Goal: Task Accomplishment & Management: Manage account settings

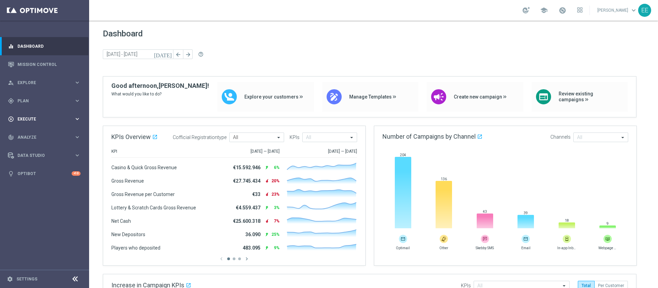
click at [28, 119] on span "Execute" at bounding box center [45, 119] width 57 height 4
click at [25, 104] on div "gps_fixed Plan keyboard_arrow_right" at bounding box center [44, 101] width 88 height 18
click at [39, 113] on link "Target Groups" at bounding box center [44, 114] width 53 height 5
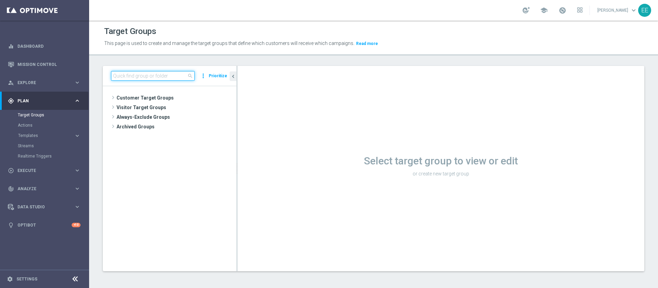
click at [152, 76] on input at bounding box center [153, 76] width 84 height 10
click at [142, 77] on input at bounding box center [153, 76] width 84 height 10
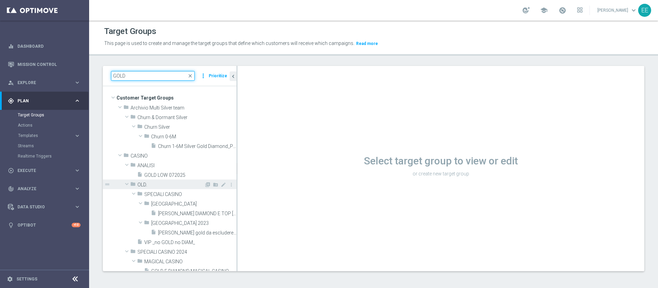
scroll to position [33, 0]
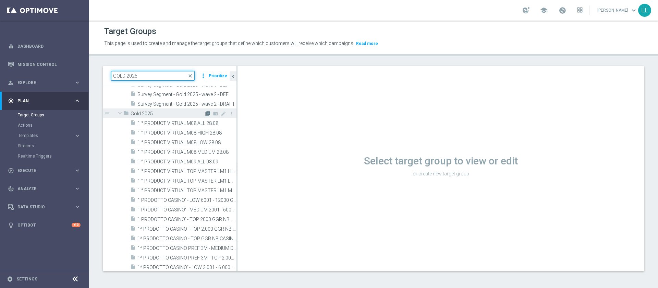
type input "GOLD 2025"
click at [205, 113] on icon "library_add" at bounding box center [207, 113] width 5 height 5
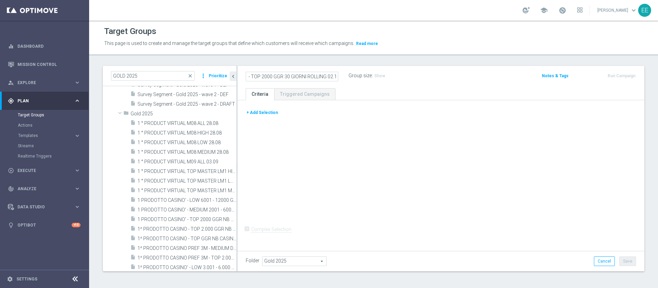
scroll to position [0, 38]
type input "ACTIVE CASINO' - TOP 2000 GGR 30 GIORNI ROLLING 02.10"
click at [264, 108] on div at bounding box center [441, 108] width 401 height 0
click at [268, 115] on button "+ Add Selection" at bounding box center [262, 113] width 33 height 8
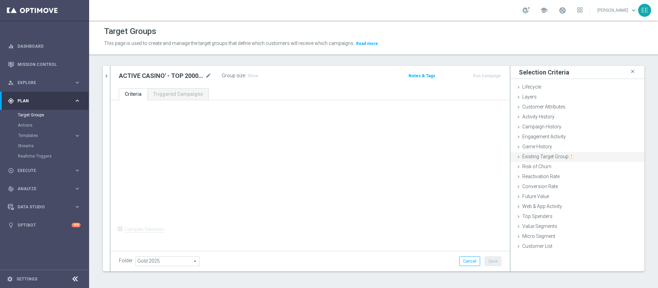
click at [554, 156] on span "Existing Target Group" at bounding box center [548, 156] width 51 height 5
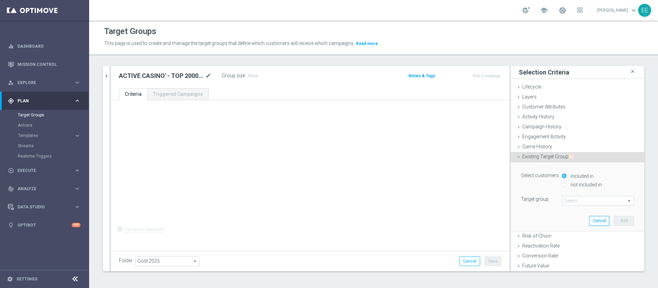
click at [569, 197] on span at bounding box center [598, 200] width 71 height 9
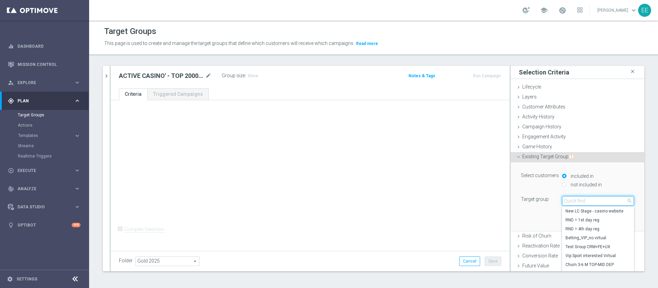
click at [569, 197] on input "search" at bounding box center [598, 201] width 72 height 10
type input "TOP MASTER M10"
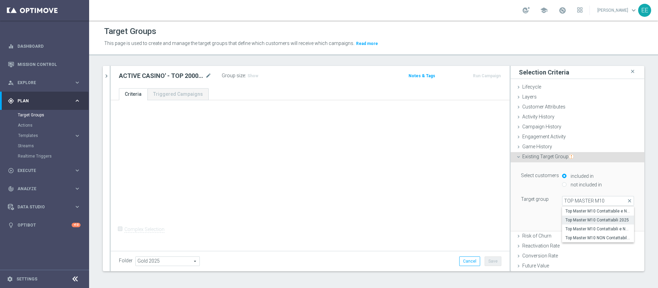
click at [600, 218] on span "Top Master M10 Contattabili 2025" at bounding box center [598, 219] width 65 height 5
type input "Top Master M10 Contattabili 2025"
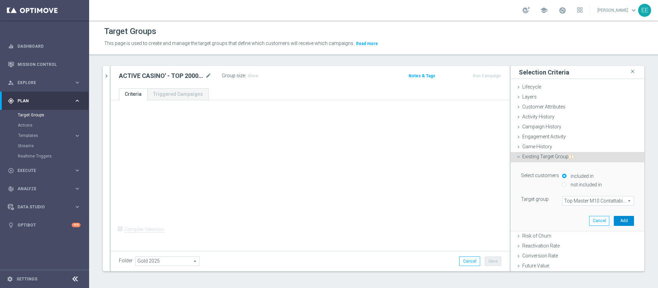
click at [615, 220] on button "Add" at bounding box center [624, 221] width 20 height 10
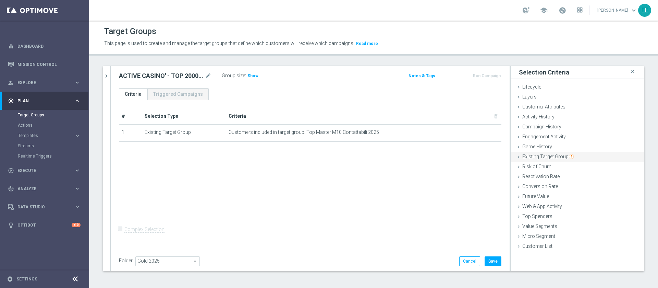
click at [569, 158] on img "button" at bounding box center [571, 156] width 5 height 5
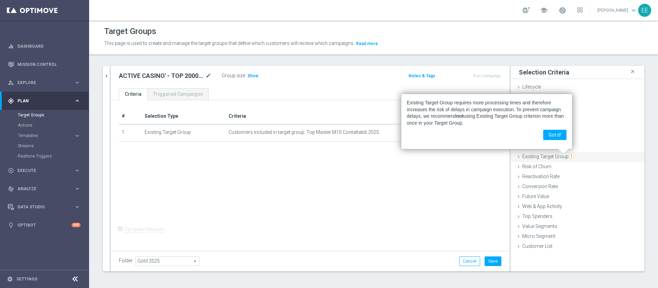
click at [547, 154] on span "Existing Target Group" at bounding box center [548, 156] width 51 height 5
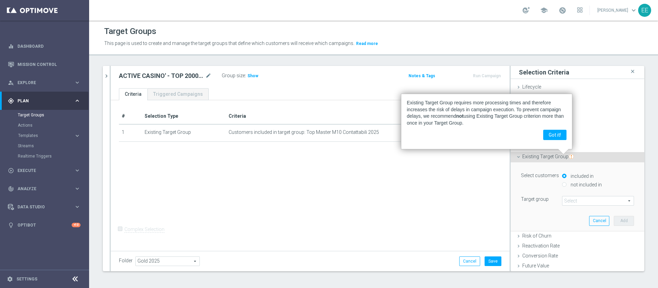
click at [575, 184] on label "not included in" at bounding box center [585, 184] width 33 height 6
click at [567, 184] on input "not included in" at bounding box center [564, 184] width 4 height 4
radio input "true"
click at [591, 198] on span at bounding box center [598, 200] width 71 height 9
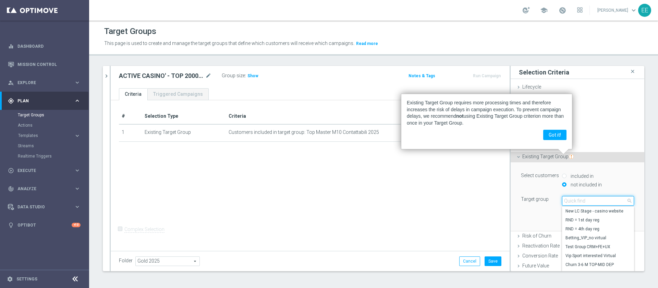
click at [591, 198] on input "search" at bounding box center [598, 201] width 72 height 10
type input "T"
type input "ACCORDI COMME"
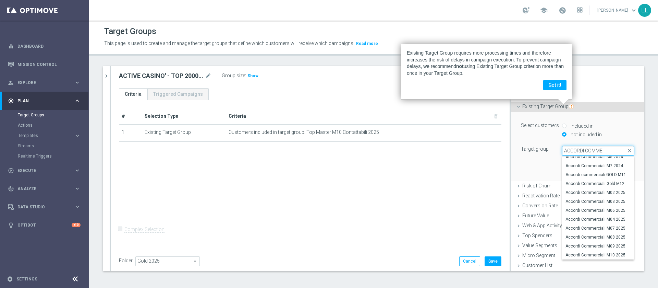
scroll to position [50, 0]
click at [590, 253] on span "Accordi Commerciali M10 2025" at bounding box center [598, 254] width 65 height 5
type input "Accordi Commerciali M10 2025"
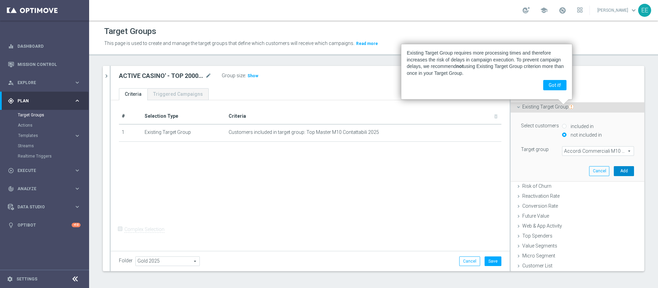
click at [614, 172] on button "Add" at bounding box center [624, 171] width 20 height 10
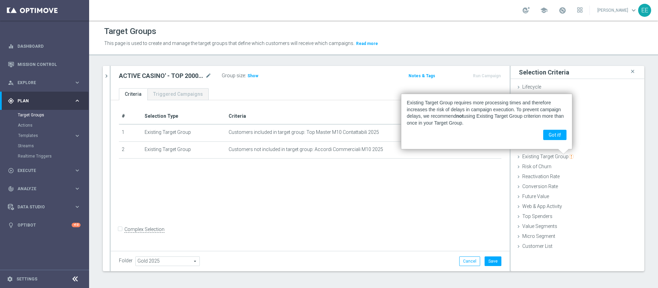
scroll to position [0, 0]
click at [531, 157] on span "Existing Target Group" at bounding box center [548, 156] width 51 height 5
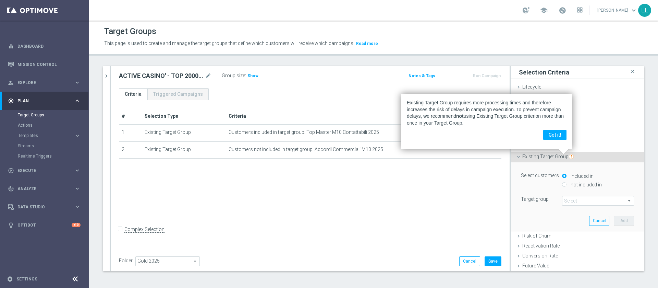
click at [574, 184] on label "not included in" at bounding box center [585, 184] width 33 height 6
click at [567, 184] on input "not included in" at bounding box center [564, 184] width 4 height 4
radio input "true"
click at [573, 198] on span at bounding box center [598, 200] width 71 height 9
click at [0, 0] on input "search" at bounding box center [0, 0] width 0 height 0
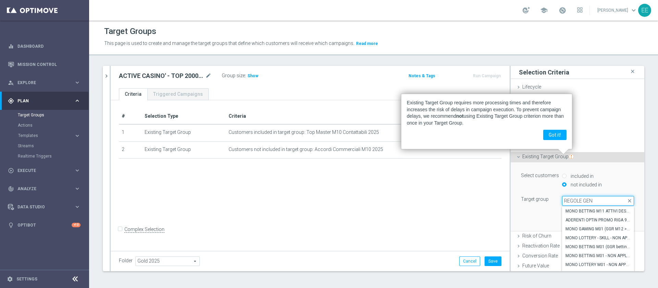
type input "REGOLE GENE"
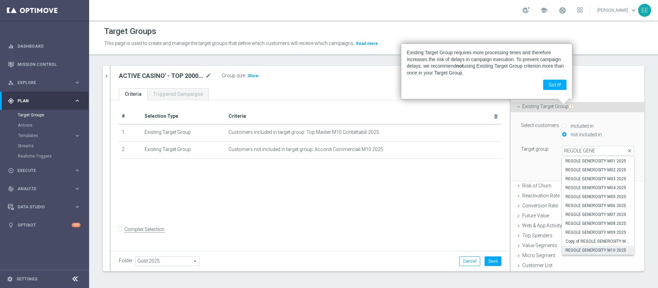
click at [597, 247] on span "REGOLE GENEROSITY M10 2025" at bounding box center [598, 249] width 65 height 5
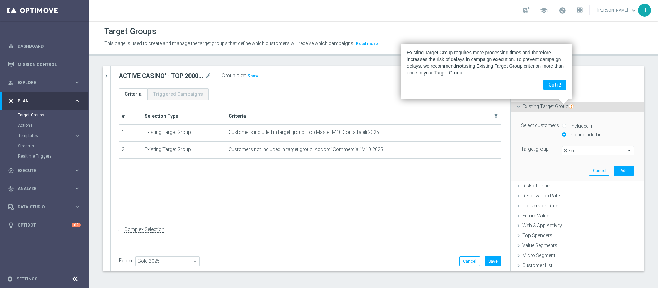
type input "REGOLE GENEROSITY M10 2025"
click at [614, 169] on button "Add" at bounding box center [624, 171] width 20 height 10
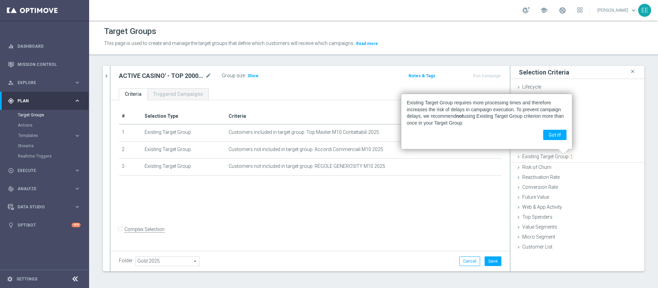
scroll to position [0, 0]
click at [560, 137] on button "Got it!" at bounding box center [554, 135] width 23 height 10
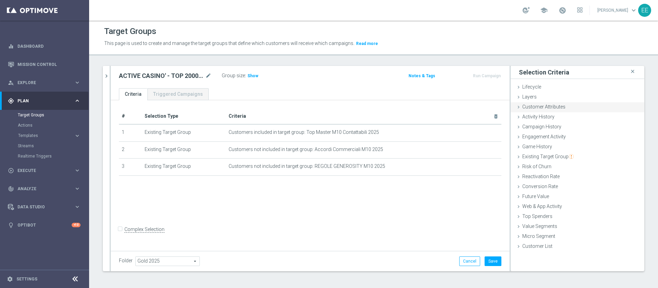
click at [558, 108] on div "Customer Attributes done" at bounding box center [578, 107] width 134 height 10
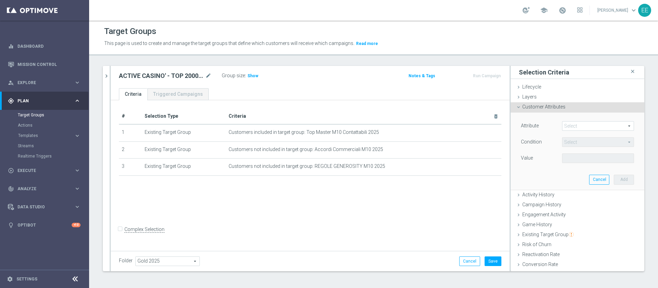
click at [558, 108] on div "Customer Attributes done" at bounding box center [578, 107] width 134 height 10
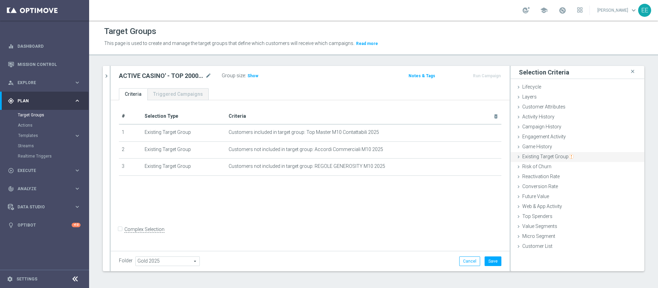
click at [546, 156] on span "Existing Target Group" at bounding box center [548, 156] width 51 height 5
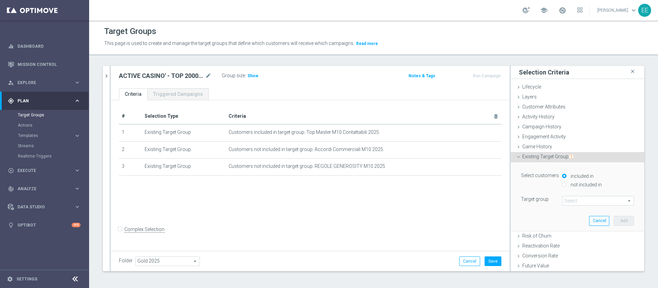
click at [563, 198] on span at bounding box center [598, 200] width 71 height 9
click at [0, 0] on input "search" at bounding box center [0, 0] width 0 height 0
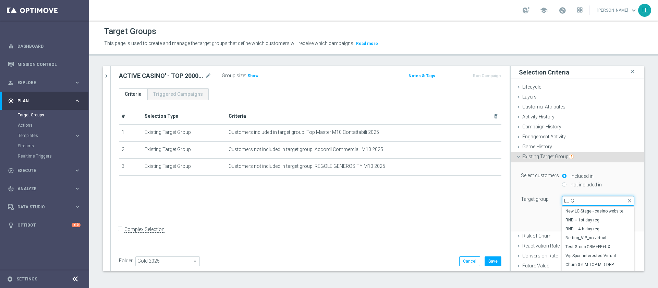
type input "LUIGI"
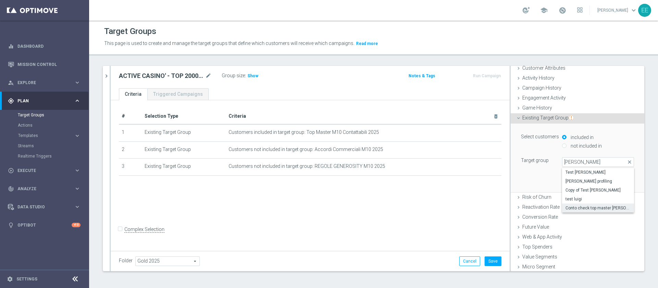
click at [594, 207] on span "Conto check top master Luigi" at bounding box center [598, 207] width 65 height 5
type input "Conto check top master Luigi"
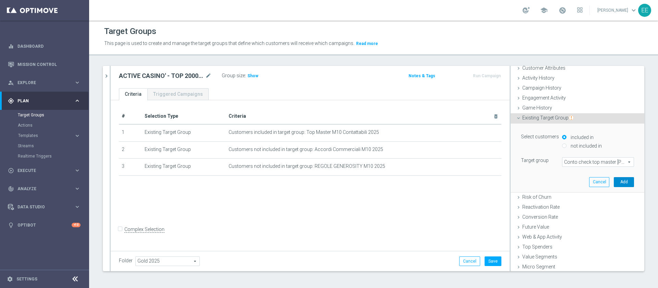
click at [614, 182] on button "Add" at bounding box center [624, 182] width 20 height 10
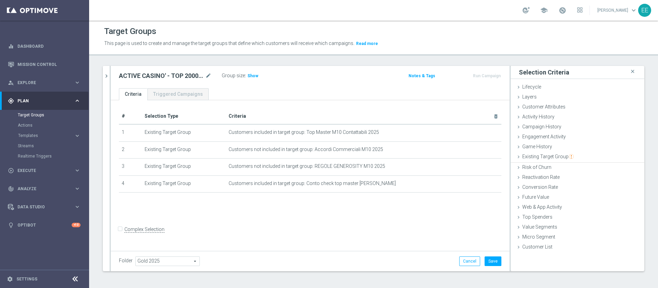
scroll to position [0, 0]
click at [545, 110] on div "Customer Attributes done" at bounding box center [578, 107] width 134 height 10
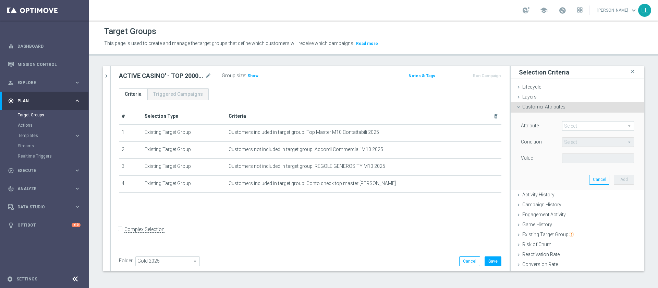
click at [576, 122] on span at bounding box center [598, 125] width 71 height 9
click at [0, 0] on input "search" at bounding box center [0, 0] width 0 height 0
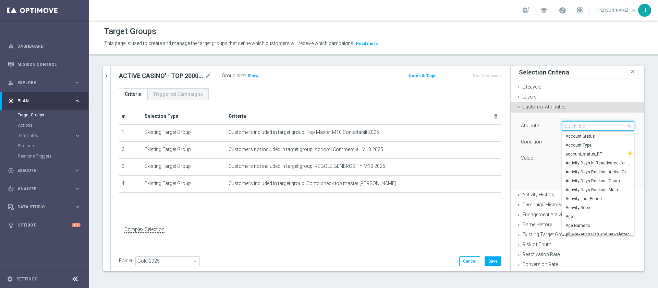
click at [577, 125] on input "search" at bounding box center [598, 126] width 72 height 10
type input "PAUSA"
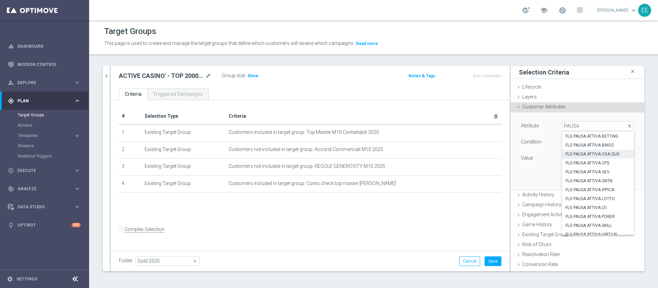
click at [596, 153] on span "FLG PAUSA ATTIVA CGA QUG" at bounding box center [598, 153] width 65 height 5
type input "FLG PAUSA ATTIVA CGA QUG"
type input "Equals"
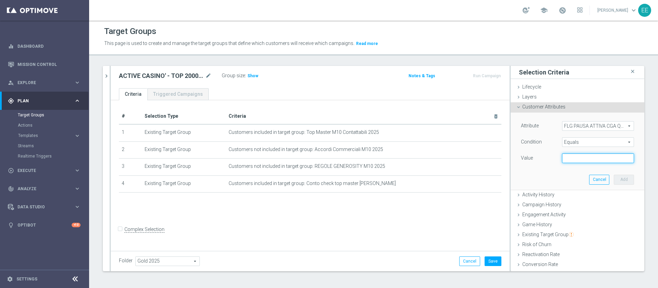
click at [596, 159] on input "text" at bounding box center [598, 158] width 72 height 10
type input "N"
click at [614, 177] on button "Add" at bounding box center [624, 180] width 20 height 10
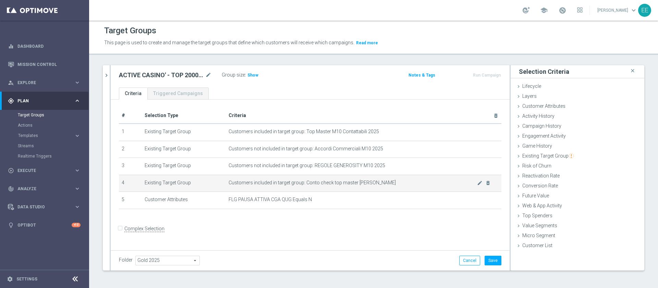
scroll to position [1, 0]
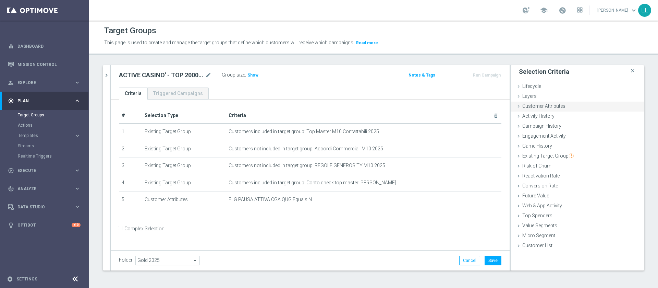
click at [536, 108] on span "Customer Attributes" at bounding box center [544, 105] width 43 height 5
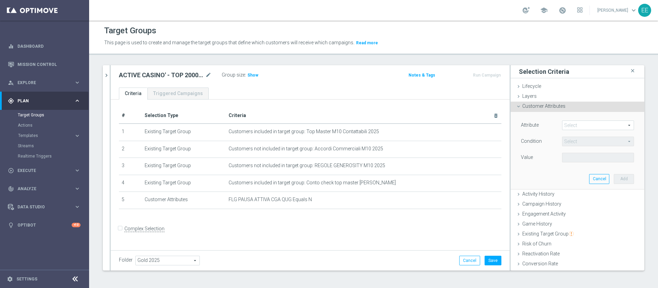
click at [536, 103] on span "Customer Attributes" at bounding box center [544, 105] width 43 height 5
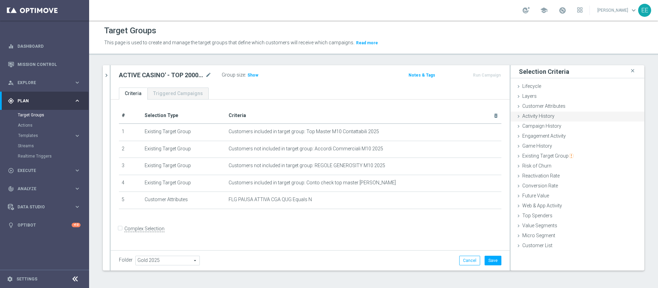
click at [540, 117] on span "Activity History" at bounding box center [539, 115] width 32 height 5
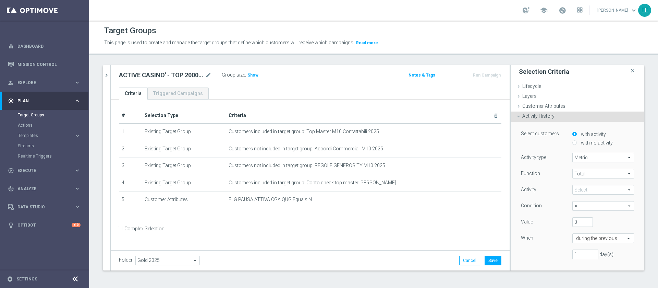
click at [573, 190] on span at bounding box center [603, 189] width 61 height 9
click at [0, 0] on input "search" at bounding box center [0, 0] width 0 height 0
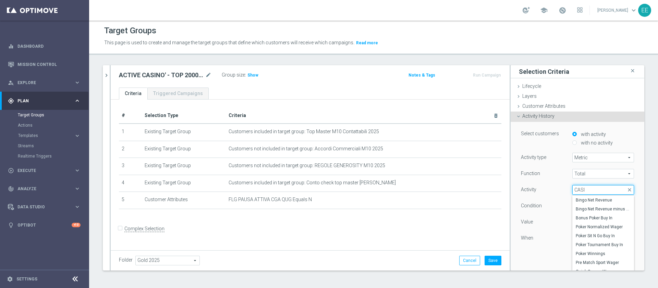
type input "CASIN"
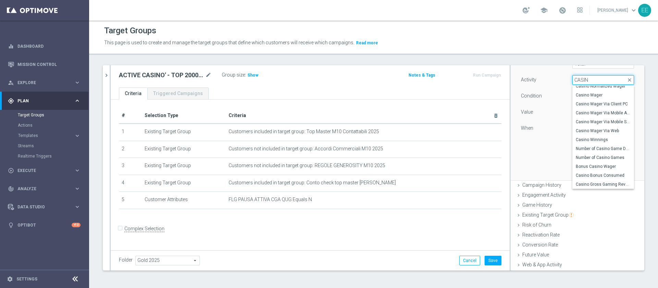
scroll to position [113, 0]
click at [590, 183] on span "Casino Gross Gaming Revenue" at bounding box center [603, 180] width 55 height 5
type input "Casino Gross Gaming Revenue"
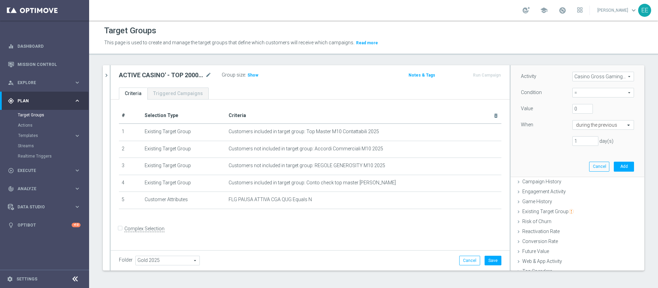
scroll to position [109, 0]
click at [579, 96] on span "=" at bounding box center [603, 96] width 61 height 9
click at [584, 121] on label ">" at bounding box center [604, 124] width 62 height 9
type input ">"
click at [577, 130] on input "text" at bounding box center [596, 129] width 40 height 6
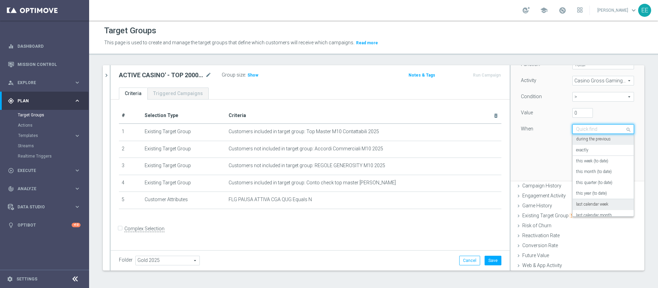
scroll to position [0, 0]
click at [594, 141] on label "during the previous" at bounding box center [593, 138] width 35 height 5
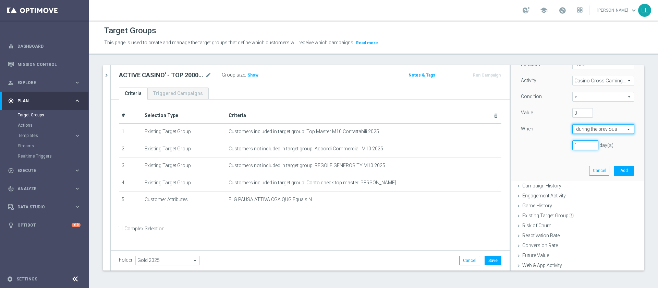
click at [575, 146] on input "1" at bounding box center [586, 145] width 26 height 10
type input "30"
click at [573, 111] on input "0" at bounding box center [583, 113] width 21 height 10
type input "1500"
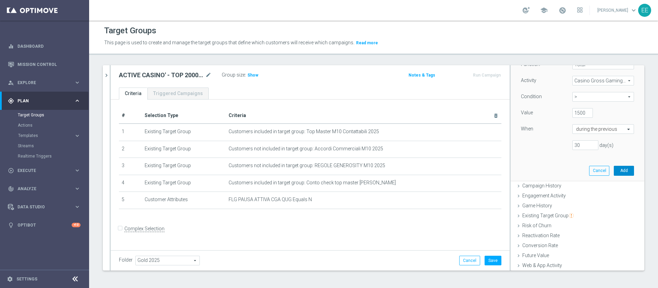
click at [614, 170] on button "Add" at bounding box center [624, 171] width 20 height 10
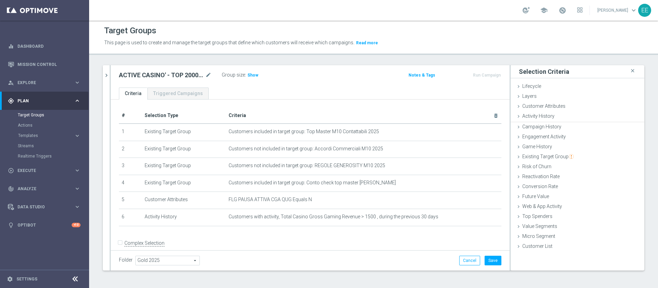
scroll to position [0, 0]
click at [249, 81] on div "ACTIVE CASINO' - TOP 2000 GGR 30 GIORNI ROLLING 02.10 mode_edit Group size : Sh…" at bounding box center [310, 76] width 399 height 22
click at [252, 74] on span "Show" at bounding box center [253, 75] width 11 height 5
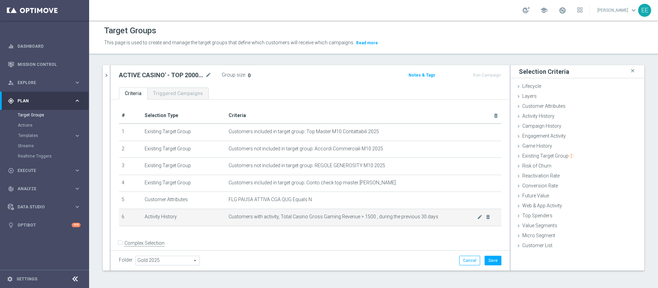
click at [462, 217] on span "Customers with activity, Total Casino Gross Gaming Revenue > 1500 , during the …" at bounding box center [353, 217] width 249 height 6
click at [477, 219] on icon "mode_edit" at bounding box center [479, 216] width 5 height 5
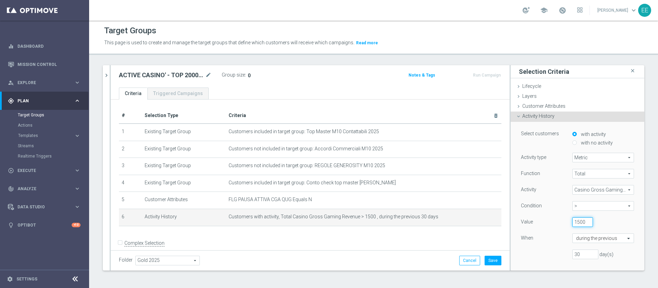
click at [573, 223] on input "1500" at bounding box center [583, 222] width 21 height 10
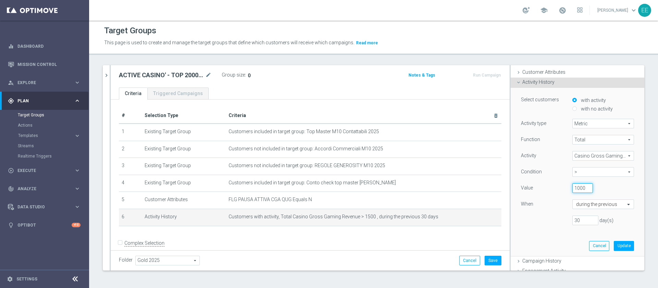
scroll to position [41, 0]
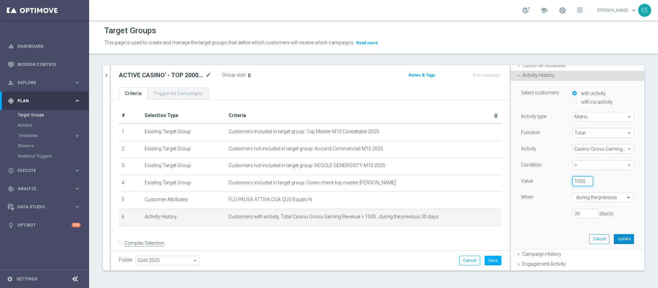
type input "1000"
click at [615, 235] on button "Update" at bounding box center [624, 239] width 20 height 10
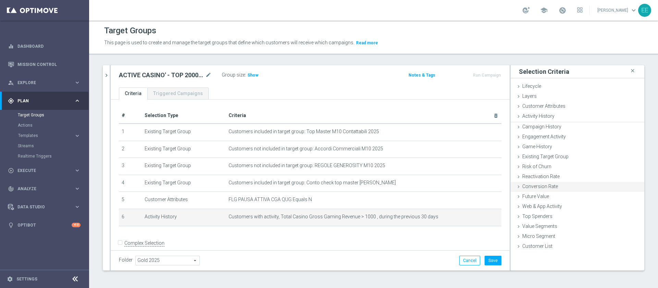
scroll to position [0, 0]
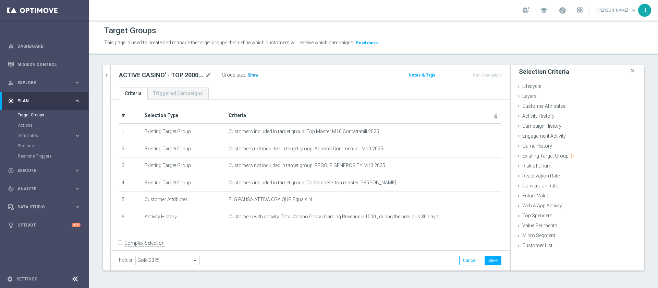
click at [255, 76] on span "Show" at bounding box center [253, 75] width 11 height 5
click at [120, 244] on input "Complex Selection" at bounding box center [121, 244] width 4 height 10
checkbox input "true"
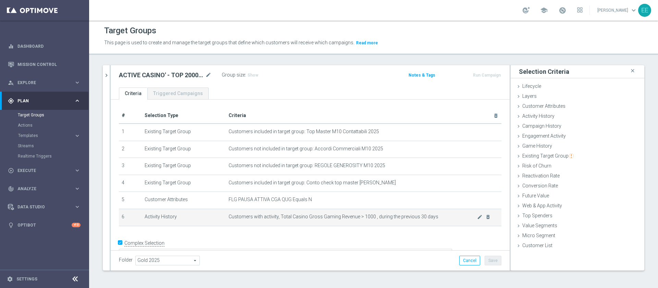
scroll to position [10, 0]
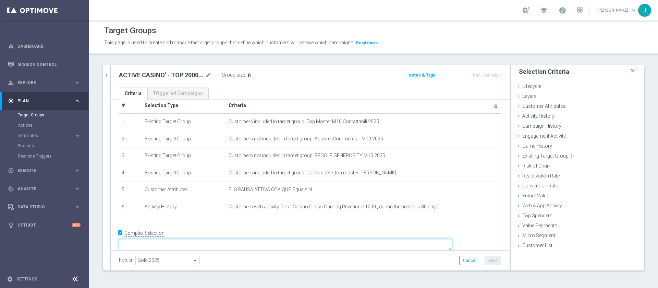
click at [196, 239] on textarea at bounding box center [285, 245] width 333 height 12
type textarea "1"
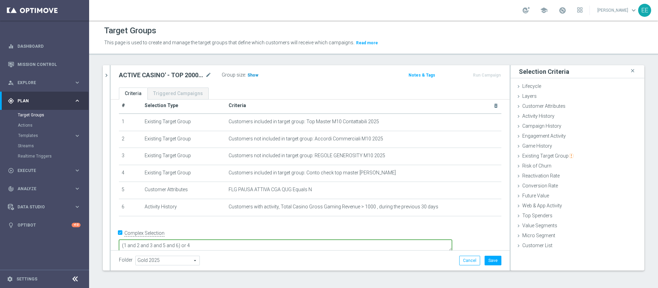
type textarea "(1 and 2 and 3 and 5 and 6) or 4"
click at [250, 73] on span "Show" at bounding box center [253, 75] width 11 height 5
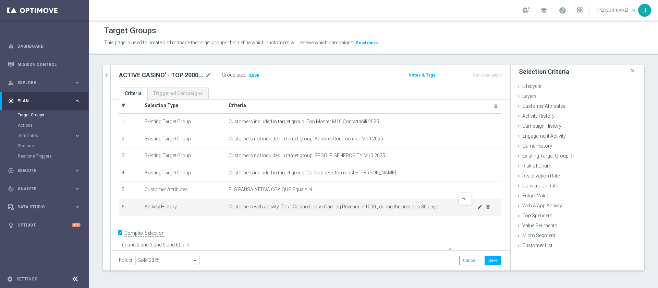
click at [477, 210] on icon "mode_edit" at bounding box center [479, 206] width 5 height 5
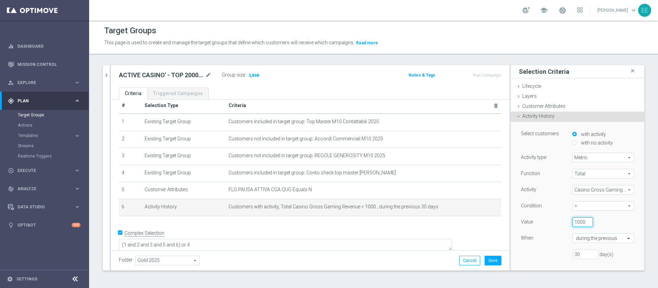
click at [573, 221] on input "1000" at bounding box center [583, 222] width 21 height 10
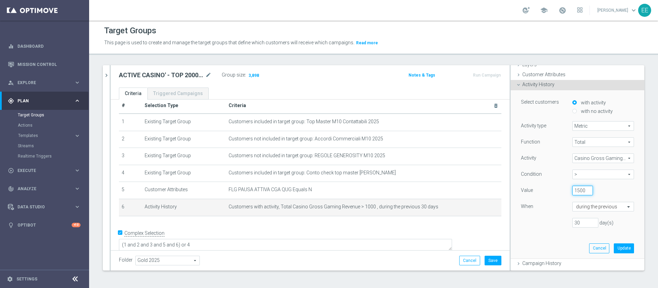
scroll to position [43, 0]
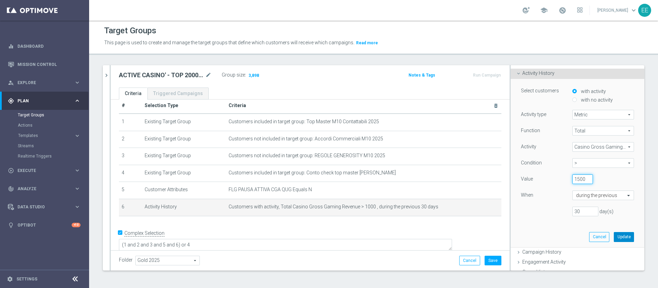
type input "1500"
click at [615, 237] on button "Update" at bounding box center [624, 237] width 20 height 10
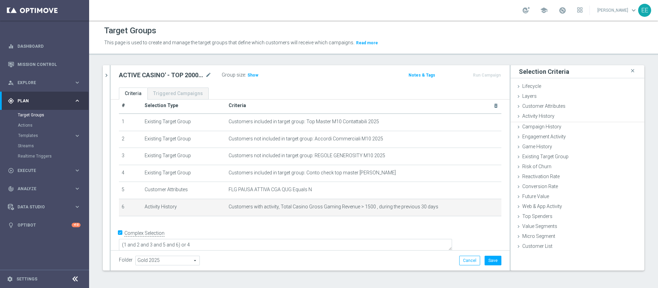
scroll to position [0, 0]
click at [251, 74] on span "Show" at bounding box center [253, 75] width 11 height 5
click at [477, 210] on icon "mode_edit" at bounding box center [479, 206] width 5 height 5
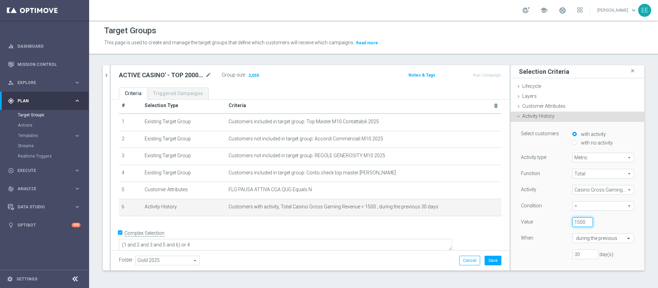
click at [573, 223] on input "1500" at bounding box center [583, 222] width 21 height 10
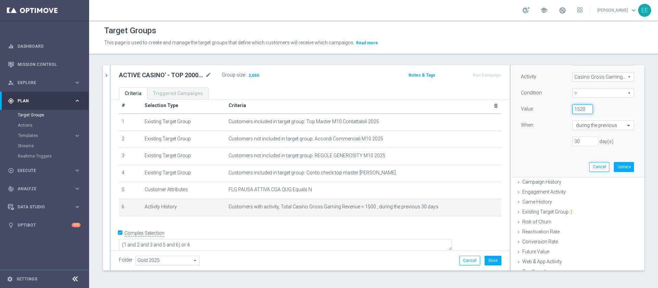
scroll to position [149, 0]
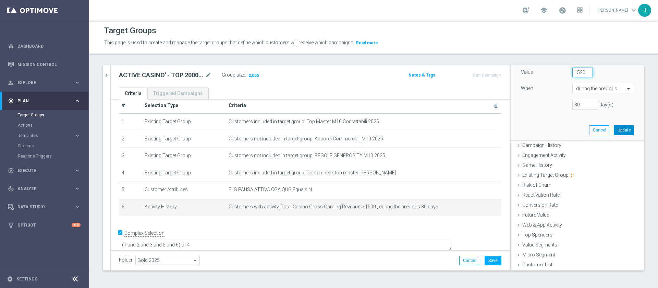
type input "1520"
click at [614, 130] on button "Update" at bounding box center [624, 130] width 20 height 10
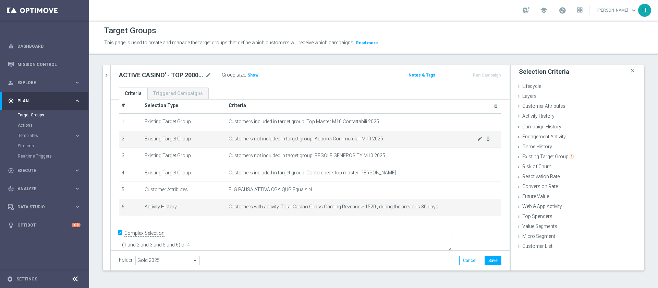
scroll to position [0, 0]
click at [253, 75] on span "Show" at bounding box center [253, 75] width 11 height 5
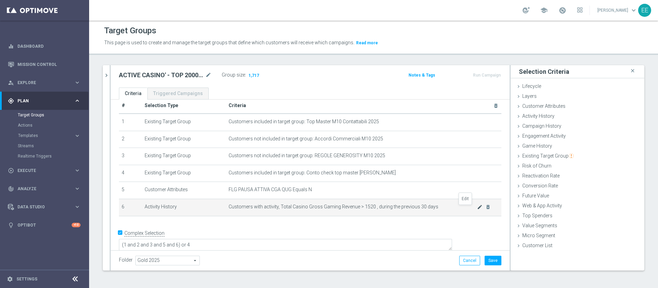
click at [477, 208] on icon "mode_edit" at bounding box center [479, 206] width 5 height 5
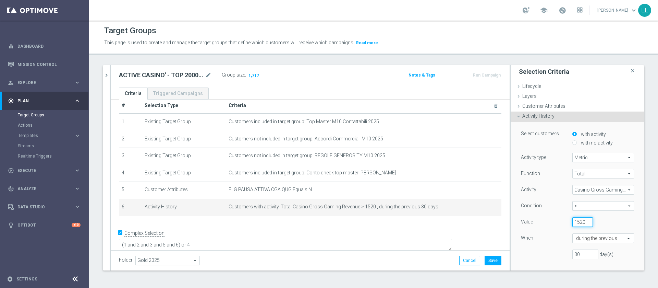
click at [573, 217] on input "1520" at bounding box center [583, 222] width 21 height 10
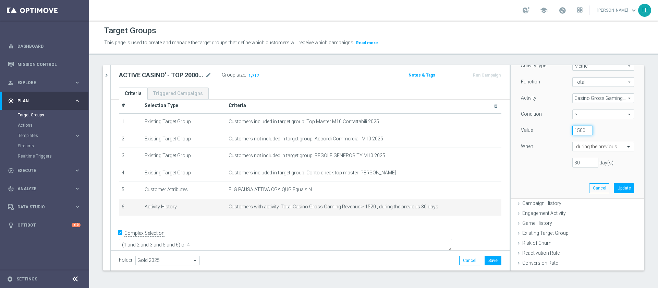
scroll to position [95, 0]
type input "1500"
click at [614, 182] on button "Update" at bounding box center [624, 185] width 20 height 10
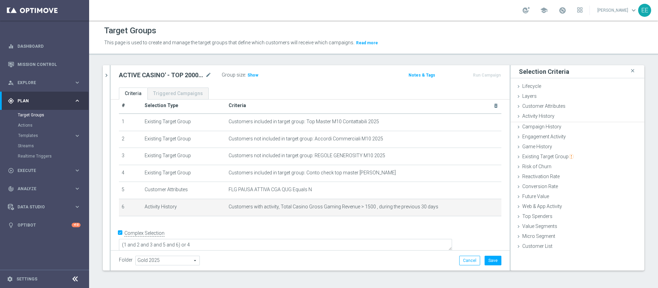
scroll to position [0, 0]
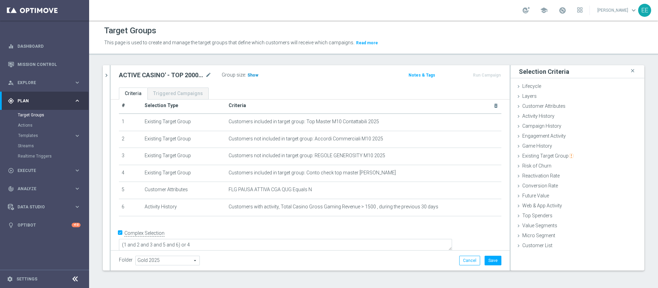
click at [252, 77] on h3 "Show" at bounding box center [253, 75] width 12 height 8
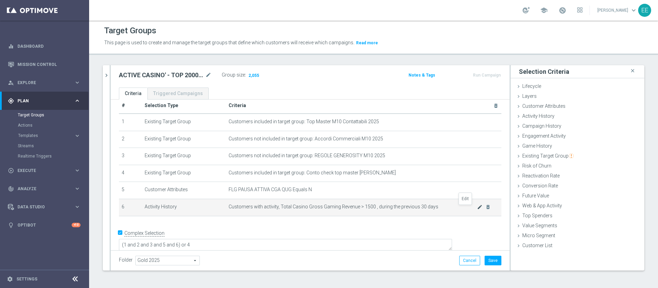
click at [477, 210] on icon "mode_edit" at bounding box center [479, 206] width 5 height 5
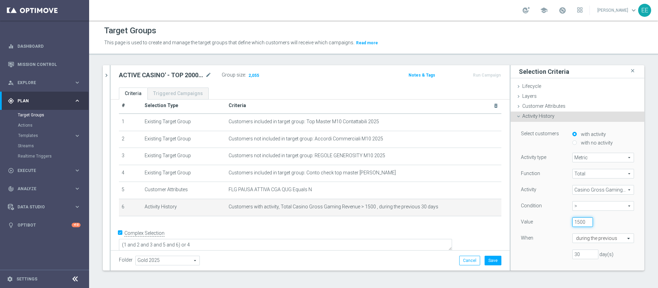
click at [573, 222] on input "1500" at bounding box center [583, 222] width 21 height 10
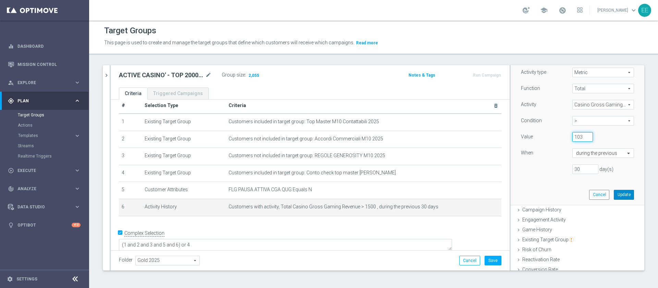
type input "103"
click at [617, 193] on button "Update" at bounding box center [624, 195] width 20 height 10
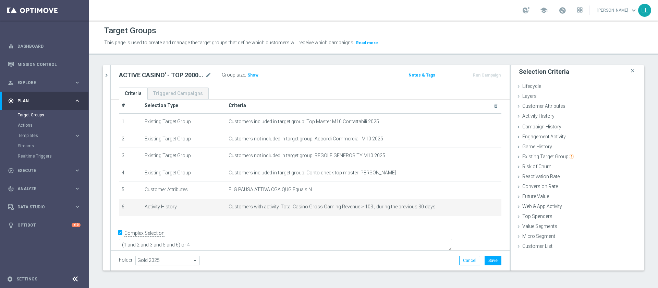
scroll to position [0, 0]
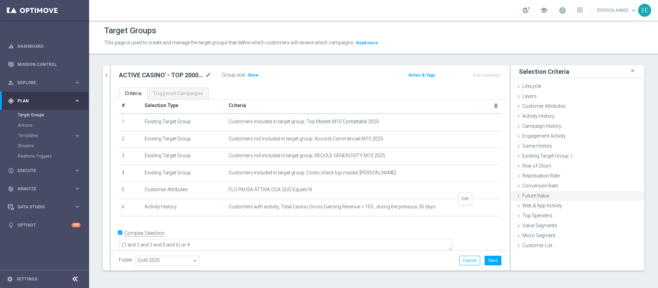
click at [0, 0] on icon "mode_edit" at bounding box center [0, 0] width 0 height 0
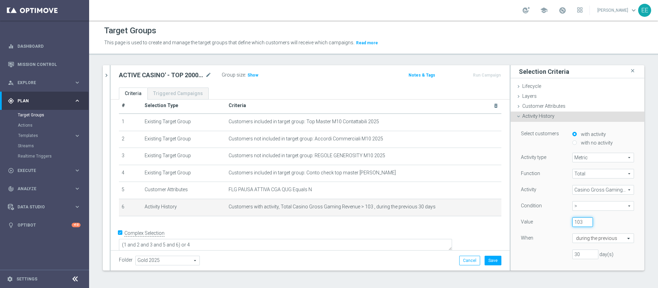
click at [573, 226] on input "103" at bounding box center [583, 222] width 21 height 10
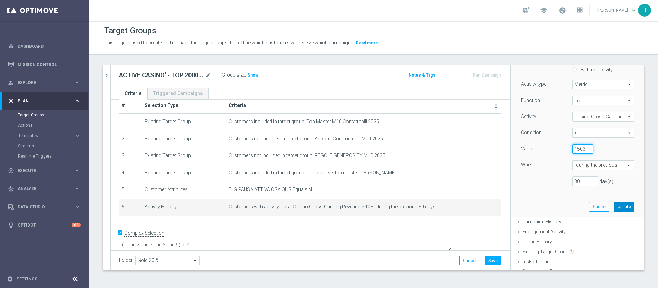
type input "1503"
click at [614, 206] on button "Update" at bounding box center [624, 207] width 20 height 10
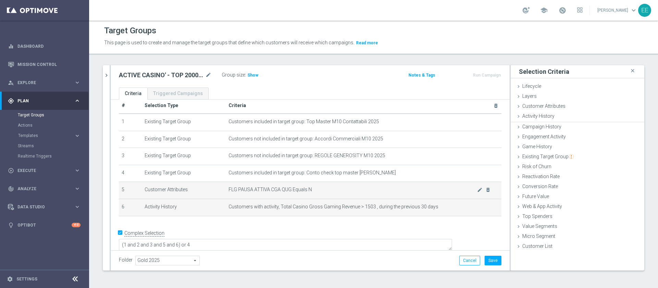
scroll to position [0, 0]
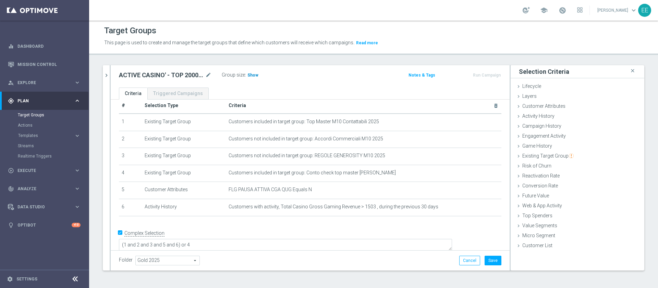
click at [254, 76] on span "Show" at bounding box center [253, 75] width 11 height 5
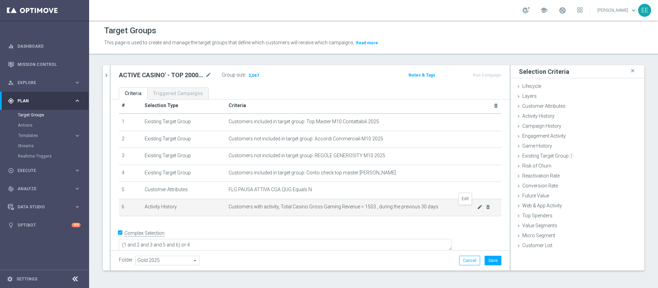
click at [477, 208] on icon "mode_edit" at bounding box center [479, 206] width 5 height 5
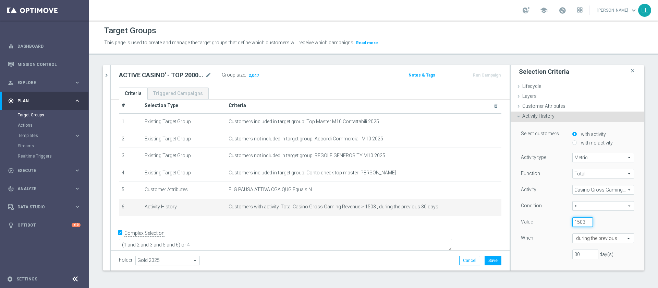
click at [573, 219] on input "1503" at bounding box center [583, 222] width 21 height 10
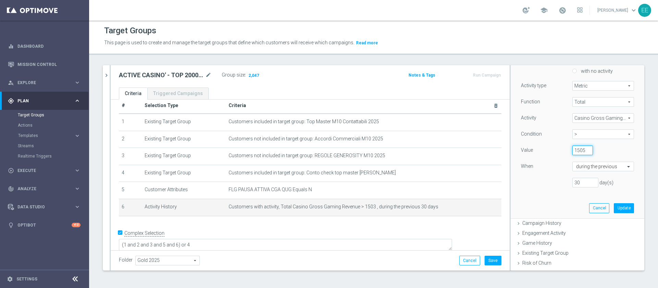
scroll to position [72, 0]
type input "1505"
click at [614, 208] on button "Update" at bounding box center [624, 208] width 20 height 10
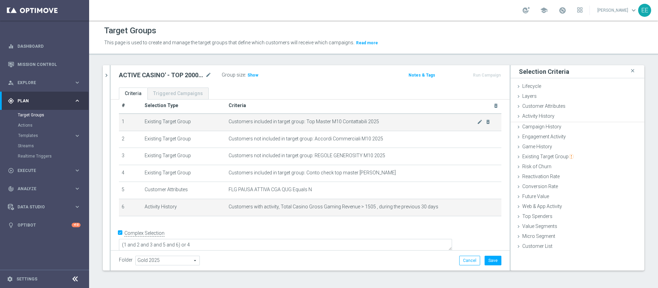
scroll to position [0, 0]
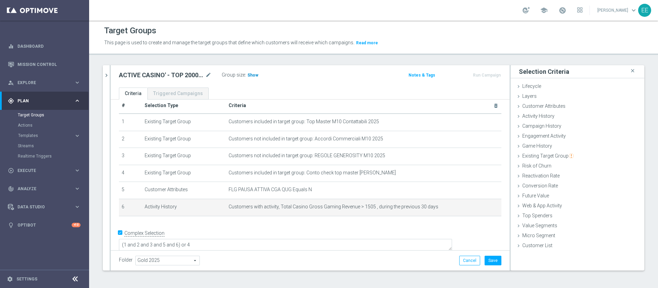
click at [251, 77] on span "Show" at bounding box center [253, 75] width 11 height 5
click at [477, 208] on icon "mode_edit" at bounding box center [479, 206] width 5 height 5
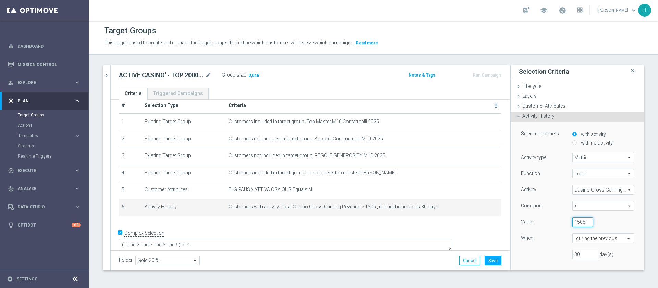
click at [573, 222] on input "1505" at bounding box center [583, 222] width 21 height 10
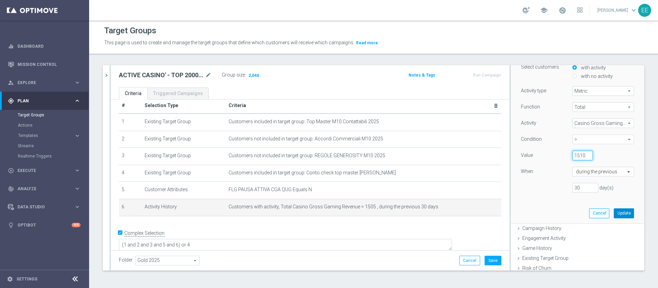
scroll to position [67, 0]
type input "1510"
click at [607, 207] on div "Select customers with activity with no activity Activity type Metric Metric arr…" at bounding box center [577, 139] width 123 height 168
click at [618, 214] on button "Update" at bounding box center [624, 213] width 20 height 10
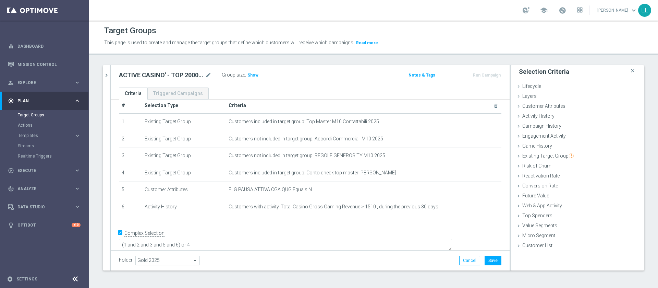
click at [257, 81] on div "ACTIVE CASINO' - TOP 2000 GGR 30 GIORNI ROLLING 02.10 mode_edit Group size : Sh…" at bounding box center [310, 76] width 399 height 22
click at [250, 71] on div "Group size : Show" at bounding box center [256, 74] width 69 height 8
click at [252, 74] on span "Show" at bounding box center [253, 75] width 11 height 5
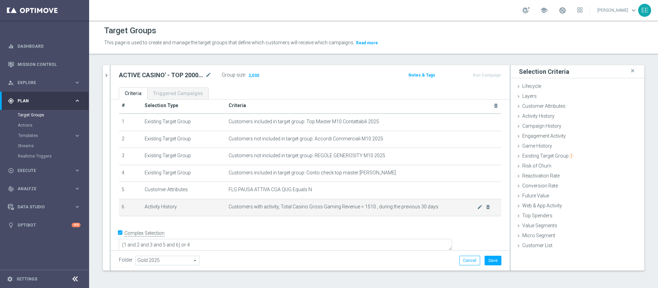
click at [477, 206] on div "mode_edit delete_forever" at bounding box center [484, 207] width 14 height 6
click at [477, 207] on icon "mode_edit" at bounding box center [479, 206] width 5 height 5
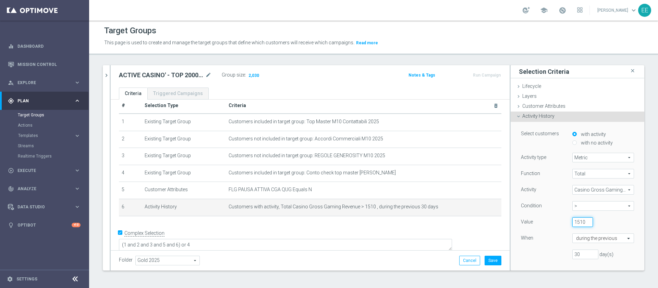
click at [573, 223] on input "1510" at bounding box center [583, 222] width 21 height 10
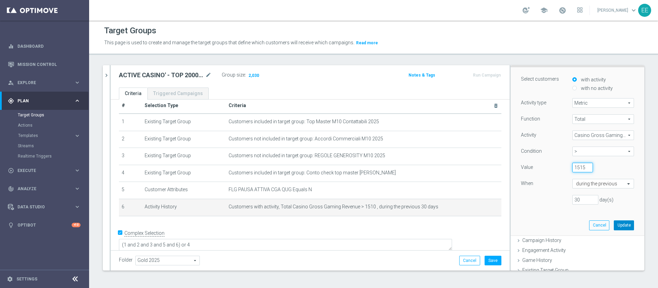
type input "1515"
click at [614, 223] on button "Update" at bounding box center [624, 225] width 20 height 10
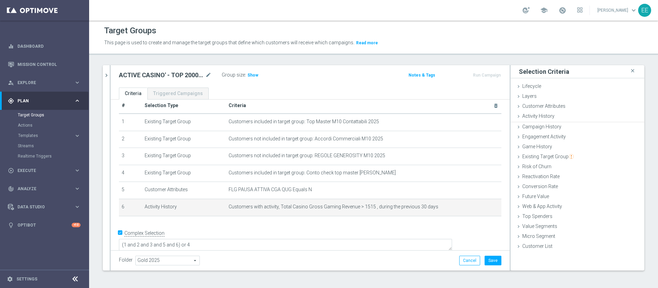
scroll to position [0, 0]
click at [259, 78] on div "Group size : Show" at bounding box center [256, 74] width 69 height 8
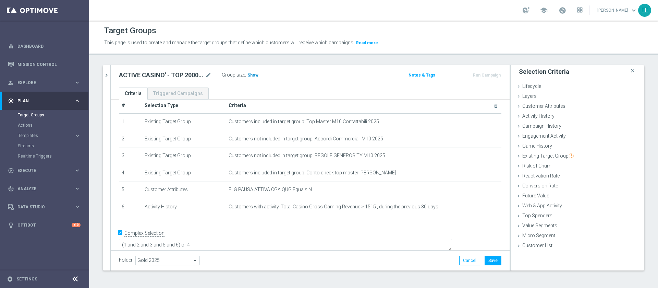
click at [257, 77] on h3 "Show" at bounding box center [253, 75] width 12 height 8
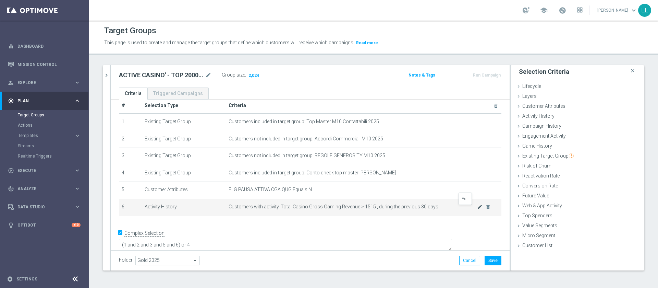
click at [477, 209] on icon "mode_edit" at bounding box center [479, 206] width 5 height 5
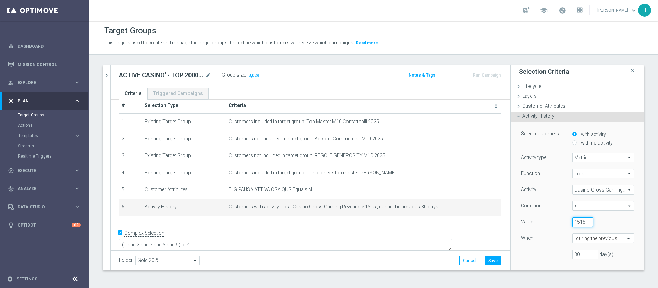
click at [573, 222] on input "1515" at bounding box center [583, 222] width 21 height 10
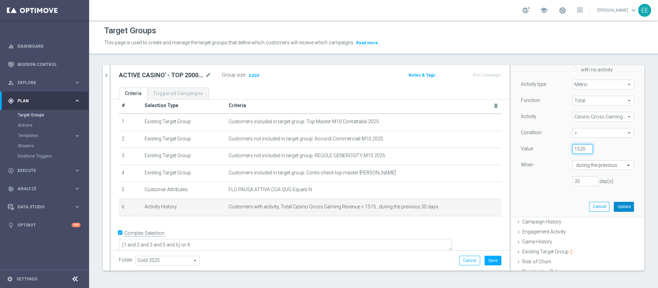
type input "1520"
click at [614, 202] on button "Update" at bounding box center [624, 207] width 20 height 10
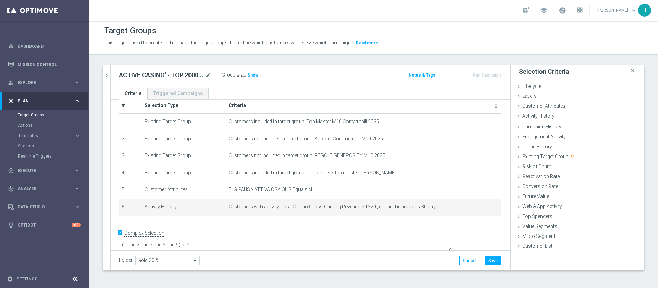
scroll to position [0, 0]
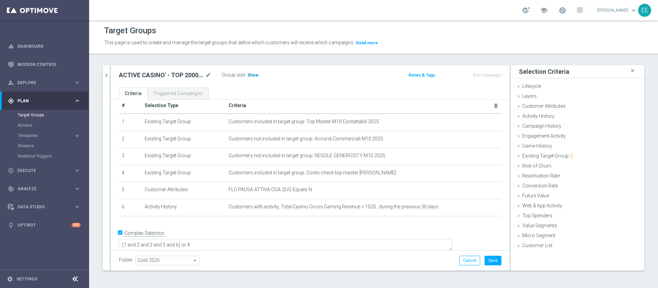
click at [253, 73] on span "Show" at bounding box center [253, 75] width 11 height 5
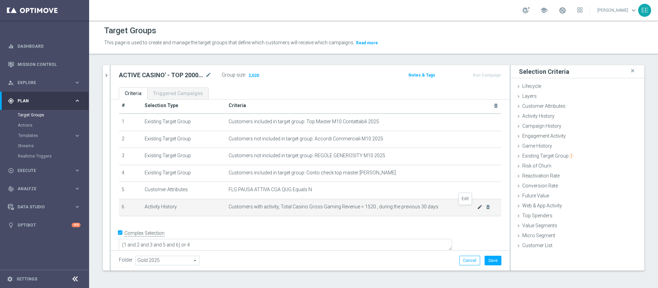
click at [477, 207] on icon "mode_edit" at bounding box center [479, 206] width 5 height 5
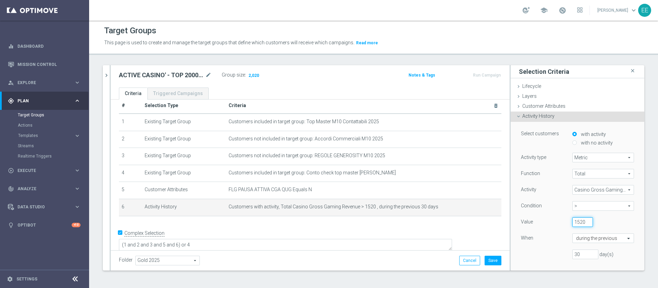
click at [573, 219] on input "1520" at bounding box center [583, 222] width 21 height 10
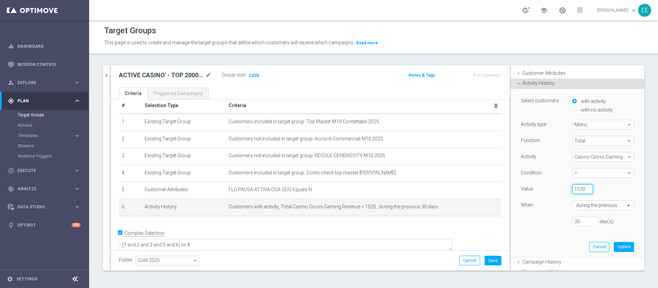
scroll to position [36, 0]
type input "1530"
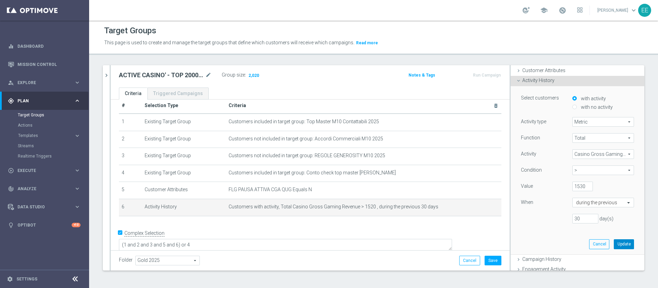
click at [616, 243] on button "Update" at bounding box center [624, 244] width 20 height 10
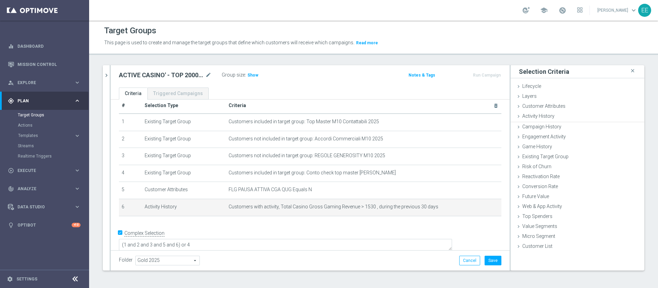
scroll to position [0, 0]
click at [250, 77] on span "Show" at bounding box center [253, 75] width 11 height 5
click at [477, 208] on icon "mode_edit" at bounding box center [479, 206] width 5 height 5
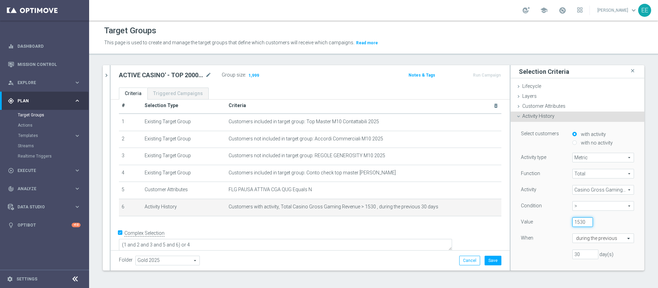
click at [573, 220] on input "1530" at bounding box center [583, 222] width 21 height 10
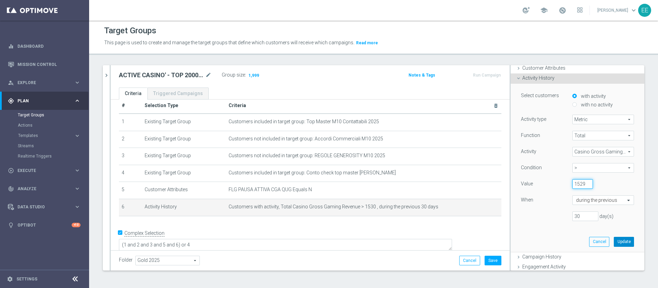
type input "1529"
click at [614, 239] on button "Update" at bounding box center [624, 242] width 20 height 10
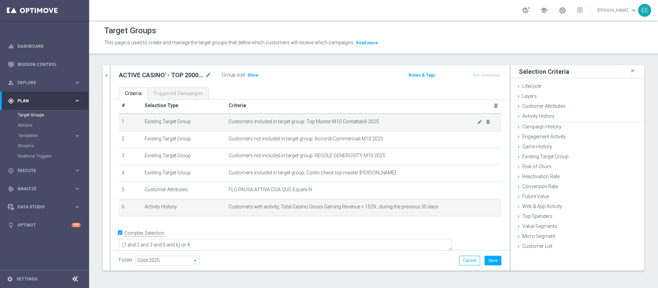
scroll to position [0, 0]
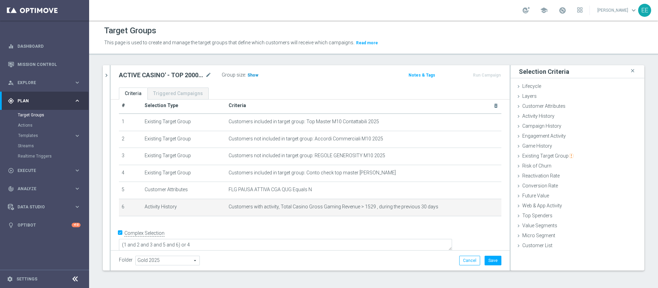
click at [255, 76] on span "Show" at bounding box center [253, 75] width 11 height 5
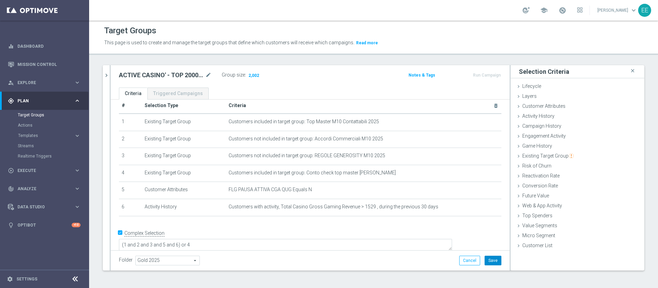
click at [486, 262] on button "Save" at bounding box center [493, 260] width 17 height 10
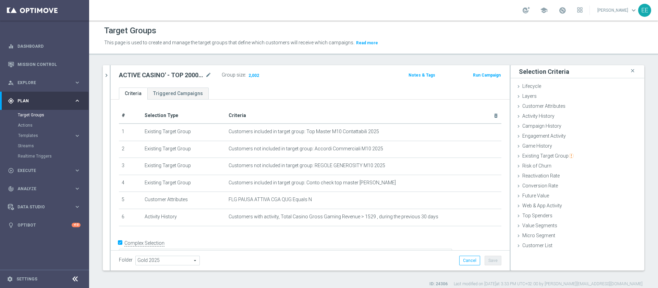
click at [110, 77] on div at bounding box center [110, 167] width 1 height 205
click at [107, 76] on icon "chevron_right" at bounding box center [106, 75] width 7 height 7
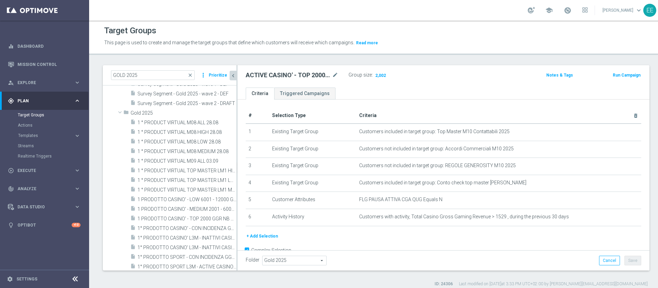
scroll to position [27, 0]
click at [336, 76] on icon "mode_edit" at bounding box center [335, 75] width 6 height 8
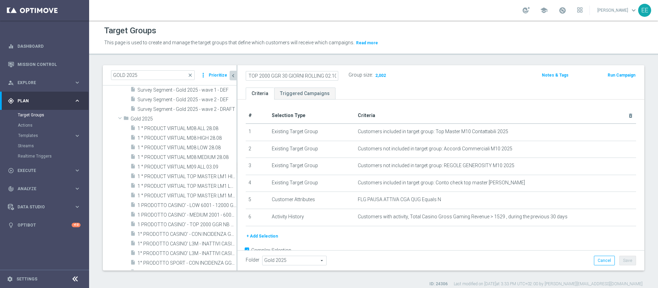
scroll to position [0, 0]
click at [483, 81] on div "ACTIVE CASINO' - TOP 2000 GGR 30 GIORNI ROLLING 02.10 mode_edit Group size : 2,…" at bounding box center [376, 75] width 270 height 11
click at [189, 73] on span "close" at bounding box center [190, 74] width 5 height 5
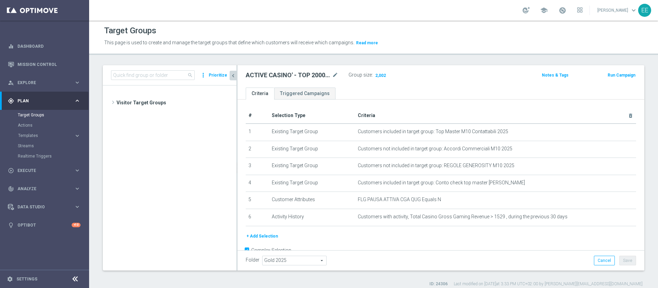
scroll to position [12540, 0]
click at [158, 75] on input at bounding box center [153, 75] width 84 height 10
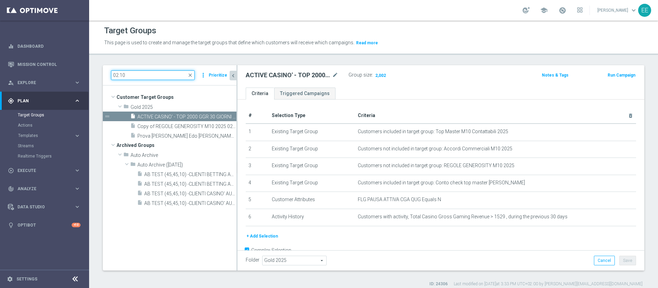
scroll to position [0, 0]
type input "02.10"
click at [197, 127] on span "Copy of REGOLE GENEROSITY M10 2025 02.10" at bounding box center [179, 126] width 84 height 6
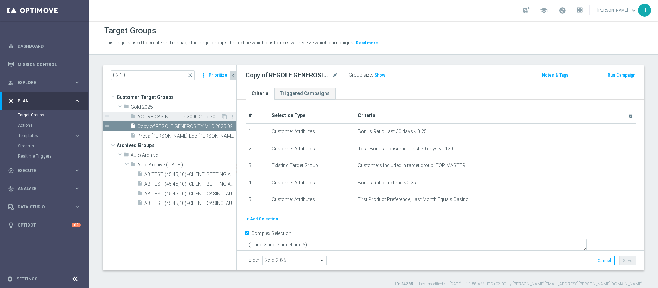
click at [181, 120] on div "insert_drive_file ACTIVE CASINO' - TOP 2000 GGR 30 GIORNI ROLLING 02.10" at bounding box center [175, 116] width 91 height 10
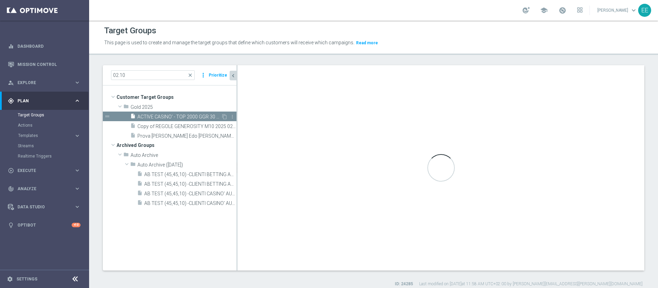
type textarea "(1 and 2 and 3 and 5 and 6) or 4"
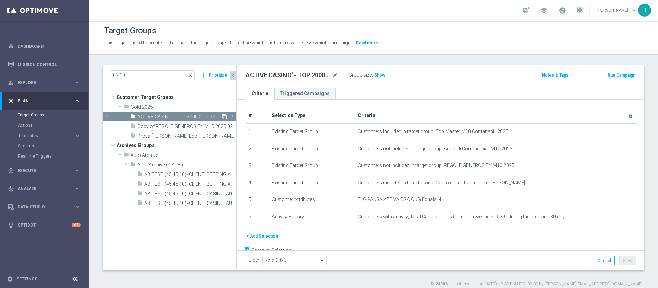
click at [224, 114] on icon "content_copy" at bounding box center [224, 116] width 5 height 5
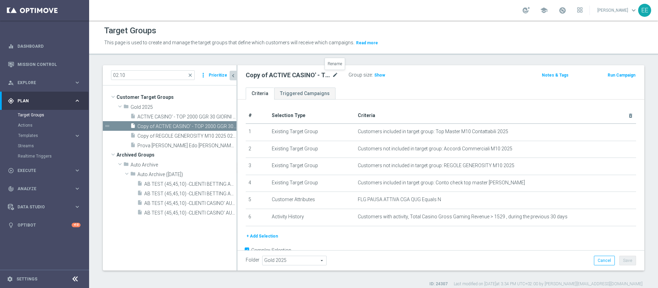
click at [336, 75] on icon "mode_edit" at bounding box center [335, 75] width 6 height 8
type input "ACTIVE CASINO' - MEDIUM 2000 - 6000 GGR 30 GIORNI ROLLING 02.10"
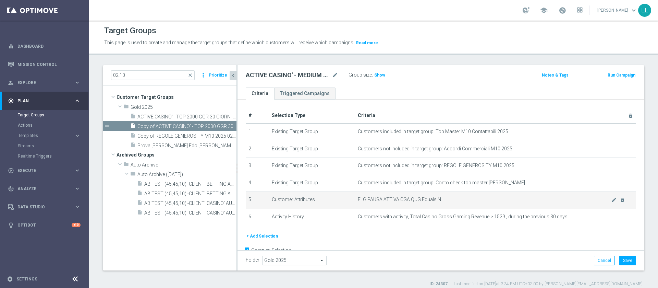
scroll to position [17, 0]
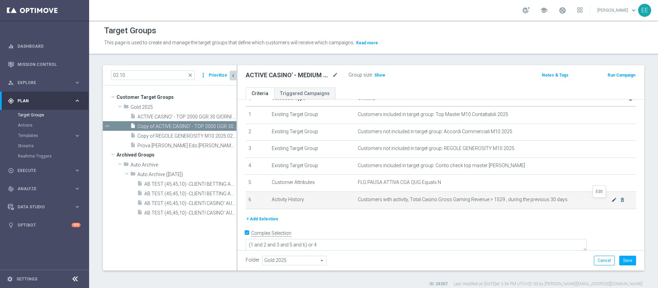
click at [612, 200] on icon "mode_edit" at bounding box center [614, 199] width 5 height 5
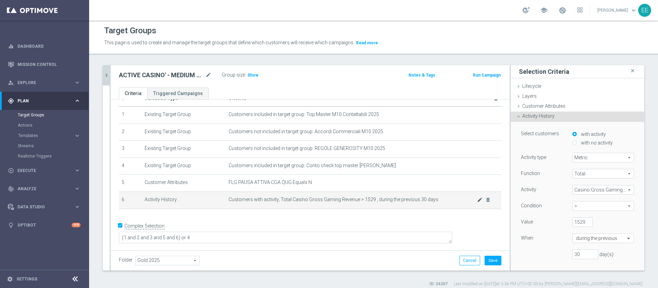
scroll to position [10, 0]
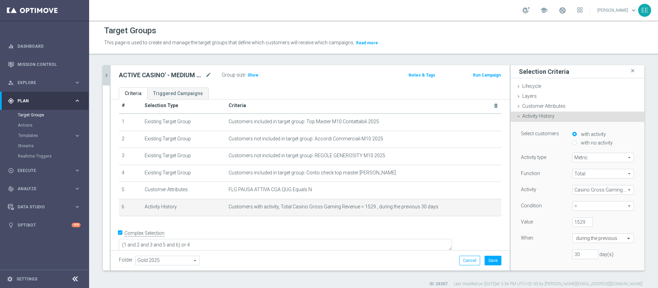
click at [576, 204] on span ">" at bounding box center [603, 205] width 61 height 9
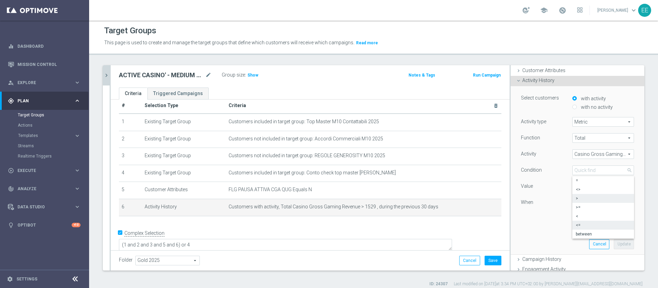
scroll to position [37, 0]
click at [585, 230] on span "between" at bounding box center [603, 232] width 55 height 5
type input "between"
click at [573, 183] on input "1529" at bounding box center [583, 185] width 21 height 10
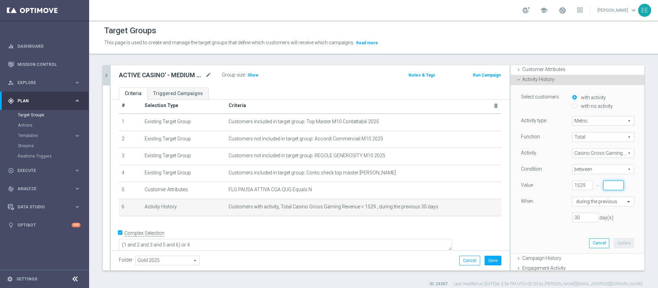
click at [603, 184] on input "number" at bounding box center [613, 185] width 21 height 10
paste input "1529"
type input "1529"
click at [573, 183] on input "1529" at bounding box center [583, 185] width 21 height 10
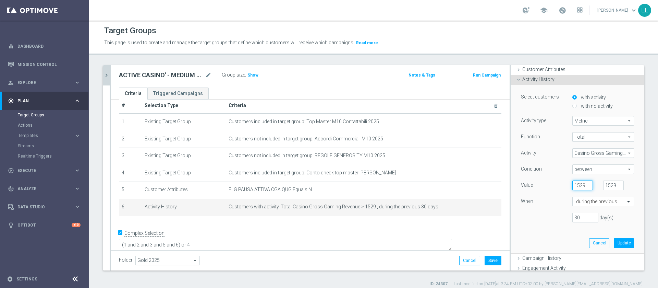
scroll to position [0, 0]
click at [573, 183] on input "1529" at bounding box center [583, 185] width 21 height 10
type input "700"
click at [614, 242] on button "Update" at bounding box center [624, 243] width 20 height 10
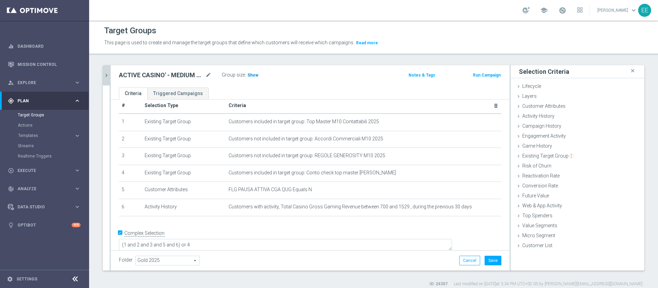
click at [251, 75] on span "Show" at bounding box center [253, 75] width 11 height 5
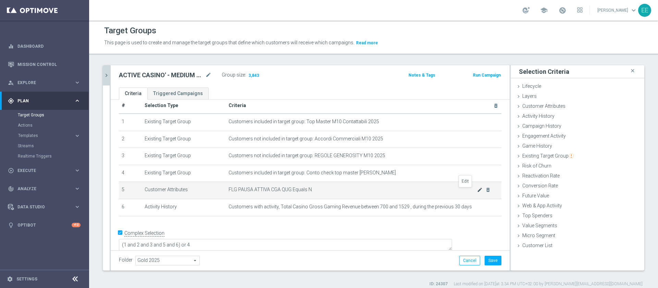
click at [477, 190] on icon "mode_edit" at bounding box center [479, 189] width 5 height 5
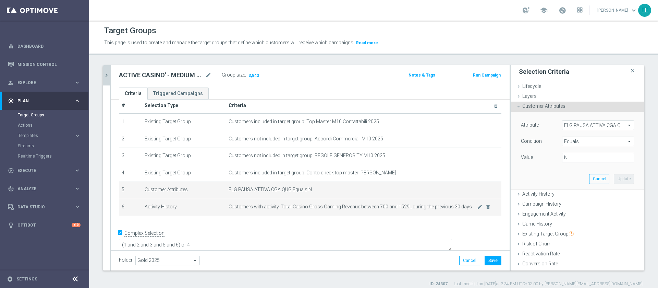
click at [432, 210] on span "Customers with activity, Total Casino Gross Gaming Revenue between 700 and 1529…" at bounding box center [353, 207] width 249 height 6
click at [477, 209] on icon "mode_edit" at bounding box center [479, 206] width 5 height 5
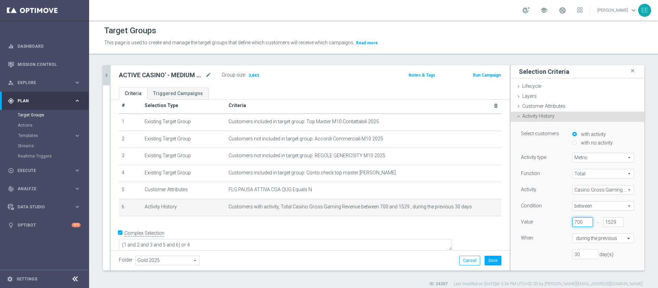
click at [573, 222] on input "700" at bounding box center [583, 222] width 21 height 10
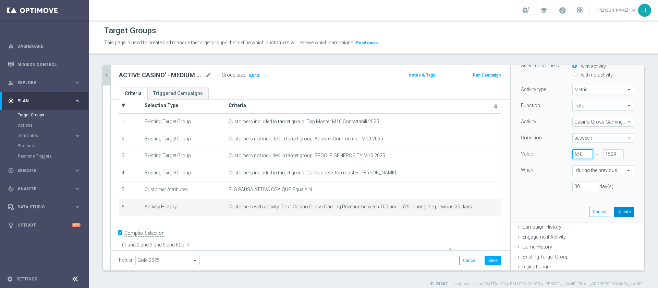
scroll to position [69, 0]
type input "650"
click at [614, 209] on button "Update" at bounding box center [624, 211] width 20 height 10
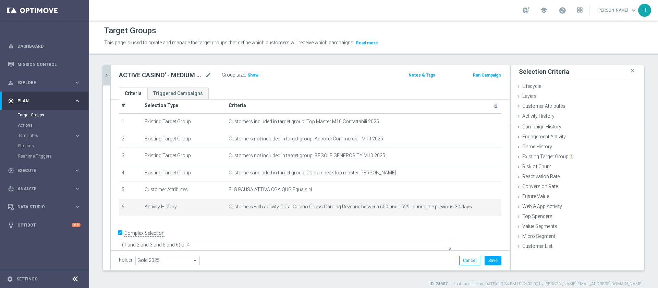
scroll to position [0, 0]
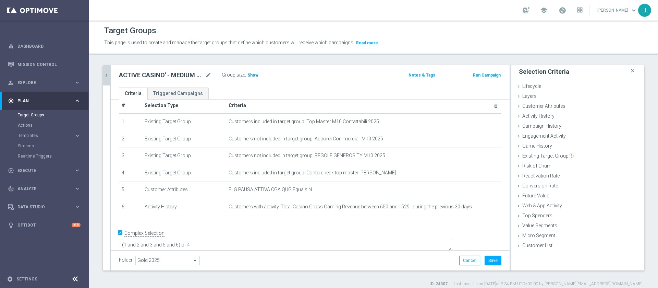
click at [255, 75] on span "Show" at bounding box center [253, 75] width 11 height 5
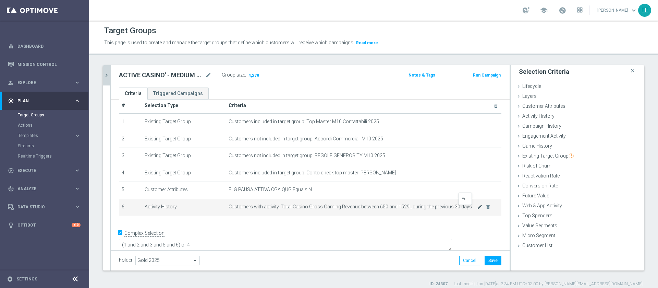
click at [477, 210] on icon "mode_edit" at bounding box center [479, 206] width 5 height 5
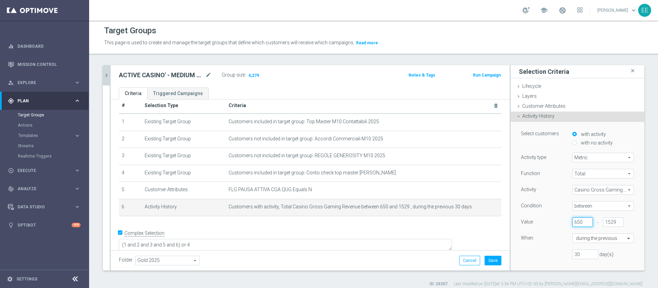
click at [573, 223] on input "650" at bounding box center [583, 222] width 21 height 10
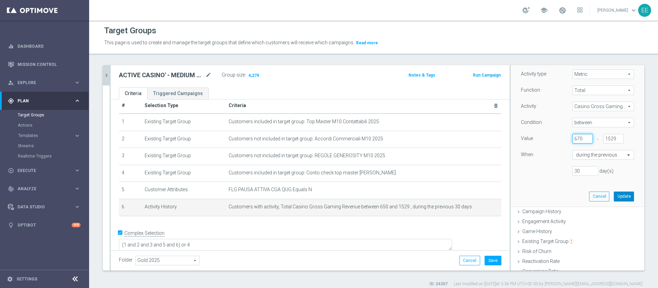
type input "670"
click at [616, 198] on button "Update" at bounding box center [624, 196] width 20 height 10
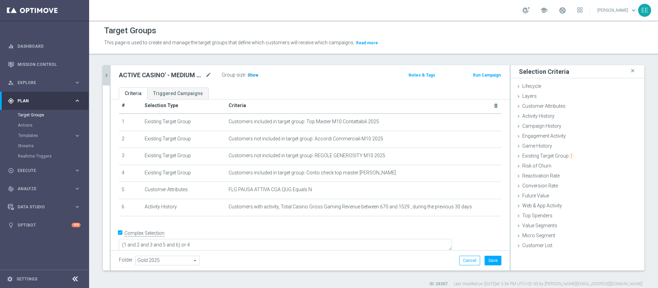
click at [253, 77] on span "Show" at bounding box center [253, 75] width 11 height 5
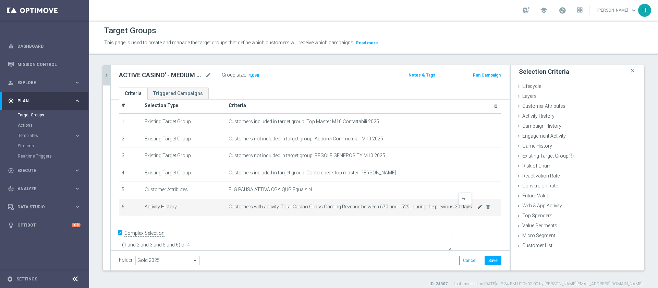
click at [477, 206] on icon "mode_edit" at bounding box center [479, 206] width 5 height 5
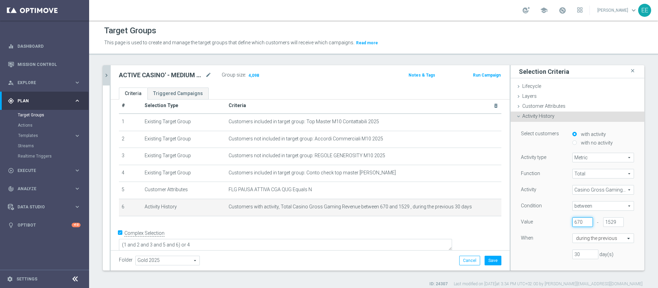
click at [573, 223] on input "670" at bounding box center [583, 222] width 21 height 10
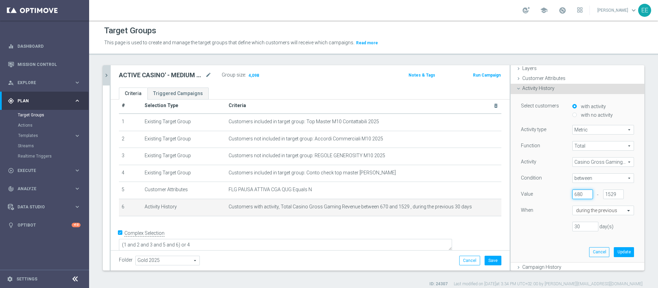
scroll to position [29, 0]
type input "680"
click at [614, 250] on button "Update" at bounding box center [624, 251] width 20 height 10
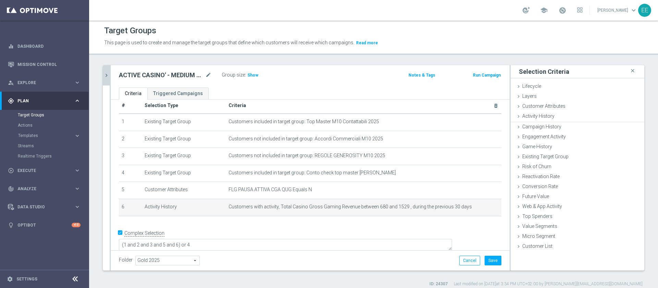
scroll to position [0, 0]
click at [251, 74] on span "Show" at bounding box center [253, 75] width 11 height 5
click at [477, 209] on icon "mode_edit" at bounding box center [479, 206] width 5 height 5
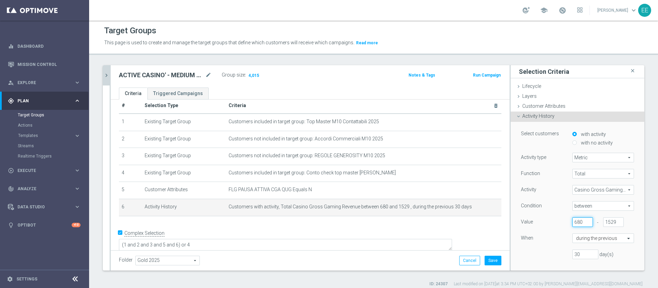
click at [573, 223] on input "680" at bounding box center [583, 222] width 21 height 10
click at [573, 222] on input "680" at bounding box center [583, 222] width 21 height 10
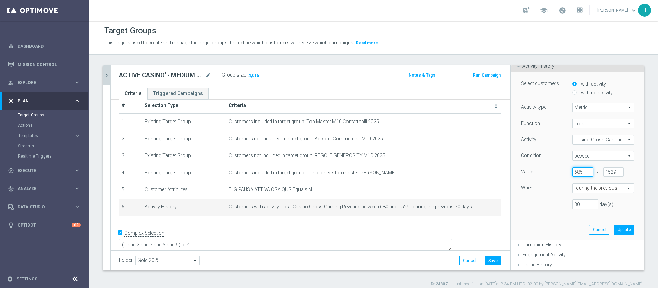
scroll to position [50, 0]
type input "685"
click at [614, 228] on button "Update" at bounding box center [624, 229] width 20 height 10
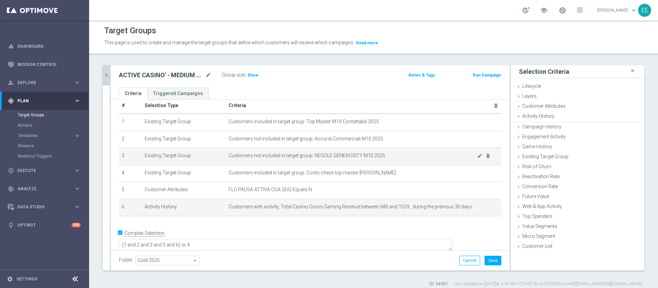
scroll to position [0, 0]
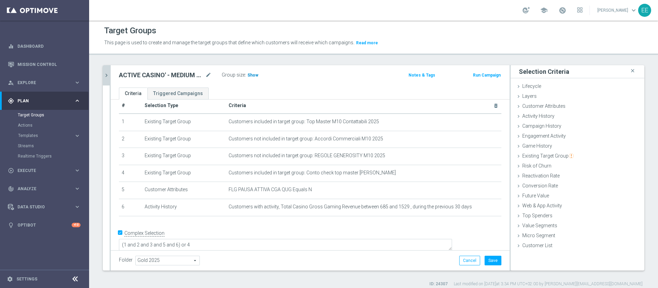
click at [254, 73] on span "Show" at bounding box center [253, 75] width 11 height 5
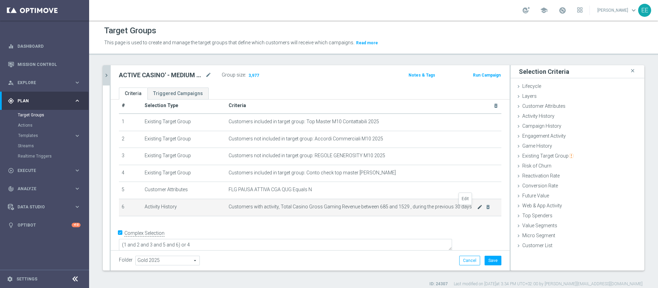
click at [477, 210] on icon "mode_edit" at bounding box center [479, 206] width 5 height 5
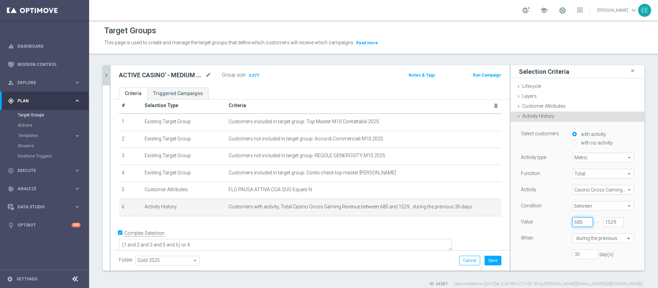
click at [573, 221] on input "685" at bounding box center [583, 222] width 21 height 10
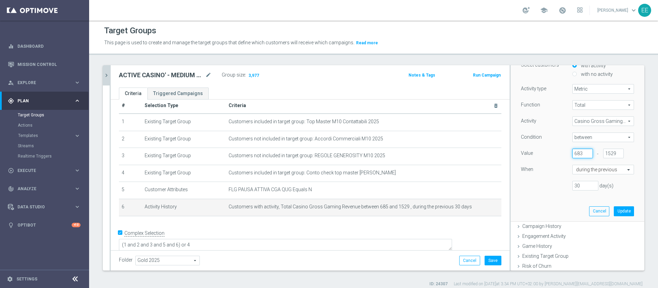
scroll to position [69, 0]
type input "683"
click at [614, 209] on button "Update" at bounding box center [624, 211] width 20 height 10
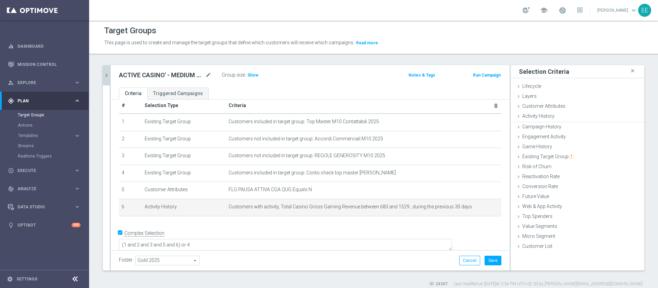
scroll to position [0, 0]
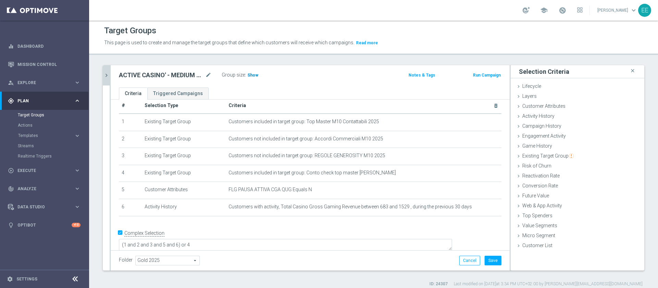
click at [252, 76] on span "Show" at bounding box center [253, 75] width 11 height 5
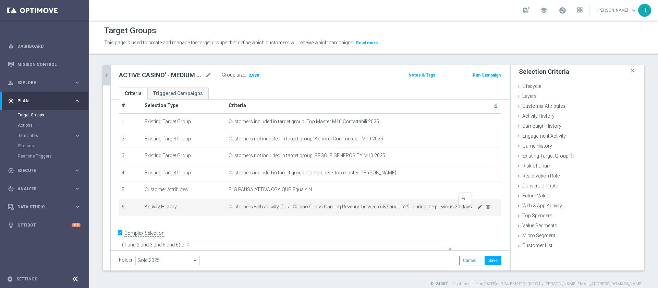
click at [477, 207] on icon "mode_edit" at bounding box center [479, 206] width 5 height 5
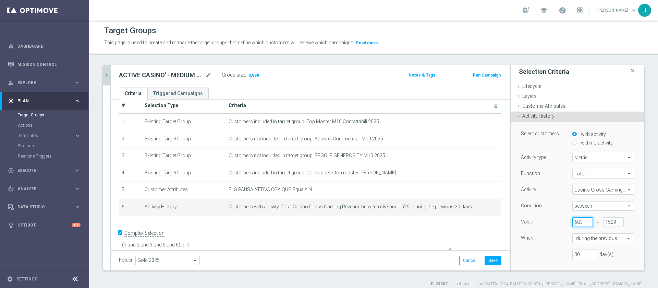
click at [573, 223] on input "683" at bounding box center [583, 222] width 21 height 10
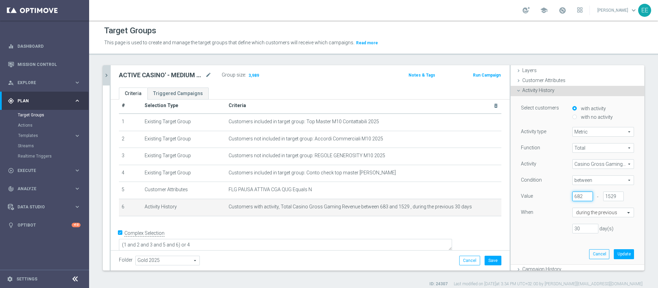
scroll to position [28, 0]
type input "682"
click at [614, 255] on button "Update" at bounding box center [624, 252] width 20 height 10
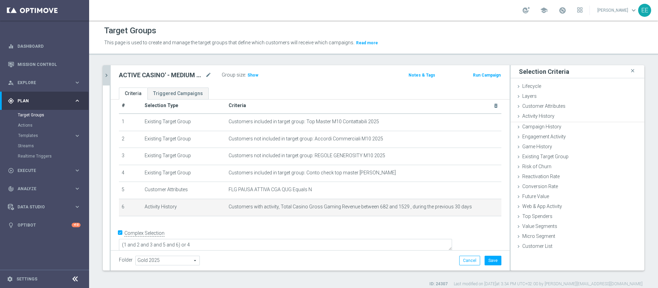
scroll to position [0, 0]
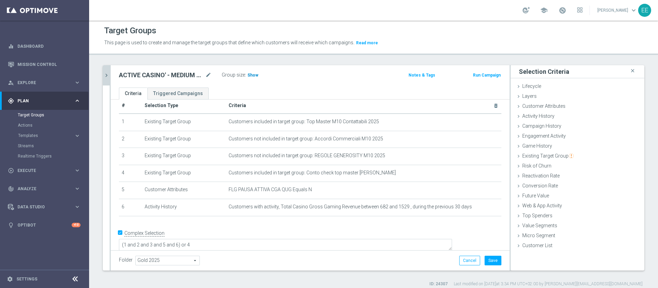
click at [249, 74] on span "Show" at bounding box center [253, 75] width 11 height 5
click at [485, 255] on button "Save" at bounding box center [493, 260] width 17 height 10
click at [108, 75] on icon "chevron_right" at bounding box center [106, 75] width 7 height 7
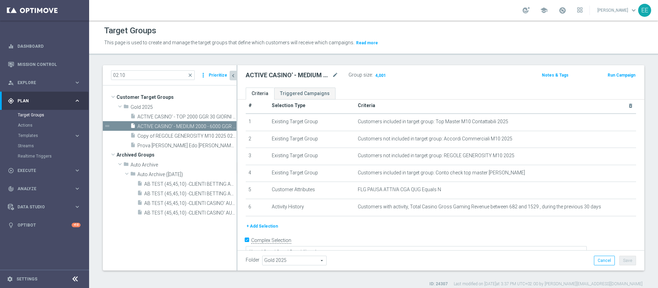
scroll to position [17, 0]
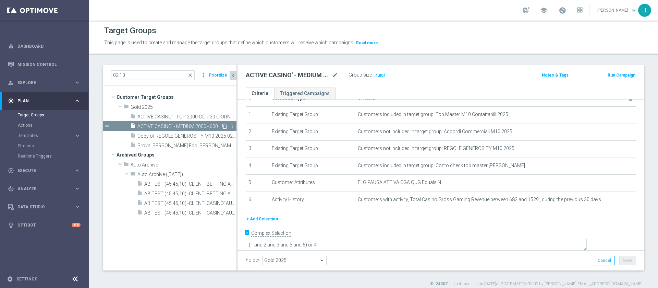
click at [224, 128] on icon "content_copy" at bounding box center [224, 125] width 5 height 5
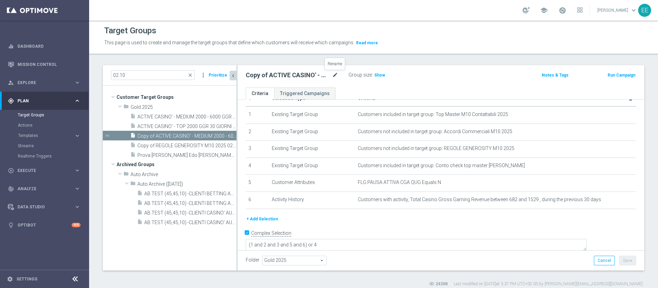
click at [336, 76] on icon "mode_edit" at bounding box center [335, 75] width 6 height 8
type input "ACTIVE CASINO' - LOW 6000 - 10k GGR 30 GIORNI ROLLING 02.10"
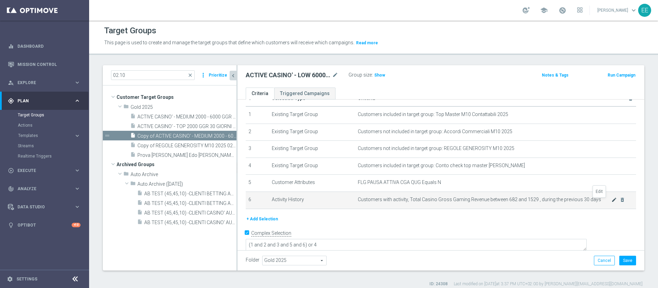
click at [612, 202] on icon "mode_edit" at bounding box center [614, 199] width 5 height 5
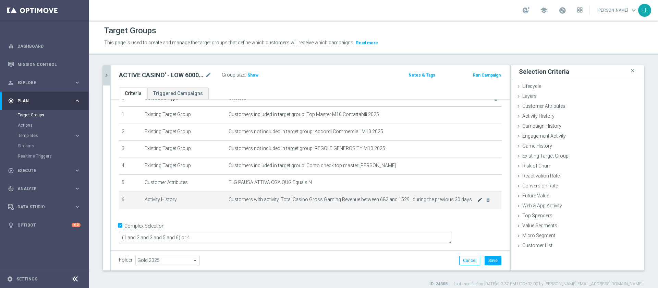
scroll to position [10, 0]
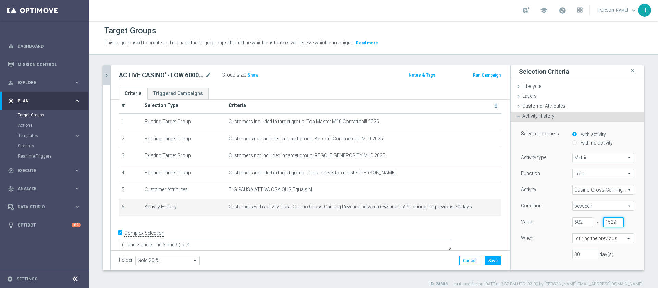
click at [603, 224] on input "1529" at bounding box center [613, 222] width 21 height 10
type input "682"
click at [573, 220] on input "682" at bounding box center [583, 222] width 21 height 10
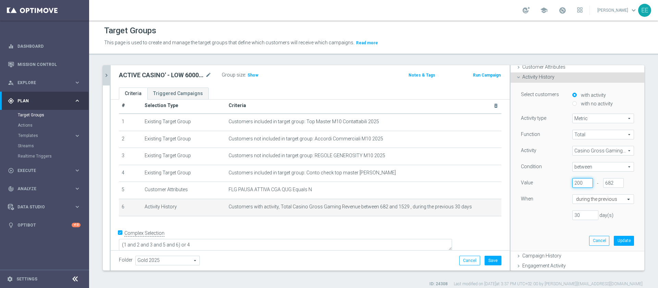
scroll to position [44, 0]
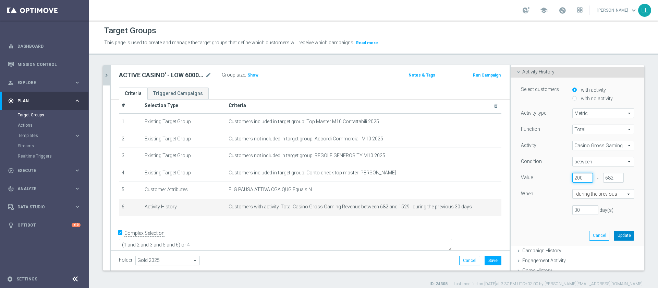
type input "200"
click at [614, 233] on button "Update" at bounding box center [624, 235] width 20 height 10
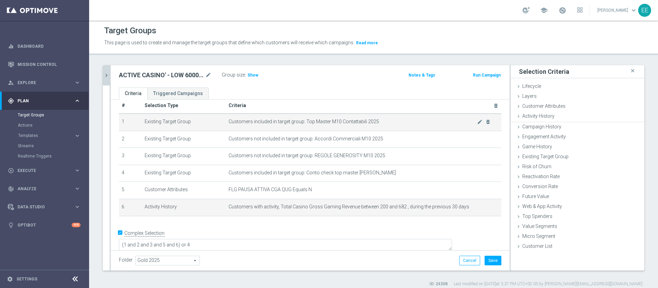
scroll to position [0, 0]
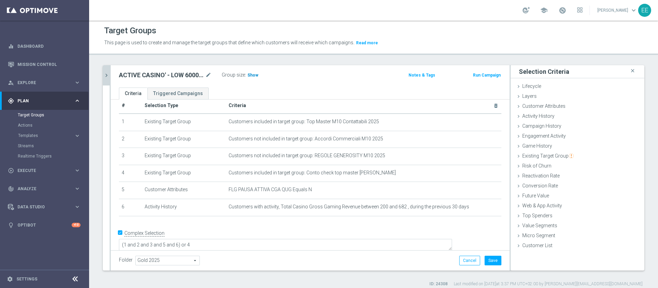
click at [255, 72] on h3 "Show" at bounding box center [253, 75] width 12 height 8
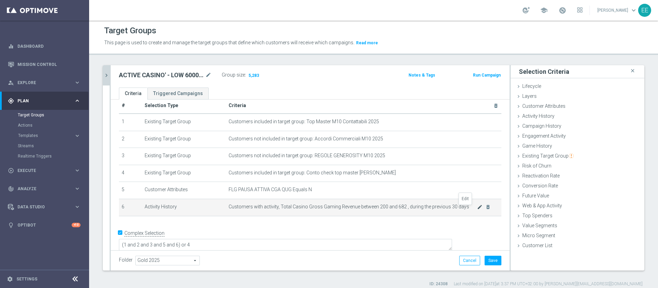
click at [477, 208] on icon "mode_edit" at bounding box center [479, 206] width 5 height 5
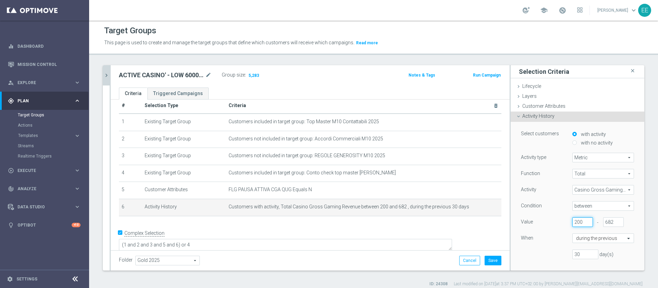
click at [573, 222] on input "200" at bounding box center [583, 222] width 21 height 10
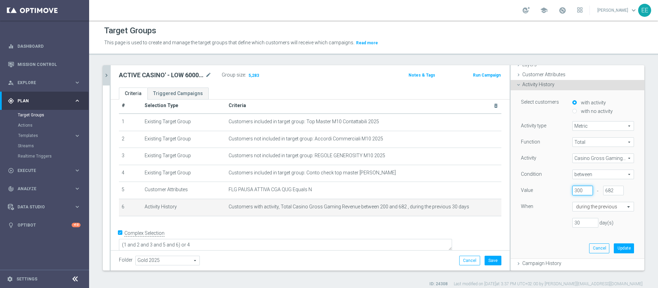
scroll to position [32, 0]
type input "300"
click at [614, 246] on button "Update" at bounding box center [624, 248] width 20 height 10
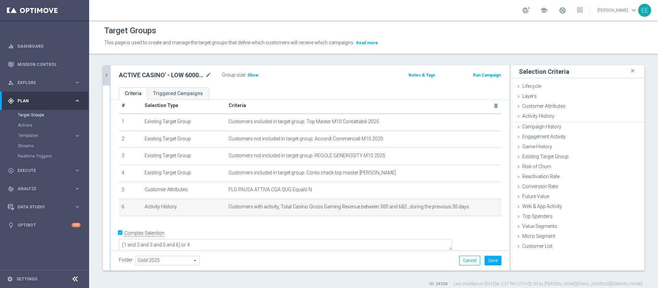
scroll to position [0, 0]
click at [252, 77] on span "Show" at bounding box center [253, 75] width 11 height 5
click at [477, 207] on icon "mode_edit" at bounding box center [479, 206] width 5 height 5
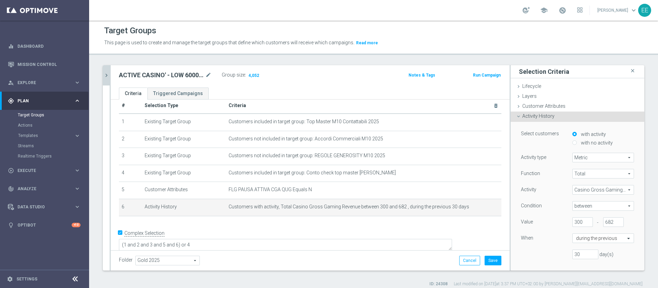
click at [102, 72] on div "02.10 close more_vert Prioritize Customer Target Groups library_add create_new_…" at bounding box center [373, 176] width 569 height 222
click at [491, 258] on button "Save" at bounding box center [493, 260] width 17 height 10
click at [103, 79] on div "02.10 close more_vert Prioritize Customer Target Groups library_add create_new_…" at bounding box center [373, 176] width 569 height 222
click at [110, 74] on div at bounding box center [110, 167] width 1 height 205
click at [108, 74] on icon "chevron_right" at bounding box center [106, 75] width 7 height 7
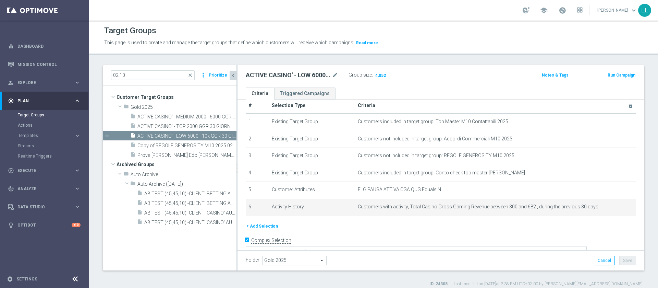
scroll to position [17, 0]
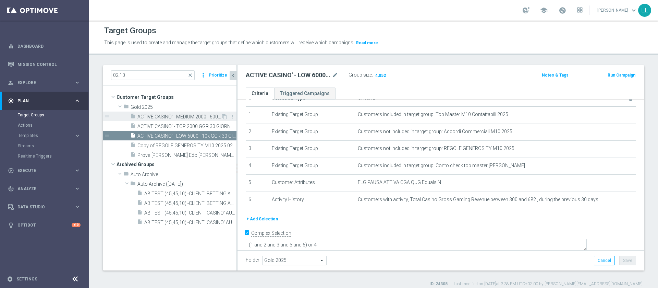
click at [172, 114] on span "ACTIVE CASINO' - MEDIUM 2000 - 6000 GGR 30 GIORNI ROLLING 02.10" at bounding box center [179, 117] width 84 height 6
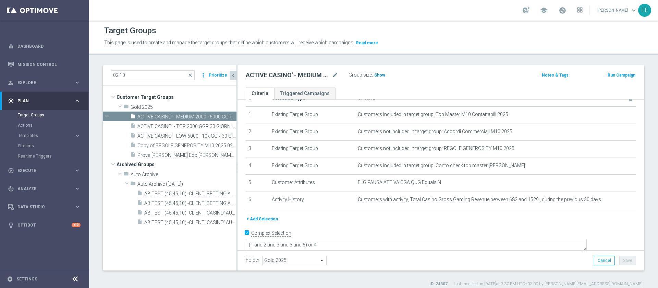
click at [381, 77] on span "Show" at bounding box center [379, 75] width 11 height 5
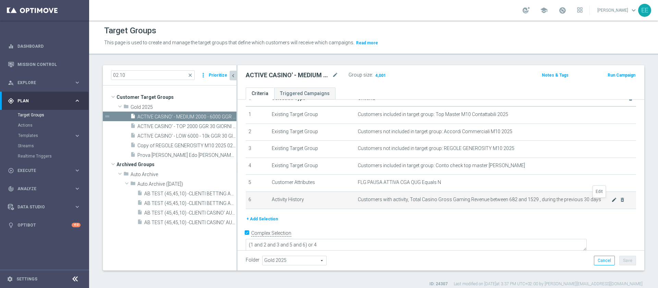
click at [612, 202] on icon "mode_edit" at bounding box center [614, 199] width 5 height 5
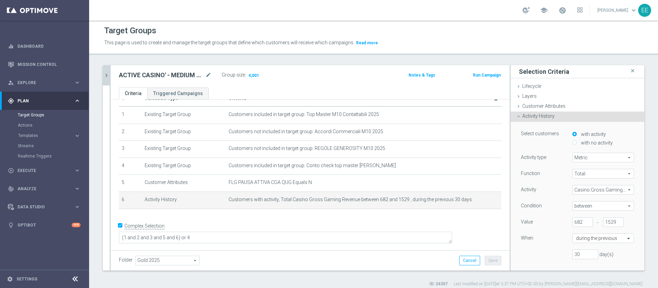
scroll to position [10, 0]
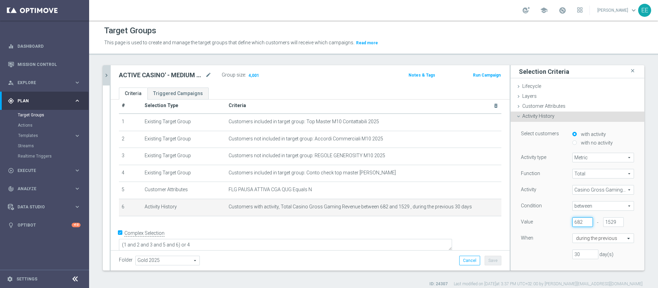
click at [573, 220] on input "682" at bounding box center [583, 222] width 21 height 10
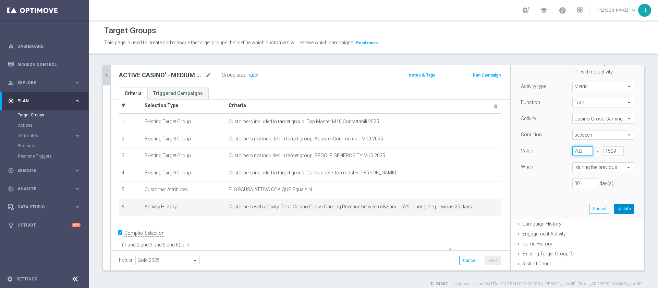
type input "782"
click at [614, 213] on button "Update" at bounding box center [624, 209] width 20 height 10
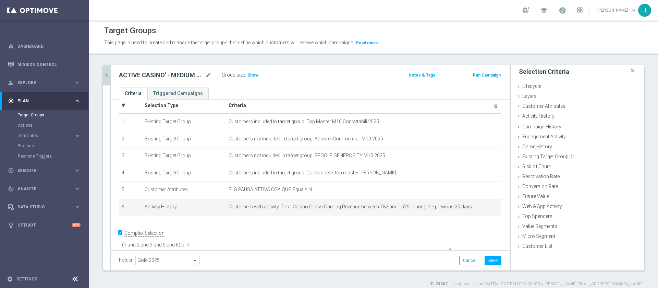
scroll to position [0, 0]
click at [253, 74] on span "Show" at bounding box center [253, 75] width 11 height 5
click at [477, 209] on icon "mode_edit" at bounding box center [479, 206] width 5 height 5
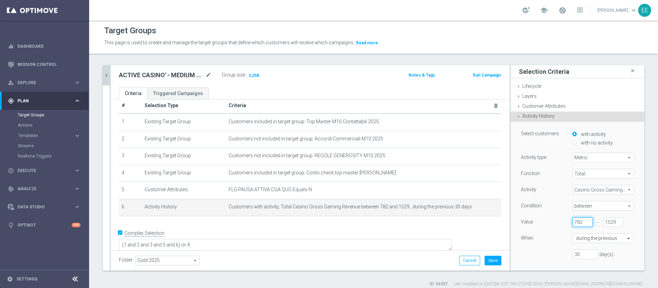
click at [573, 220] on input "782" at bounding box center [583, 222] width 21 height 10
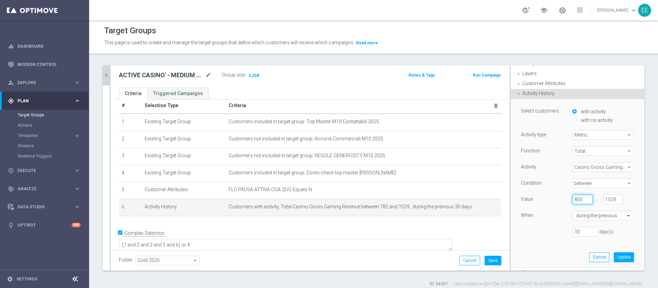
scroll to position [23, 0]
type input "800"
click at [614, 255] on button "Update" at bounding box center [624, 256] width 20 height 10
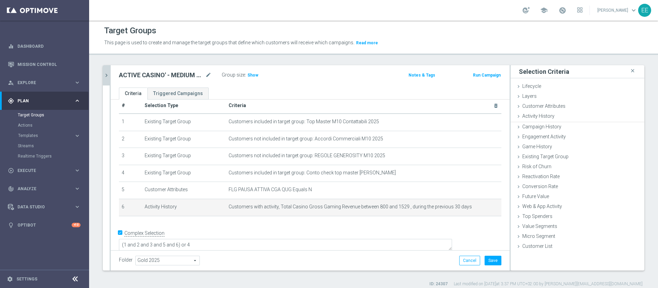
scroll to position [0, 0]
click at [253, 76] on span "Show" at bounding box center [253, 75] width 11 height 5
click at [477, 208] on icon "mode_edit" at bounding box center [479, 206] width 5 height 5
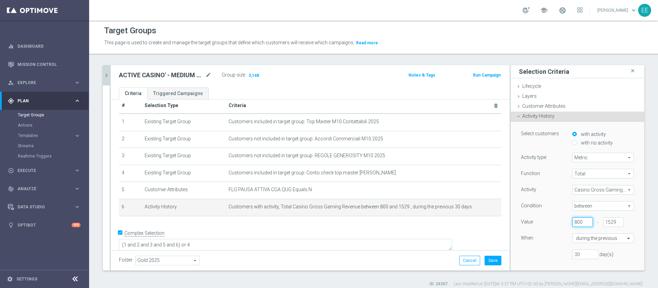
click at [573, 219] on input "800" at bounding box center [583, 222] width 21 height 10
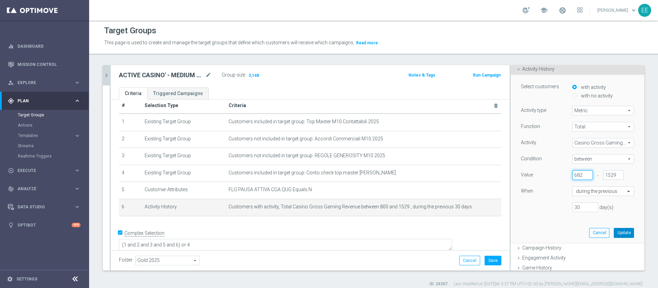
type input "682"
click at [614, 232] on button "Update" at bounding box center [624, 233] width 20 height 10
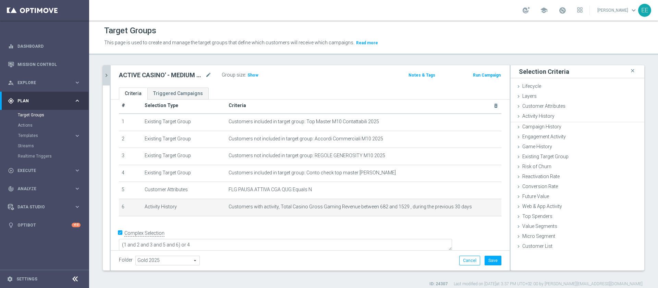
scroll to position [0, 0]
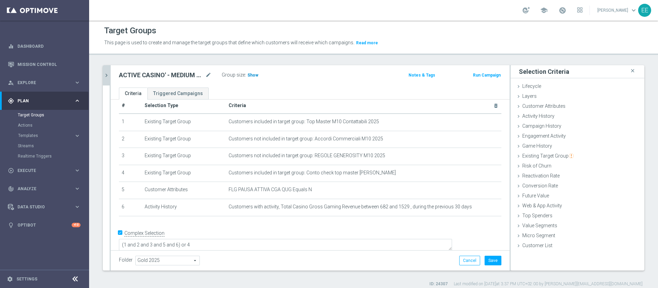
click at [254, 74] on span "Show" at bounding box center [253, 75] width 11 height 5
click at [459, 260] on button "Cancel" at bounding box center [469, 260] width 21 height 10
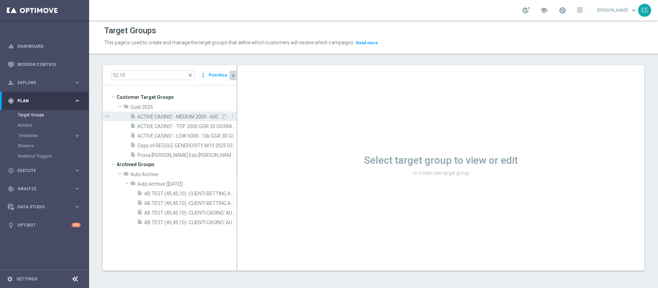
click at [187, 117] on span "ACTIVE CASINO' - MEDIUM 2000 - 6000 GGR 30 GIORNI ROLLING 02.10" at bounding box center [179, 117] width 84 height 6
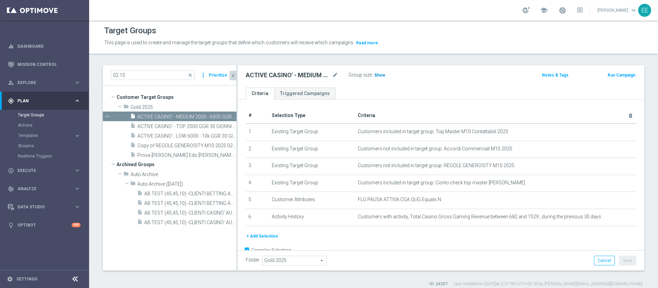
click at [383, 74] on span "Show" at bounding box center [379, 75] width 11 height 5
click at [193, 128] on span "ACTIVE CASINO' - TOP 2000 GGR 30 GIORNI ROLLING 02.10" at bounding box center [179, 126] width 84 height 6
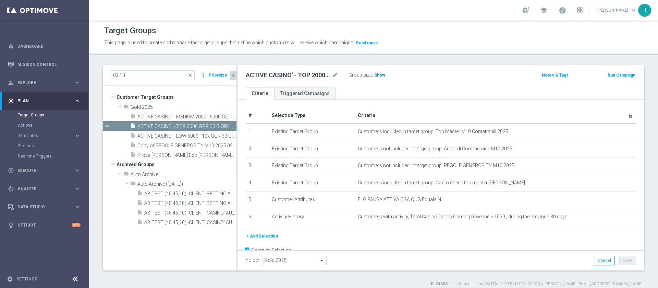
click at [382, 78] on h3 "Show" at bounding box center [380, 75] width 12 height 8
click at [202, 115] on span "ACTIVE CASINO' - MEDIUM 2000 - 6000 GGR 30 GIORNI ROLLING 02.10" at bounding box center [179, 117] width 84 height 6
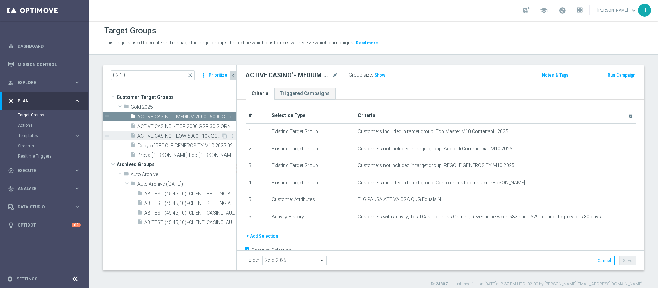
click at [186, 137] on span "ACTIVE CASINO' - LOW 6000 - 10k GGR 30 GIORNI ROLLING 02.10" at bounding box center [179, 136] width 84 height 6
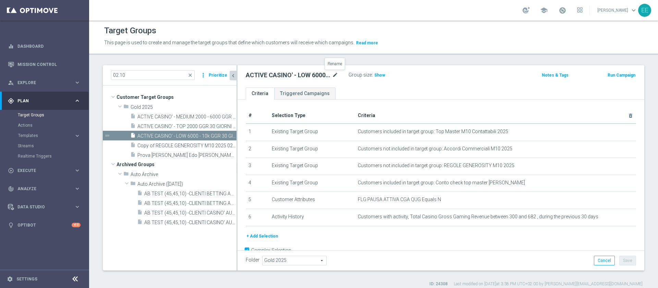
click at [338, 74] on icon "mode_edit" at bounding box center [335, 75] width 6 height 8
click at [265, 74] on input "ACTIVE CASINO' - LOW 6000 - 10k GGR 30 GIORNI ROLLING 02.10" at bounding box center [292, 76] width 93 height 10
type input "ACTIVE CASINO' - LOW 6000 - 12k GGR 30 GIORNI ROLLING 02.10"
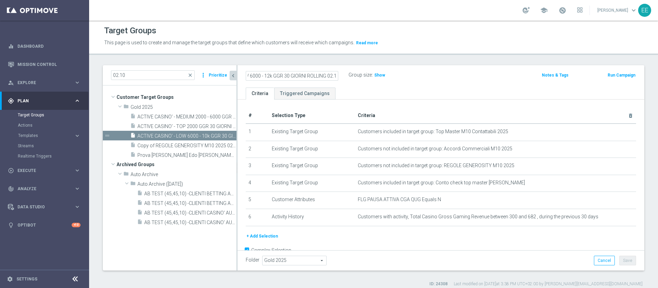
click at [490, 257] on div "Folder Gold 2025 Gold 2025 arrow_drop_down search Cancel Save Saving..." at bounding box center [441, 260] width 391 height 10
click at [620, 257] on button "Save" at bounding box center [628, 260] width 17 height 10
click at [183, 115] on span "ACTIVE CASINO' - MEDIUM 2000 - 6000 GGR 30 GIORNI ROLLING 02.10" at bounding box center [179, 117] width 84 height 6
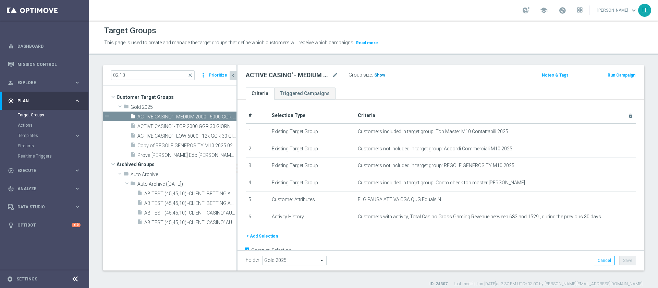
click at [379, 74] on span "Show" at bounding box center [379, 75] width 11 height 5
click at [183, 136] on span "ACTIVE CASINO' - LOW 6000 - 12k GGR 30 GIORNI ROLLING 02.10" at bounding box center [179, 136] width 84 height 6
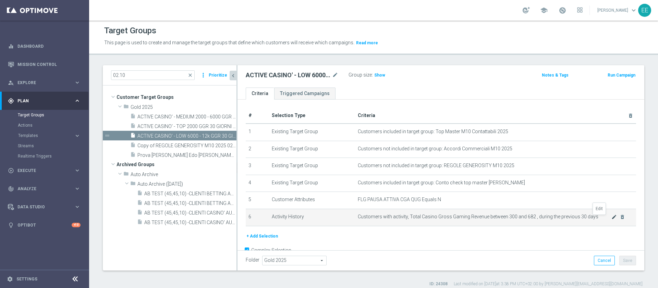
click at [612, 219] on icon "mode_edit" at bounding box center [614, 216] width 5 height 5
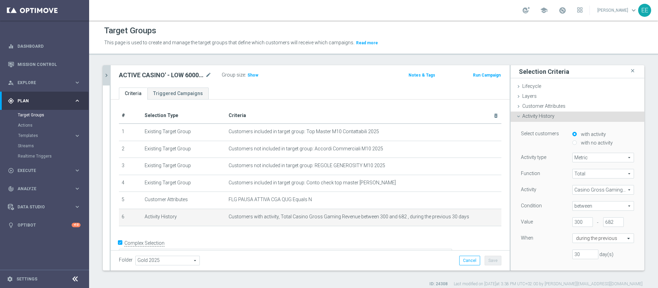
click at [564, 215] on div "Function Total Total arrow_drop_down search Activity Casino Gross Gaming Revenu…" at bounding box center [577, 217] width 113 height 96
click at [573, 219] on input "300" at bounding box center [583, 222] width 21 height 10
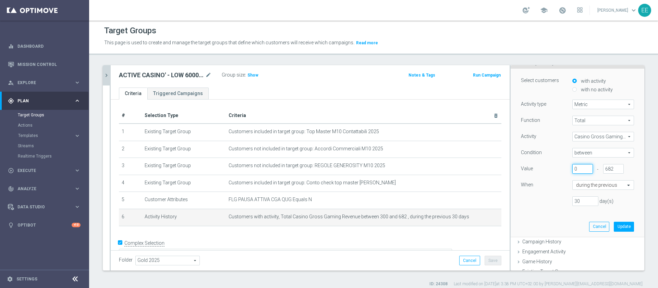
scroll to position [58, 0]
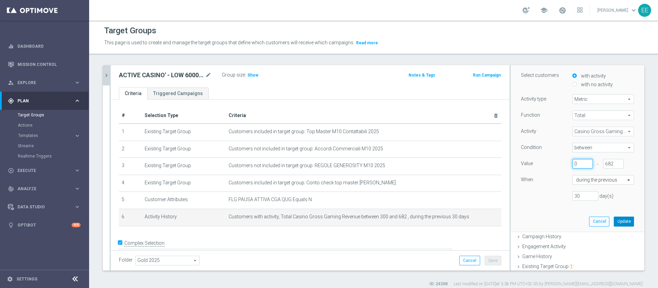
type input "0"
click at [614, 222] on button "Update" at bounding box center [624, 221] width 20 height 10
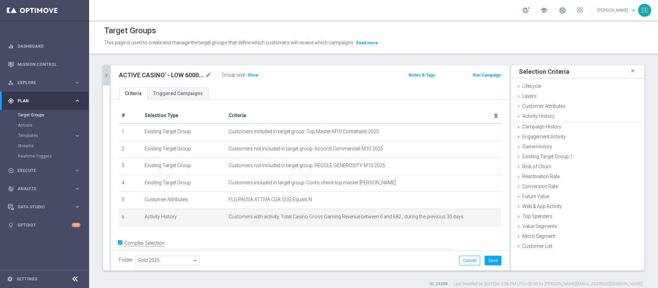
scroll to position [0, 0]
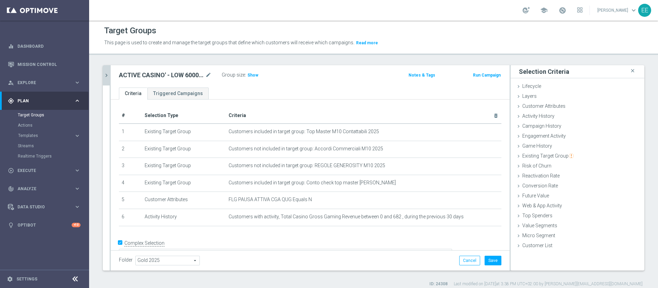
click at [258, 76] on div "Group size : Show" at bounding box center [256, 74] width 69 height 8
click at [254, 76] on span "Show" at bounding box center [253, 75] width 11 height 5
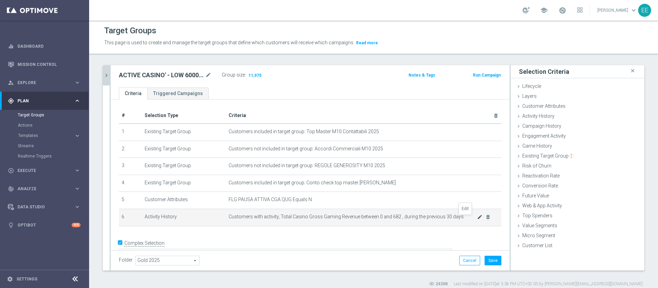
click at [477, 218] on icon "mode_edit" at bounding box center [479, 216] width 5 height 5
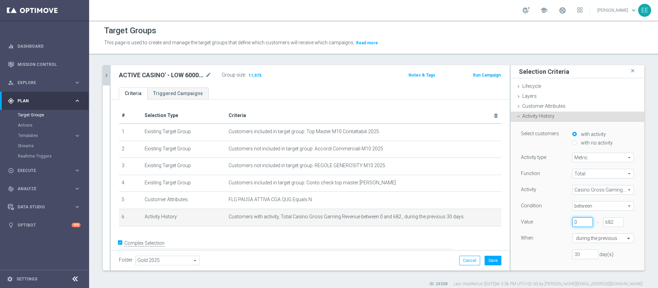
click at [573, 219] on input "0" at bounding box center [583, 222] width 21 height 10
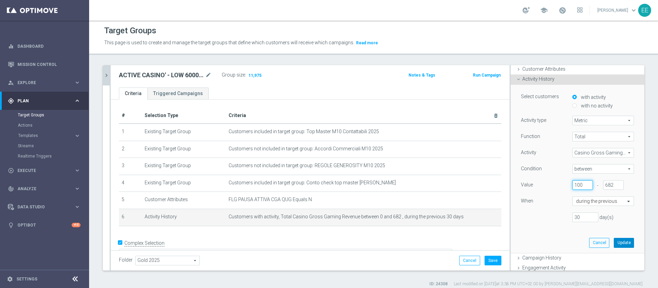
type input "100"
click at [614, 243] on button "Update" at bounding box center [624, 243] width 20 height 10
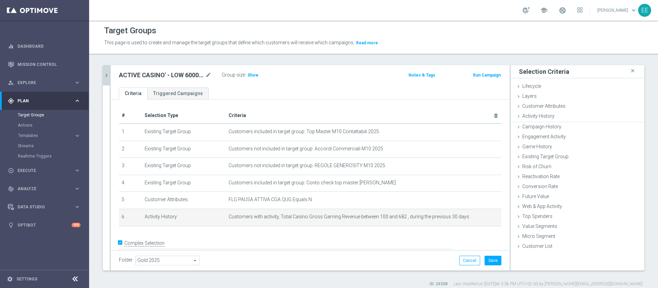
scroll to position [0, 0]
click at [251, 75] on span "Show" at bounding box center [253, 75] width 11 height 5
click at [477, 216] on icon "mode_edit" at bounding box center [479, 216] width 5 height 5
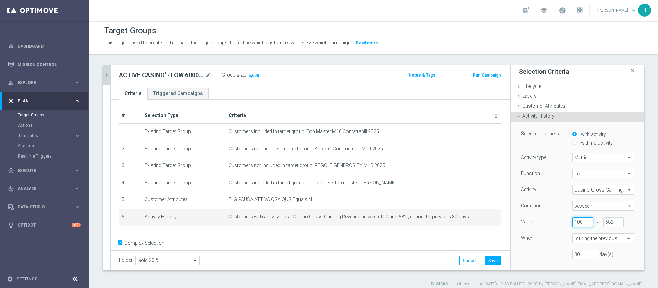
click at [573, 222] on input "100" at bounding box center [583, 222] width 21 height 10
type input "1"
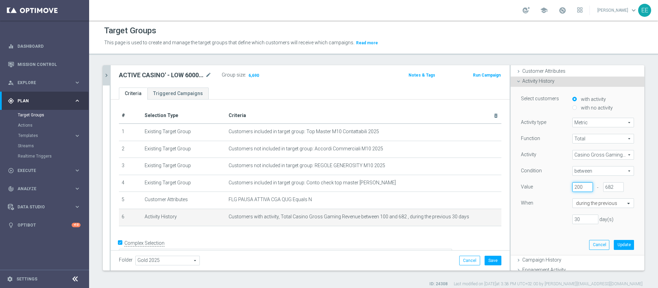
scroll to position [37, 0]
type input "200"
click at [614, 242] on button "Update" at bounding box center [624, 243] width 20 height 10
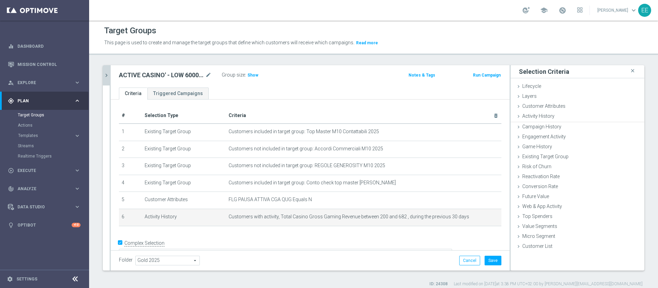
scroll to position [0, 0]
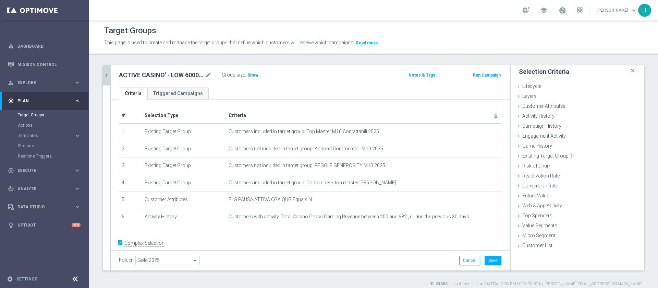
click at [252, 77] on span "Show" at bounding box center [253, 75] width 11 height 5
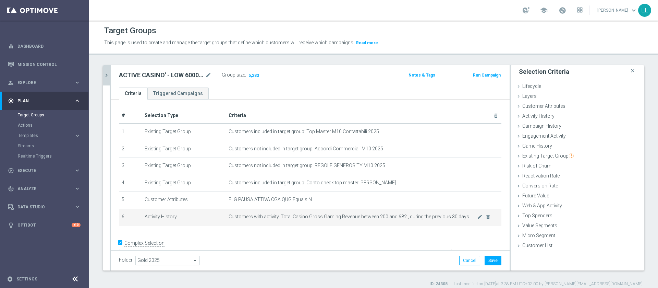
click at [477, 218] on div "mode_edit delete_forever" at bounding box center [484, 217] width 14 height 6
click at [477, 219] on icon "mode_edit" at bounding box center [479, 216] width 5 height 5
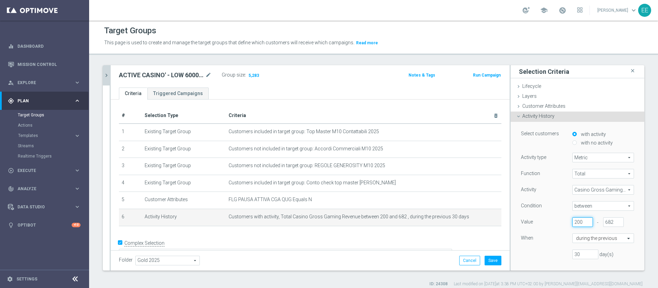
click at [573, 218] on input "200" at bounding box center [583, 222] width 21 height 10
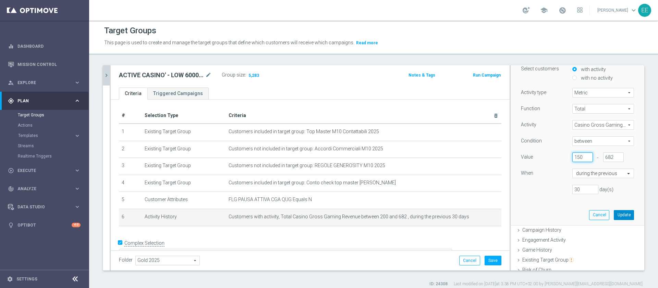
type input "150"
click at [614, 218] on button "Update" at bounding box center [624, 215] width 20 height 10
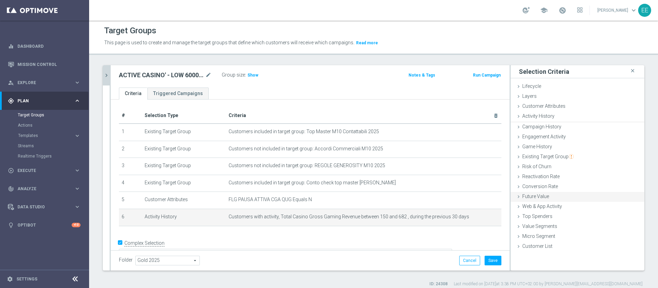
scroll to position [0, 0]
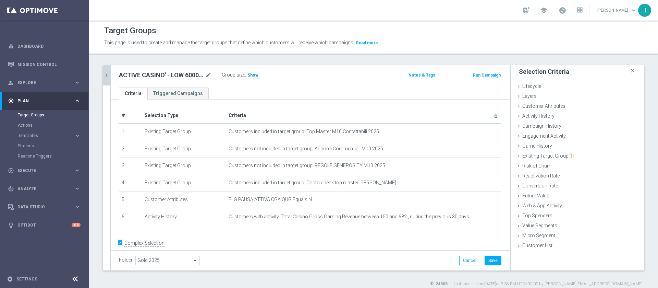
click at [255, 79] on h3 "Show" at bounding box center [253, 75] width 12 height 8
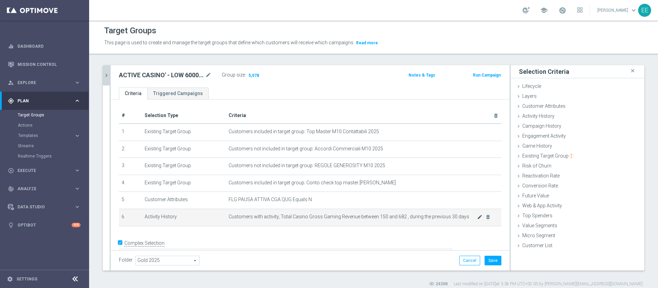
click at [477, 216] on icon "mode_edit" at bounding box center [479, 216] width 5 height 5
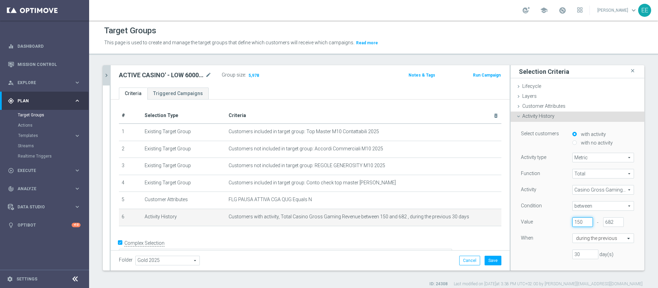
click at [573, 219] on input "150" at bounding box center [583, 222] width 21 height 10
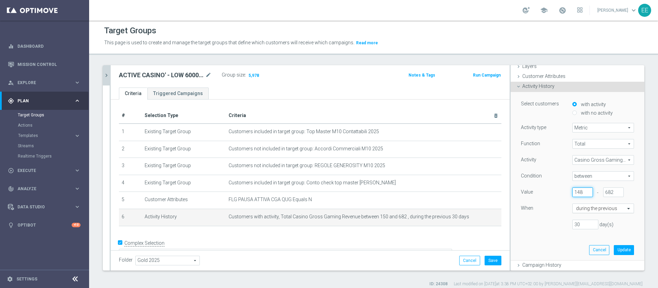
scroll to position [31, 0]
type input "148"
click at [614, 247] on button "Update" at bounding box center [624, 249] width 20 height 10
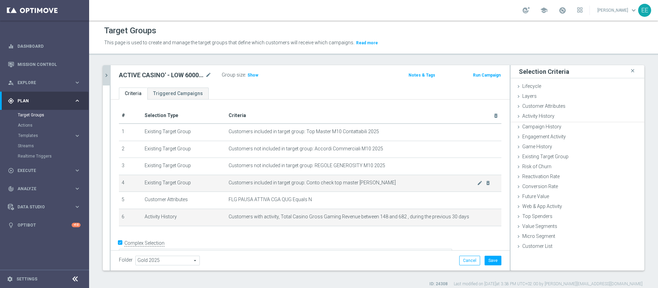
scroll to position [0, 0]
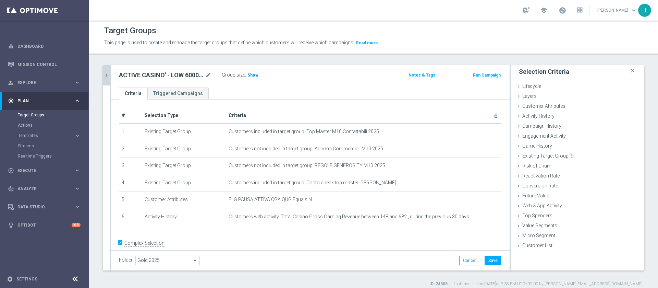
click at [251, 76] on span "Show" at bounding box center [253, 75] width 11 height 5
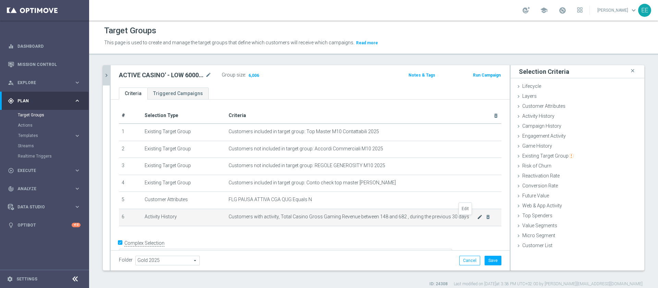
click at [477, 218] on icon "mode_edit" at bounding box center [479, 216] width 5 height 5
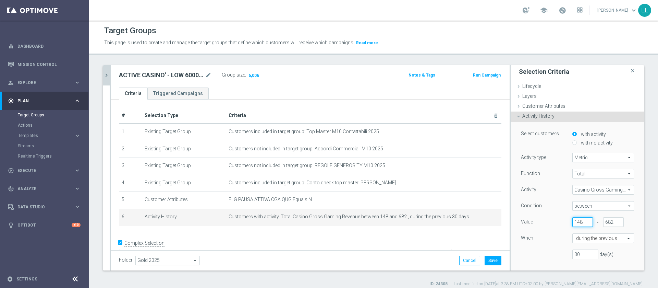
click at [573, 221] on input "148" at bounding box center [583, 222] width 21 height 10
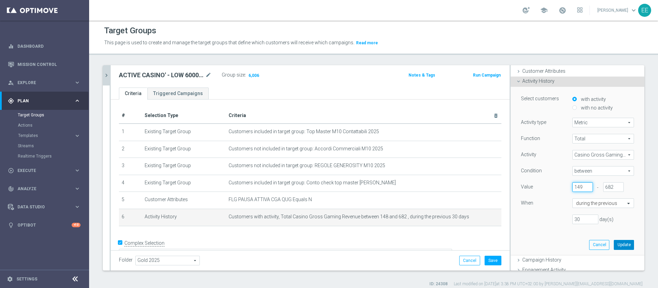
type input "149"
click at [614, 247] on button "Update" at bounding box center [624, 245] width 20 height 10
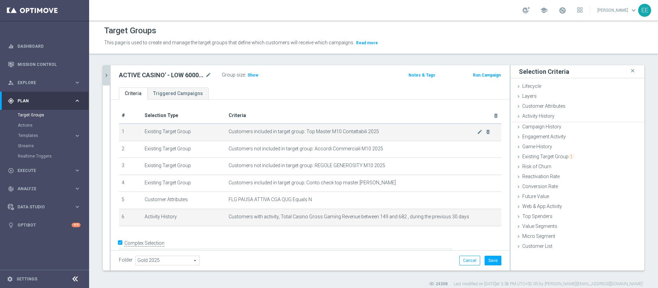
scroll to position [0, 0]
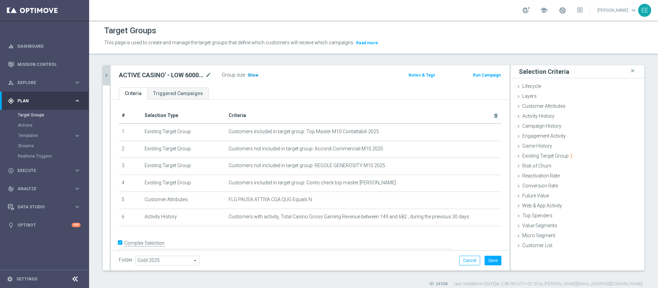
click at [254, 72] on h3 "Show" at bounding box center [253, 75] width 12 height 8
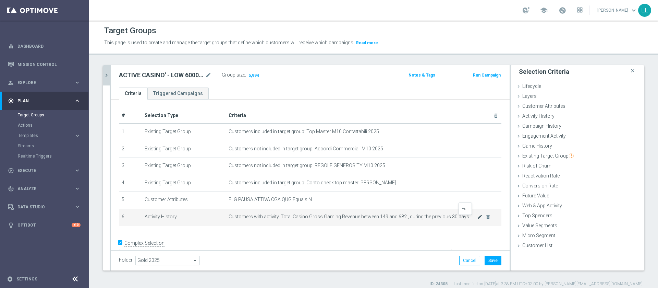
click at [477, 217] on icon "mode_edit" at bounding box center [479, 216] width 5 height 5
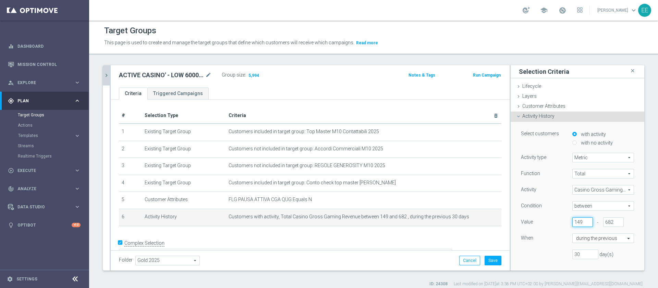
click at [573, 219] on input "149" at bounding box center [583, 222] width 21 height 10
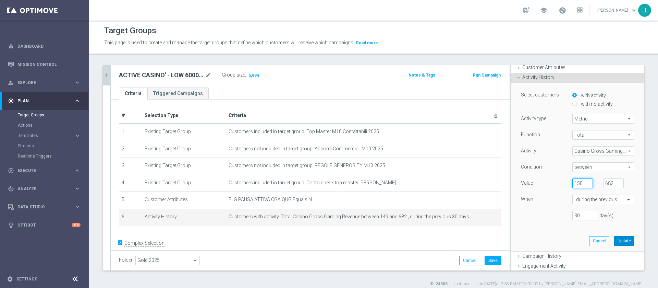
type input "150"
click at [614, 242] on button "Update" at bounding box center [624, 241] width 20 height 10
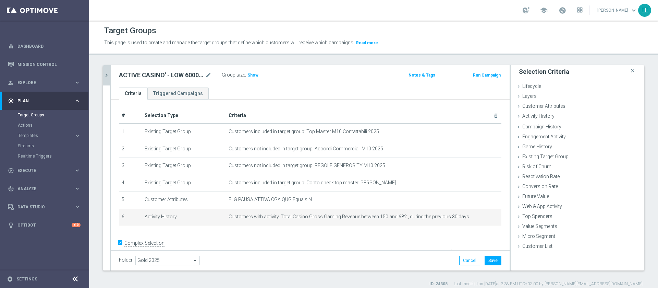
scroll to position [0, 0]
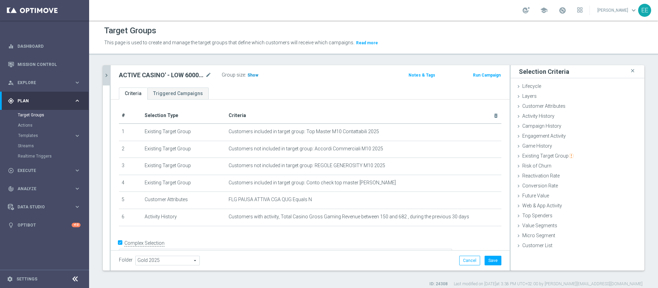
click at [249, 76] on span "Show" at bounding box center [253, 75] width 11 height 5
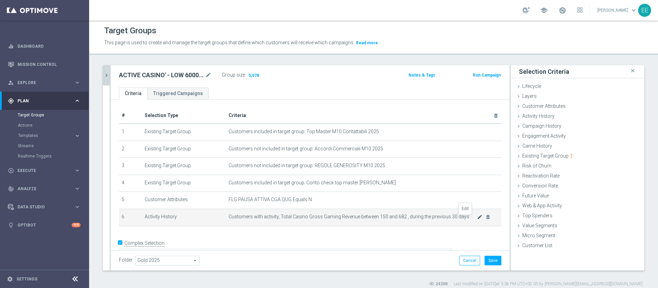
click at [477, 219] on icon "mode_edit" at bounding box center [479, 216] width 5 height 5
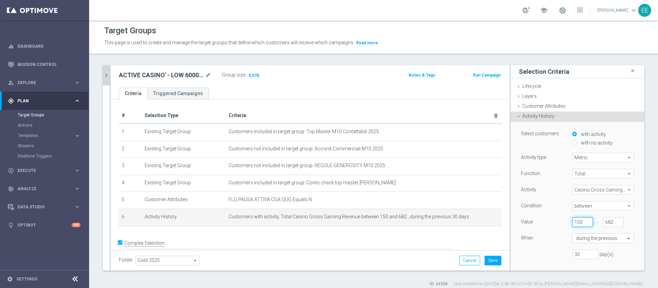
click at [573, 222] on input "150" at bounding box center [583, 222] width 21 height 10
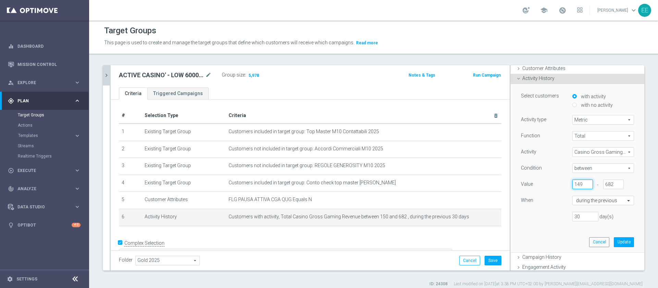
scroll to position [40, 0]
type input "149"
click at [614, 238] on button "Update" at bounding box center [624, 240] width 20 height 10
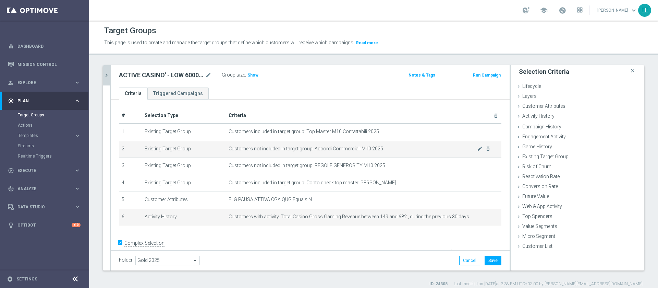
scroll to position [0, 0]
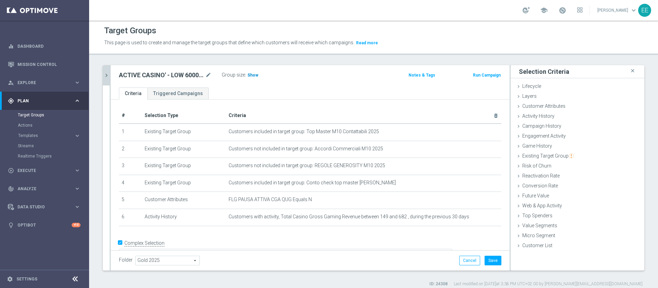
click at [250, 73] on span "Show" at bounding box center [253, 75] width 11 height 5
click at [107, 80] on button "chevron_right" at bounding box center [106, 75] width 7 height 20
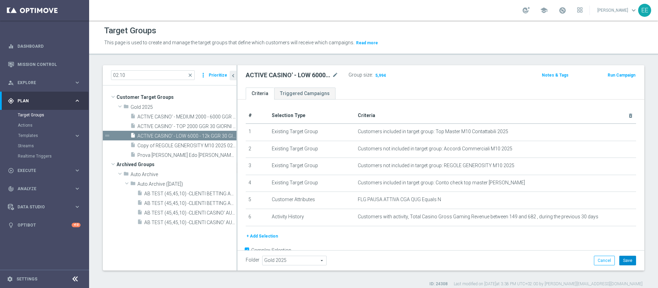
click at [623, 261] on button "Save" at bounding box center [628, 260] width 17 height 10
click at [225, 137] on icon "content_copy" at bounding box center [224, 135] width 5 height 5
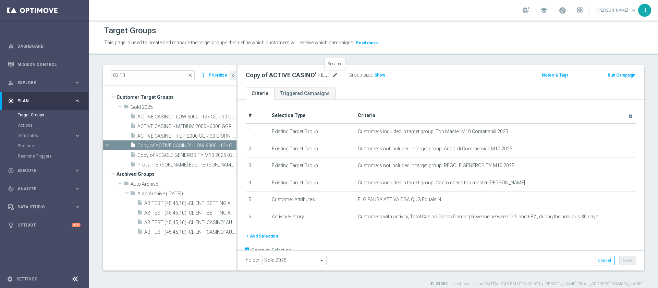
click at [336, 76] on icon "mode_edit" at bounding box center [335, 75] width 6 height 8
click at [336, 73] on icon "mode_edit" at bounding box center [335, 75] width 6 height 8
type input "ACTIVE CASINO' - OTHERS GGR 30 GIORNI ROLLING 02.10"
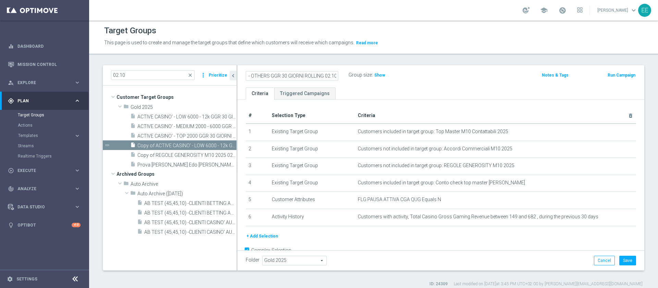
scroll to position [0, 0]
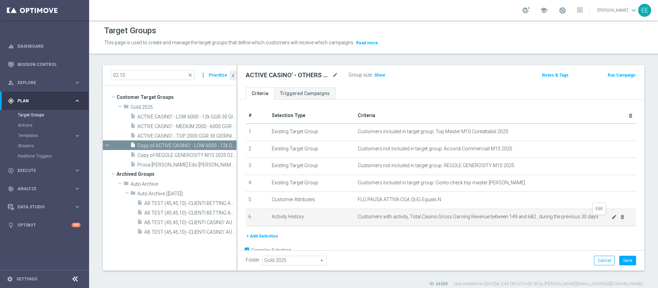
click at [612, 217] on icon "mode_edit" at bounding box center [614, 216] width 5 height 5
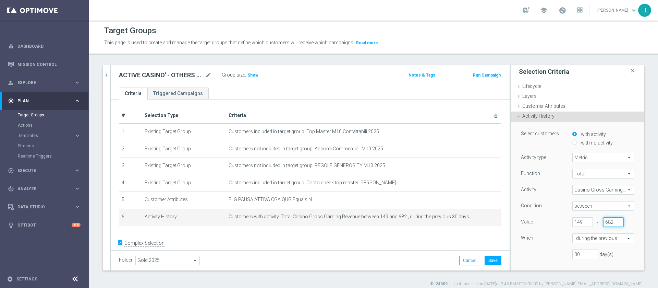
click at [603, 220] on input "682" at bounding box center [613, 222] width 21 height 10
type input "149"
click at [573, 220] on input "149" at bounding box center [583, 222] width 21 height 10
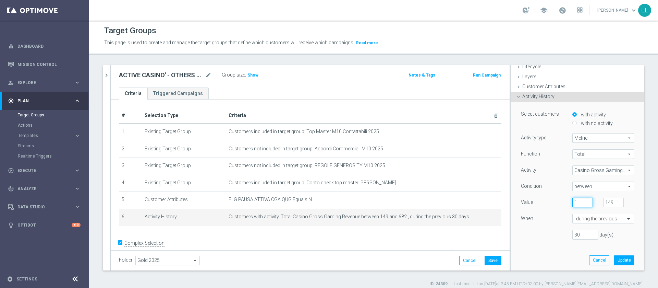
scroll to position [20, 0]
type input "1"
click at [614, 262] on button "Update" at bounding box center [624, 259] width 20 height 10
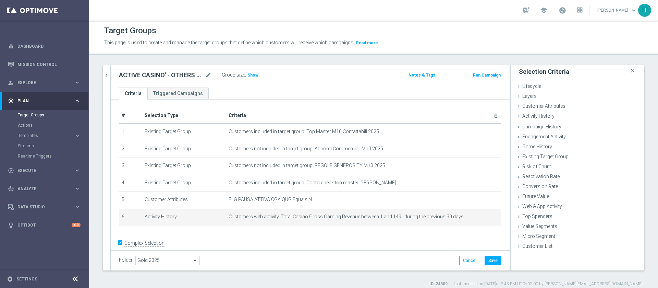
scroll to position [0, 0]
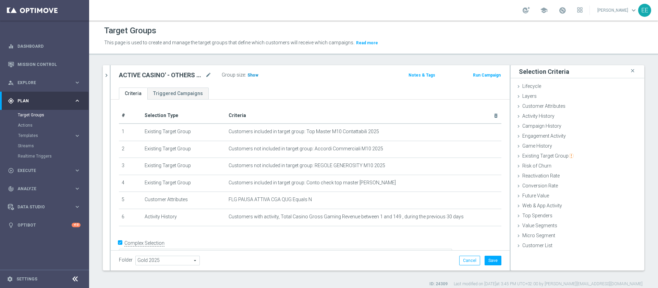
click at [253, 76] on span "Show" at bounding box center [253, 75] width 11 height 5
click at [485, 260] on button "Save" at bounding box center [493, 260] width 17 height 10
click at [109, 74] on icon "chevron_right" at bounding box center [106, 75] width 7 height 7
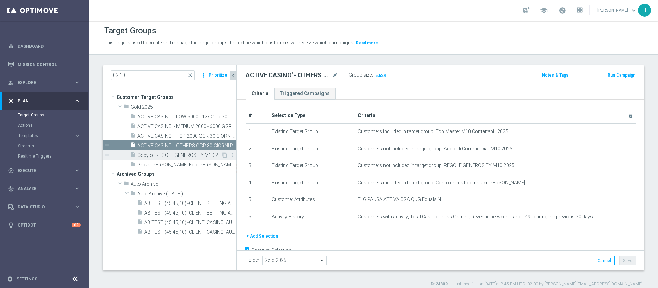
click at [172, 154] on span "Copy of REGOLE GENEROSITY M10 2025 02.10" at bounding box center [179, 155] width 84 height 6
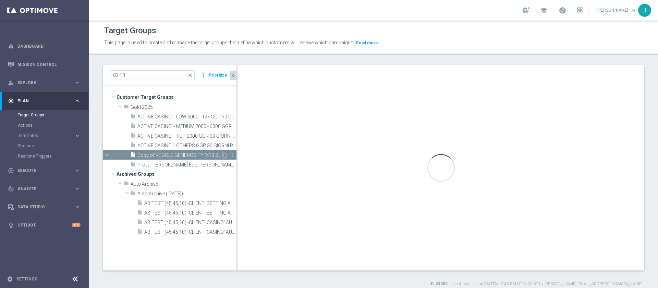
type textarea "(1 and 2 and 3 and 4 and 5)"
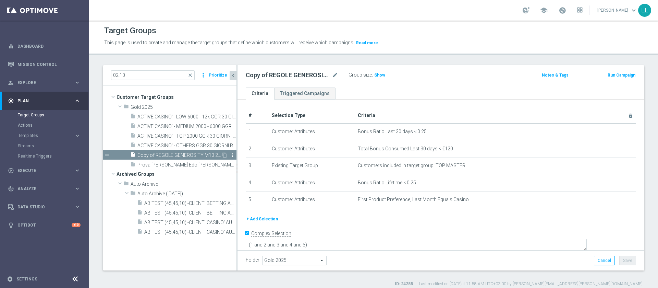
click at [232, 154] on icon "more_vert" at bounding box center [232, 154] width 5 height 5
click at [250, 170] on li "delete Delete" at bounding box center [249, 174] width 34 height 11
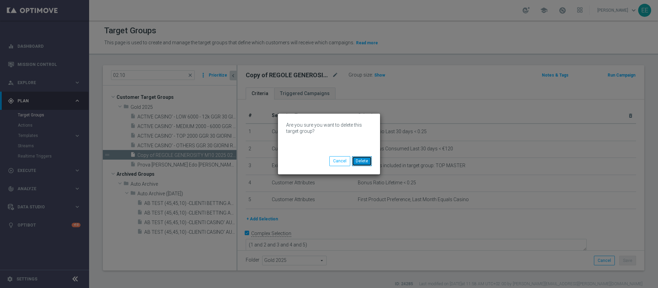
click at [368, 165] on button "Delete" at bounding box center [362, 161] width 20 height 10
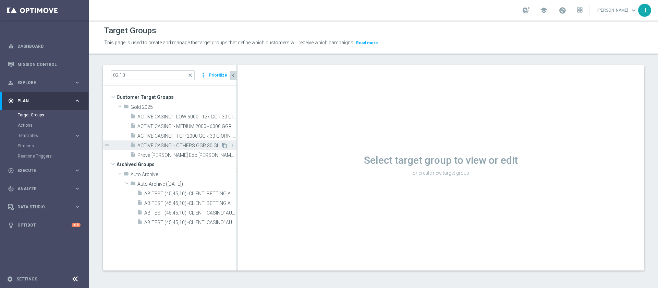
click at [223, 145] on icon "content_copy" at bounding box center [224, 145] width 5 height 5
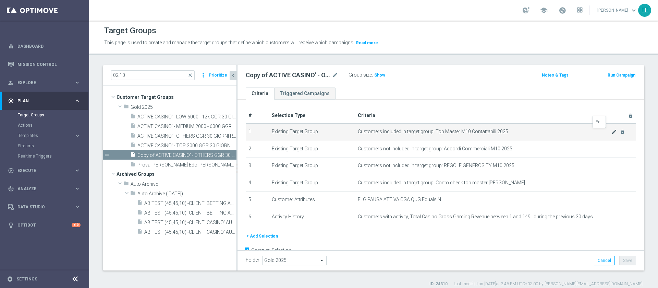
click at [612, 134] on icon "mode_edit" at bounding box center [614, 131] width 5 height 5
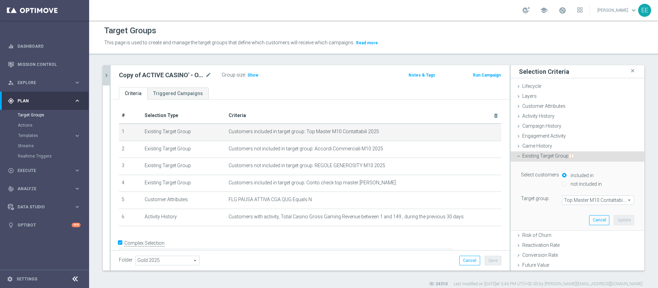
click at [573, 198] on span "Top Master M10 Contattabili 2025" at bounding box center [598, 199] width 71 height 9
click at [0, 0] on input "search" at bounding box center [0, 0] width 0 height 0
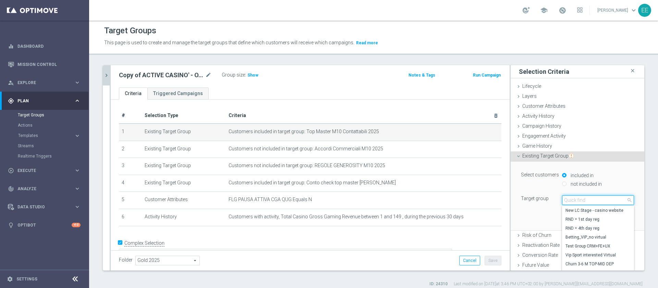
click at [573, 198] on input "search" at bounding box center [598, 200] width 72 height 10
type input "top master m10"
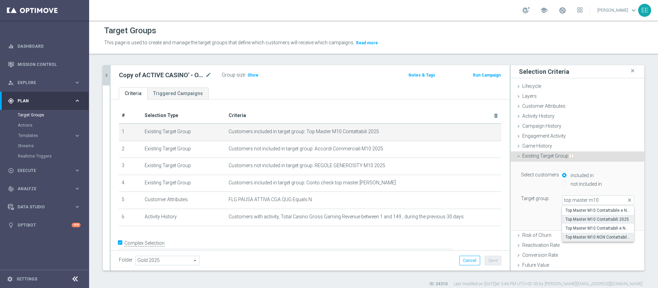
click at [587, 237] on span "Top Master M10 NON Contattabili 2025" at bounding box center [598, 236] width 65 height 5
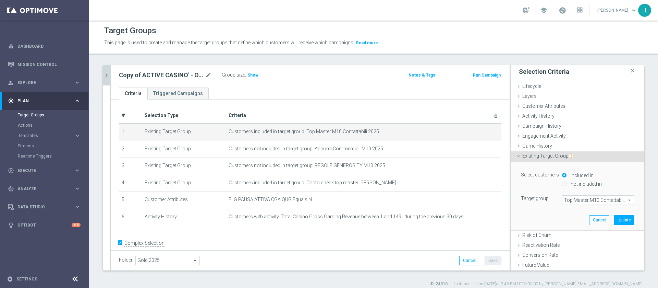
type input "Top Master M10 NON Contattabili 2025"
click at [614, 219] on button "Update" at bounding box center [624, 220] width 20 height 10
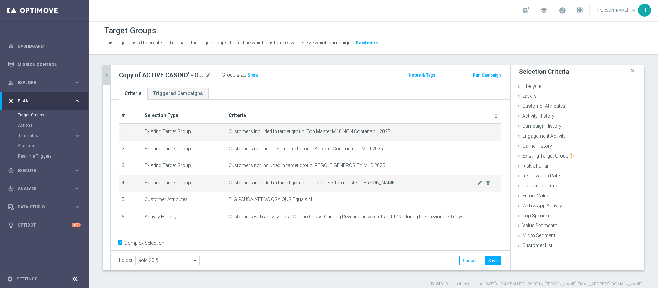
scroll to position [10, 0]
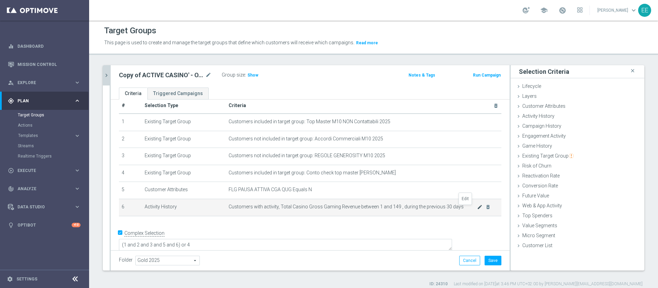
click at [477, 209] on icon "mode_edit" at bounding box center [479, 206] width 5 height 5
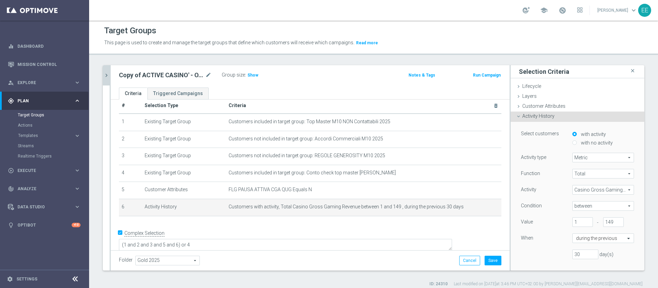
click at [582, 205] on span "between" at bounding box center [603, 205] width 61 height 9
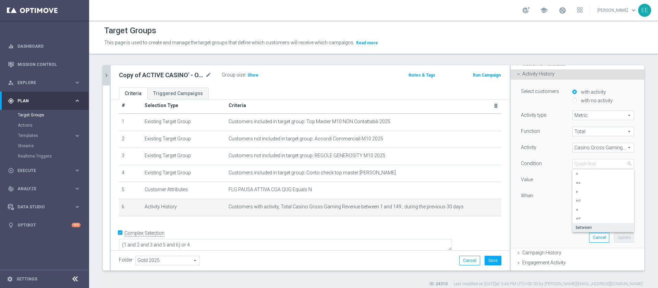
scroll to position [43, 0]
click at [576, 190] on span ">" at bounding box center [603, 190] width 55 height 5
type input ">"
click at [573, 176] on input "1" at bounding box center [583, 179] width 21 height 10
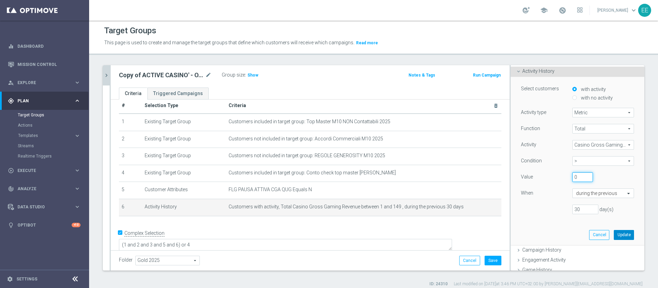
type input "0"
click at [614, 237] on button "Update" at bounding box center [624, 235] width 20 height 10
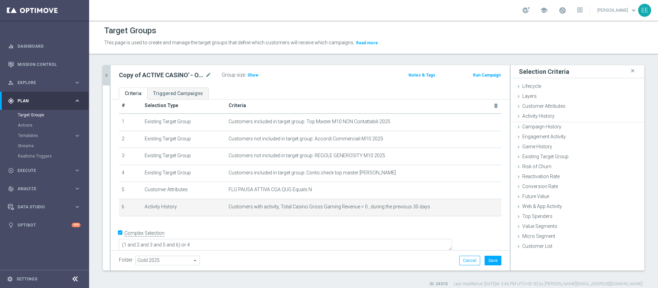
scroll to position [0, 0]
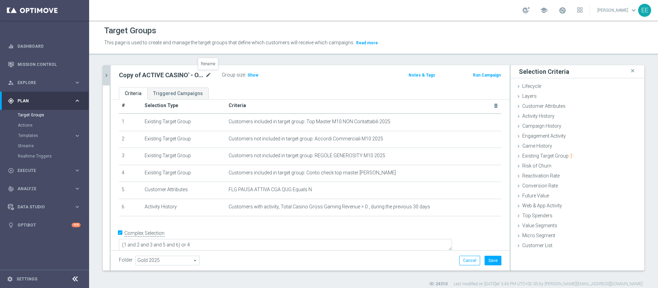
click at [210, 74] on icon "mode_edit" at bounding box center [208, 75] width 6 height 8
click at [207, 73] on icon "mode_edit" at bounding box center [208, 75] width 6 height 8
type input "ACTIVE CASINO' - NON CONTATTABILI 30 GIORNI ROLLING"
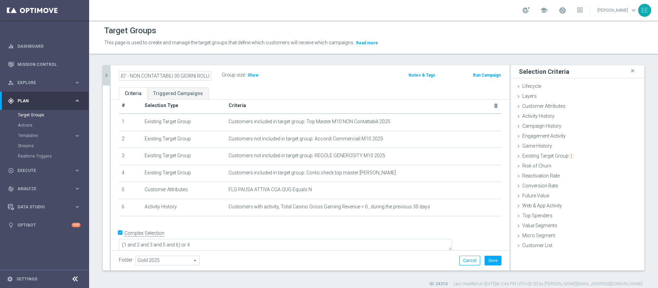
scroll to position [0, 37]
click at [487, 261] on button "Save" at bounding box center [493, 260] width 17 height 10
click at [251, 75] on span "Show" at bounding box center [253, 75] width 11 height 5
click at [108, 74] on icon "chevron_right" at bounding box center [106, 75] width 7 height 7
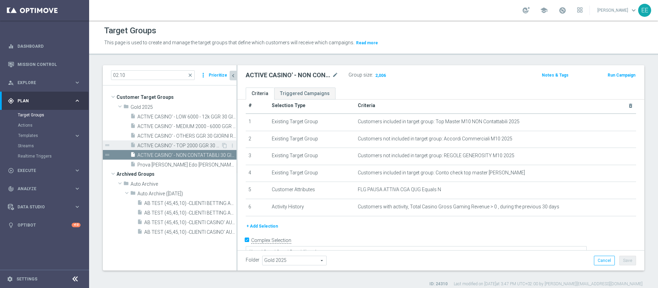
click at [186, 142] on div "insert_drive_file ACTIVE CASINO' - TOP 2000 GGR 30 GIORNI ROLLING 02.10" at bounding box center [175, 145] width 91 height 10
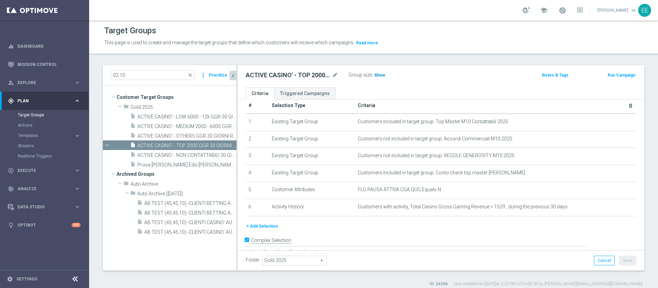
click at [377, 74] on span "Show" at bounding box center [379, 75] width 11 height 5
click at [380, 73] on span "1,680" at bounding box center [381, 76] width 12 height 7
click at [182, 123] on div "insert_drive_file ACTIVE CASINO' - MEDIUM 2000 - 6000 GGR 30 GIORNI ROLLING 02.…" at bounding box center [175, 126] width 91 height 10
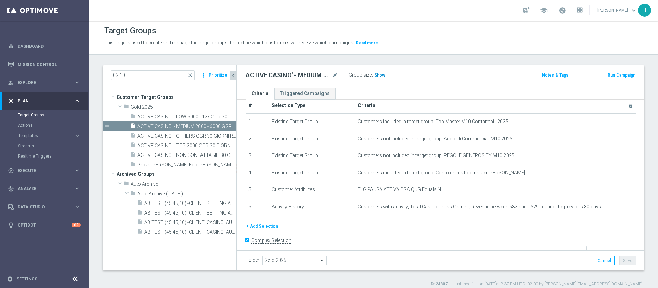
click at [380, 75] on span "Show" at bounding box center [379, 75] width 11 height 5
click at [380, 75] on span "4,001" at bounding box center [381, 76] width 12 height 7
click at [202, 143] on span "ACTIVE CASINO' - TOP 2000 GGR 30 GIORNI ROLLING 02.10" at bounding box center [179, 146] width 84 height 6
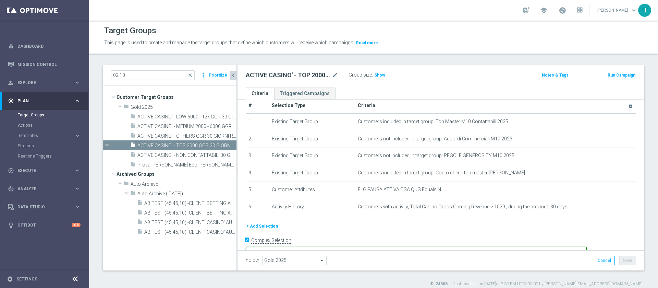
click at [354, 247] on textarea "(1 and 2 and 3 and 5 and 6) or 4" at bounding box center [416, 253] width 341 height 12
type textarea "(1 and 2 and 3 and 5 and 6 and 7) or 4"
click at [259, 226] on button "+ Add Selection" at bounding box center [262, 226] width 33 height 8
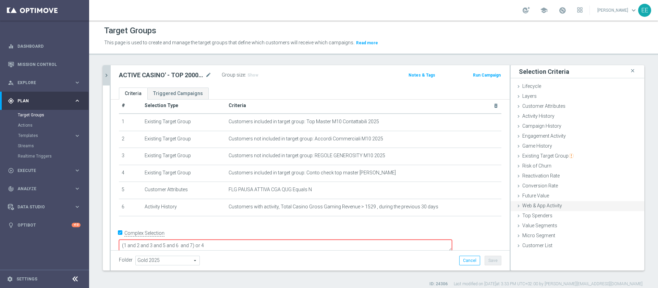
scroll to position [6, 0]
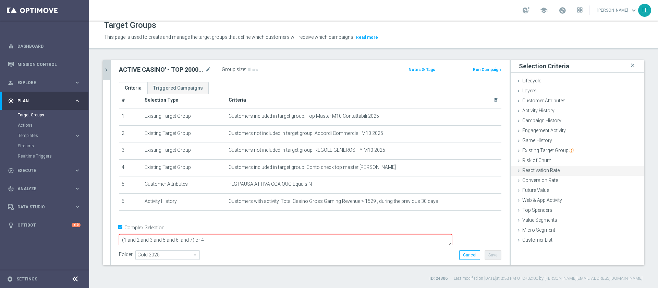
click at [551, 150] on span "Existing Target Group" at bounding box center [548, 149] width 51 height 5
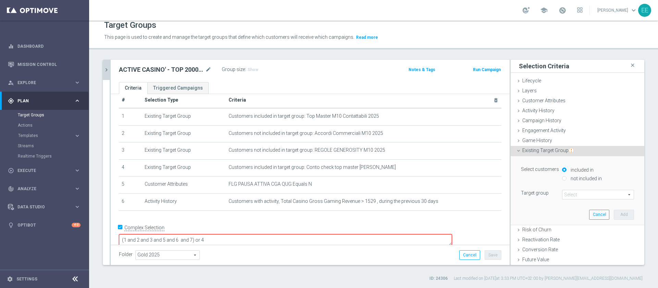
click at [576, 178] on label "not included in" at bounding box center [585, 178] width 33 height 6
click at [567, 178] on input "not included in" at bounding box center [564, 178] width 4 height 4
radio input "true"
click at [577, 195] on span at bounding box center [598, 194] width 71 height 9
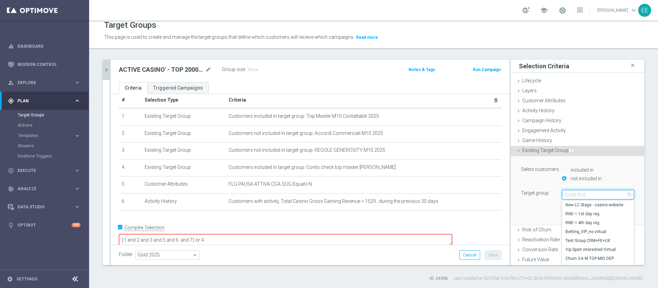
click at [577, 195] on input "search" at bounding box center [598, 195] width 72 height 10
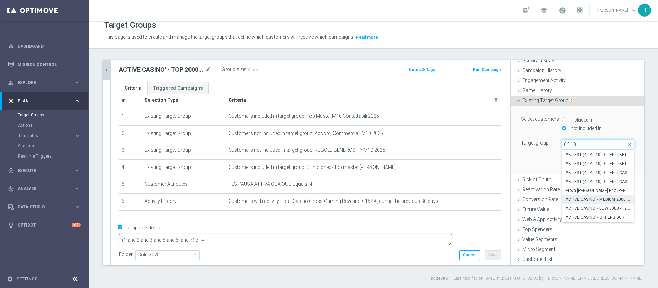
type input "02.10"
click at [601, 197] on span "ACTIVE CASINO' - MEDIUM 2000 - 6000 GGR 30 GIORNI ROLLING 02.10" at bounding box center [598, 198] width 65 height 5
type input "ACTIVE CASINO' - MEDIUM 2000 - 6000 GGR 30 GIORNI ROLLING 02.10"
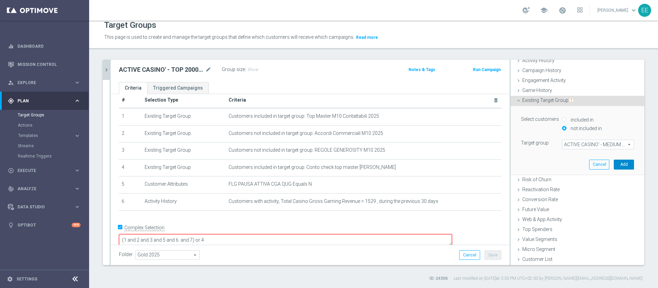
click at [614, 163] on button "Add" at bounding box center [624, 164] width 20 height 10
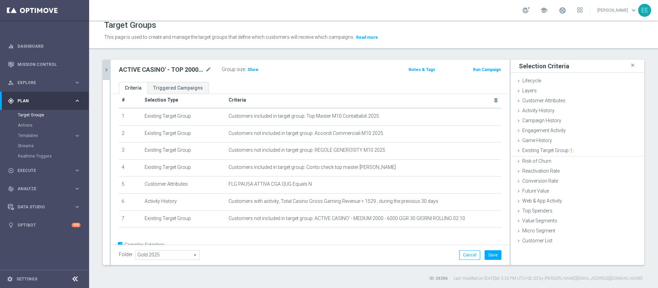
scroll to position [0, 0]
click at [485, 254] on button "Save" at bounding box center [493, 255] width 17 height 10
click at [105, 71] on icon "chevron_right" at bounding box center [106, 70] width 7 height 7
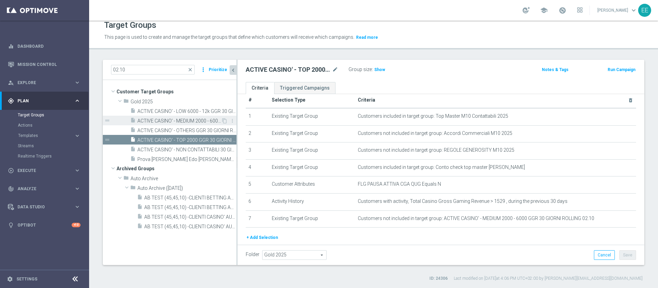
click at [193, 121] on span "ACTIVE CASINO' - MEDIUM 2000 - 6000 GGR 30 GIORNI ROLLING 02.10" at bounding box center [179, 121] width 84 height 6
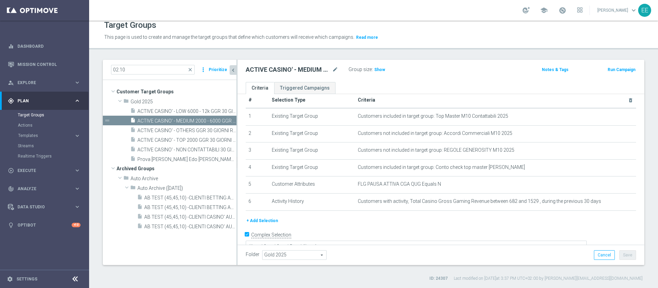
click at [267, 220] on button "+ Add Selection" at bounding box center [262, 221] width 33 height 8
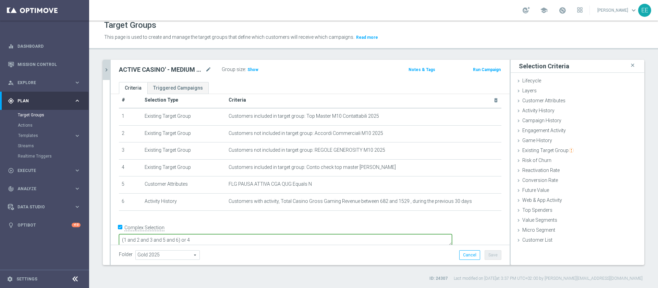
click at [226, 234] on textarea "(1 and 2 and 3 and 5 and 6) or 4" at bounding box center [285, 240] width 333 height 12
type textarea "(1 and 2 and 3 and 5 and 6 and 7) or 4"
click at [538, 148] on span "Existing Target Group" at bounding box center [548, 149] width 51 height 5
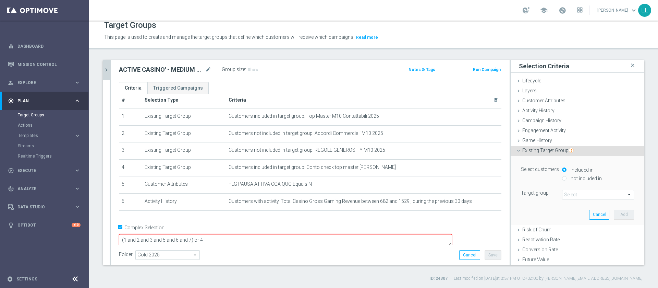
click at [580, 177] on label "not included in" at bounding box center [585, 178] width 33 height 6
click at [567, 177] on input "not included in" at bounding box center [564, 178] width 4 height 4
radio input "true"
click at [576, 193] on span at bounding box center [598, 194] width 71 height 9
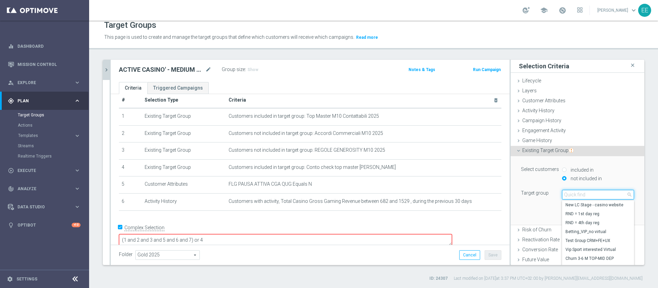
click at [576, 193] on input "search" at bounding box center [598, 195] width 72 height 10
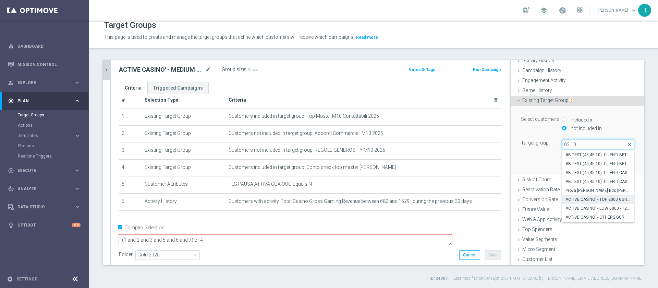
type input "02.10"
click at [598, 200] on span "ACTIVE CASINO' - TOP 2000 GGR 30 GIORNI ROLLING 02.10" at bounding box center [598, 198] width 65 height 5
type input "ACTIVE CASINO' - TOP 2000 GGR 30 GIORNI ROLLING 02.10"
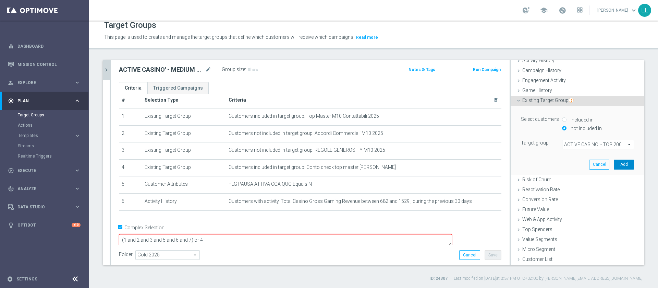
click at [614, 167] on button "Add" at bounding box center [624, 164] width 20 height 10
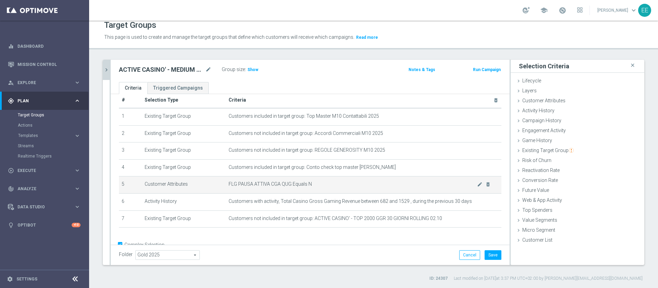
scroll to position [27, 0]
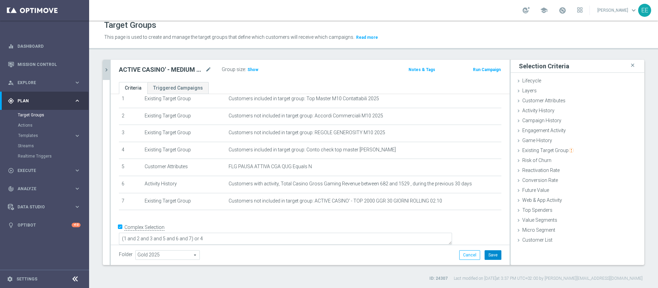
click at [489, 255] on button "Save" at bounding box center [493, 255] width 17 height 10
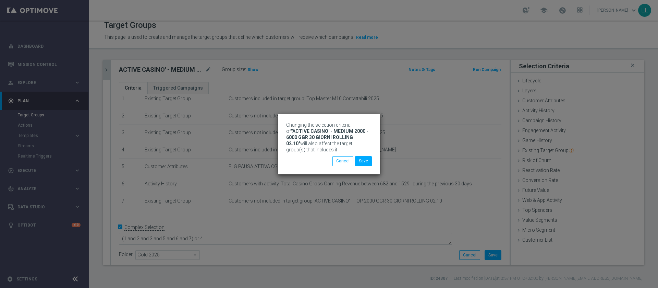
click at [104, 69] on div "Changing the selection criteria of "ACTIVE CASINO' - MEDIUM 2000 - 6000 GGR 30 …" at bounding box center [329, 144] width 658 height 288
click at [360, 160] on button "Save" at bounding box center [363, 161] width 17 height 10
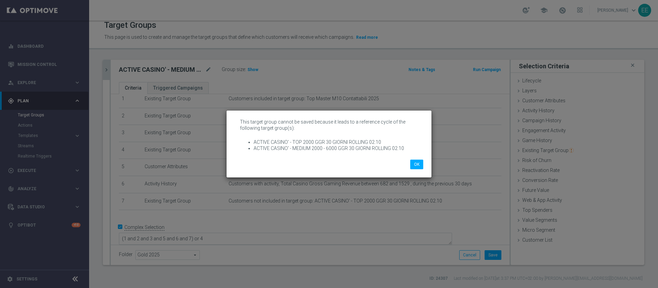
click at [108, 69] on div "This target group cannot be saved because it leads to a reference cycle of the …" at bounding box center [329, 144] width 658 height 288
click at [421, 163] on button "OK" at bounding box center [416, 164] width 13 height 10
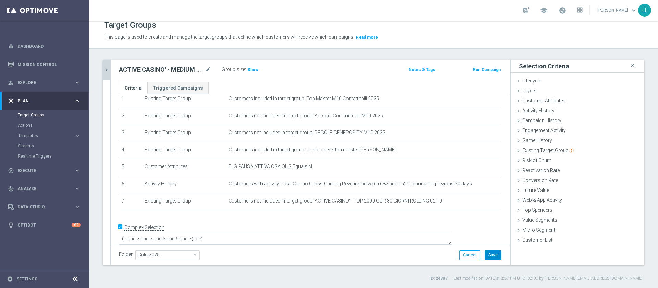
click at [485, 252] on button "Save" at bounding box center [493, 255] width 17 height 10
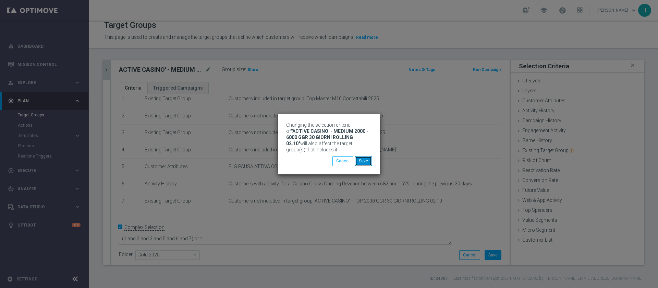
click at [367, 164] on button "Save" at bounding box center [363, 161] width 17 height 10
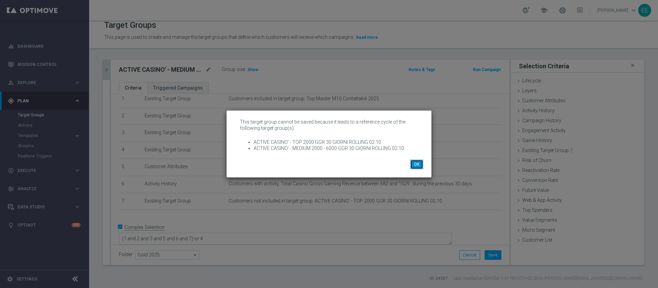
click at [422, 162] on button "OK" at bounding box center [416, 164] width 13 height 10
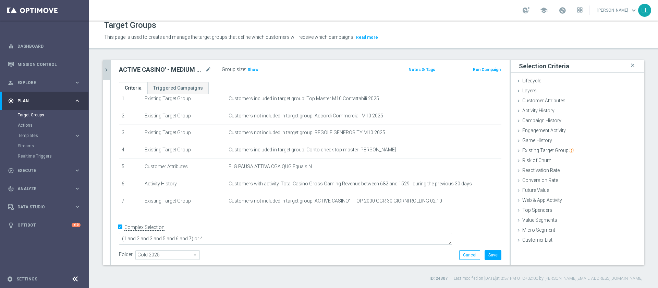
click at [104, 68] on icon "chevron_right" at bounding box center [106, 70] width 7 height 7
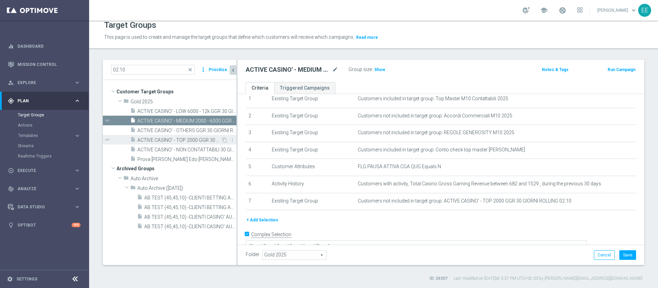
click at [193, 141] on span "ACTIVE CASINO' - TOP 2000 GGR 30 GIORNI ROLLING 02.10" at bounding box center [179, 140] width 84 height 6
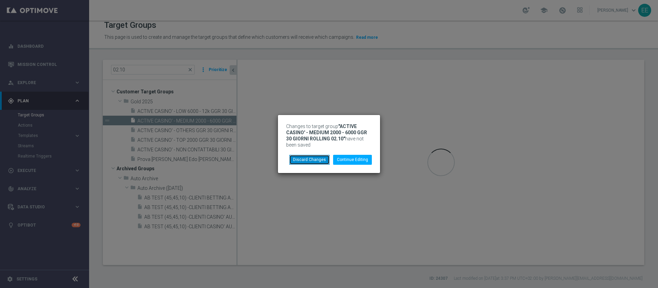
click at [318, 160] on button "Discard Changes" at bounding box center [309, 160] width 40 height 10
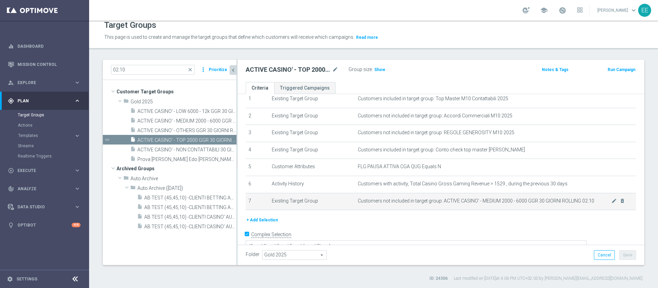
click at [610, 206] on td "Customers not included in target group: ACTIVE CASINO' - MEDIUM 2000 - 6000 GGR…" at bounding box center [495, 201] width 281 height 17
click at [620, 203] on icon "delete_forever" at bounding box center [622, 200] width 5 height 5
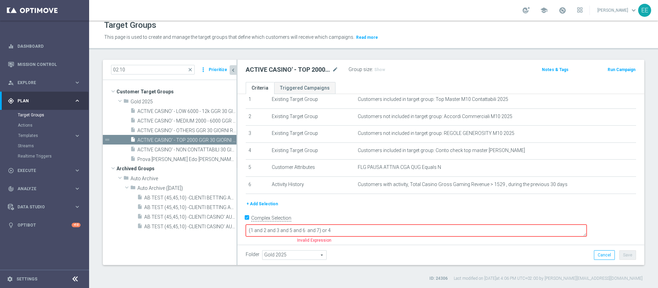
scroll to position [18, 0]
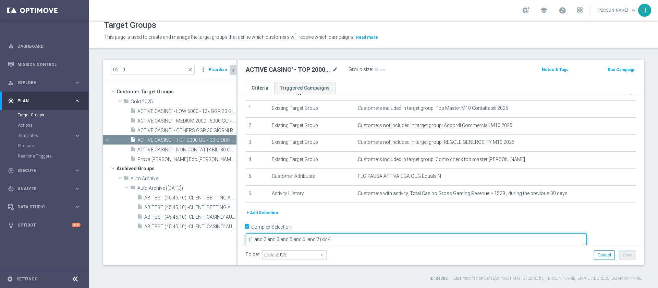
click at [368, 233] on textarea "(1 and 2 and 3 and 5 and 6 and 7) or 4" at bounding box center [416, 239] width 341 height 12
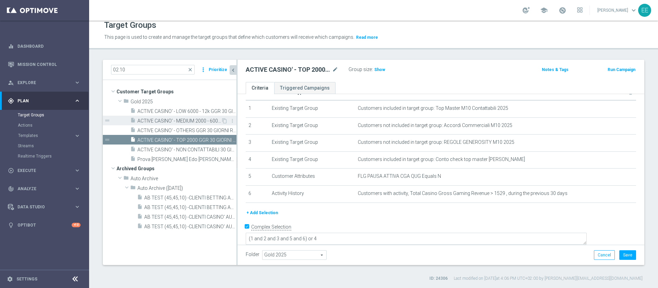
click at [178, 118] on span "ACTIVE CASINO' - MEDIUM 2000 - 6000 GGR 30 GIORNI ROLLING 02.10" at bounding box center [179, 121] width 84 height 6
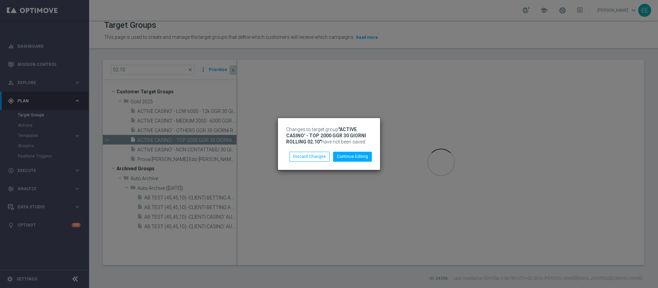
scroll to position [17, 0]
click at [352, 156] on button "Continue Editing" at bounding box center [352, 157] width 39 height 10
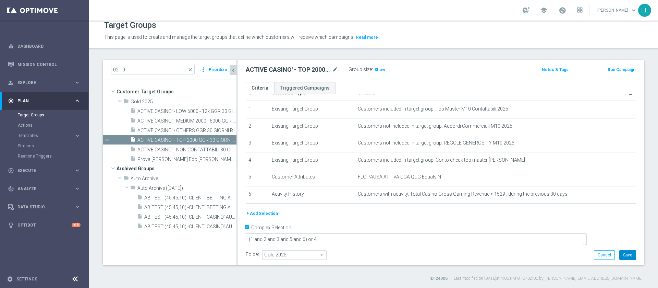
click at [623, 256] on button "Save" at bounding box center [628, 255] width 17 height 10
click at [181, 122] on span "ACTIVE CASINO' - MEDIUM 2000 - 6000 GGR 30 GIORNI ROLLING 02.10" at bounding box center [179, 121] width 84 height 6
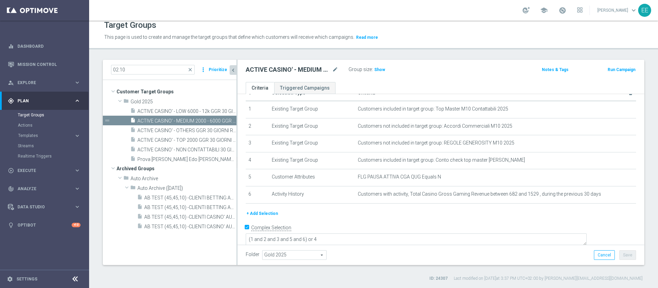
click at [277, 212] on div "+ Add Selection" at bounding box center [441, 214] width 401 height 8
click at [271, 214] on button "+ Add Selection" at bounding box center [262, 214] width 33 height 8
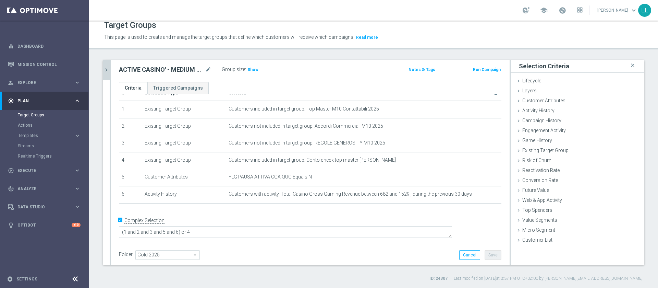
scroll to position [10, 0]
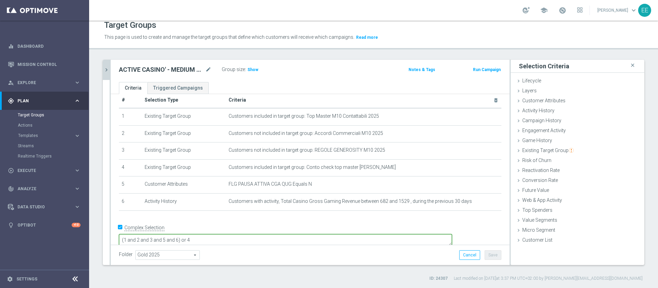
click at [227, 234] on textarea "(1 and 2 and 3 and 5 and 6) or 4" at bounding box center [285, 240] width 333 height 12
type textarea "(1 and 2 and 3 and 5 and 6 and 7) or 4"
click at [552, 156] on div "Risk of Churn done" at bounding box center [578, 161] width 134 height 10
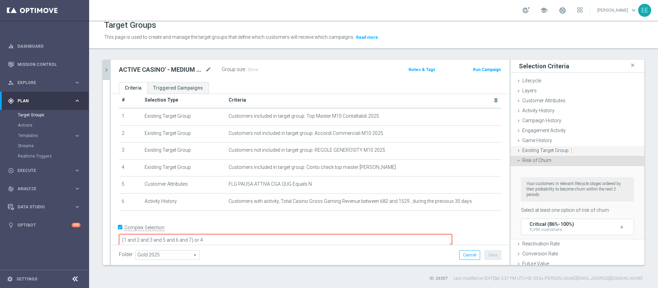
click at [552, 152] on span "Existing Target Group" at bounding box center [548, 149] width 51 height 5
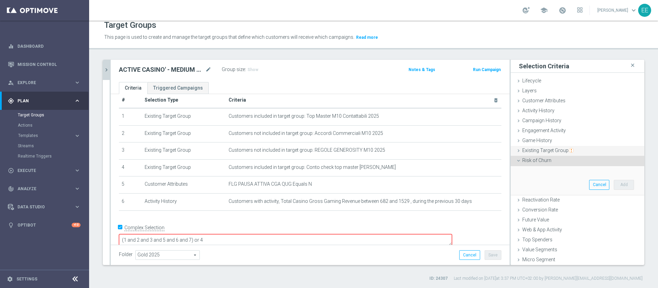
click at [547, 148] on span "Existing Target Group" at bounding box center [548, 149] width 51 height 5
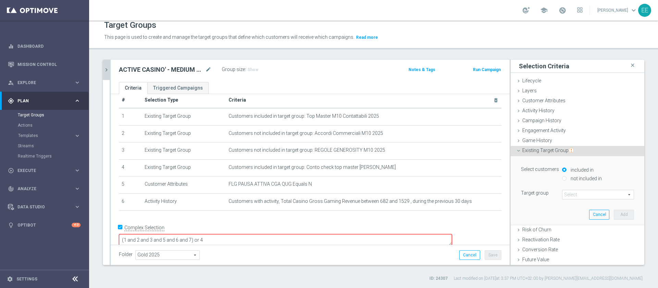
click at [578, 179] on label "not included in" at bounding box center [585, 178] width 33 height 6
click at [567, 179] on input "not included in" at bounding box center [564, 178] width 4 height 4
radio input "true"
click at [588, 193] on span at bounding box center [598, 194] width 71 height 9
click at [0, 0] on input "search" at bounding box center [0, 0] width 0 height 0
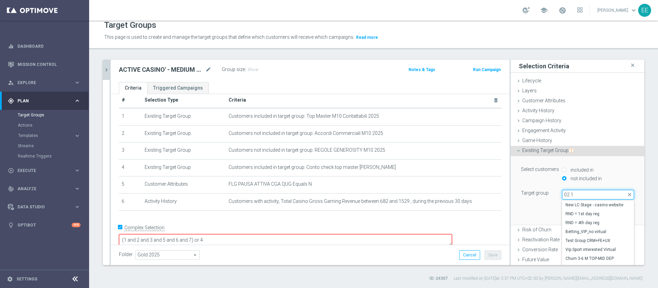
type input "02.10"
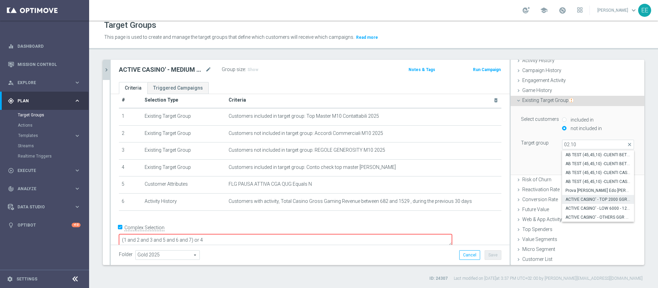
click at [598, 198] on span "ACTIVE CASINO' - TOP 2000 GGR 30 GIORNI ROLLING 02.10" at bounding box center [598, 198] width 65 height 5
type input "ACTIVE CASINO' - TOP 2000 GGR 30 GIORNI ROLLING 02.10"
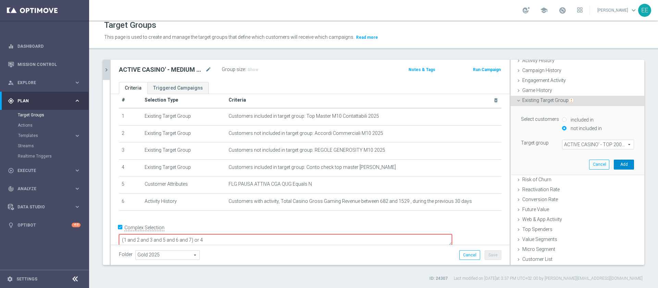
click at [614, 165] on button "Add" at bounding box center [624, 164] width 20 height 10
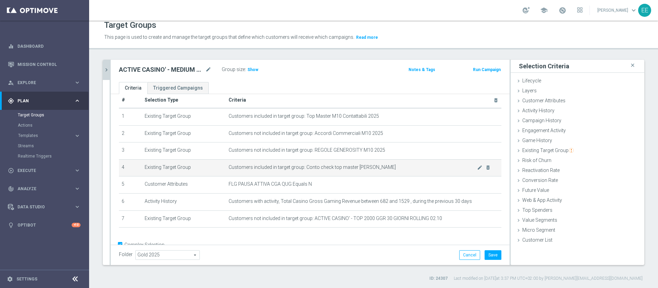
scroll to position [27, 0]
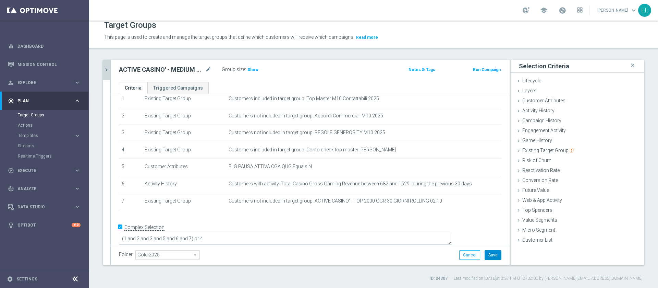
click at [485, 255] on button "Save" at bounding box center [493, 255] width 17 height 10
click at [104, 69] on icon "chevron_right" at bounding box center [106, 70] width 7 height 7
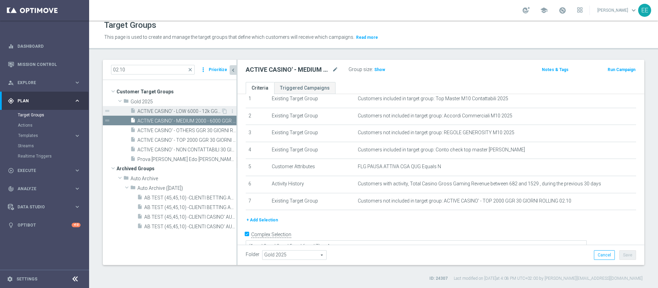
click at [186, 111] on span "ACTIVE CASINO' - LOW 6000 - 12k GGR 30 GIORNI ROLLING 02.10" at bounding box center [179, 111] width 84 height 6
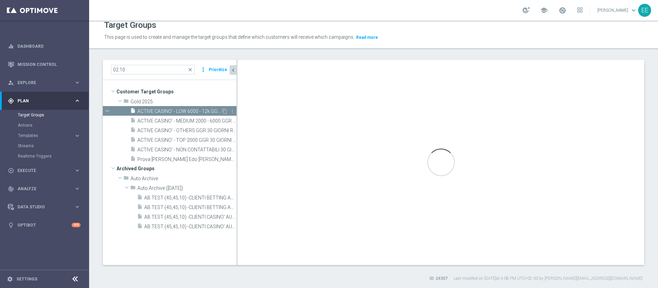
type textarea "(1 and 2 and 3 and 5 and 6) or 4"
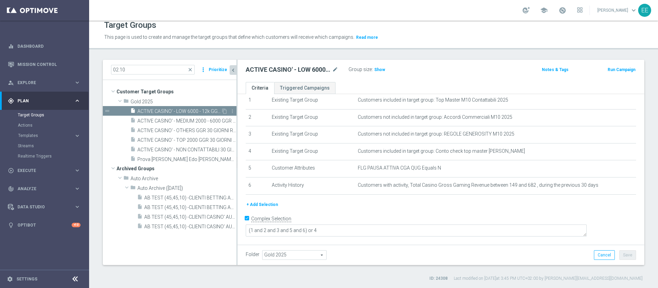
scroll to position [17, 0]
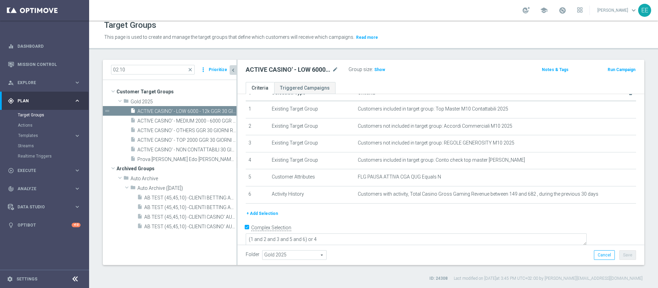
click at [256, 215] on button "+ Add Selection" at bounding box center [262, 214] width 33 height 8
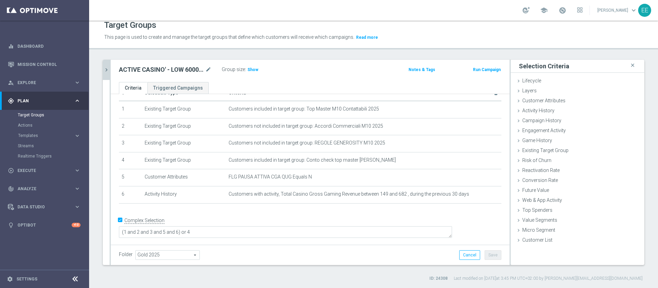
scroll to position [10, 0]
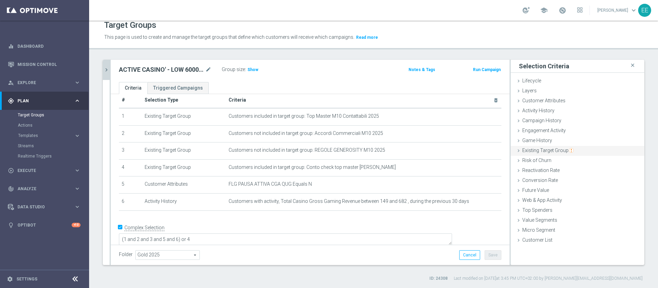
click at [548, 149] on span "Existing Target Group" at bounding box center [548, 149] width 51 height 5
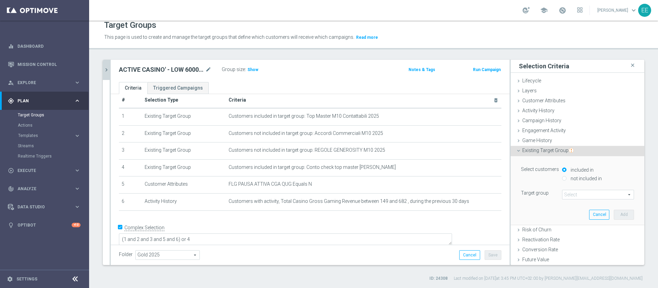
click at [588, 180] on label "not included in" at bounding box center [585, 178] width 33 height 6
click at [567, 180] on input "not included in" at bounding box center [564, 178] width 4 height 4
radio input "true"
click at [570, 195] on span at bounding box center [598, 194] width 71 height 9
click at [0, 0] on input "search" at bounding box center [0, 0] width 0 height 0
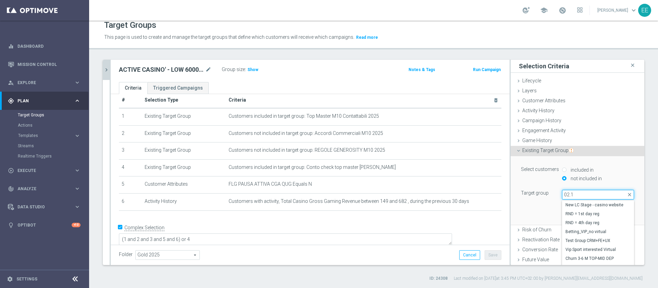
type input "02.10"
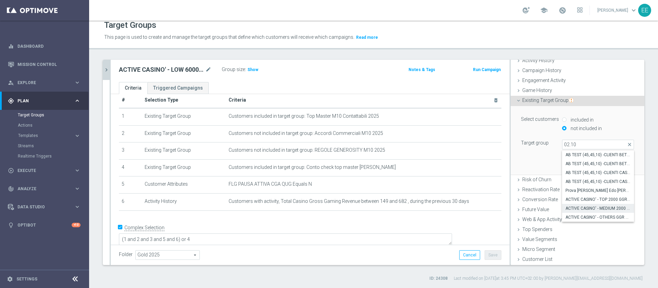
click at [584, 210] on span "ACTIVE CASINO' - MEDIUM 2000 - 6000 GGR 30 GIORNI ROLLING 02.10" at bounding box center [598, 207] width 65 height 5
type input "ACTIVE CASINO' - MEDIUM 2000 - 6000 GGR 30 GIORNI ROLLING 02.10"
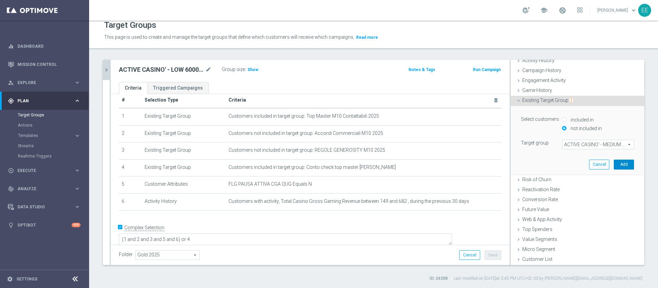
click at [614, 159] on button "Add" at bounding box center [624, 164] width 20 height 10
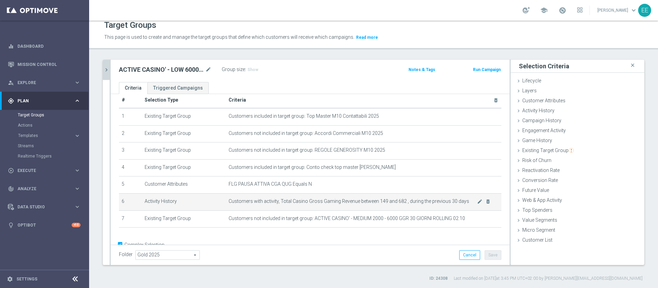
scroll to position [28, 0]
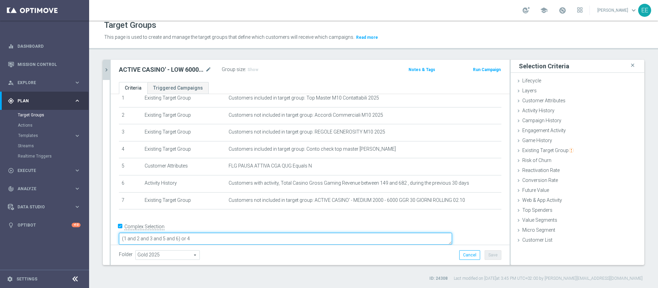
click at [227, 232] on textarea "(1 and 2 and 3 and 5 and 6) or 4" at bounding box center [285, 238] width 333 height 12
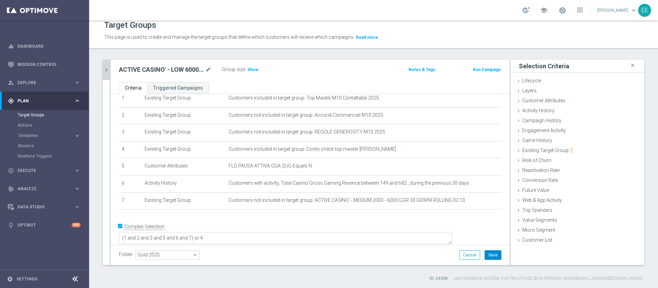
click at [487, 255] on button "Save" at bounding box center [493, 255] width 17 height 10
click at [105, 70] on icon "chevron_right" at bounding box center [106, 70] width 7 height 7
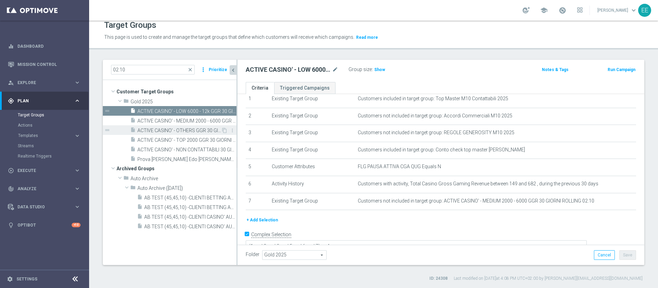
click at [194, 128] on span "ACTIVE CASINO' - OTHERS GGR 30 GIORNI ROLLING 02.10" at bounding box center [179, 131] width 84 height 6
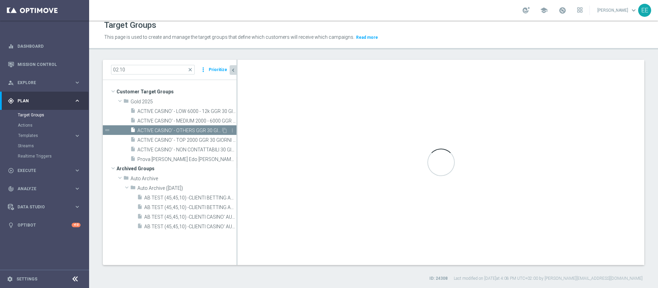
type textarea "(1 and 2 and 3 and 5 and 6) or 4"
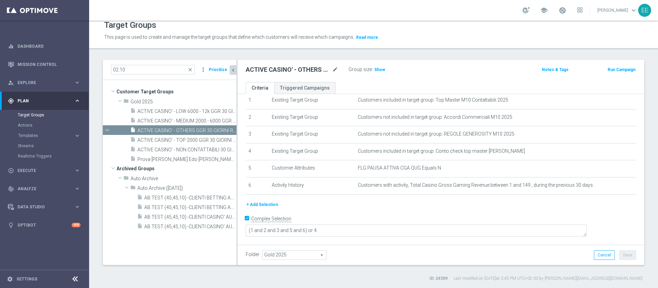
scroll to position [17, 0]
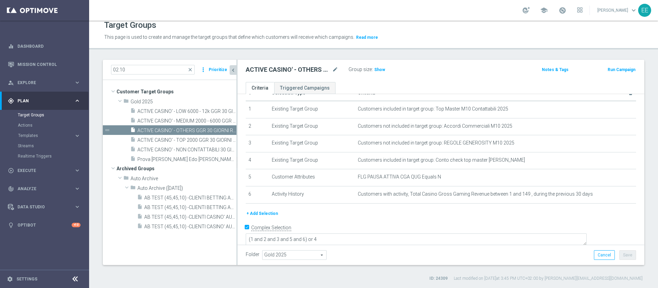
click at [256, 214] on button "+ Add Selection" at bounding box center [262, 214] width 33 height 8
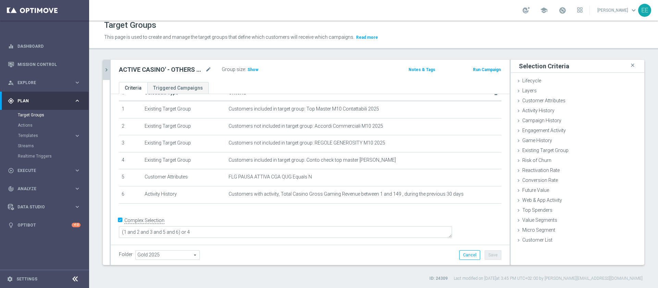
scroll to position [10, 0]
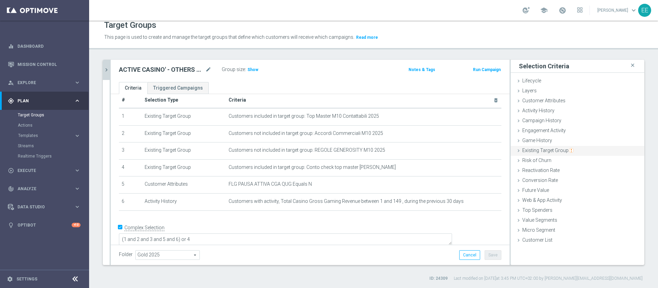
click at [552, 153] on span "Existing Target Group" at bounding box center [548, 149] width 51 height 5
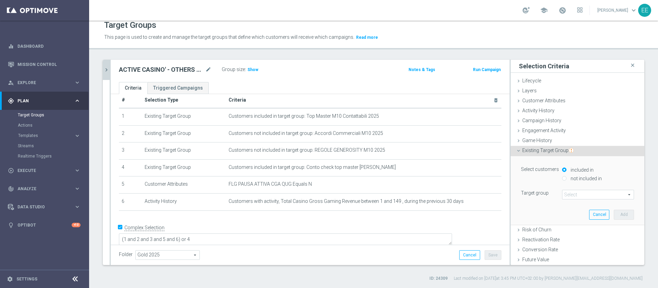
click at [573, 178] on label "not included in" at bounding box center [585, 178] width 33 height 6
click at [567, 178] on input "not included in" at bounding box center [564, 178] width 4 height 4
radio input "true"
click at [574, 195] on span at bounding box center [598, 194] width 71 height 9
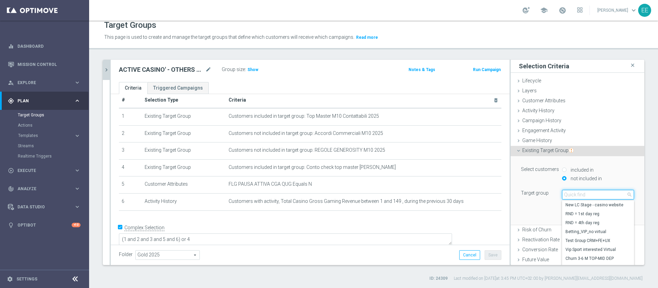
click at [574, 195] on input "search" at bounding box center [598, 195] width 72 height 10
type input "02.10"
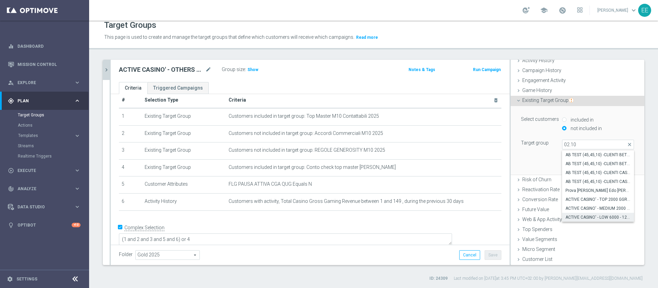
click at [593, 215] on span "ACTIVE CASINO' - LOW 6000 - 12k GGR 30 GIORNI ROLLING 02.10" at bounding box center [598, 216] width 65 height 5
type input "ACTIVE CASINO' - LOW 6000 - 12k GGR 30 GIORNI ROLLING 02.10"
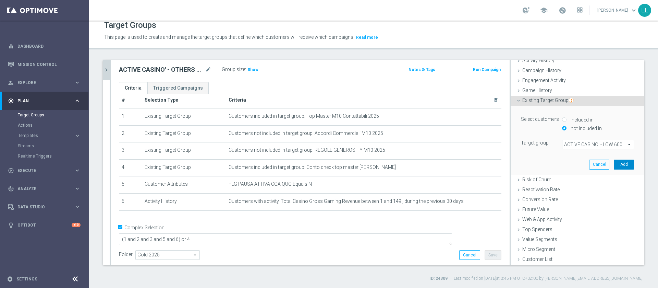
click at [614, 161] on button "Add" at bounding box center [624, 164] width 20 height 10
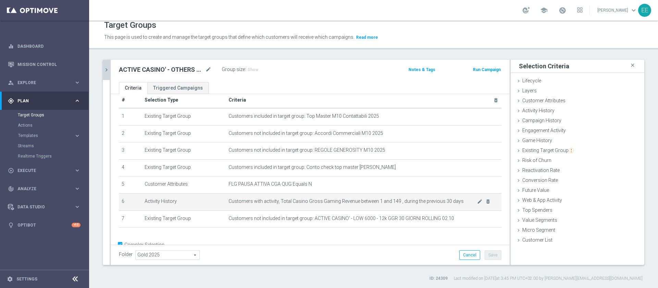
scroll to position [28, 0]
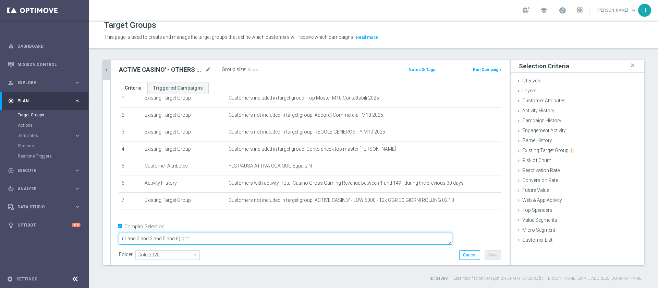
click at [227, 232] on textarea "(1 and 2 and 3 and 5 and 6) or 4" at bounding box center [285, 238] width 333 height 12
click at [285, 232] on textarea "(1 and 2 and 3 and 5 and and 7) or 4" at bounding box center [285, 238] width 333 height 12
click at [228, 232] on textarea "(1 and 2 and 3 and 5 and and 7) or 4" at bounding box center [285, 238] width 333 height 12
click at [239, 232] on textarea "(1 and 2 and 3 and 5 and 7) or 4" at bounding box center [285, 238] width 333 height 12
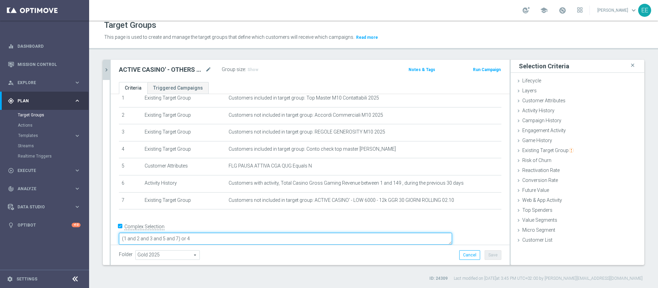
click at [223, 232] on textarea "(1 and 2 and 3 and 5 and 7) or 4" at bounding box center [285, 238] width 333 height 12
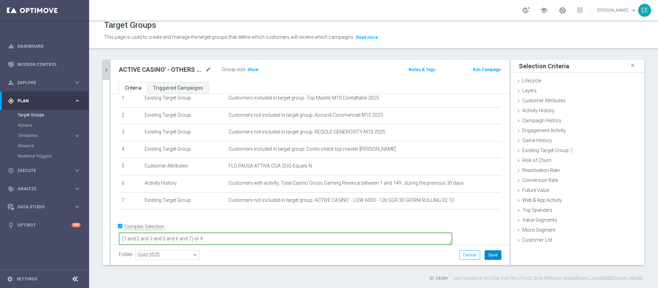
type textarea "(1 and 2 and 3 and 5 and 6 and 7) or 4"
click at [486, 251] on button "Save" at bounding box center [493, 255] width 17 height 10
click at [414, 29] on div "Target Groups" at bounding box center [373, 25] width 539 height 13
click at [108, 69] on icon "chevron_right" at bounding box center [106, 70] width 7 height 7
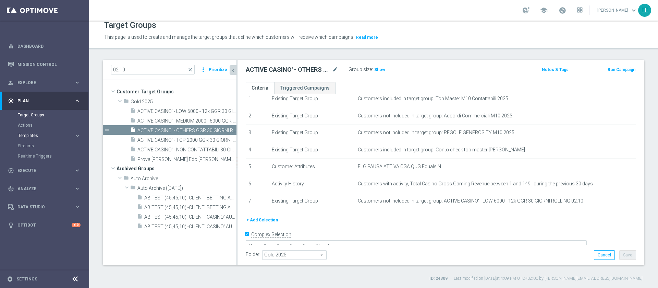
click at [32, 135] on span "Templates" at bounding box center [42, 135] width 49 height 4
click at [35, 145] on link "Optimail" at bounding box center [46, 145] width 50 height 5
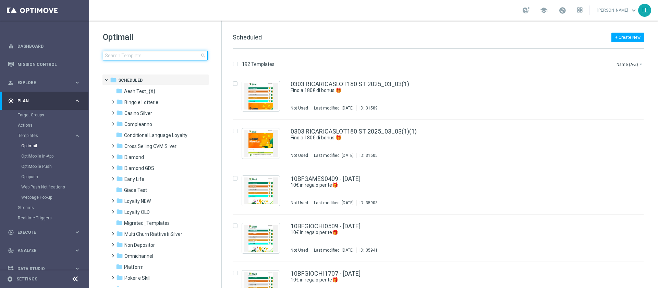
click at [116, 56] on input at bounding box center [155, 56] width 105 height 10
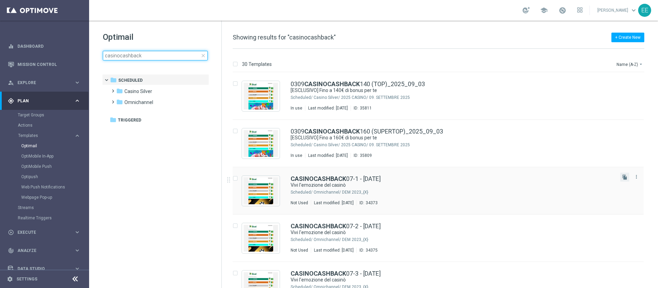
scroll to position [37, 0]
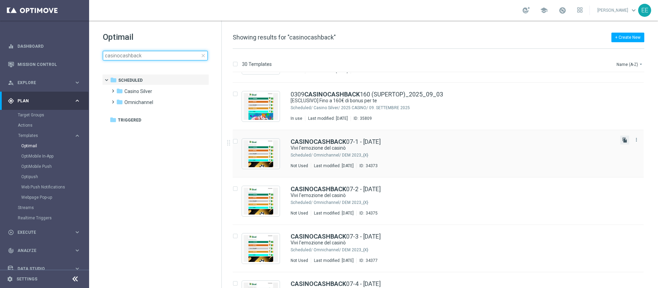
type input "casinocashback"
click at [622, 141] on icon "file_copy" at bounding box center [624, 139] width 5 height 5
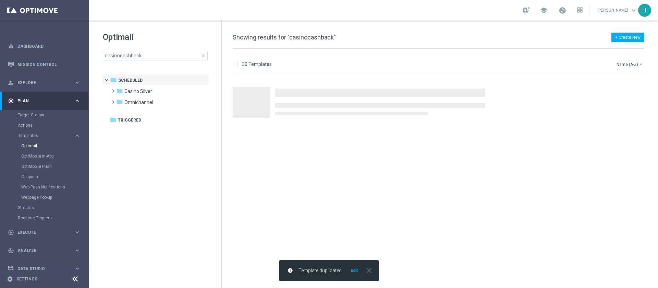
scroll to position [0, 0]
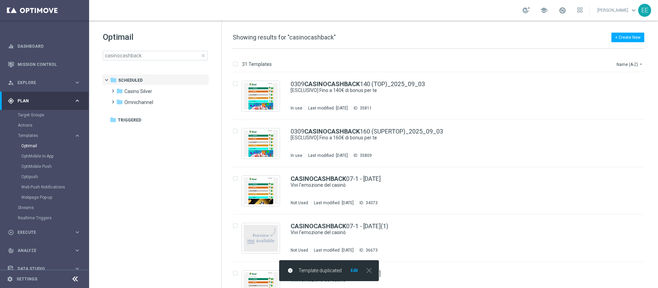
click at [354, 269] on button "Edit" at bounding box center [354, 269] width 9 height 5
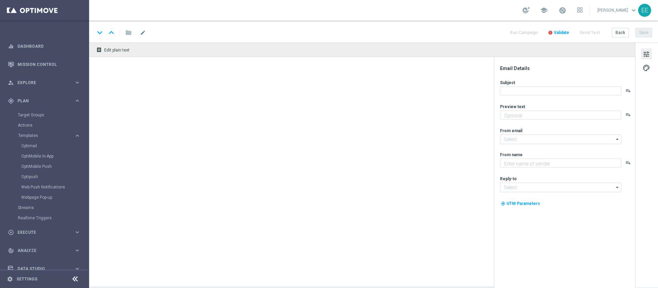
type textarea "Fino a 500€"
type textarea "Sisal"
type input "[EMAIL_ADDRESS][DOMAIN_NAME]"
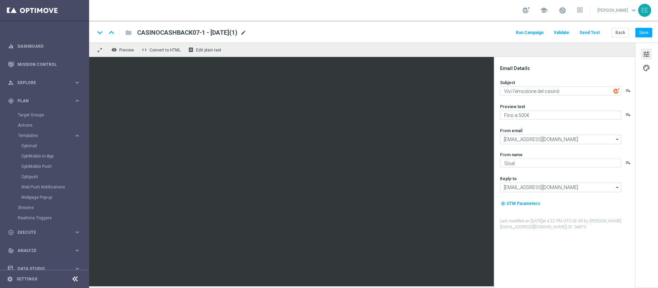
click at [247, 33] on span "mode_edit" at bounding box center [243, 32] width 6 height 6
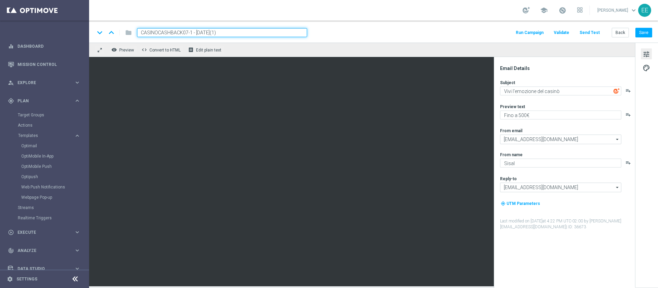
paste input "B02-1 - 02.10.2025"
type input "CASINOCB02-1 - 02.10.2025"
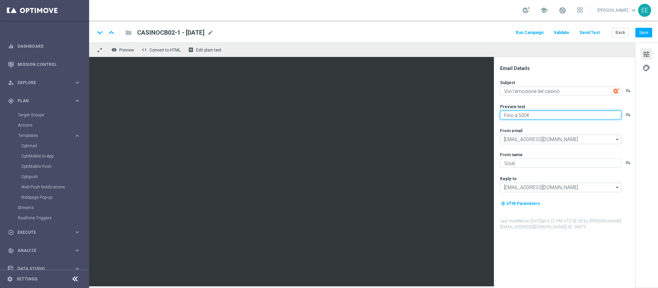
click at [522, 114] on textarea "Fino a 500€" at bounding box center [560, 114] width 121 height 9
click at [541, 116] on textarea "Fino a 250€" at bounding box center [560, 114] width 121 height 9
click at [565, 115] on textarea "Fino a 250€ di Bonus!" at bounding box center [560, 114] width 121 height 9
type textarea "Fino a 250€ di Bonus!"
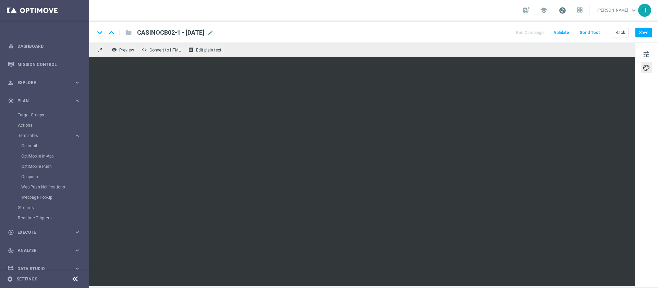
click at [566, 11] on span at bounding box center [563, 11] width 8 height 8
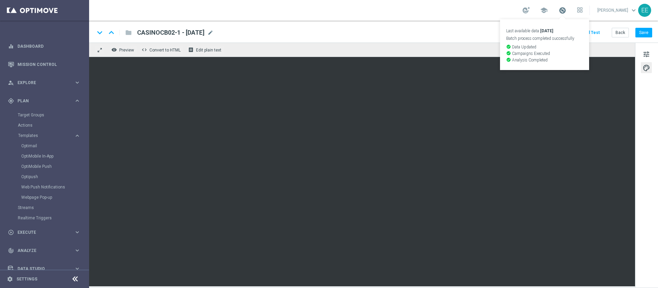
click at [566, 11] on span at bounding box center [563, 11] width 8 height 8
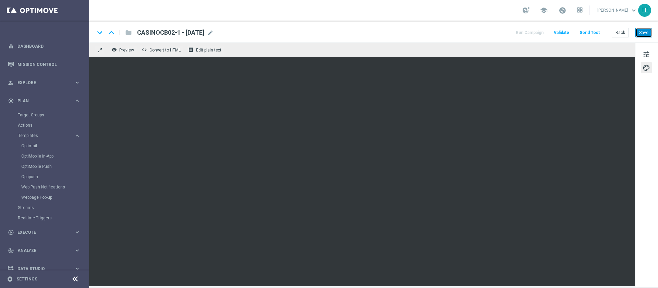
click at [647, 29] on button "Save" at bounding box center [644, 33] width 17 height 10
click at [639, 37] on button "Save" at bounding box center [644, 33] width 17 height 10
click at [622, 32] on button "Back" at bounding box center [620, 33] width 17 height 10
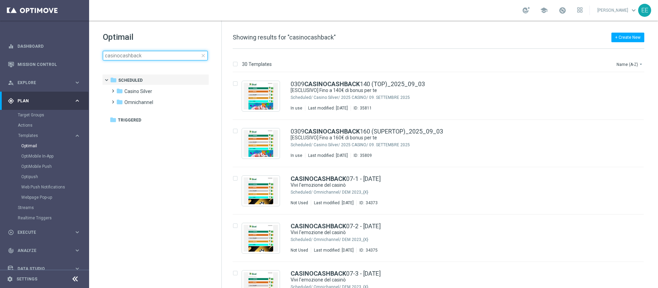
click at [153, 59] on input "casinocashback" at bounding box center [155, 56] width 105 height 10
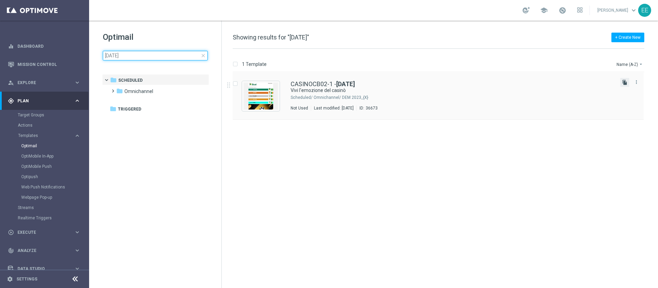
type input "02.10.2025"
click at [626, 81] on icon "file_copy" at bounding box center [624, 82] width 5 height 5
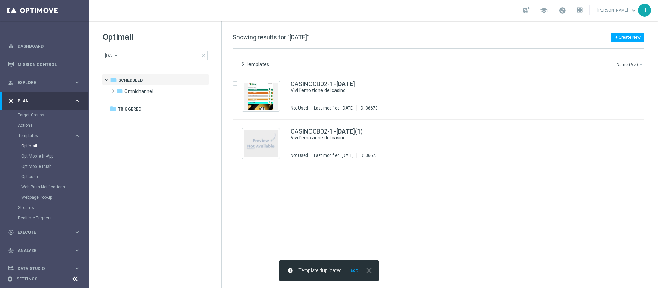
click at [354, 271] on button "Edit" at bounding box center [354, 269] width 9 height 5
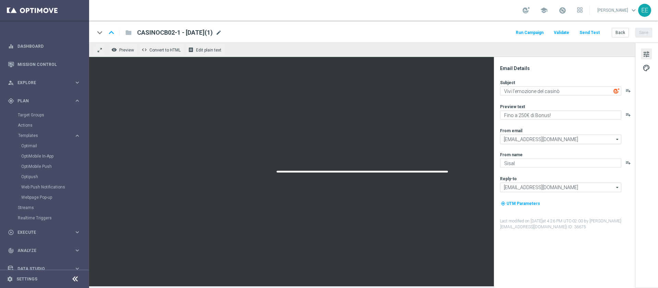
click at [222, 32] on span "mode_edit" at bounding box center [219, 32] width 6 height 6
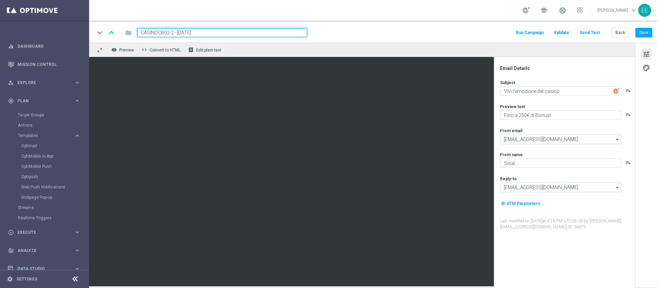
type input "CASINOCB02-2 - 02.10.2025"
click at [524, 116] on textarea "Fino a 250€ di Bonus!" at bounding box center [560, 114] width 121 height 9
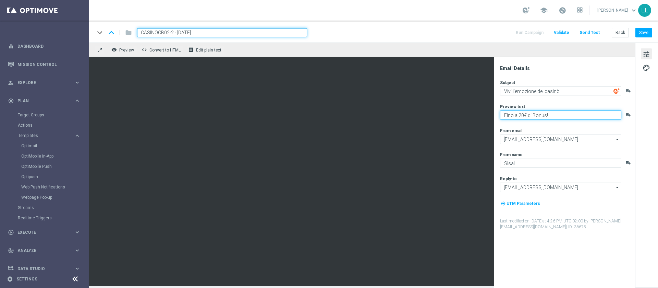
type textarea "Fino a 200€ di Bonus!"
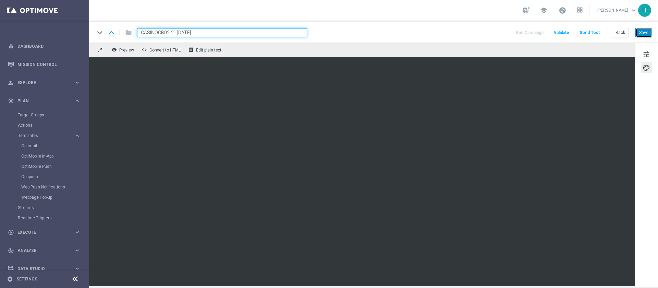
click at [646, 35] on button "Save" at bounding box center [644, 33] width 17 height 10
click at [647, 34] on button "Save" at bounding box center [644, 33] width 17 height 10
click at [650, 50] on span "tune" at bounding box center [647, 54] width 8 height 9
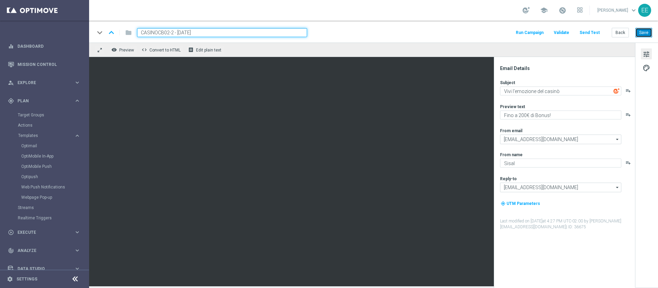
click at [640, 32] on button "Save" at bounding box center [644, 33] width 17 height 10
click at [616, 31] on button "Back" at bounding box center [620, 33] width 17 height 10
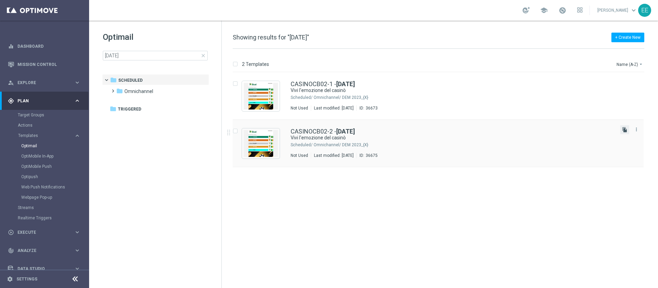
click at [624, 128] on icon "file_copy" at bounding box center [624, 129] width 5 height 5
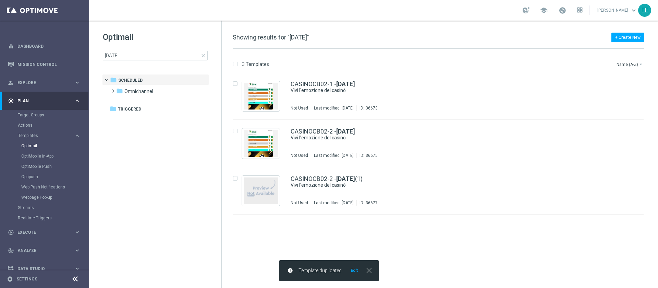
click at [352, 275] on div "info Template duplicated Edit close" at bounding box center [329, 270] width 100 height 21
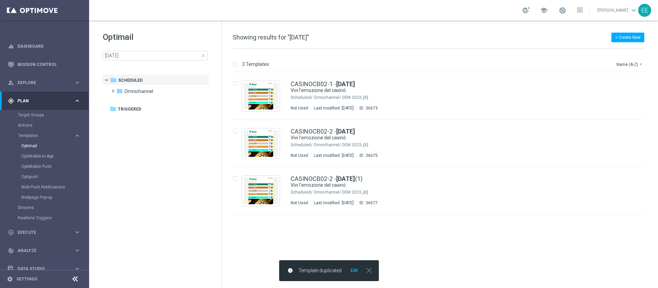
click at [355, 268] on button "Edit" at bounding box center [354, 269] width 9 height 5
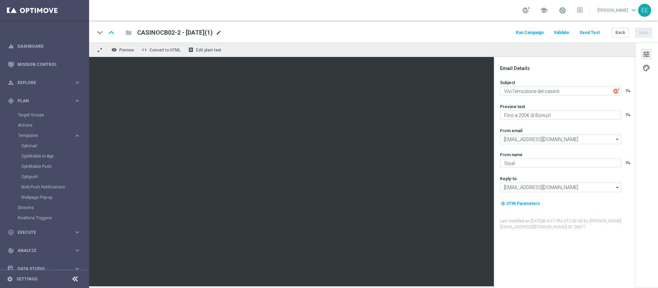
click at [222, 33] on span "mode_edit" at bounding box center [219, 32] width 6 height 6
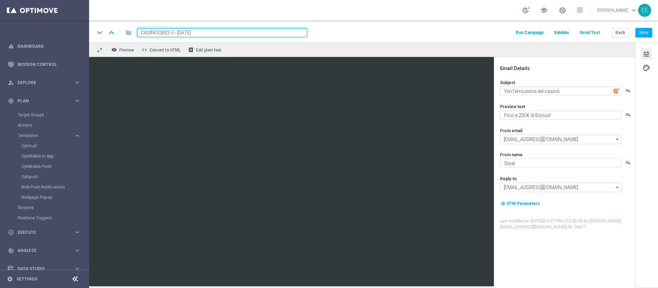
type input "CASINOCB02-3 - [DATE]"
click at [521, 112] on textarea "Fino a 200€ di Bonus!" at bounding box center [560, 114] width 121 height 9
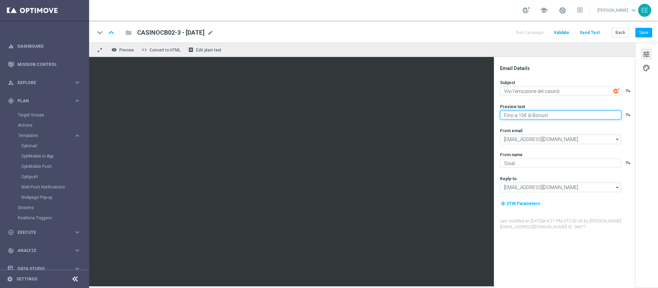
type textarea "Fino a 150€ di Bonus!"
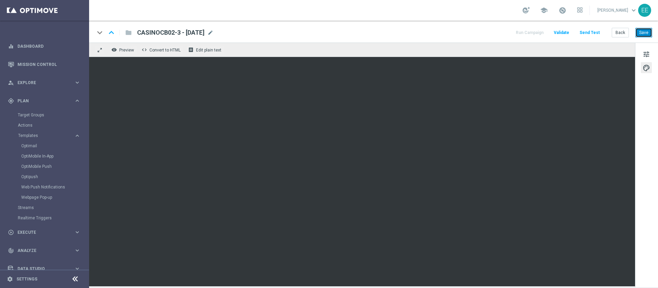
click at [643, 28] on button "Save" at bounding box center [644, 33] width 17 height 10
click at [619, 37] on button "Back" at bounding box center [620, 33] width 17 height 10
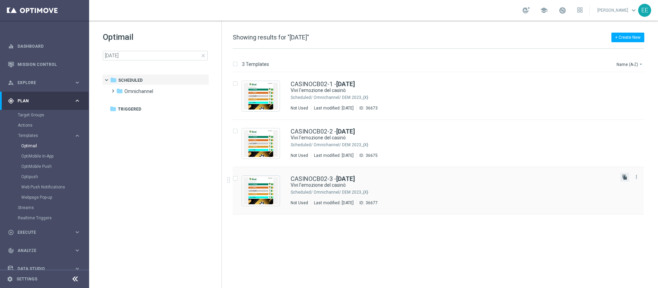
click at [626, 176] on icon "file_copy" at bounding box center [624, 176] width 5 height 5
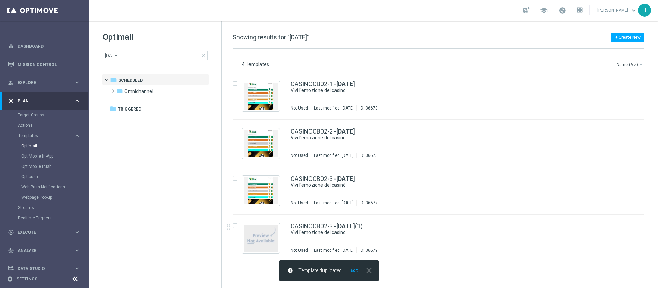
click at [352, 271] on button "Edit" at bounding box center [354, 269] width 9 height 5
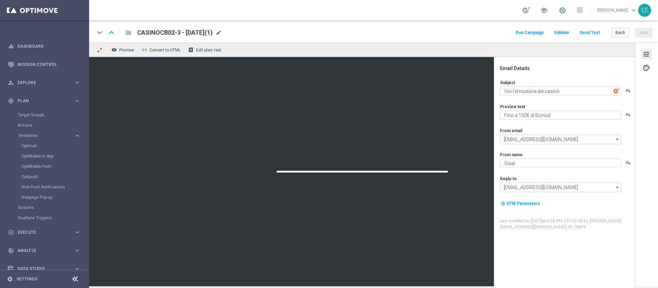
click at [222, 33] on span "mode_edit" at bounding box center [219, 32] width 6 height 6
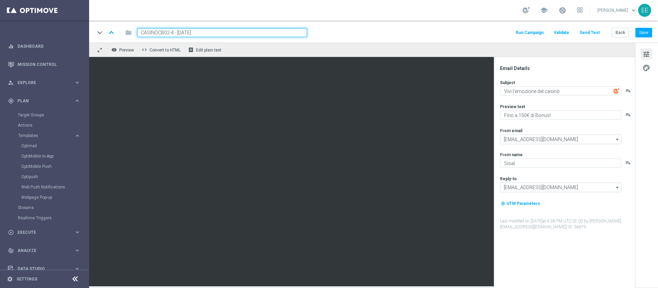
type input "CASINOCB02-4 - [DATE]"
click at [526, 112] on textarea "Fino a 150€ di Bonus!" at bounding box center [560, 114] width 121 height 9
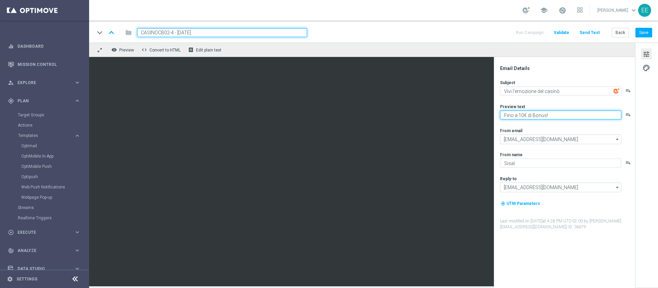
type textarea "Fino a 100€ di Bonus!"
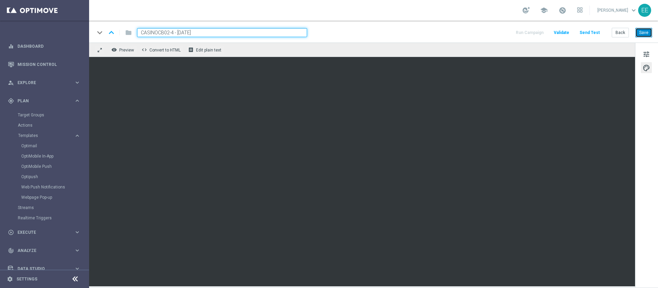
click at [647, 32] on button "Save" at bounding box center [644, 33] width 17 height 10
click at [639, 34] on button "Save" at bounding box center [644, 33] width 17 height 10
click at [622, 29] on button "Back" at bounding box center [620, 33] width 17 height 10
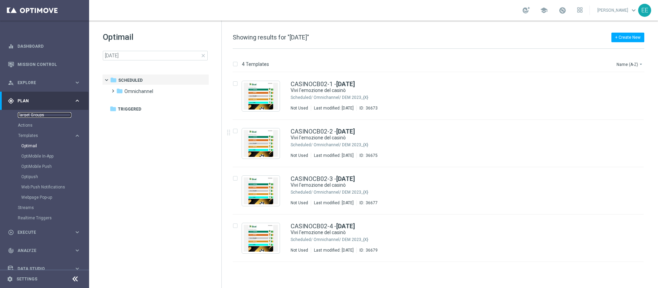
click at [36, 114] on link "Target Groups" at bounding box center [44, 114] width 53 height 5
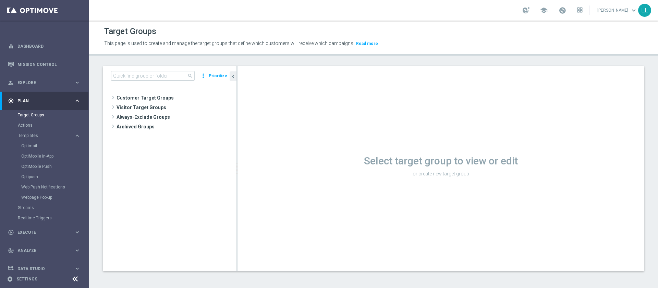
click at [153, 81] on div "search more_vert Prioritize" at bounding box center [170, 76] width 134 height 20
click at [154, 78] on input at bounding box center [153, 76] width 84 height 10
type input "m"
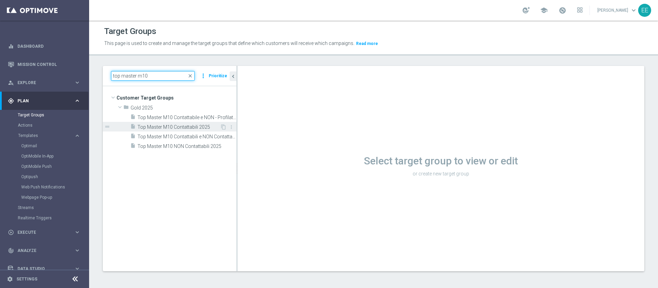
type input "top master m10"
click at [163, 125] on span "Top Master M10 Contattabili 2025" at bounding box center [178, 127] width 83 height 6
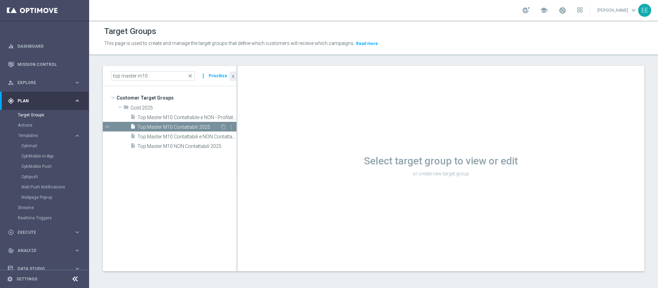
click at [191, 127] on span "Top Master M10 Contattabili 2025" at bounding box center [178, 127] width 83 height 6
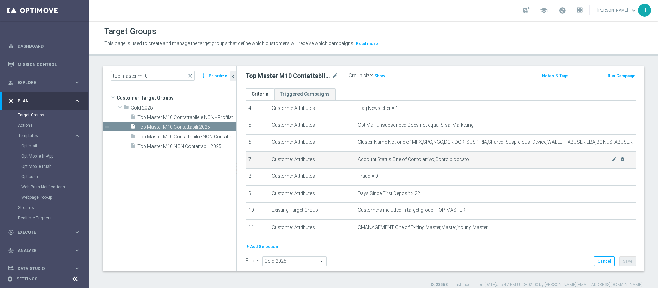
scroll to position [104, 0]
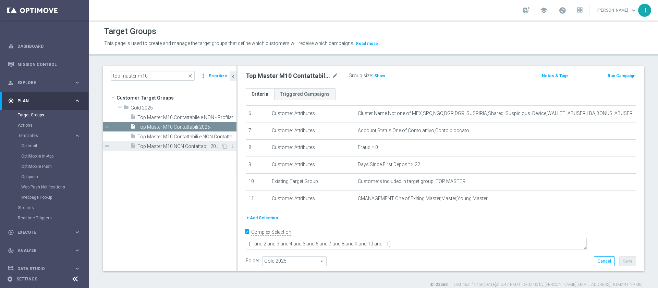
click at [197, 145] on span "Top Master M10 NON Contattabili 2025" at bounding box center [179, 146] width 84 height 6
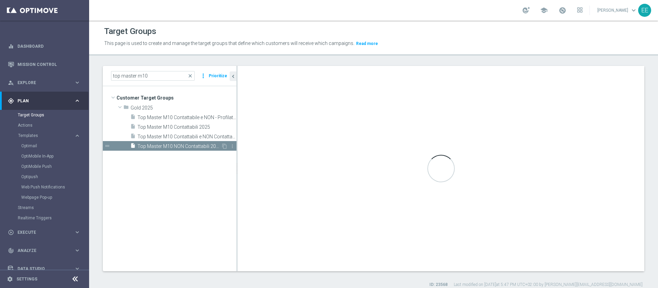
type textarea "(1 and 2 and 3 and 4 and 5 and 6 and 7 and 8 and 9 and 10)"
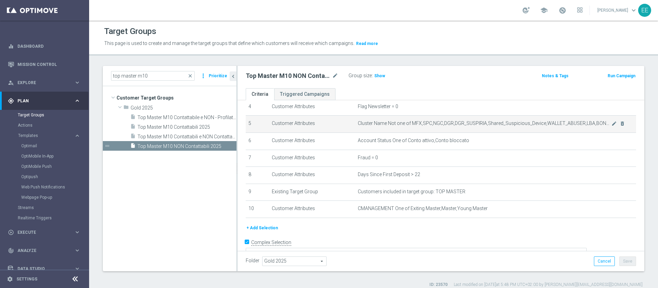
scroll to position [78, 0]
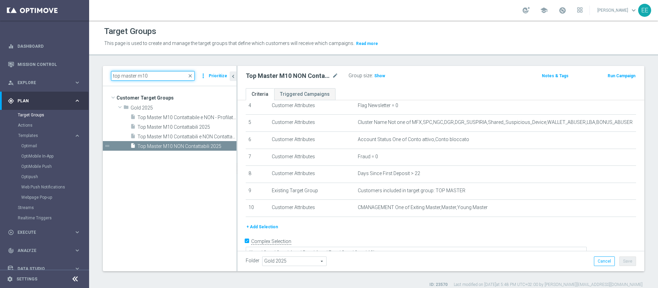
click at [158, 76] on input "top master m10" at bounding box center [153, 76] width 84 height 10
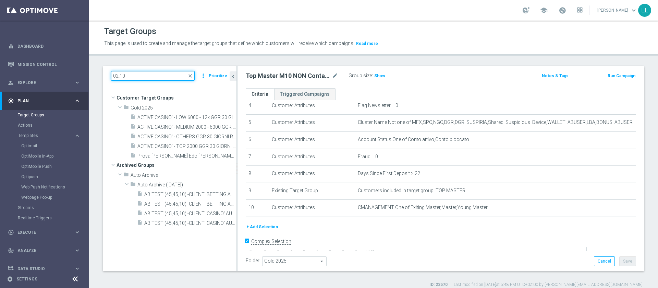
scroll to position [0, 0]
type input "02.10"
click at [174, 145] on span "ACTIVE CASINO' - TOP 2000 GGR 30 GIORNI ROLLING 02.10" at bounding box center [179, 146] width 84 height 6
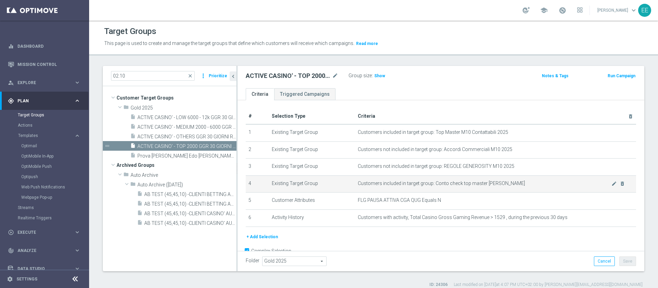
scroll to position [17, 0]
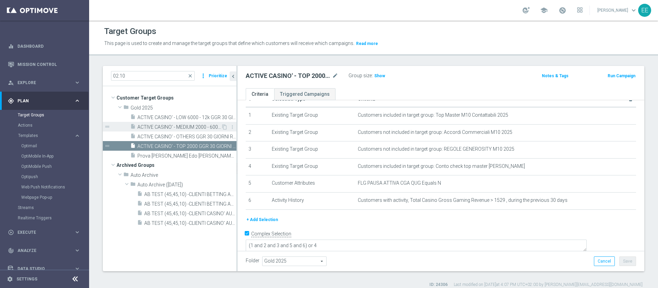
click at [181, 124] on span "ACTIVE CASINO' - MEDIUM 2000 - 6000 GGR 30 GIORNI ROLLING 02.10" at bounding box center [179, 127] width 84 height 6
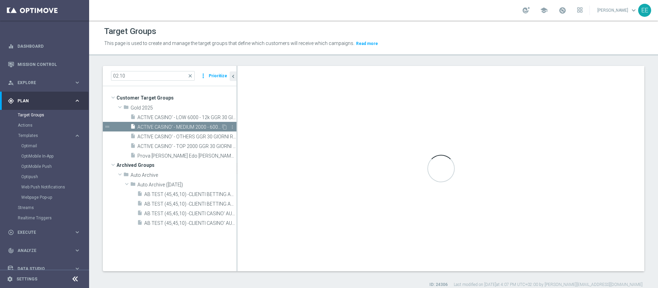
type textarea "(1 and 2 and 3 and 5 and 6 and 7) or 4"
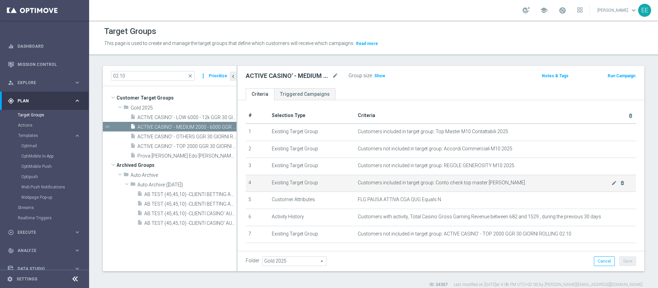
scroll to position [35, 0]
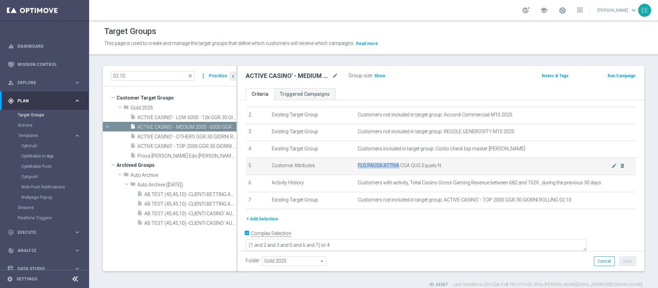
drag, startPoint x: 394, startPoint y: 167, endPoint x: 414, endPoint y: 163, distance: 19.6
click at [414, 163] on td "FLG PAUSA ATTIVA CGA QUG Equals N mode_edit delete_forever" at bounding box center [495, 166] width 281 height 17
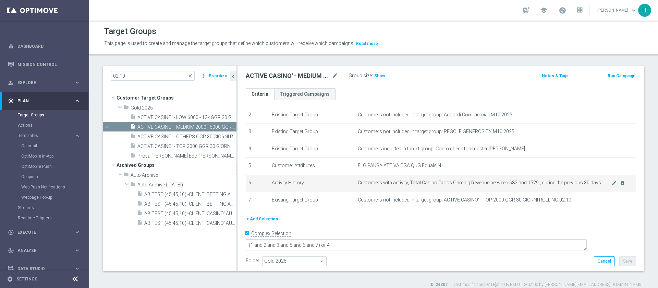
click at [519, 180] on td "Customers with activity, Total Casino Gross Gaming Revenue between 682 and 1529…" at bounding box center [495, 183] width 281 height 17
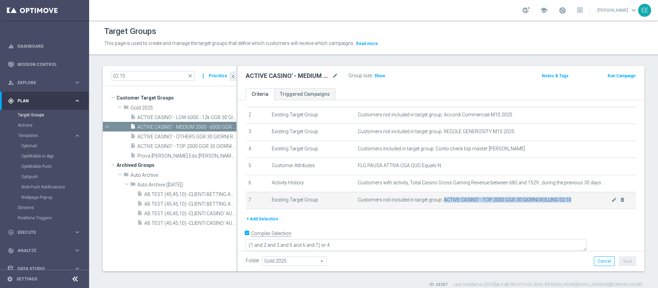
drag, startPoint x: 438, startPoint y: 201, endPoint x: 573, endPoint y: 206, distance: 135.5
click at [573, 206] on td "Customers not included in target group: ACTIVE CASINO' - TOP 2000 GGR 30 GIORNI…" at bounding box center [495, 200] width 281 height 17
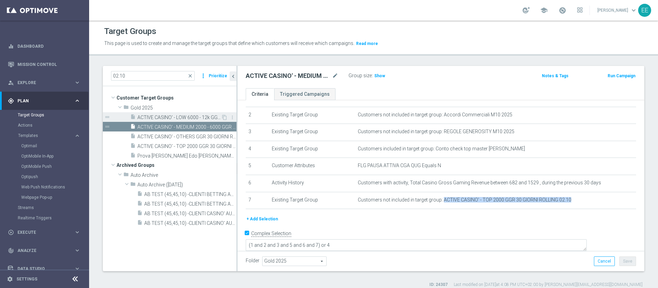
click at [171, 116] on span "ACTIVE CASINO' - LOW 6000 - 12k GGR 30 GIORNI ROLLING 02.10" at bounding box center [179, 118] width 84 height 6
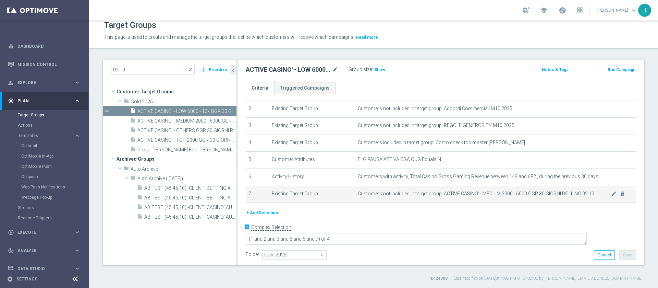
scroll to position [26, 0]
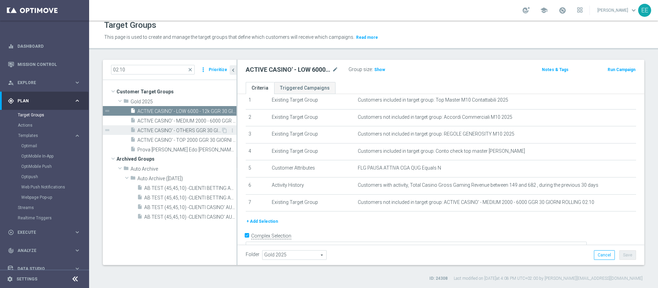
click at [166, 126] on div "insert_drive_file ACTIVE CASINO' - OTHERS GGR 30 GIORNI ROLLING 02.10" at bounding box center [175, 130] width 91 height 10
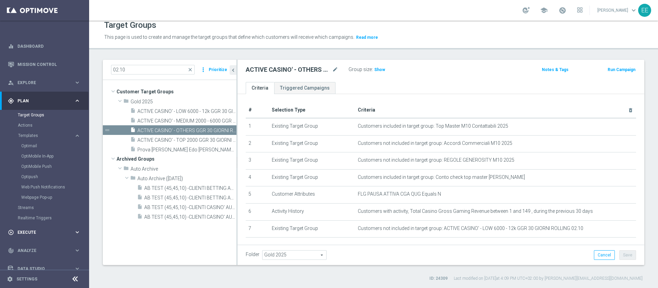
click at [27, 228] on div "play_circle_outline Execute keyboard_arrow_right" at bounding box center [44, 232] width 88 height 18
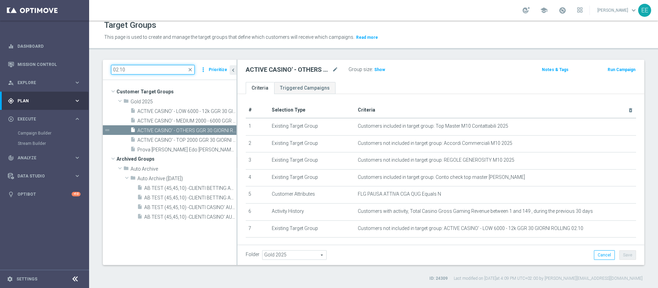
click at [158, 73] on input "02.10" at bounding box center [153, 70] width 84 height 10
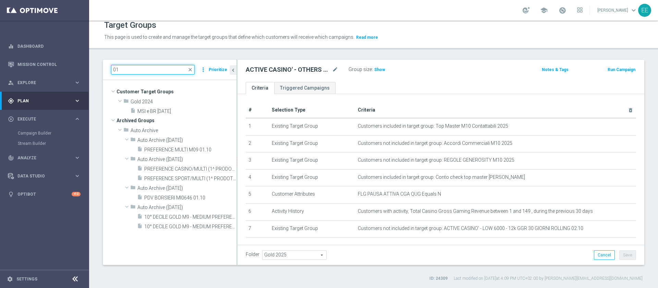
type input "0"
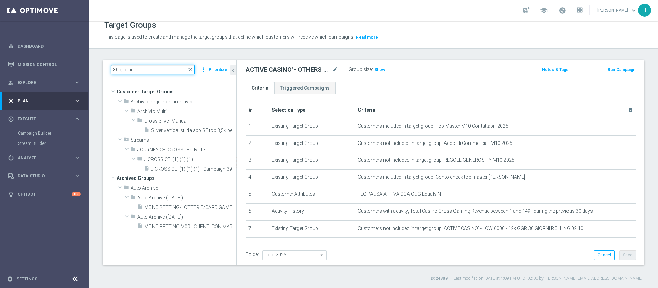
type input "30 giorni"
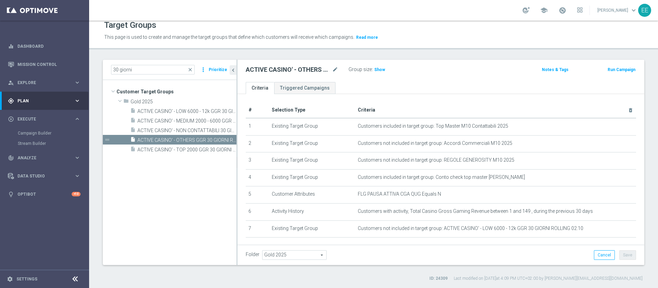
click at [186, 165] on tree-viewport "Customer Target Groups library_add create_new_folder folder" at bounding box center [170, 172] width 134 height 184
click at [196, 128] on span "ACTIVE CASINO' - NON CONTATTABILI 30 GIORNI ROLLING" at bounding box center [179, 131] width 84 height 6
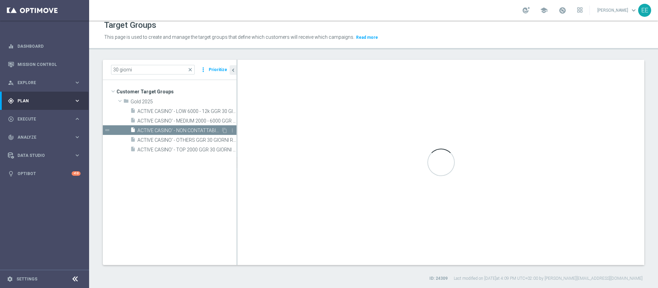
type textarea "(1 and 2 and 3 and 5 and 6) or 4"
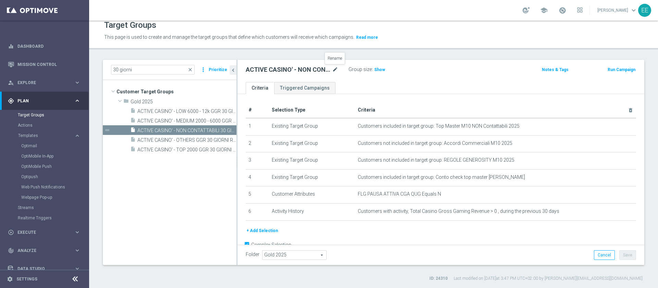
click at [334, 66] on icon "mode_edit" at bounding box center [335, 69] width 6 height 8
type input "ACTIVE CASINO' - NON CONTATTABILI 30 GIORNI ROLLING 02.10"
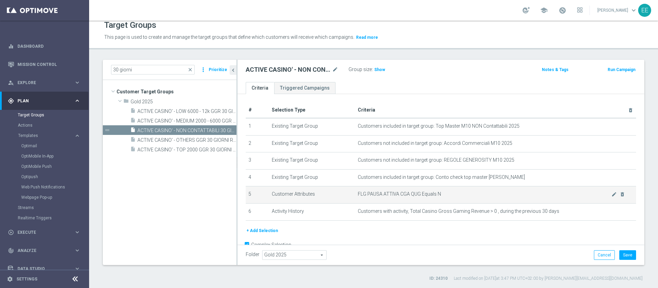
scroll to position [17, 0]
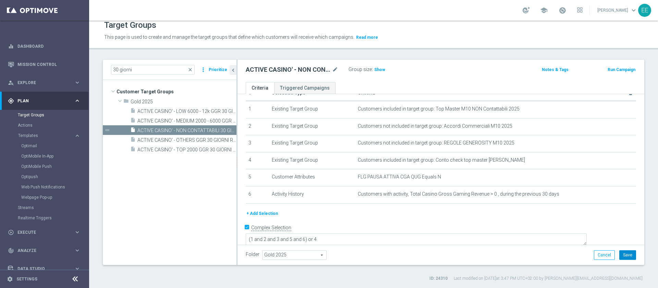
click at [624, 251] on button "Save" at bounding box center [628, 255] width 17 height 10
click at [22, 230] on span "Execute" at bounding box center [45, 232] width 57 height 4
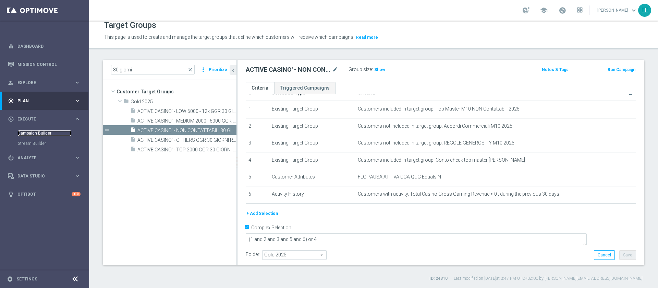
click at [46, 132] on link "Campaign Builder" at bounding box center [44, 132] width 53 height 5
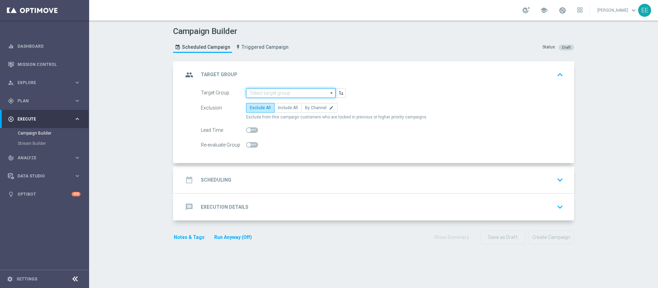
click at [290, 94] on input at bounding box center [290, 93] width 89 height 10
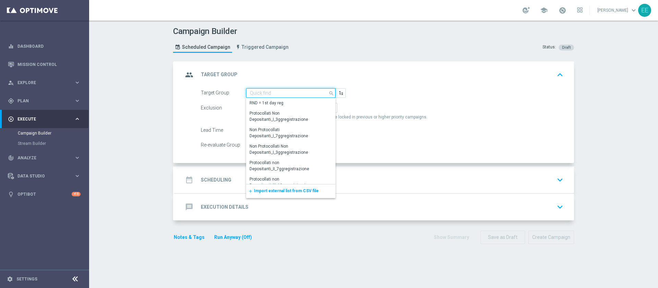
click at [290, 94] on input at bounding box center [290, 93] width 89 height 10
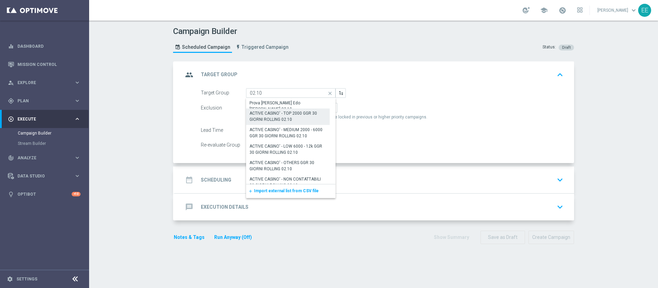
click at [291, 113] on div "ACTIVE CASINO' - TOP 2000 GGR 30 GIORNI ROLLING 02.10" at bounding box center [288, 116] width 77 height 12
type input "ACTIVE CASINO' - TOP 2000 GGR 30 GIORNI ROLLING 02.10"
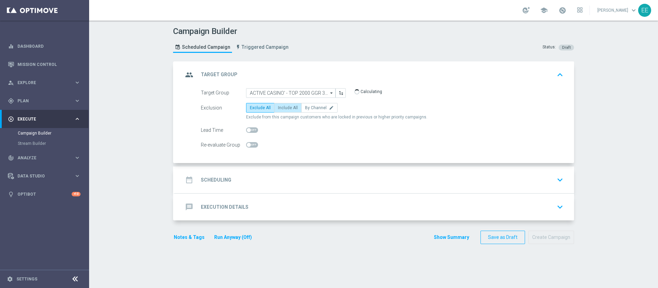
click at [282, 108] on span "Include All" at bounding box center [288, 107] width 20 height 5
click at [282, 108] on input "Include All" at bounding box center [280, 109] width 4 height 4
radio input "true"
click at [33, 81] on span "Explore" at bounding box center [45, 83] width 57 height 4
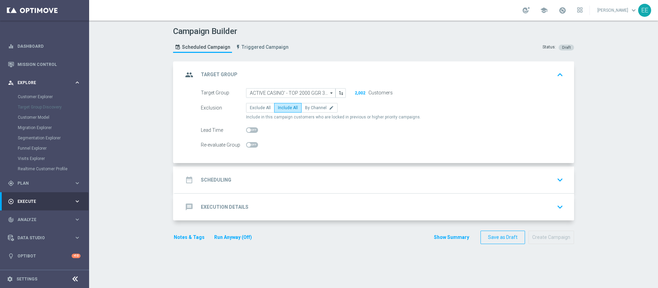
click at [36, 82] on span "Explore" at bounding box center [45, 83] width 57 height 4
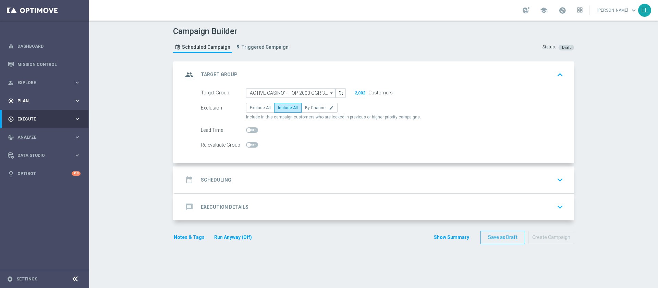
click at [29, 97] on div "gps_fixed Plan keyboard_arrow_right" at bounding box center [44, 101] width 88 height 18
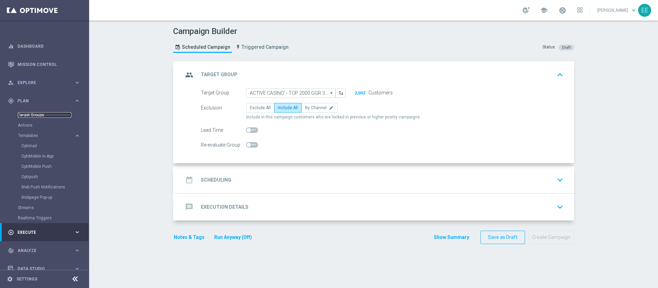
click at [32, 115] on link "Target Groups" at bounding box center [44, 114] width 53 height 5
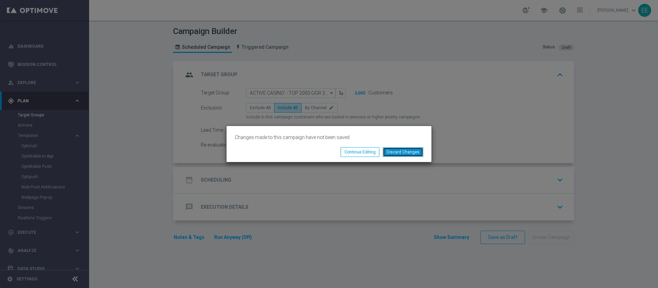
click at [401, 151] on button "Discard Changes" at bounding box center [403, 152] width 40 height 10
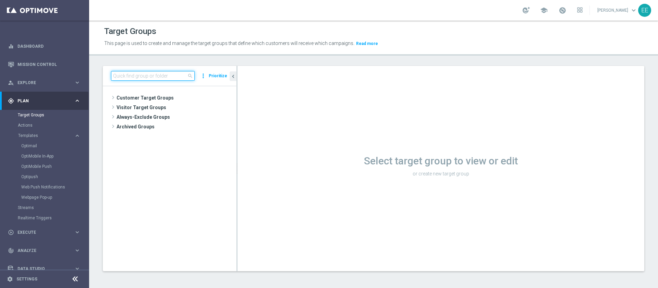
click at [161, 79] on input at bounding box center [153, 76] width 84 height 10
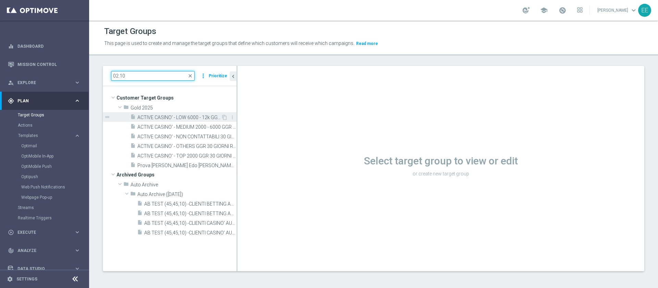
type input "02.10"
click at [193, 116] on span "ACTIVE CASINO' - LOW 6000 - 12k GGR 30 GIORNI ROLLING 02.10" at bounding box center [179, 118] width 84 height 6
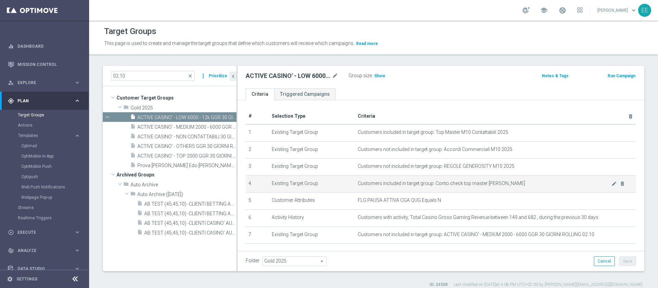
scroll to position [34, 0]
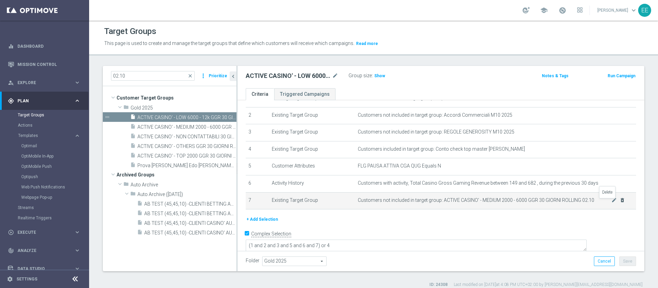
click at [620, 202] on icon "delete_forever" at bounding box center [622, 199] width 5 height 5
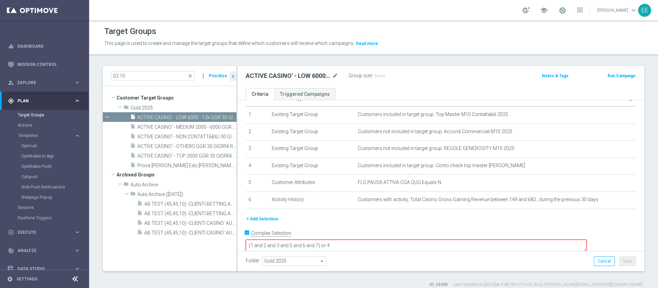
click at [264, 220] on button "+ Add Selection" at bounding box center [262, 219] width 33 height 8
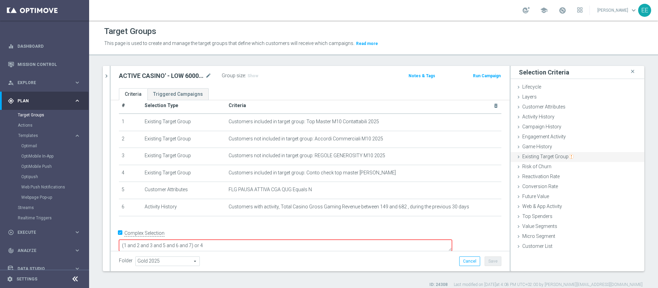
click at [543, 154] on span "Existing Target Group" at bounding box center [548, 156] width 51 height 5
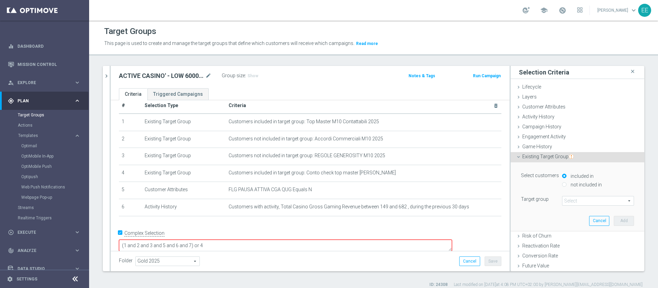
click at [570, 181] on label "not included in" at bounding box center [585, 184] width 33 height 6
click at [567, 182] on input "not included in" at bounding box center [564, 184] width 4 height 4
radio input "true"
click at [566, 196] on div "Select arrow_drop_down search" at bounding box center [598, 201] width 72 height 10
click at [0, 0] on input "search" at bounding box center [0, 0] width 0 height 0
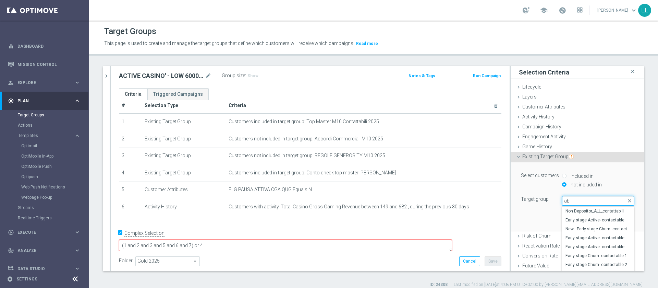
type input "a"
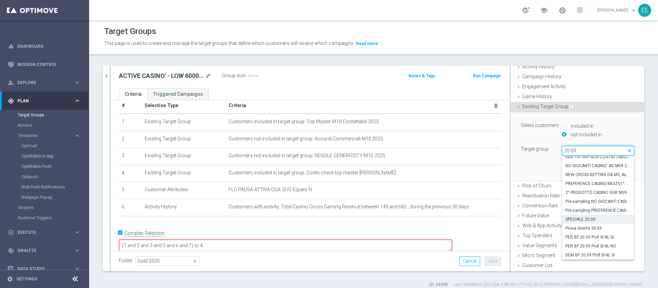
scroll to position [6, 0]
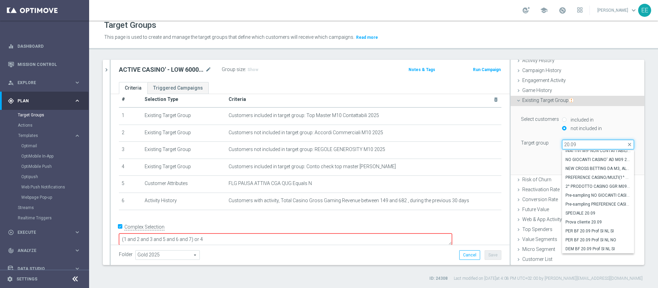
click at [562, 144] on input "20.09" at bounding box center [598, 145] width 72 height 10
type input "29.09"
click at [594, 248] on span "ACTIVE CASINO' - TOP 6000 M09 A/B TEST 29.09" at bounding box center [598, 248] width 65 height 5
type input "ACTIVE CASINO' - TOP 6000 M09 A/B TEST 29.09"
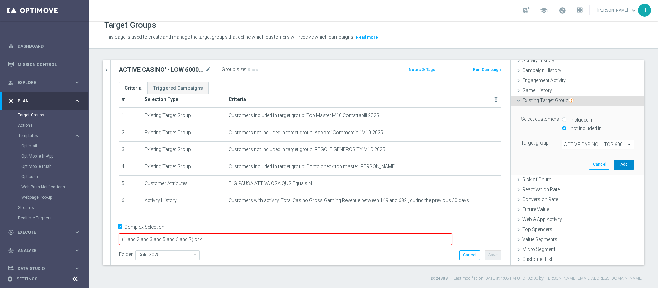
click at [614, 164] on button "Add" at bounding box center [624, 164] width 20 height 10
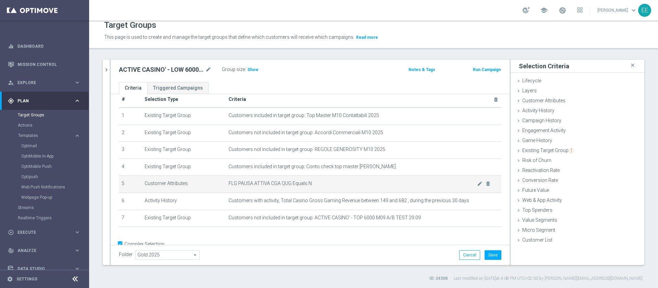
scroll to position [27, 0]
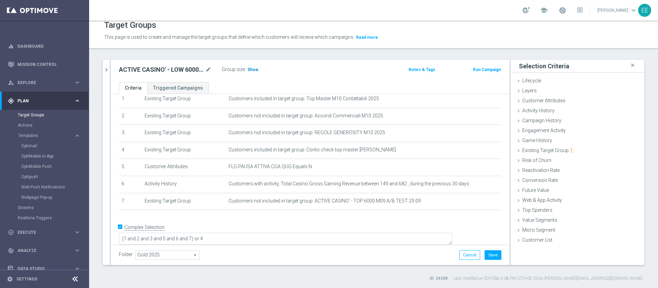
click at [254, 67] on span "Show" at bounding box center [253, 69] width 11 height 5
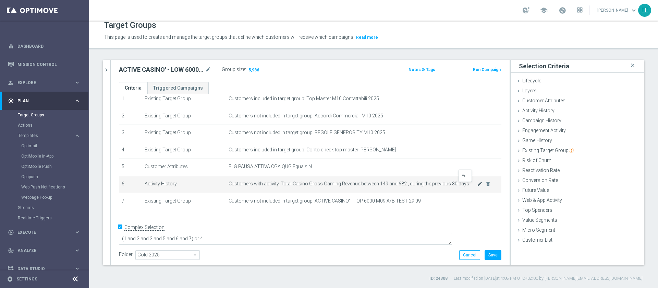
click at [477, 187] on icon "mode_edit" at bounding box center [479, 183] width 5 height 5
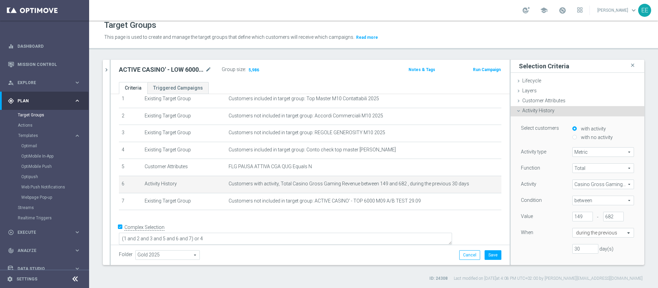
click at [585, 200] on span "between" at bounding box center [603, 200] width 61 height 9
click at [580, 226] on span ">" at bounding box center [603, 228] width 55 height 5
type input ">"
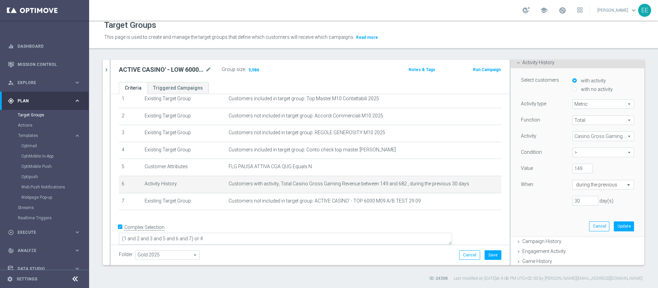
scroll to position [48, 0]
click at [614, 224] on button "Update" at bounding box center [624, 226] width 20 height 10
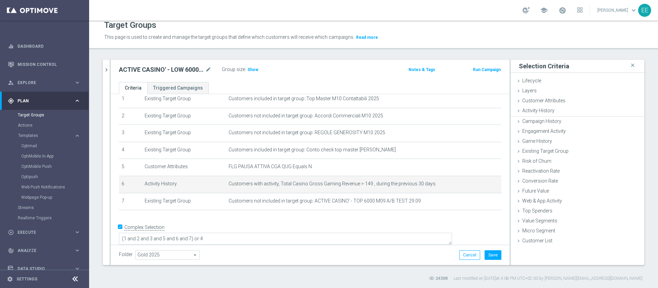
scroll to position [0, 0]
click at [254, 73] on h3 "Show" at bounding box center [253, 70] width 12 height 8
click at [477, 186] on icon "mode_edit" at bounding box center [479, 183] width 5 height 5
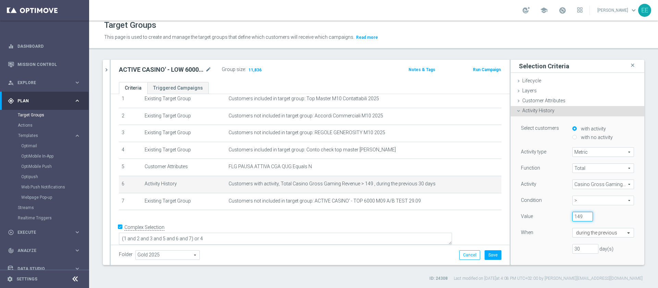
click at [573, 215] on input "149" at bounding box center [583, 217] width 21 height 10
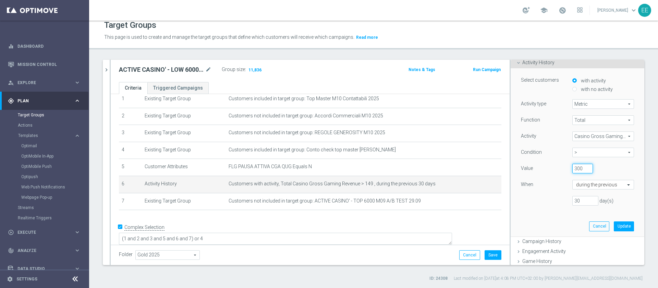
scroll to position [48, 0]
type input "300"
click at [614, 221] on button "Update" at bounding box center [624, 226] width 20 height 10
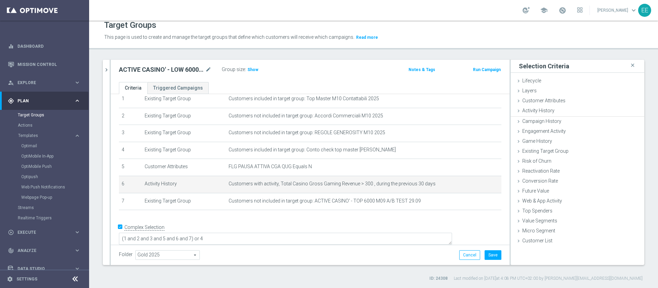
scroll to position [0, 0]
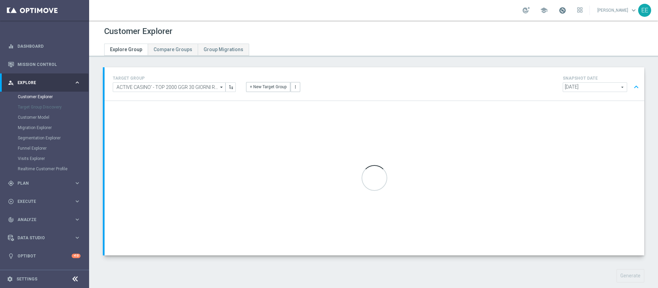
click at [564, 11] on span at bounding box center [563, 11] width 8 height 8
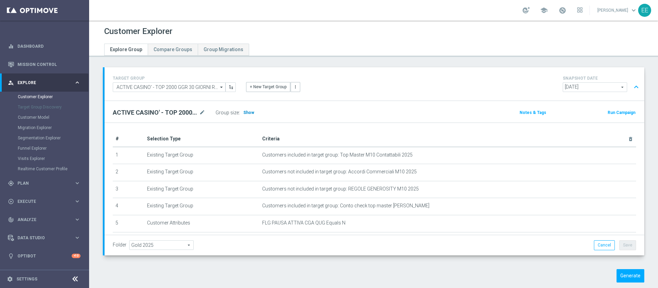
click at [247, 111] on span "Show" at bounding box center [248, 112] width 11 height 5
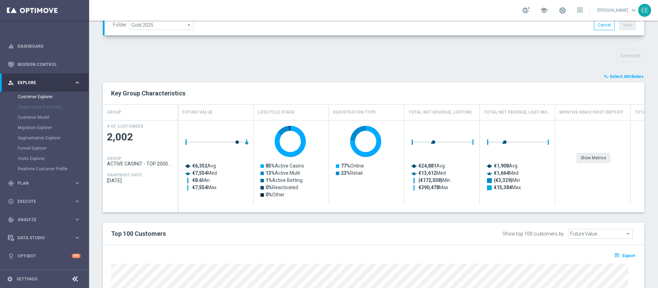
scroll to position [143, 0]
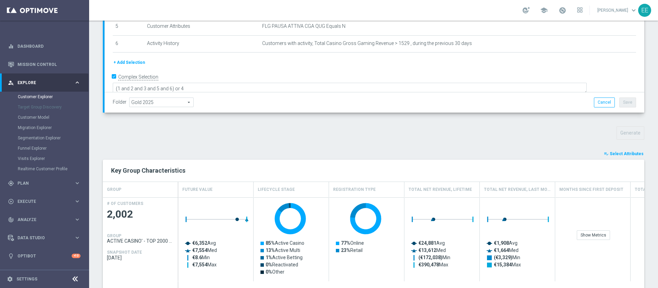
click at [632, 153] on span "Select Attributes" at bounding box center [627, 153] width 34 height 5
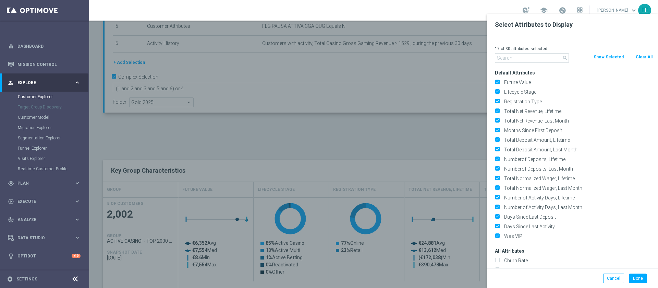
click at [643, 57] on button "Clear All" at bounding box center [644, 57] width 18 height 8
checkbox input "false"
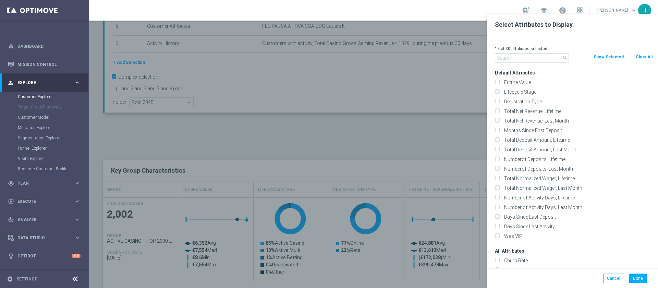
checkbox input "false"
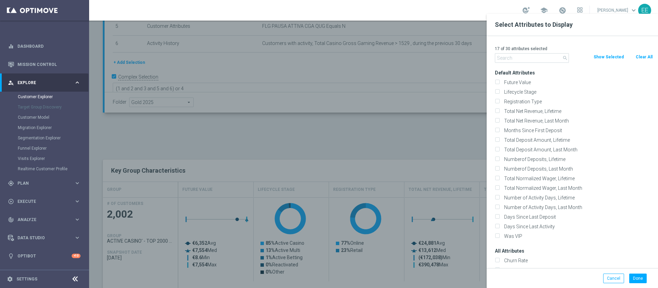
checkbox input "false"
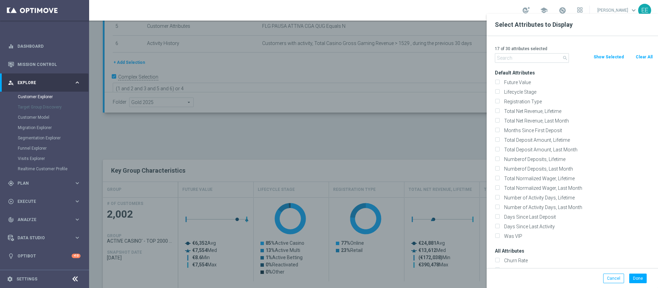
checkbox input "false"
click at [542, 57] on input "text" at bounding box center [532, 58] width 74 height 10
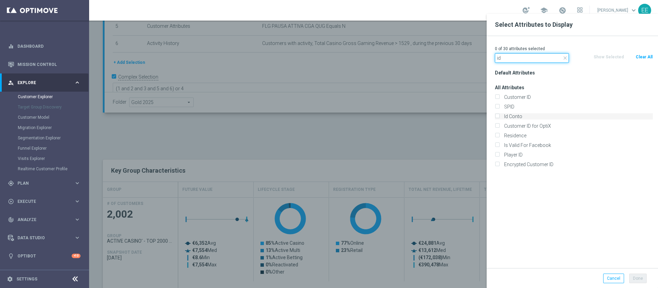
type input "id"
click at [522, 113] on label "Id Conto" at bounding box center [577, 116] width 151 height 6
click at [500, 115] on input "Id Conto" at bounding box center [497, 117] width 4 height 4
checkbox input "true"
click at [642, 277] on button "Done" at bounding box center [638, 278] width 17 height 10
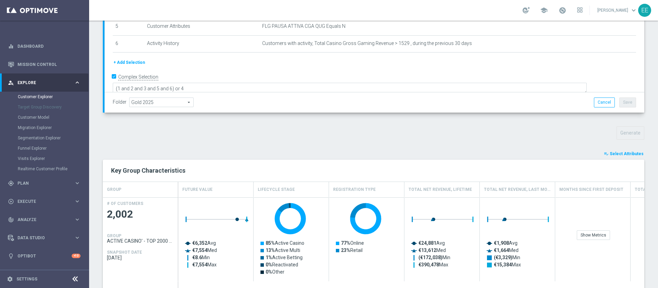
type input "Search"
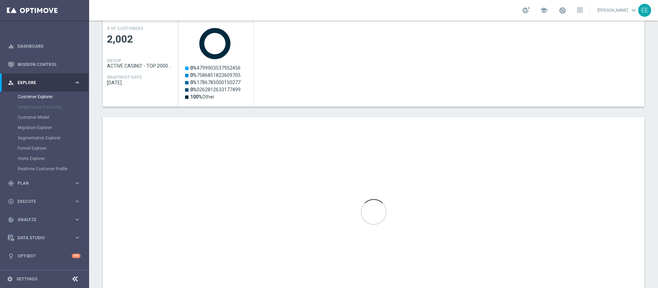
scroll to position [318, 0]
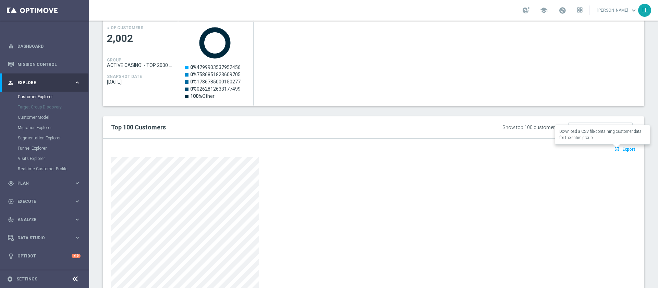
click at [623, 149] on span "Export" at bounding box center [629, 149] width 13 height 5
click at [399, 8] on div "school Edoardo Ellena keyboard_arrow_down EE" at bounding box center [373, 10] width 569 height 21
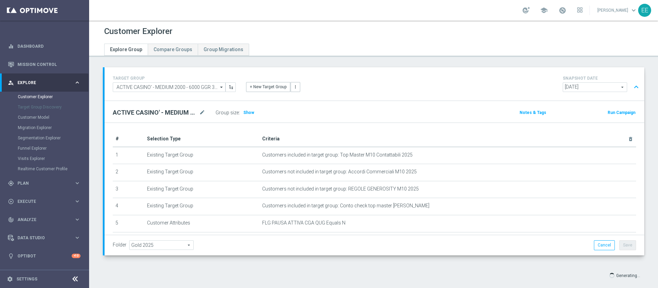
click at [247, 117] on div "Group size : Show" at bounding box center [250, 113] width 69 height 10
click at [246, 113] on span "Show" at bounding box center [248, 112] width 11 height 5
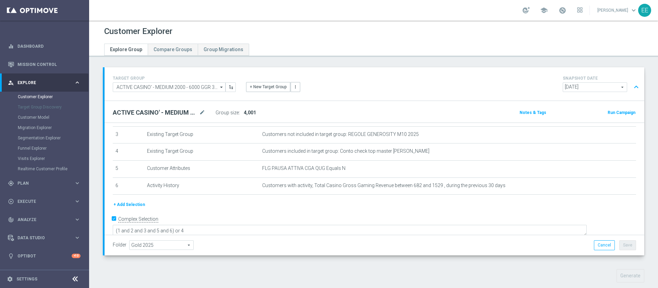
scroll to position [230, 0]
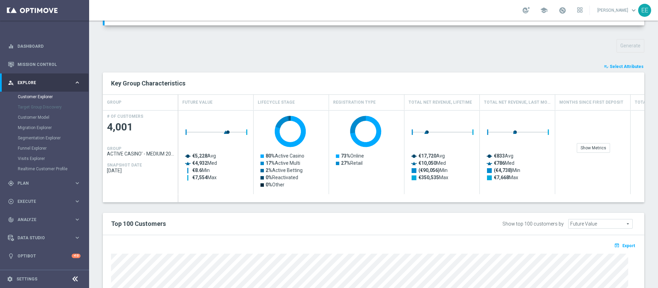
click at [617, 64] on span "Select Attributes" at bounding box center [627, 66] width 34 height 5
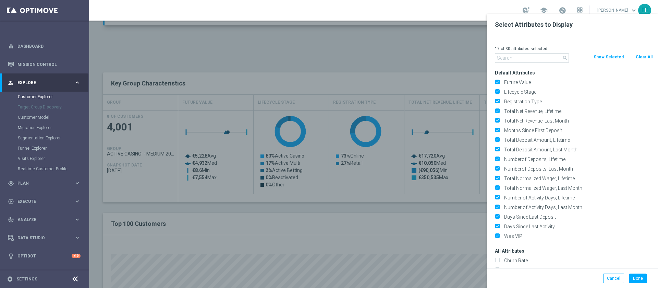
click at [643, 59] on button "Clear All" at bounding box center [644, 57] width 18 height 8
checkbox input "false"
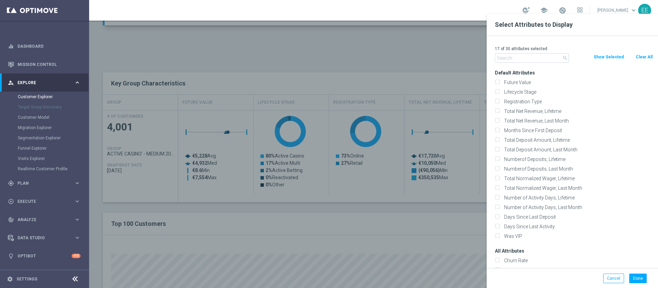
checkbox input "false"
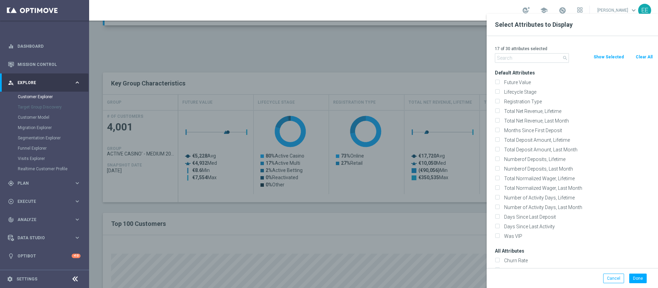
checkbox input "false"
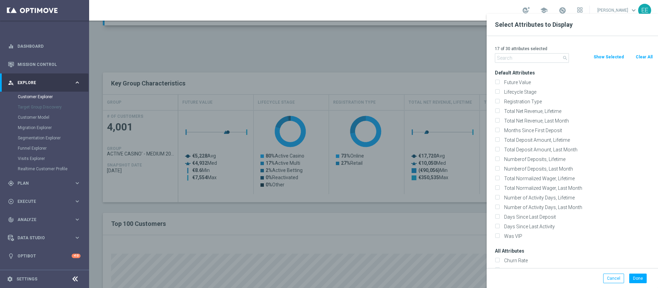
checkbox input "false"
click input "text"
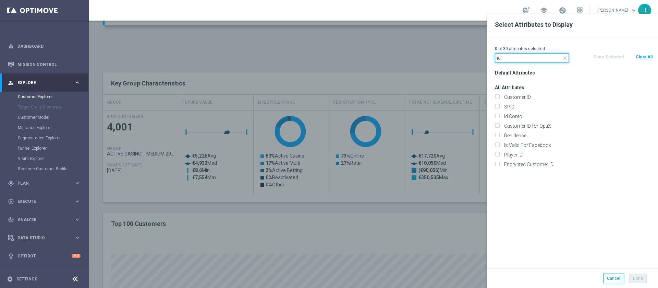
type input "id"
click div "Id Conto"
click label "Id Conto"
click input "Id Conto"
checkbox input "true"
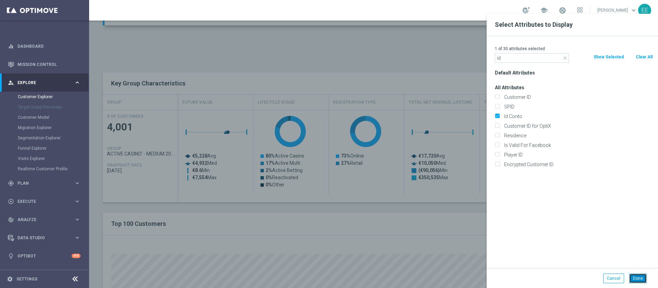
click button "Done"
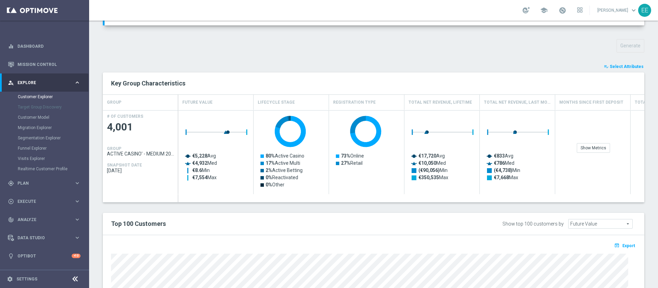
type input "Search"
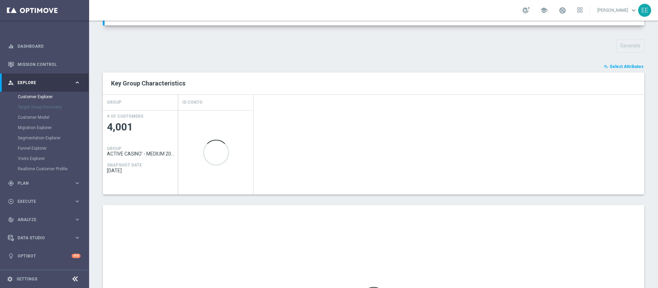
scroll to position [354, 0]
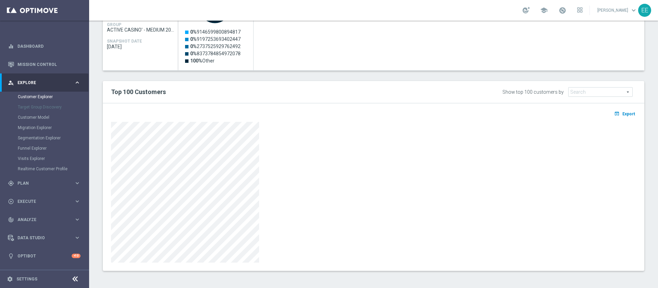
click div "open_in_browser Export"
click span "Export"
click div "Created with Highcharts 9.3.3 0% 9146599800894817 0% 9197253693402447 0% 273752…"
click div "gps_fixed Plan keyboard_arrow_right"
click link "Target Groups"
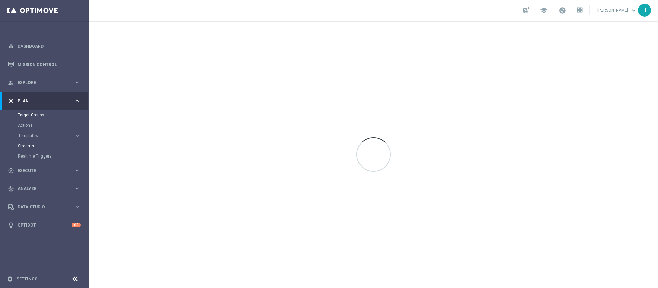
click accordion "Templates keyboard_arrow_right Optimail OptiMobile In-App OptiMobile Push Optip…"
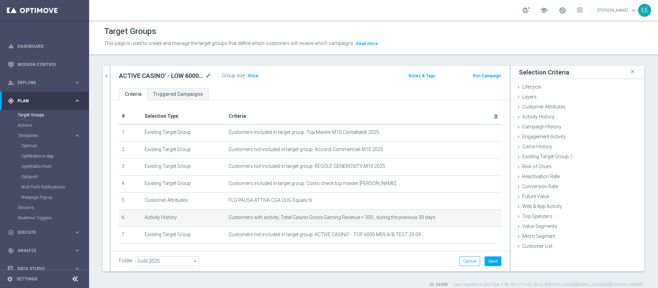
scroll to position [27, 0]
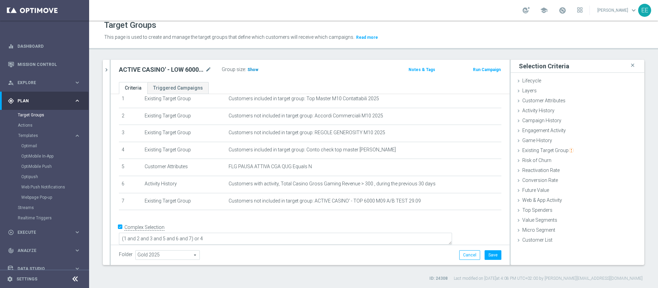
click at [251, 70] on span "Show" at bounding box center [253, 69] width 11 height 5
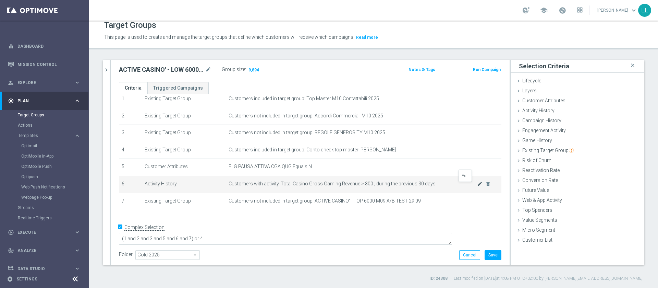
click at [477, 187] on icon "mode_edit" at bounding box center [479, 183] width 5 height 5
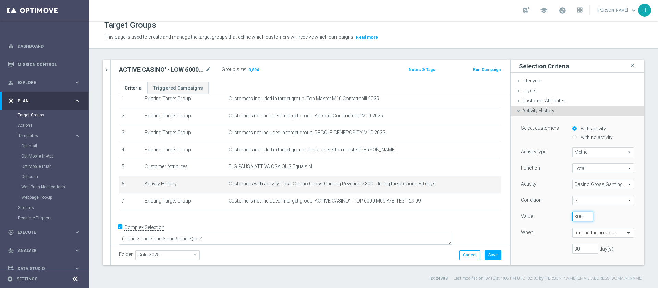
click at [573, 216] on input "300" at bounding box center [583, 217] width 21 height 10
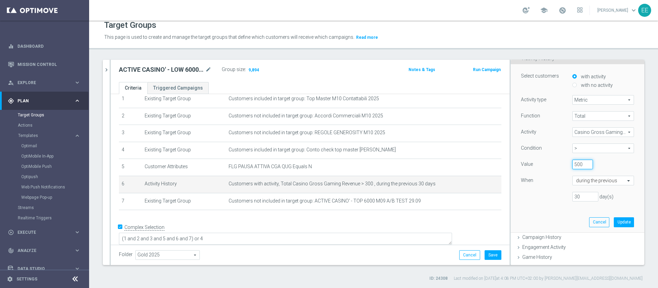
scroll to position [52, 0]
type input "500"
click at [614, 224] on button "Update" at bounding box center [624, 222] width 20 height 10
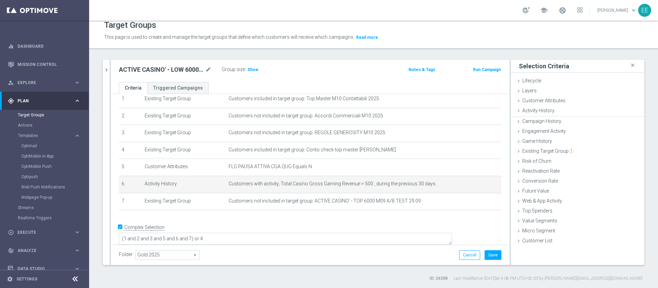
scroll to position [0, 0]
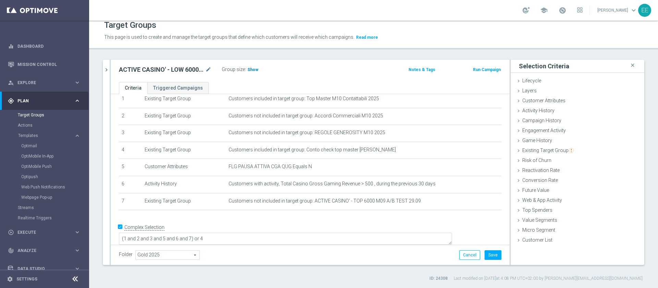
click at [254, 69] on span "Show" at bounding box center [253, 69] width 11 height 5
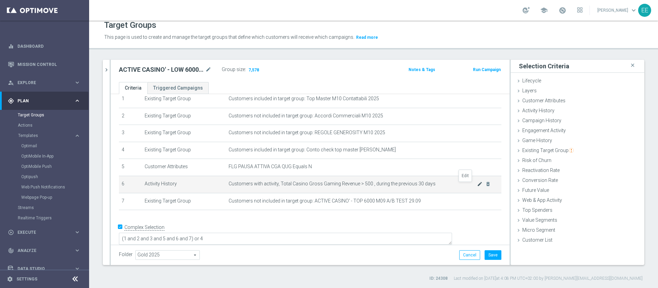
click at [477, 187] on icon "mode_edit" at bounding box center [479, 183] width 5 height 5
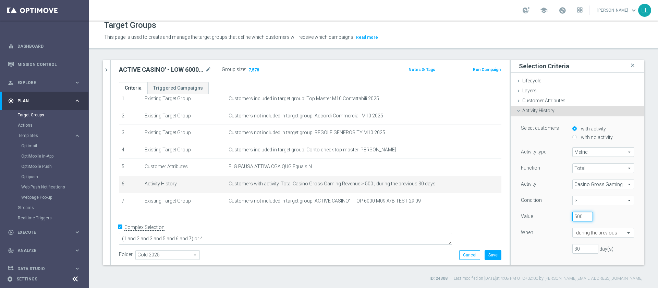
click at [573, 216] on input "500" at bounding box center [583, 217] width 21 height 10
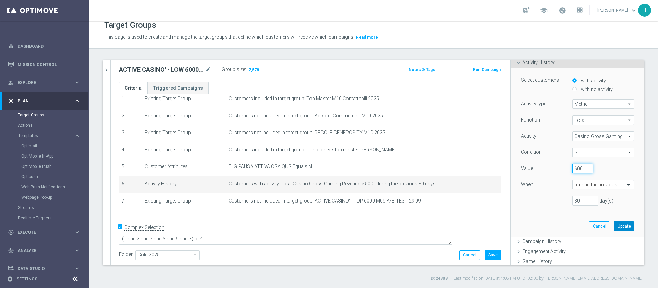
type input "600"
click at [614, 225] on button "Update" at bounding box center [624, 226] width 20 height 10
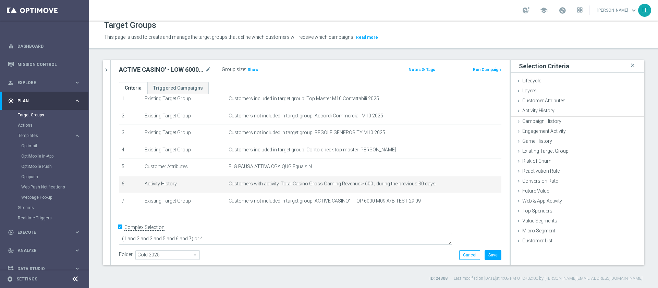
scroll to position [0, 0]
click at [252, 69] on span "Show" at bounding box center [253, 69] width 11 height 5
click at [477, 184] on div "mode_edit delete_forever" at bounding box center [484, 184] width 14 height 6
click at [477, 185] on icon "mode_edit" at bounding box center [479, 183] width 5 height 5
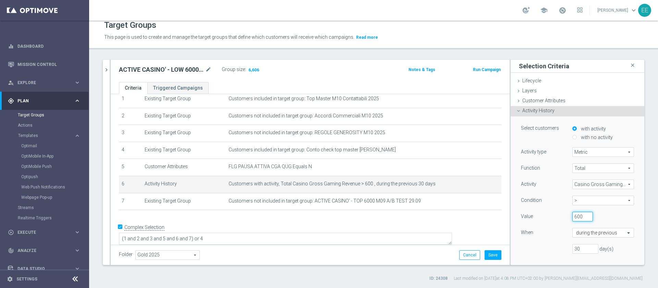
click at [573, 218] on input "600" at bounding box center [583, 217] width 21 height 10
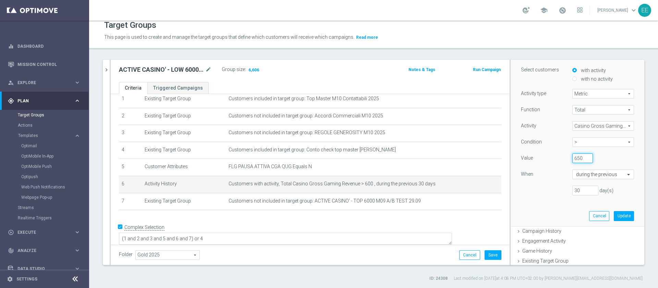
scroll to position [60, 0]
type input "650"
click at [614, 212] on button "Update" at bounding box center [624, 215] width 20 height 10
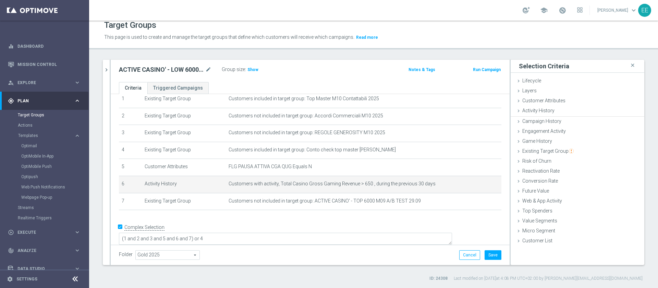
scroll to position [0, 0]
click at [245, 67] on label ":" at bounding box center [245, 70] width 1 height 6
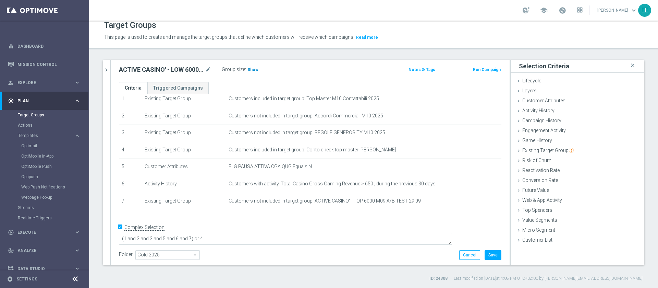
click at [250, 70] on span "Show" at bounding box center [253, 69] width 11 height 5
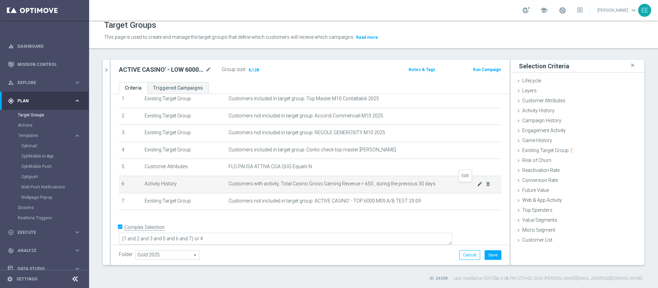
click at [477, 185] on icon "mode_edit" at bounding box center [479, 183] width 5 height 5
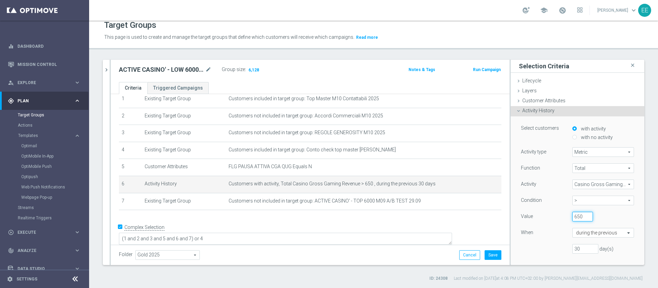
click at [573, 217] on input "650" at bounding box center [583, 217] width 21 height 10
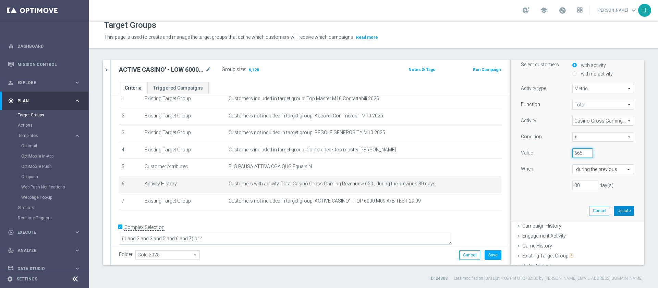
scroll to position [64, 0]
type input "665"
click at [614, 206] on button "Update" at bounding box center [624, 210] width 20 height 10
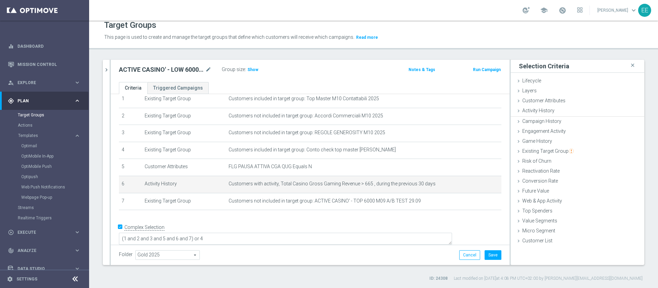
scroll to position [0, 0]
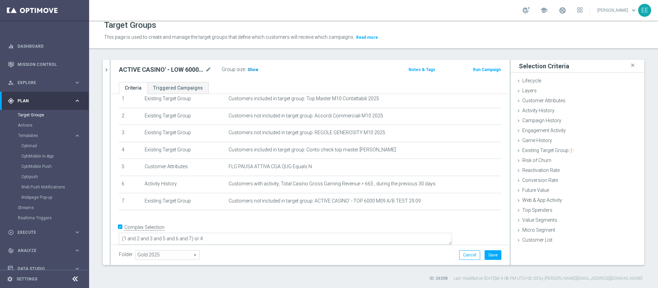
click at [252, 73] on h3 "Show" at bounding box center [253, 70] width 12 height 8
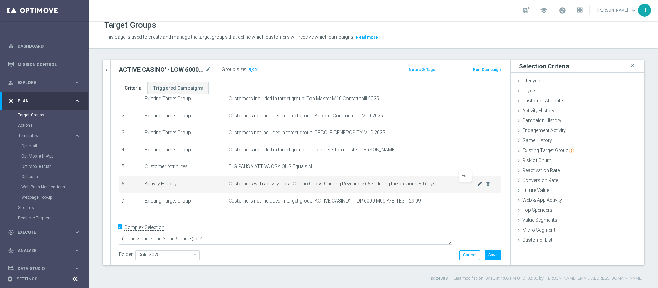
click at [477, 185] on icon "mode_edit" at bounding box center [479, 183] width 5 height 5
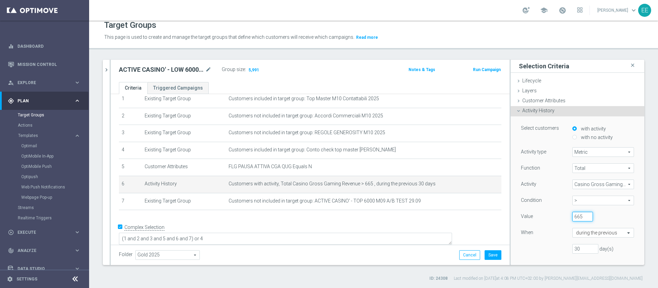
click at [573, 215] on input "665" at bounding box center [583, 217] width 21 height 10
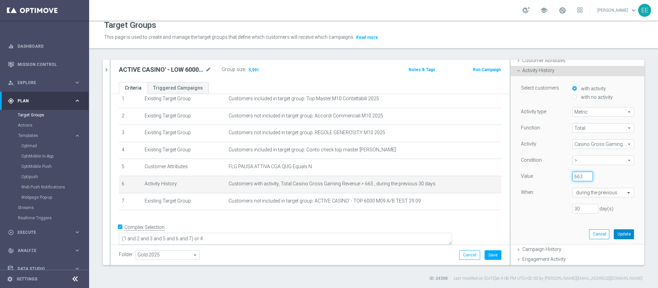
type input "663"
click at [614, 232] on button "Update" at bounding box center [624, 234] width 20 height 10
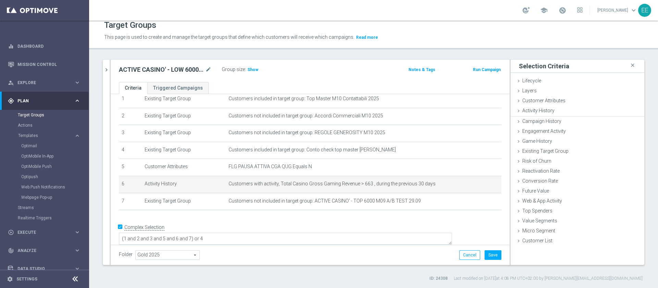
scroll to position [0, 0]
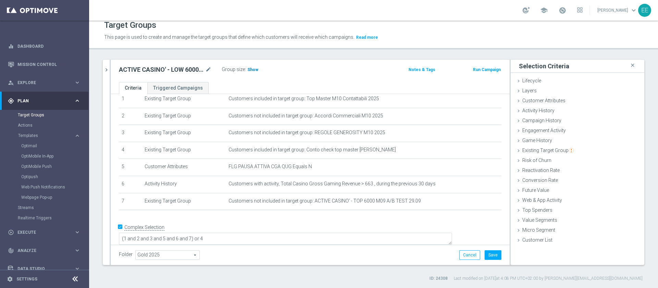
click at [254, 70] on span "Show" at bounding box center [253, 69] width 11 height 5
click at [490, 253] on button "Save" at bounding box center [493, 255] width 17 height 10
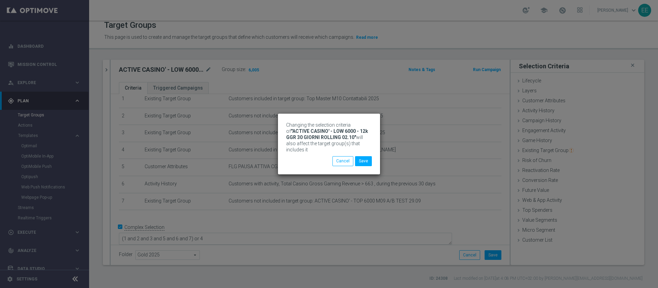
click at [103, 67] on div "Changing the selection criteria of "ACTIVE CASINO' - LOW 6000 - 12k GGR 30 GIOR…" at bounding box center [329, 144] width 658 height 288
click at [365, 161] on button "Save" at bounding box center [363, 161] width 17 height 10
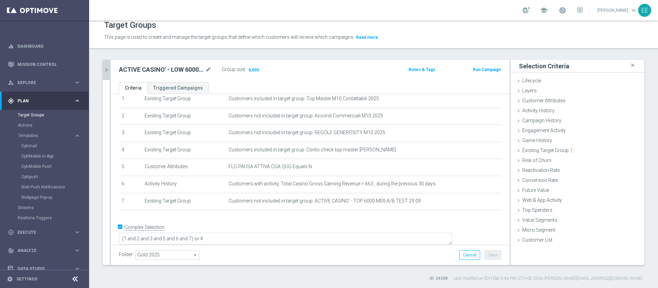
click at [107, 68] on icon "chevron_right" at bounding box center [106, 70] width 7 height 7
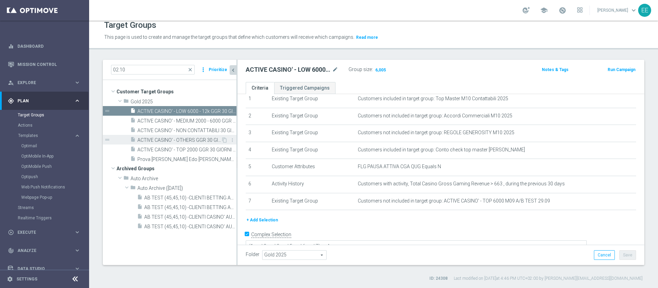
click at [164, 138] on span "ACTIVE CASINO' - OTHERS GGR 30 GIORNI ROLLING 02.10" at bounding box center [179, 140] width 84 height 6
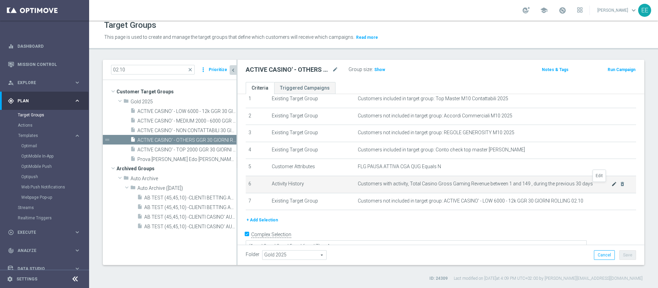
click at [612, 185] on icon "mode_edit" at bounding box center [614, 183] width 5 height 5
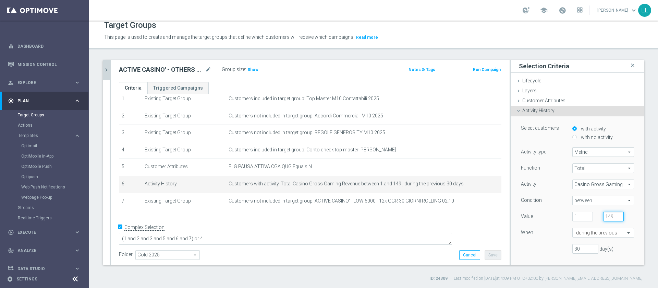
click at [603, 218] on input "149" at bounding box center [613, 217] width 21 height 10
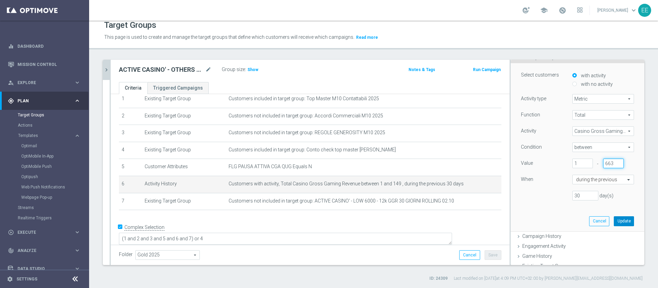
scroll to position [55, 0]
type input "663"
click at [614, 222] on button "Update" at bounding box center [624, 219] width 20 height 10
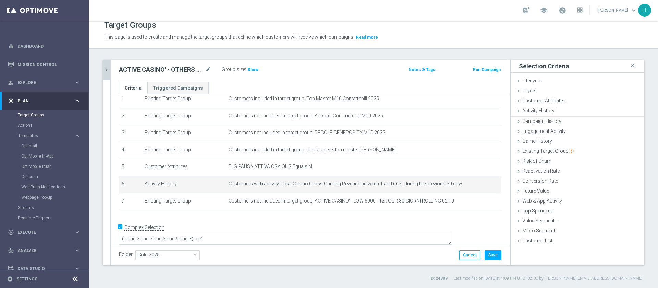
scroll to position [0, 0]
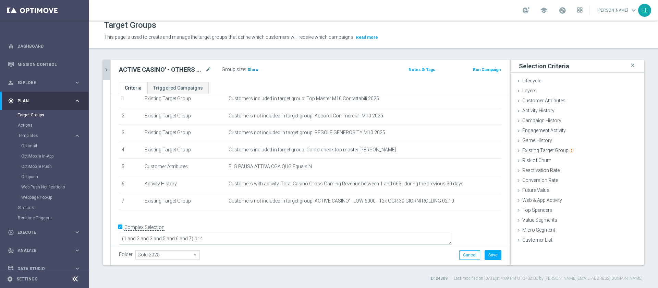
click at [253, 68] on span "Show" at bounding box center [253, 69] width 11 height 5
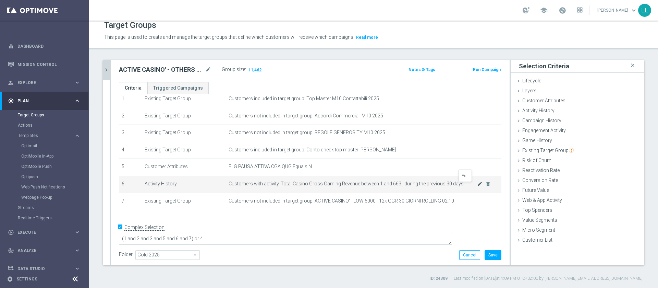
click at [477, 187] on icon "mode_edit" at bounding box center [479, 183] width 5 height 5
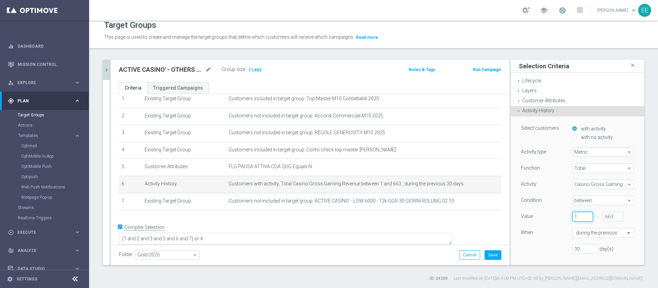
click at [576, 213] on input "1" at bounding box center [583, 217] width 21 height 10
click at [573, 214] on input "1" at bounding box center [583, 217] width 21 height 10
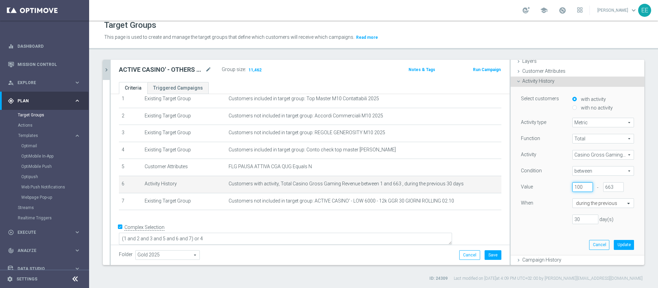
scroll to position [30, 0]
type input "100"
click at [614, 242] on button "Update" at bounding box center [624, 244] width 20 height 10
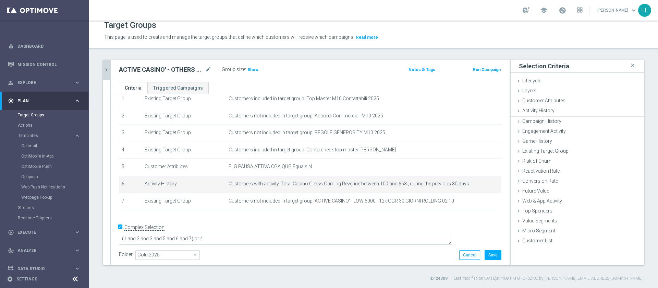
scroll to position [0, 0]
click at [252, 70] on span "Show" at bounding box center [253, 69] width 11 height 5
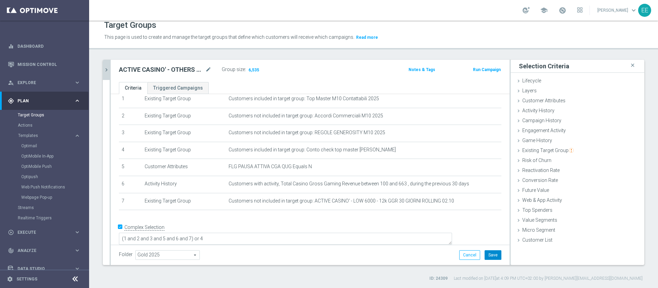
click at [488, 253] on button "Save" at bounding box center [493, 255] width 17 height 10
click at [108, 69] on icon "chevron_right" at bounding box center [106, 70] width 7 height 7
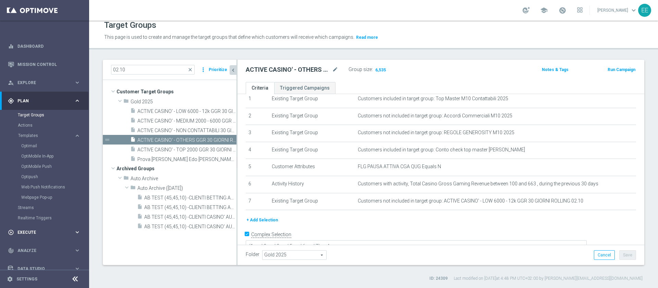
click at [27, 232] on span "Execute" at bounding box center [45, 232] width 57 height 4
click at [40, 133] on link "Campaign Builder" at bounding box center [44, 132] width 53 height 5
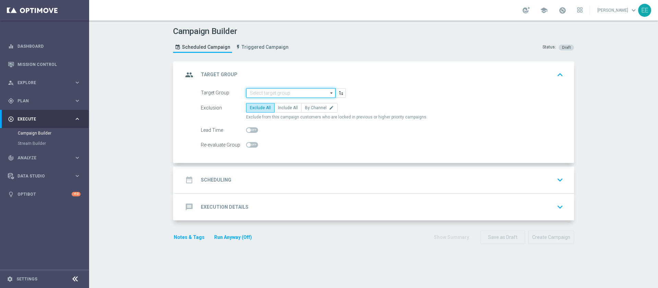
click at [290, 96] on input at bounding box center [290, 93] width 89 height 10
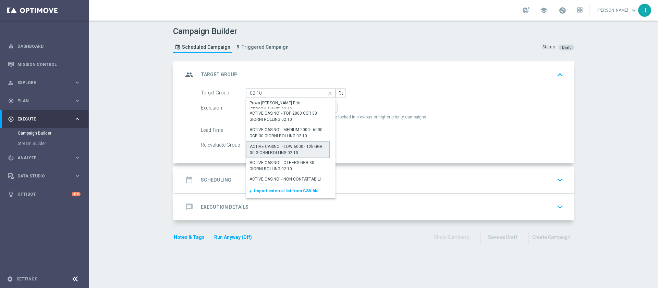
click at [289, 148] on div "ACTIVE CASINO' - LOW 6000 - 12k GGR 30 GIORNI ROLLING 02.10" at bounding box center [288, 149] width 76 height 12
type input "ACTIVE CASINO' - LOW 6000 - 12k GGR 30 GIORNI ROLLING 02.10"
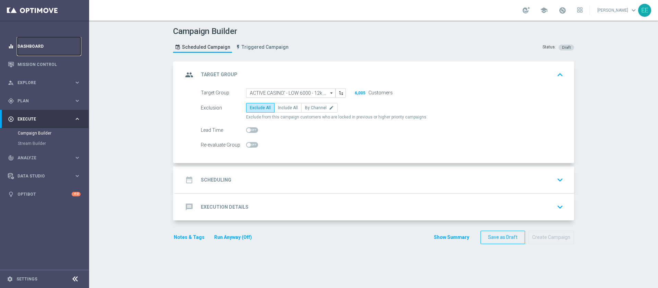
click at [48, 47] on link "Dashboard" at bounding box center [48, 46] width 63 height 18
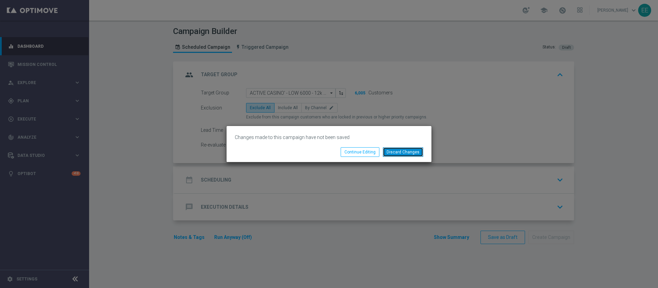
click at [392, 153] on button "Discard Changes" at bounding box center [403, 152] width 40 height 10
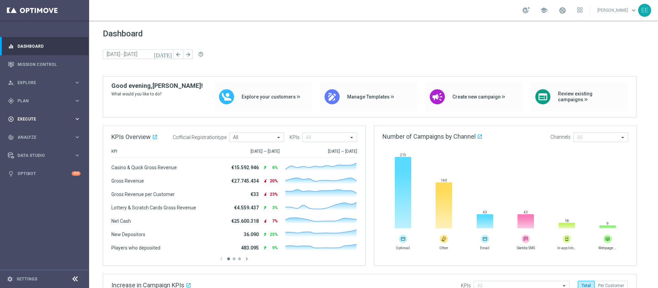
click at [18, 118] on span "Execute" at bounding box center [45, 119] width 57 height 4
click at [42, 132] on link "Campaign Builder" at bounding box center [44, 132] width 53 height 5
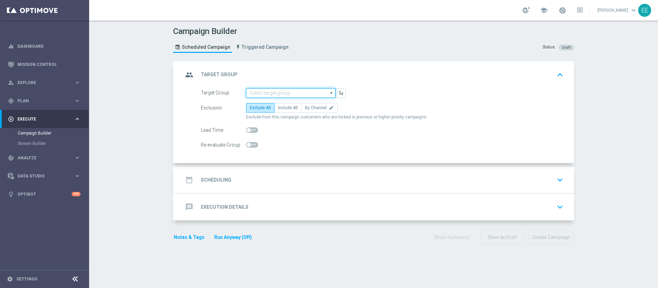
click at [277, 93] on input at bounding box center [290, 93] width 89 height 10
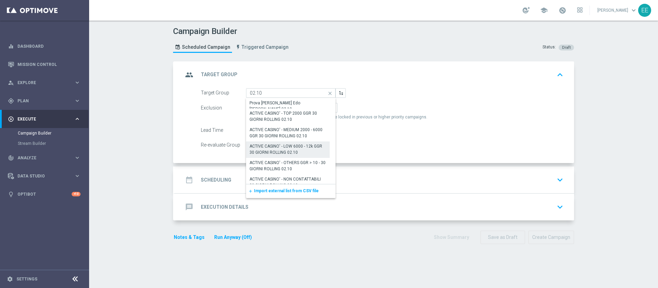
click at [285, 150] on div "ACTIVE CASINO' - LOW 6000 - 12k GGR 30 GIORNI ROLLING 02.10" at bounding box center [288, 149] width 77 height 12
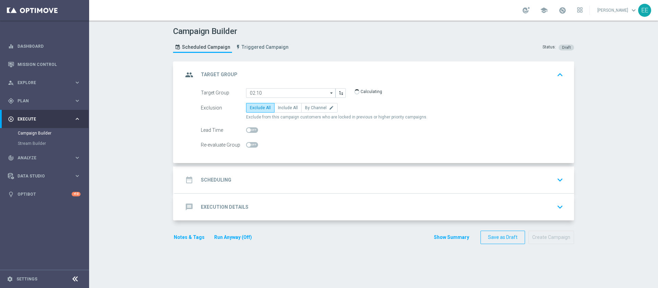
type input "ACTIVE CASINO' - LOW 6000 - 12k GGR 30 GIORNI ROLLING 02.10"
click at [292, 106] on span "Include All" at bounding box center [288, 107] width 20 height 5
click at [283, 107] on input "Include All" at bounding box center [280, 109] width 4 height 4
radio input "true"
click at [259, 109] on span "Exclude All" at bounding box center [260, 107] width 21 height 5
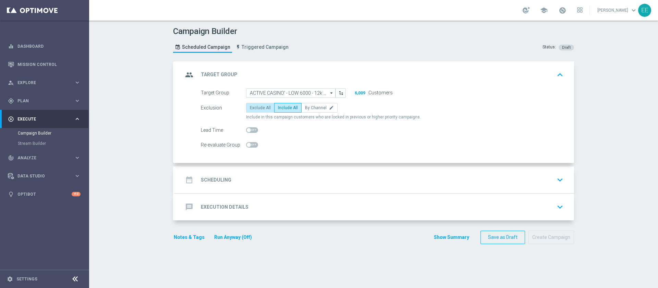
click at [254, 109] on input "Exclude All" at bounding box center [252, 109] width 4 height 4
radio input "true"
click at [279, 109] on span "Include All" at bounding box center [288, 107] width 20 height 5
click at [279, 109] on input "Include All" at bounding box center [280, 109] width 4 height 4
radio input "true"
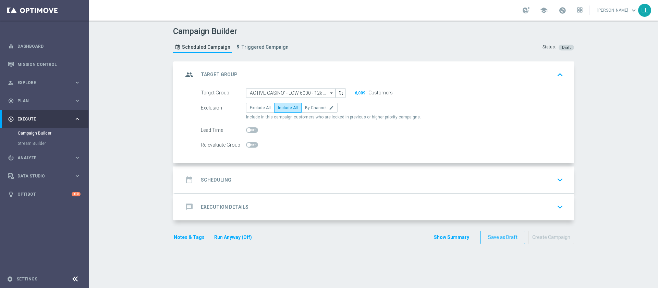
click at [268, 182] on div "date_range Scheduling keyboard_arrow_down" at bounding box center [374, 179] width 383 height 13
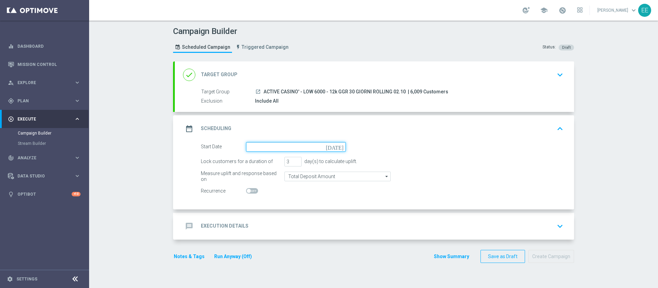
click at [257, 146] on input at bounding box center [296, 147] width 100 height 10
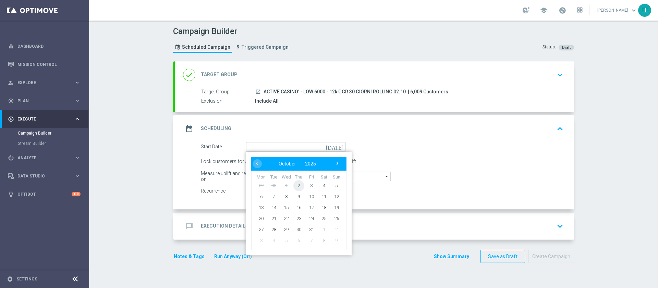
click at [297, 186] on span "2" at bounding box center [299, 185] width 11 height 11
type input "02 Oct 2025"
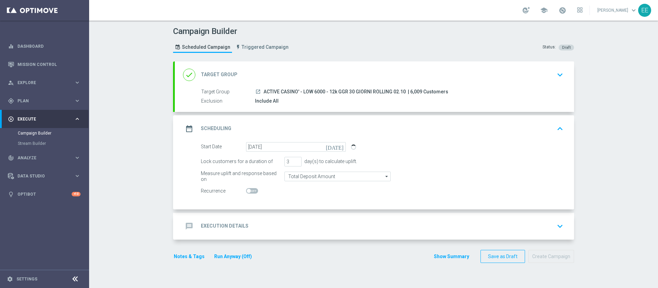
click at [258, 215] on div "message Execution Details keyboard_arrow_down" at bounding box center [374, 226] width 399 height 27
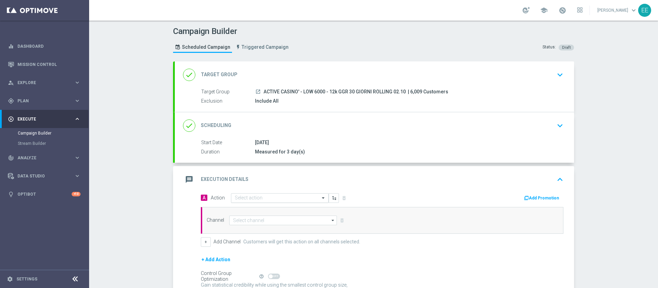
scroll to position [67, 0]
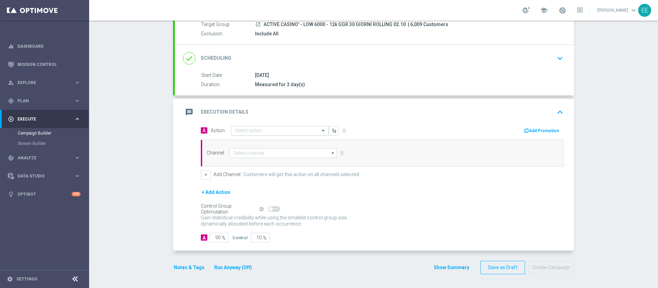
click at [270, 128] on div "Select action" at bounding box center [275, 131] width 88 height 6
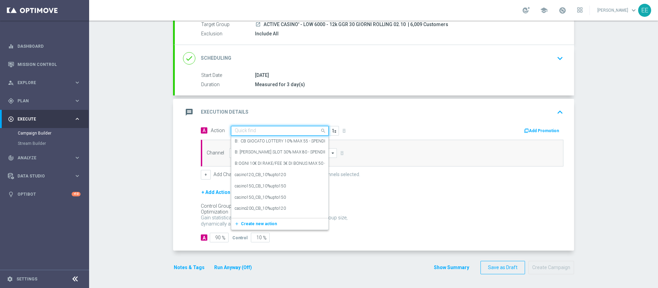
paste input "CB PERSO CASINO 20% MAX 150 EURO - SPENDIBILE SLOT"
type input "CB PERSO CASINO 20% MAX 150 EURO - SPENDIBILE SLOT"
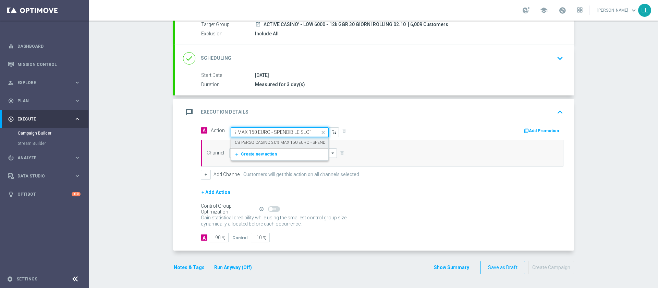
click at [278, 142] on label "CB PERSO CASINO 20% MAX 150 EURO - SPENDIBILE SLOT" at bounding box center [290, 143] width 111 height 6
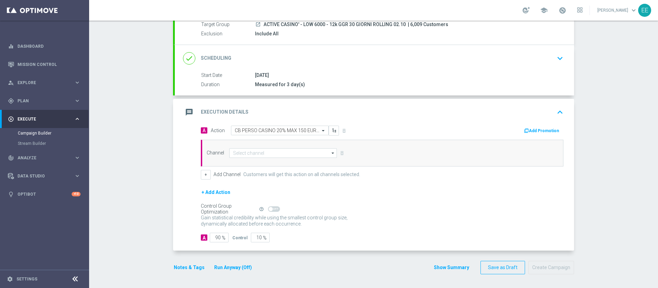
scroll to position [0, 0]
click at [551, 134] on button "Add Promotion" at bounding box center [543, 131] width 38 height 8
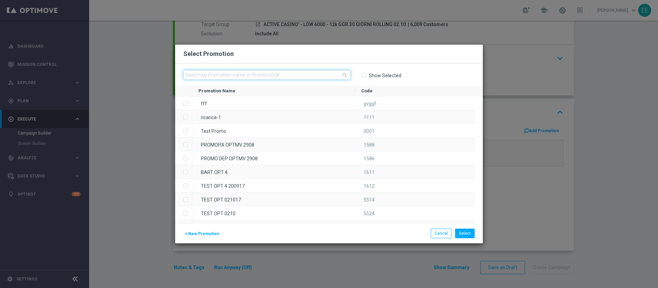
click at [278, 71] on input "text" at bounding box center [266, 75] width 167 height 10
paste input "CASINOCB02-3"
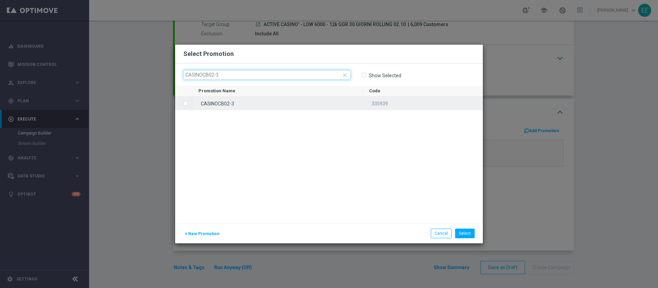
type input "CASINOCB02-3"
click at [220, 100] on div "CASINOCB02-3" at bounding box center [277, 102] width 171 height 13
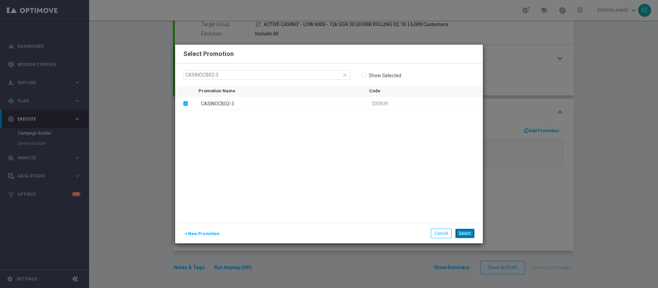
click at [467, 228] on button "Select" at bounding box center [465, 233] width 20 height 10
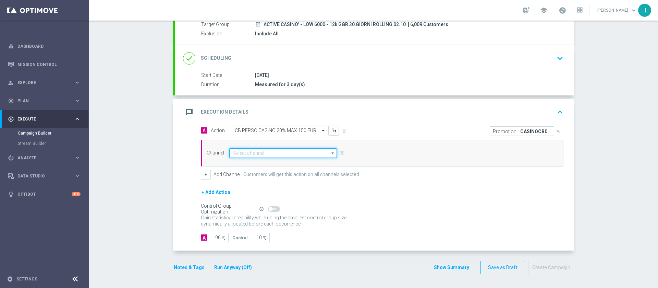
click at [257, 154] on input at bounding box center [283, 153] width 108 height 10
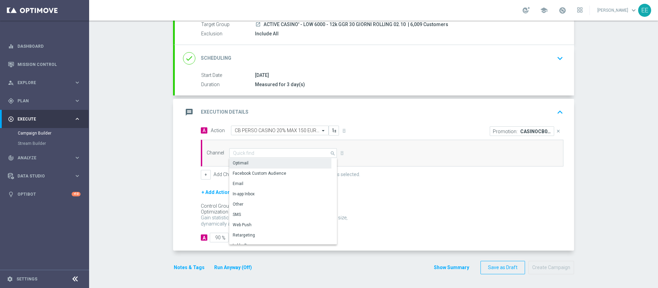
click at [262, 163] on div "Optimail" at bounding box center [280, 163] width 102 height 10
type input "Optimail"
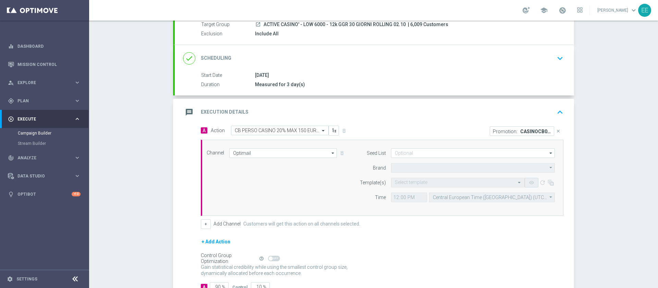
type input "Sisal Marketing"
click at [411, 182] on input "text" at bounding box center [451, 183] width 112 height 6
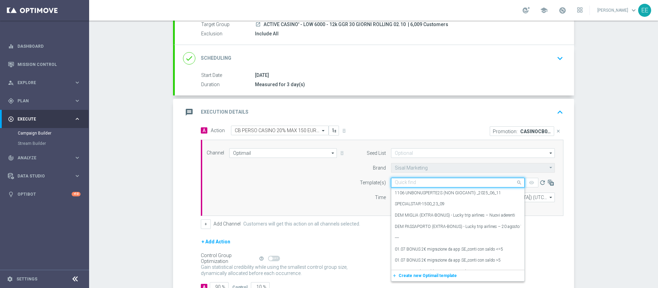
paste input "CASINOCB02-3"
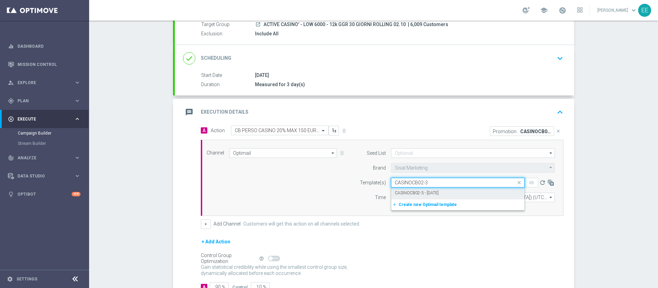
click at [421, 188] on div "CASINOCB02-3 - [DATE]" at bounding box center [458, 192] width 126 height 11
type input "CASINOCB02-3"
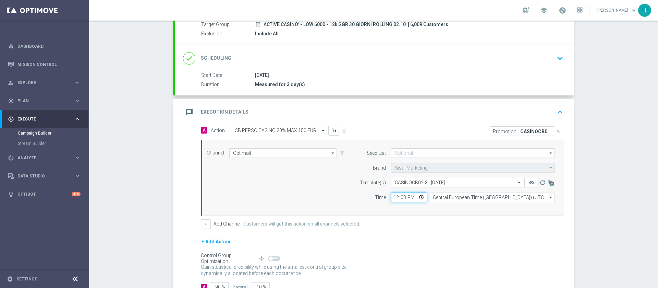
click at [393, 198] on input "12:00" at bounding box center [409, 197] width 36 height 10
type input "18:00"
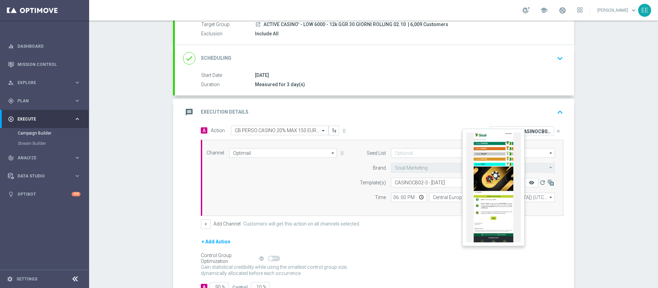
click at [530, 181] on icon "remove_red_eye" at bounding box center [531, 182] width 5 height 5
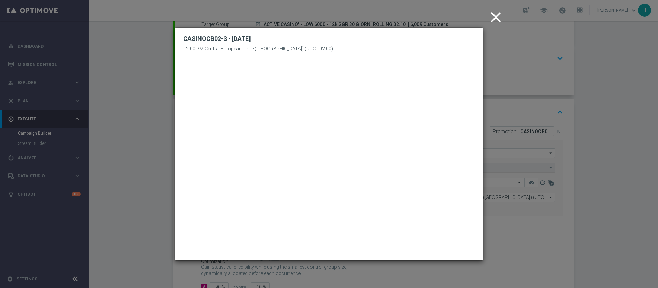
click at [494, 18] on icon "close" at bounding box center [496, 17] width 17 height 17
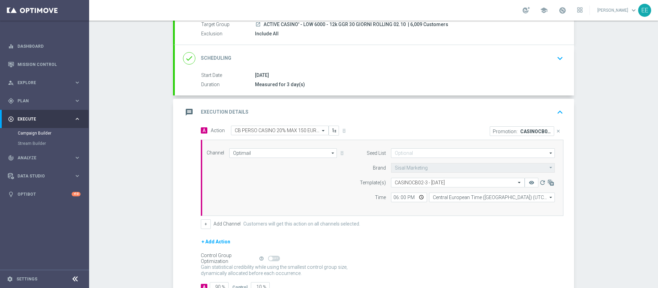
click at [477, 94] on div "Start Date 02 Oct 2025 Duration Measured for 3 day(s) Start Date 02 Oct 2025 to…" at bounding box center [374, 84] width 399 height 24
click at [475, 104] on div "message Execution Details keyboard_arrow_up" at bounding box center [374, 112] width 399 height 27
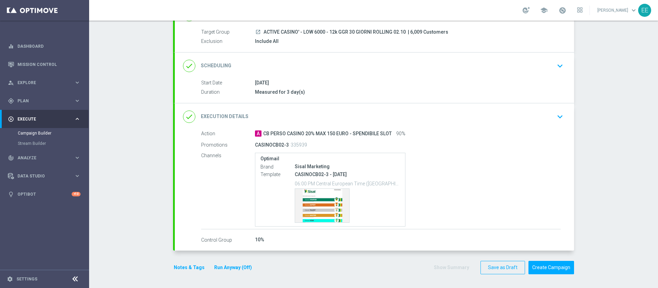
scroll to position [60, 0]
click at [433, 115] on div "done Execution Details keyboard_arrow_down" at bounding box center [374, 116] width 383 height 13
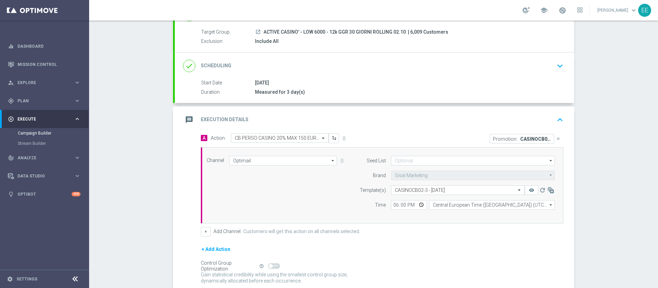
scroll to position [67, 0]
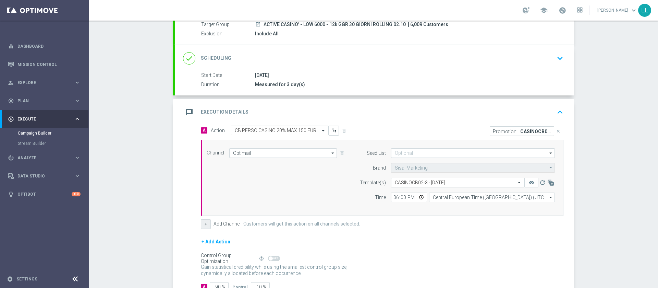
click at [201, 228] on button "+" at bounding box center [206, 224] width 10 height 10
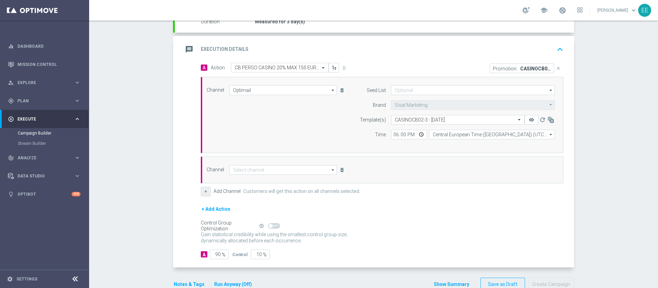
scroll to position [141, 0]
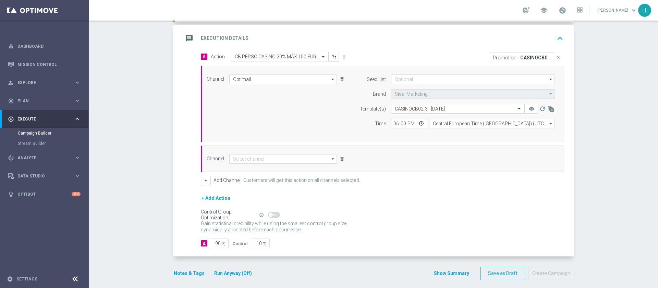
click at [261, 164] on div "Channel arrow_drop_down Drag here to set row groups Drag here to set column lab…" at bounding box center [382, 158] width 363 height 27
click at [258, 161] on input at bounding box center [283, 159] width 108 height 10
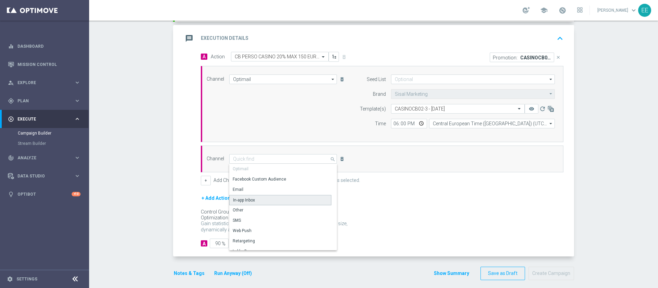
click at [264, 200] on div "In-app Inbox" at bounding box center [280, 200] width 102 height 10
type input "In-app Inbox"
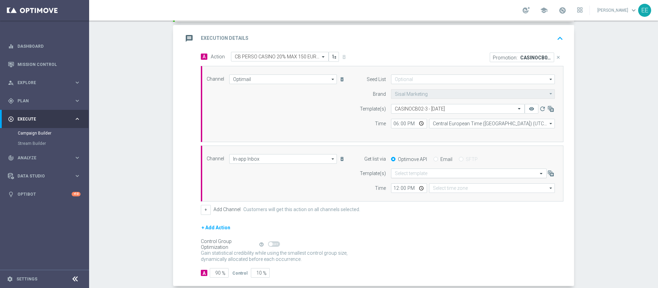
type input "Coordinated Universal Time (UTC 00:00)"
click at [441, 158] on label "Email" at bounding box center [447, 159] width 12 height 6
click at [436, 158] on input "Email" at bounding box center [436, 159] width 4 height 4
radio input "true"
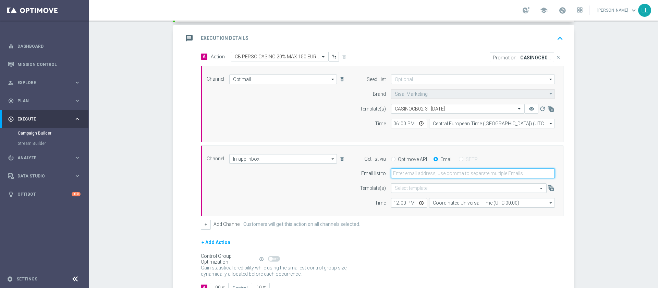
click at [422, 171] on input "email" at bounding box center [473, 173] width 164 height 10
type input "edoardo.ellena@sisal.it"
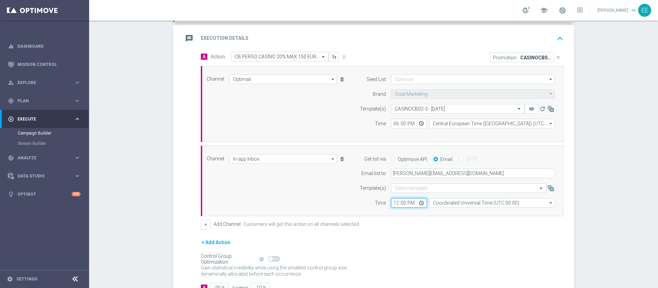
click at [391, 201] on input "12:00" at bounding box center [409, 203] width 36 height 10
type input "17:30"
click at [403, 232] on form "A Action Select action CB PERSO CASINO 20% MAX 150 EURO - SPENDIBILE SLOT delet…" at bounding box center [382, 172] width 363 height 240
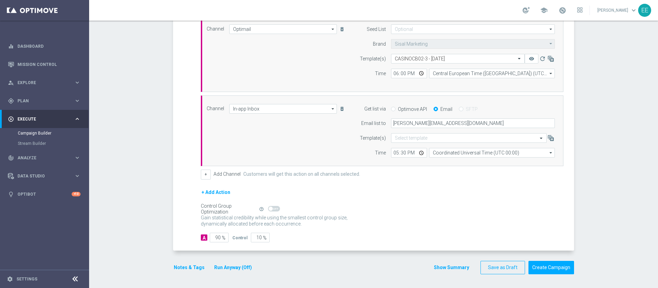
click at [184, 265] on button "Notes & Tags" at bounding box center [189, 267] width 32 height 9
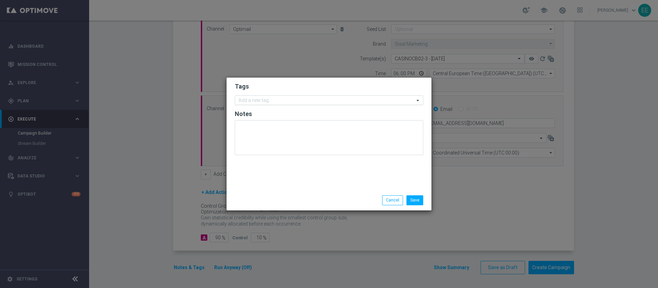
click at [258, 99] on input "text" at bounding box center [327, 101] width 176 height 6
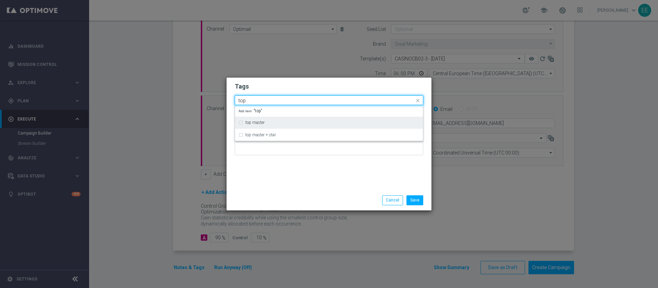
type input "top"
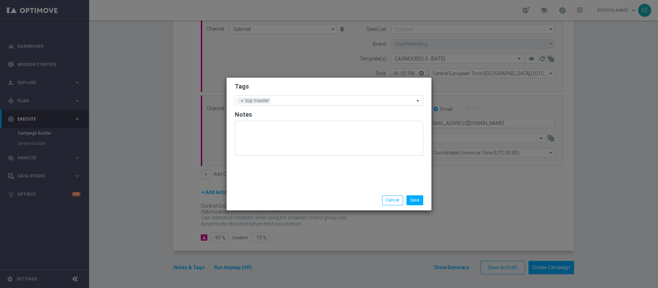
click at [265, 93] on form "Tags Add a new tag × top master Notes" at bounding box center [329, 121] width 189 height 80
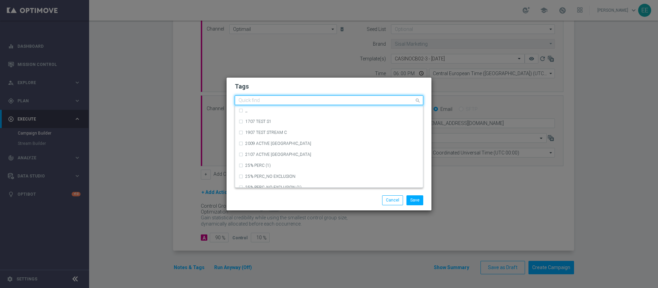
click at [277, 99] on input "text" at bounding box center [327, 101] width 176 height 6
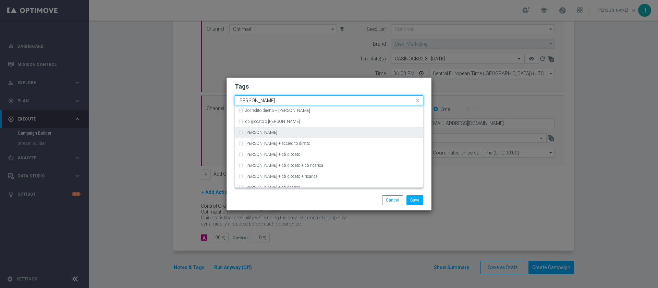
click at [260, 131] on label "cb perso" at bounding box center [262, 132] width 32 height 4
type input "cb perso"
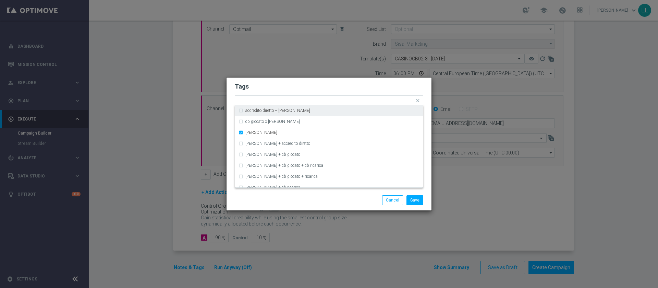
click at [313, 86] on h2 "Tags" at bounding box center [329, 86] width 189 height 8
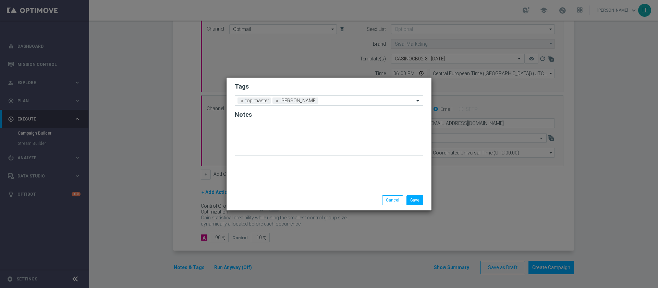
click at [331, 98] on div "Add a new tag × top master × cb perso" at bounding box center [324, 101] width 179 height 10
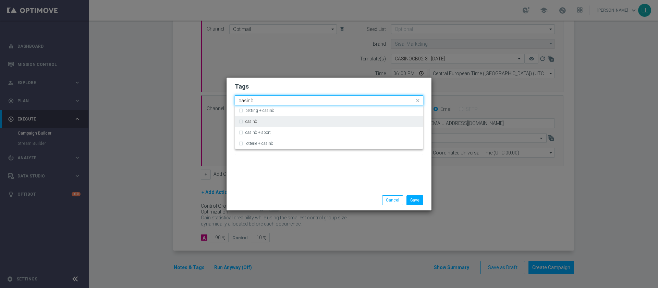
click at [294, 118] on div "casinò" at bounding box center [329, 121] width 181 height 11
type input "casinò"
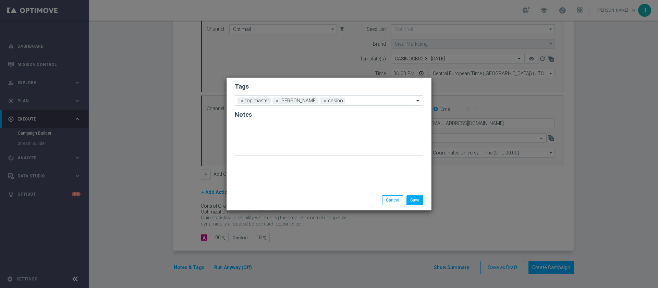
click at [321, 89] on h2 "Tags" at bounding box center [329, 86] width 189 height 8
click at [348, 101] on input "text" at bounding box center [381, 101] width 67 height 6
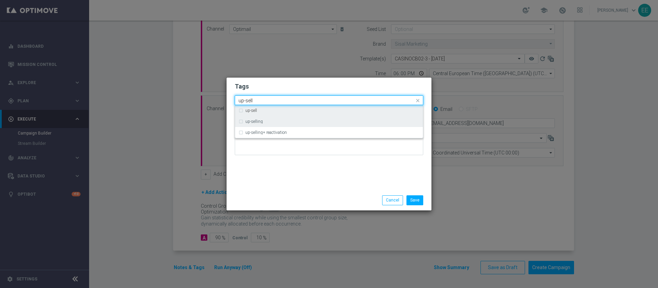
click at [296, 117] on div "up-selling" at bounding box center [329, 121] width 181 height 11
type input "up-sell"
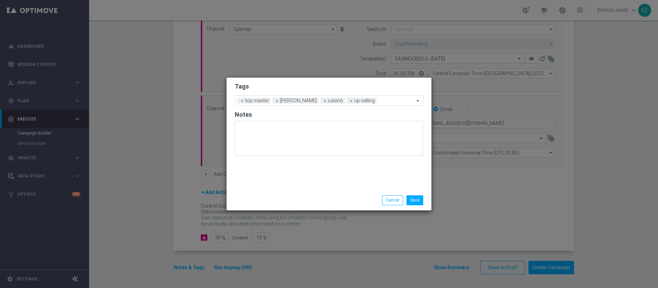
click at [321, 86] on h2 "Tags" at bounding box center [329, 86] width 189 height 8
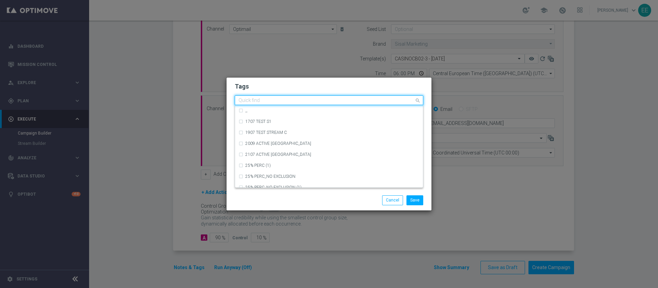
click at [361, 102] on input "text" at bounding box center [327, 101] width 176 height 6
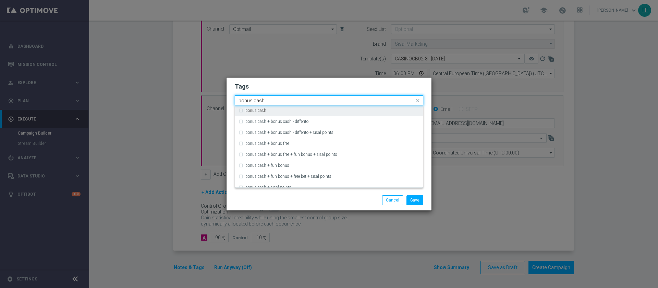
click at [333, 110] on div "bonus cash" at bounding box center [333, 110] width 174 height 4
type input "bonus cash"
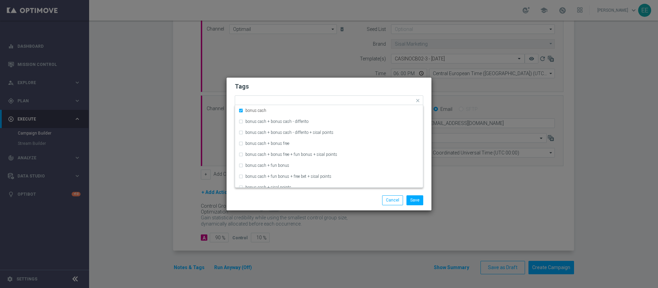
click at [358, 87] on h2 "Tags" at bounding box center [329, 86] width 189 height 8
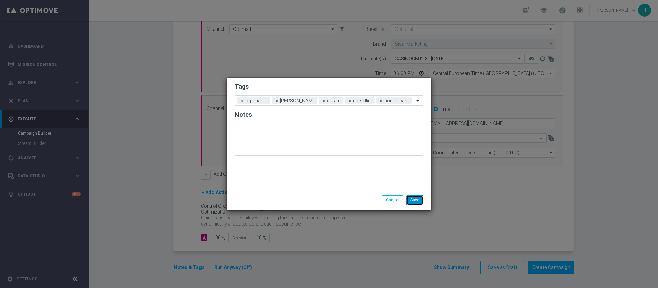
click at [414, 200] on button "Save" at bounding box center [415, 200] width 17 height 10
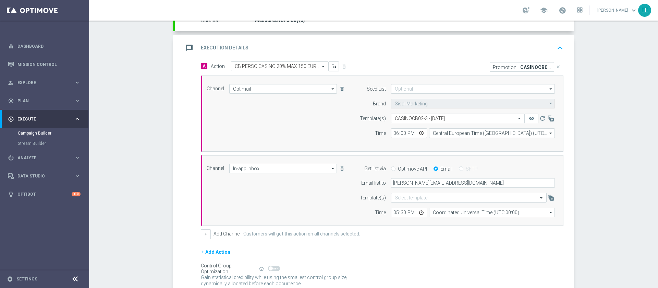
click at [555, 49] on icon "keyboard_arrow_up" at bounding box center [560, 48] width 10 height 10
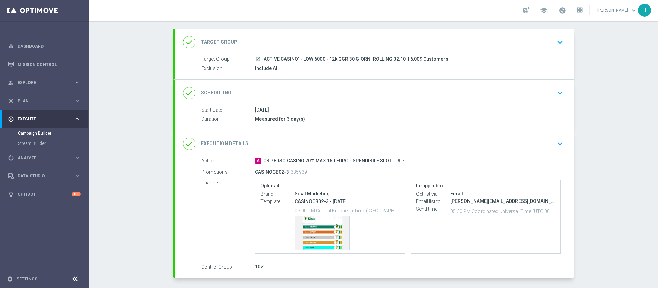
scroll to position [33, 0]
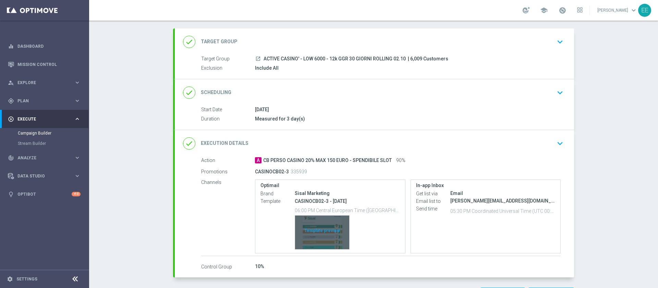
click at [315, 235] on div "Template preview" at bounding box center [322, 232] width 54 height 34
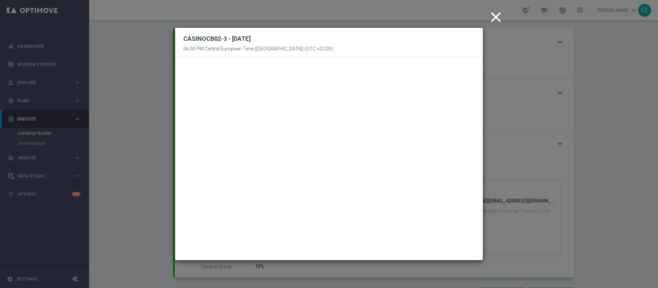
click at [491, 14] on icon "close" at bounding box center [496, 17] width 17 height 17
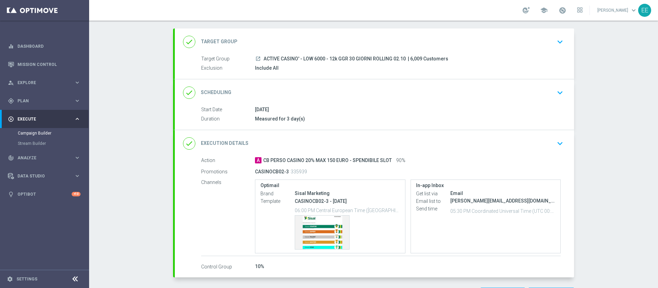
scroll to position [60, 0]
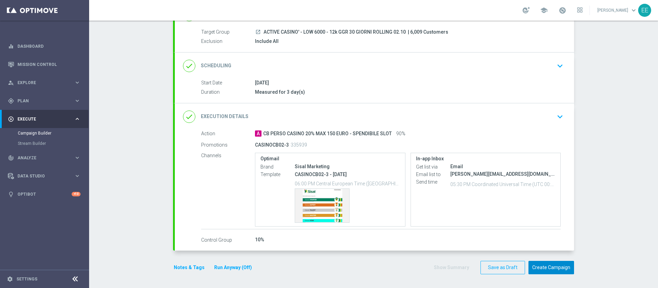
click at [549, 267] on button "Create Campaign" at bounding box center [552, 267] width 46 height 13
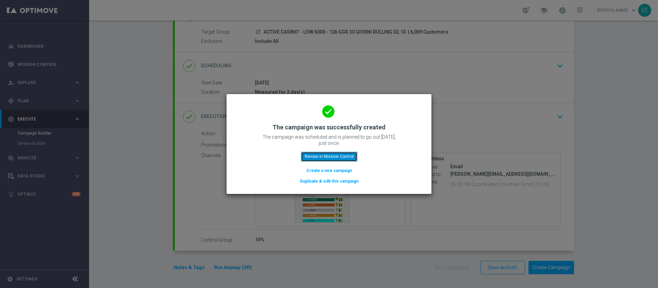
click at [340, 158] on button "Review in Mission Control" at bounding box center [329, 157] width 57 height 10
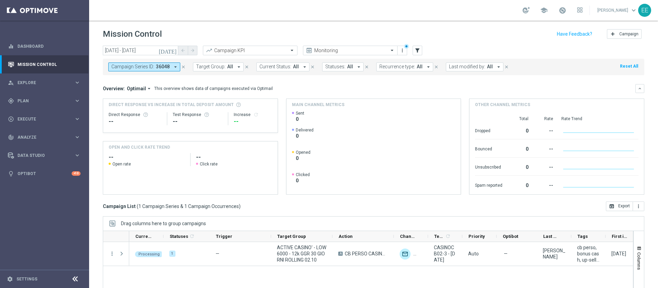
scroll to position [55, 0]
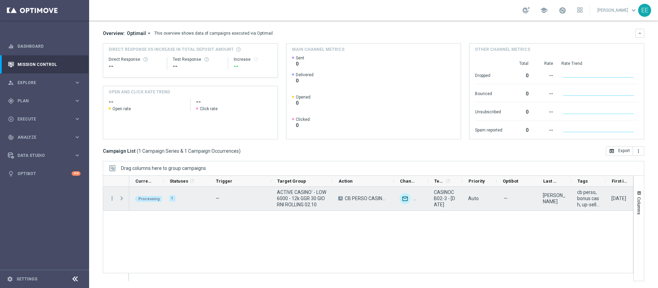
click at [121, 197] on span "Press SPACE to select this row." at bounding box center [122, 197] width 6 height 5
click at [0, 0] on span "Press SPACE to select this row." at bounding box center [0, 0] width 0 height 0
click at [121, 197] on span "Press SPACE to select this row." at bounding box center [122, 197] width 6 height 5
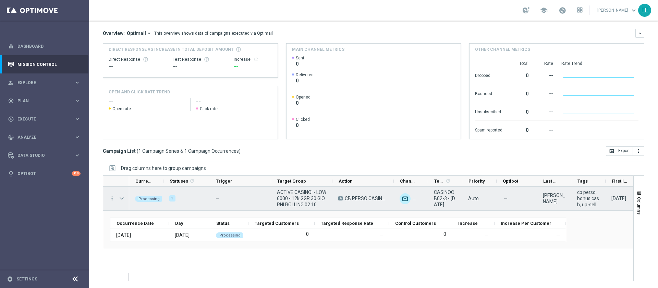
click at [121, 197] on span "Press SPACE to select this row." at bounding box center [122, 197] width 6 height 5
click at [0, 0] on span "Press SPACE to select this row." at bounding box center [0, 0] width 0 height 0
click at [304, 203] on span "ACTIVE CASINO' - LOW 6000 - 12k GGR 30 GIORNI ROLLING 02.10" at bounding box center [302, 198] width 50 height 19
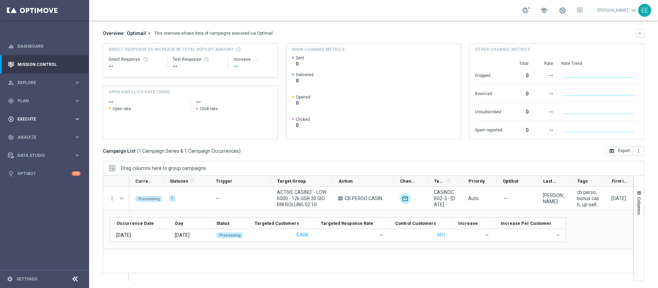
click at [47, 113] on div "play_circle_outline Execute keyboard_arrow_right" at bounding box center [44, 119] width 88 height 18
click at [30, 128] on div "Campaign Builder" at bounding box center [53, 133] width 71 height 10
click at [41, 133] on link "Campaign Builder" at bounding box center [44, 132] width 53 height 5
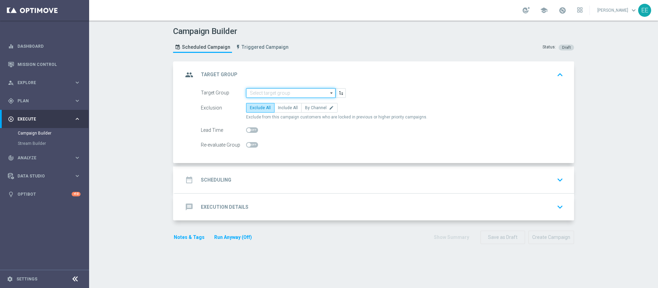
click at [273, 94] on input at bounding box center [290, 93] width 89 height 10
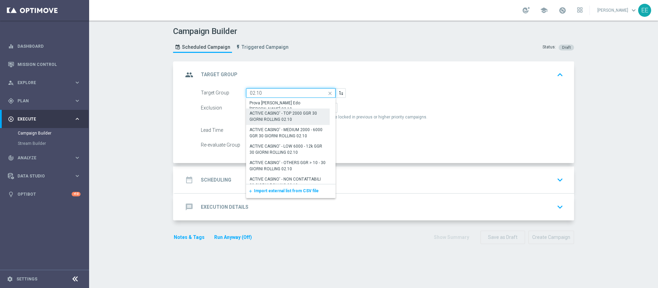
scroll to position [7, 0]
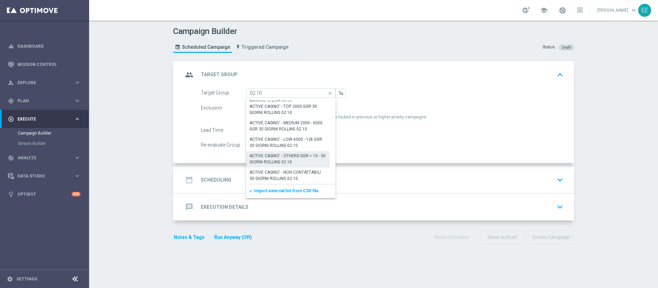
click at [292, 157] on div "ACTIVE CASINO' - OTHERS GGR > 10 - 30 GIORNI ROLLING 02.10" at bounding box center [288, 159] width 77 height 12
type input "ACTIVE CASINO' - OTHERS GGR > 10 - 30 GIORNI ROLLING 02.10"
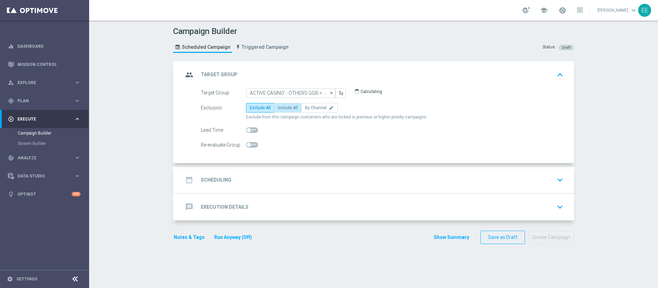
click at [288, 111] on label "Include All" at bounding box center [287, 108] width 27 height 10
click at [283, 111] on input "Include All" at bounding box center [280, 109] width 4 height 4
radio input "true"
click at [264, 173] on div "date_range Scheduling keyboard_arrow_down" at bounding box center [374, 179] width 383 height 13
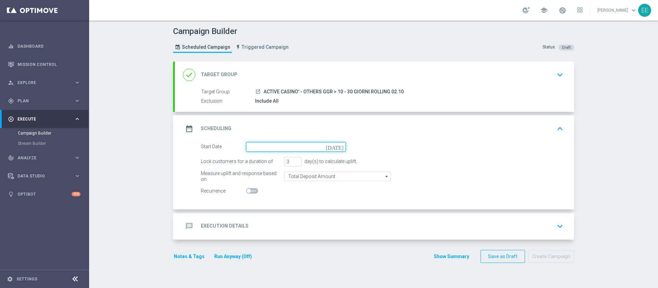
click at [285, 145] on input at bounding box center [296, 147] width 100 height 10
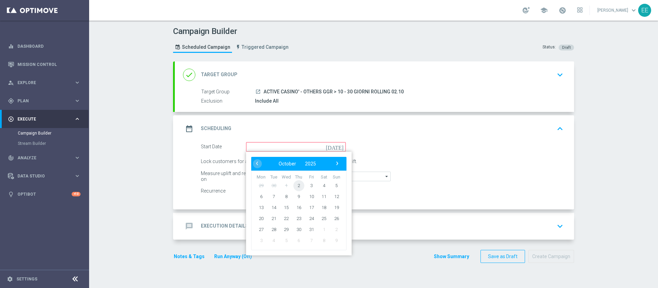
click at [294, 187] on span "2" at bounding box center [299, 185] width 11 height 11
type input "02 Oct 2025"
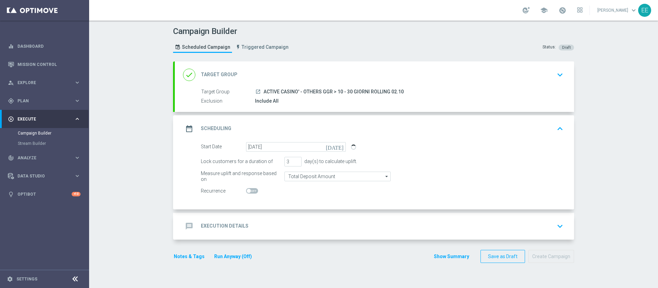
click at [304, 211] on accordion "done Target Group keyboard_arrow_down Target Group launch ACTIVE CASINO' - OTHE…" at bounding box center [373, 150] width 401 height 178
click at [247, 224] on div "message Execution Details keyboard_arrow_down" at bounding box center [374, 225] width 383 height 13
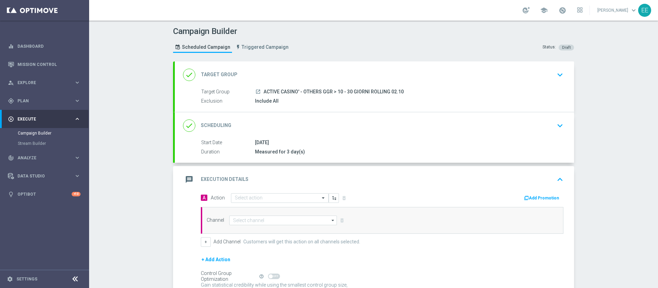
scroll to position [67, 0]
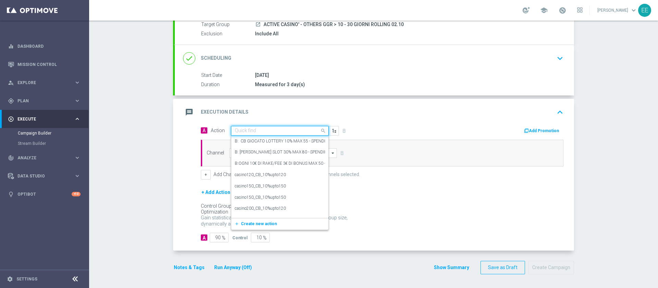
click at [253, 129] on input "text" at bounding box center [273, 131] width 76 height 6
paste input "CB PERSO CASINO 20% MAX 100 EURO - SPENDIBILE SLOT"
type input "CB PERSO CASINO 20% MAX 100 EURO - SPENDIBILE SLOT"
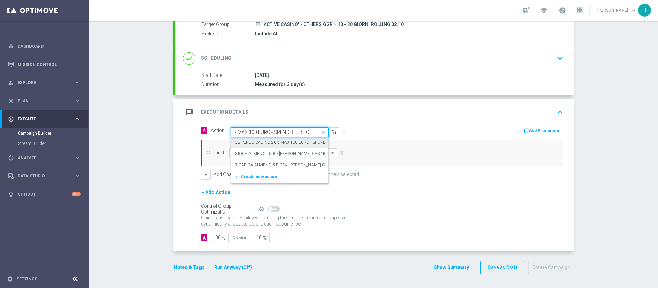
click at [284, 144] on label "CB PERSO CASINO 20% MAX 100 EURO - SPENDIBILE SLOT" at bounding box center [290, 143] width 111 height 6
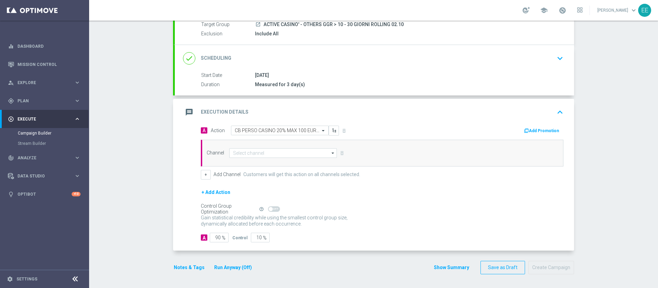
click at [538, 132] on button "Add Promotion" at bounding box center [543, 131] width 38 height 8
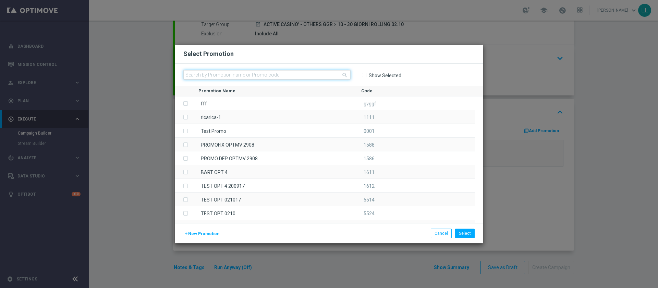
click at [259, 71] on input "text" at bounding box center [266, 75] width 167 height 10
paste input "CASINOCB02-3"
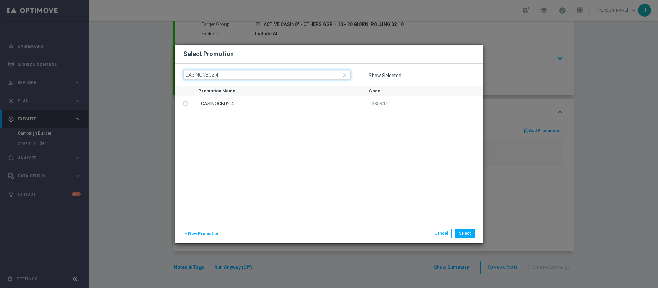
type input "CASINOCB02-4"
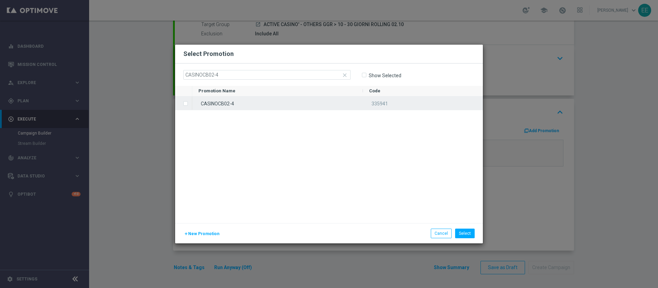
click at [269, 98] on div "CASINOCB02-4" at bounding box center [277, 102] width 171 height 13
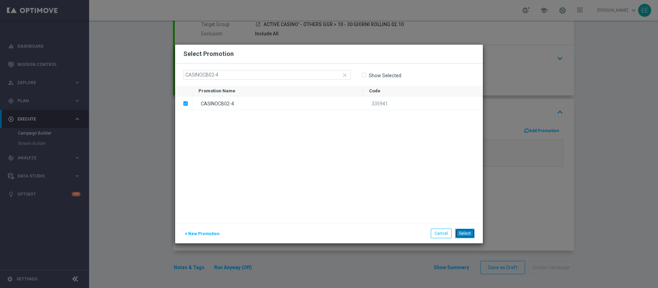
click at [459, 233] on button "Select" at bounding box center [465, 233] width 20 height 10
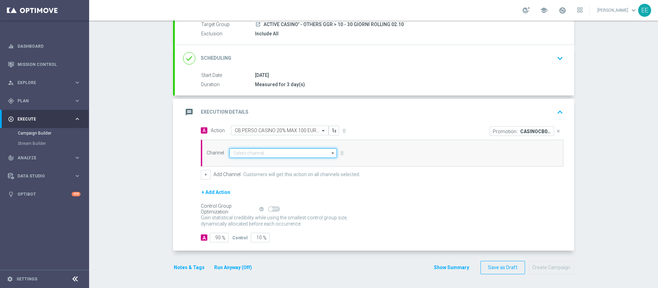
click at [264, 156] on input at bounding box center [283, 153] width 108 height 10
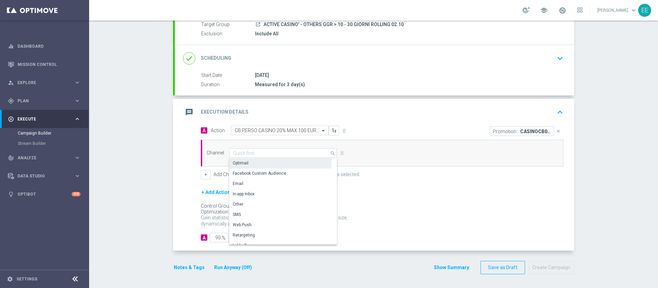
click at [259, 166] on div "Optimail" at bounding box center [280, 163] width 102 height 10
type input "Optimail"
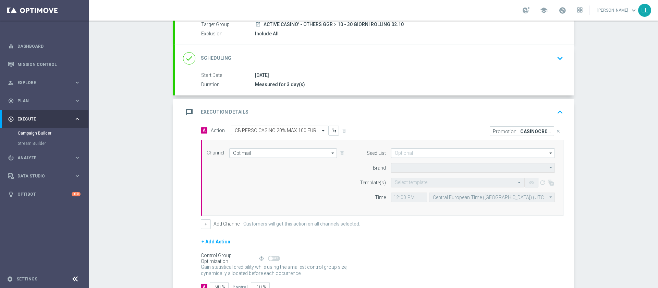
type input "Sisal Marketing"
click at [429, 182] on input "text" at bounding box center [451, 183] width 112 height 6
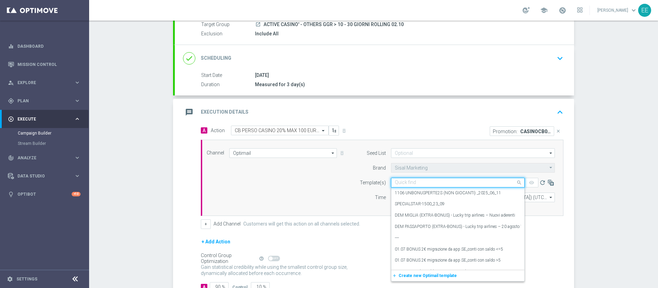
paste input "CASINOCB02-3"
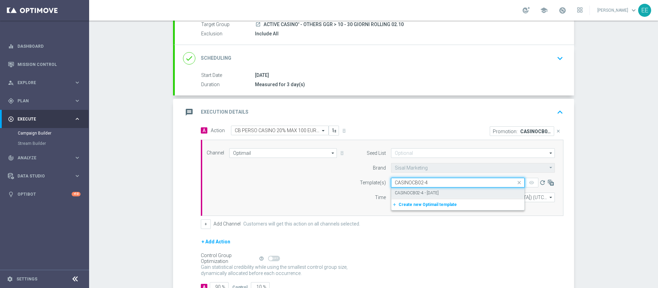
click at [460, 189] on div "CASINOCB02-4 - [DATE]" at bounding box center [458, 192] width 126 height 11
type input "CASINOCB02-4"
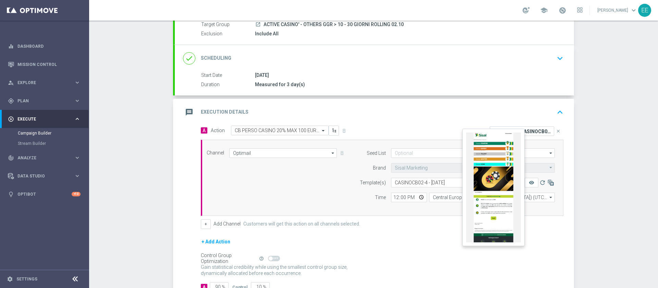
click at [531, 182] on button "remove_red_eye" at bounding box center [532, 183] width 14 height 10
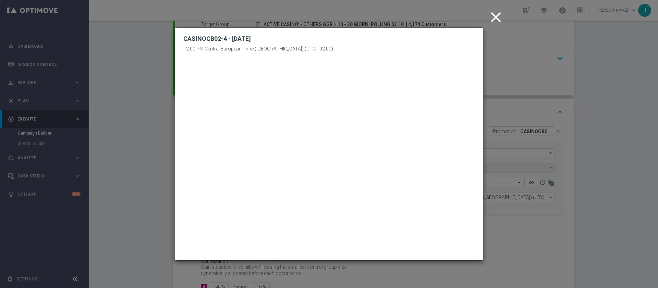
click at [499, 15] on icon "close" at bounding box center [496, 17] width 17 height 17
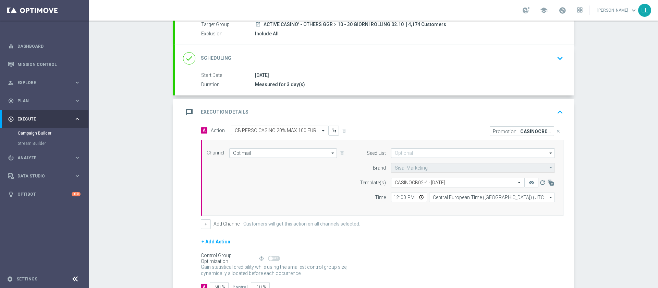
scroll to position [117, 0]
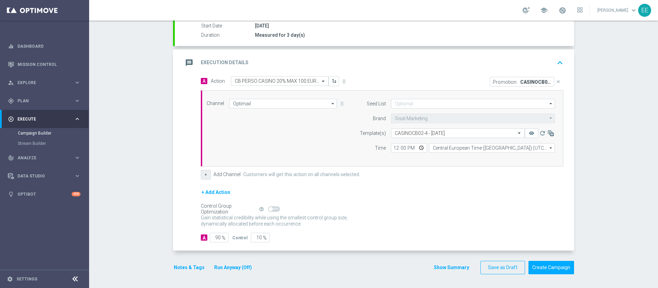
click at [205, 176] on button "+" at bounding box center [206, 175] width 10 height 10
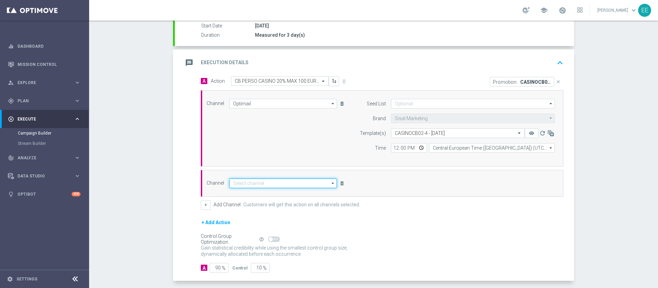
click at [282, 183] on input at bounding box center [283, 183] width 108 height 10
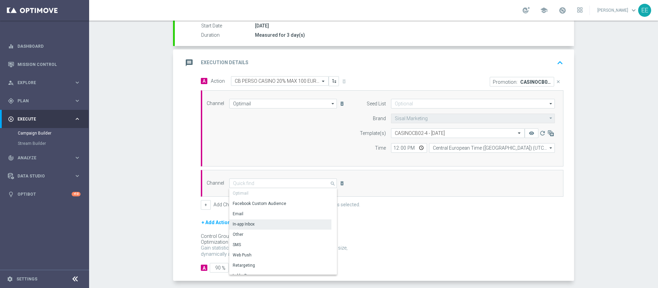
click at [246, 225] on div "In-app Inbox" at bounding box center [244, 224] width 22 height 6
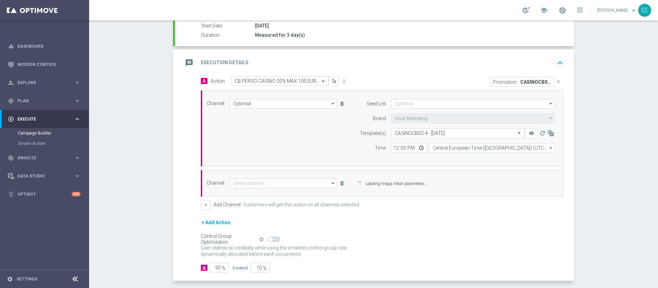
type input "In-app Inbox"
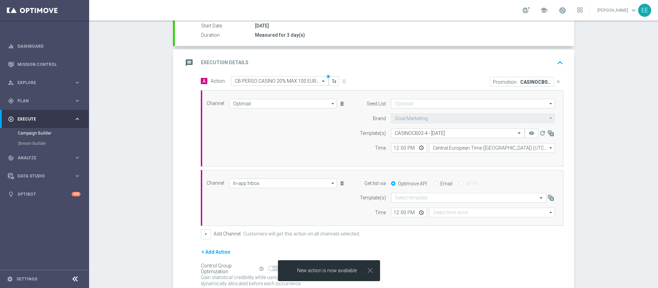
type input "Coordinated Universal Time (UTC 00:00)"
click at [435, 184] on div "Email" at bounding box center [443, 183] width 19 height 6
click at [434, 186] on input "Email" at bounding box center [436, 184] width 4 height 4
radio input "true"
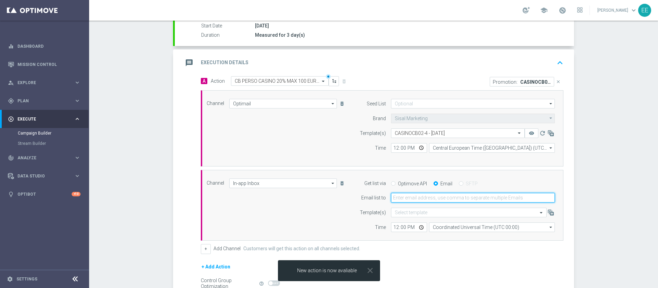
click at [423, 201] on input "email" at bounding box center [473, 198] width 164 height 10
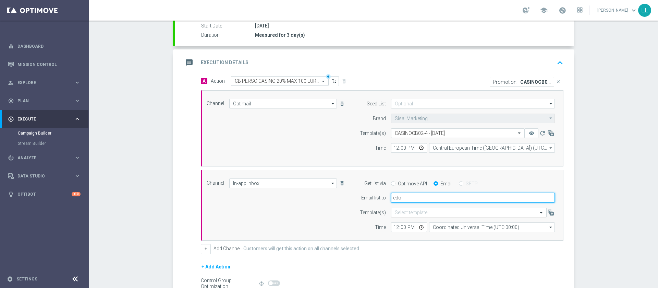
type input "edoardo.ellena@sisal.it"
click at [392, 142] on form "Template(s) Select template CASINOCB02-4 - 02.10.2025 remove_red_eye refresh Ti…" at bounding box center [455, 140] width 199 height 24
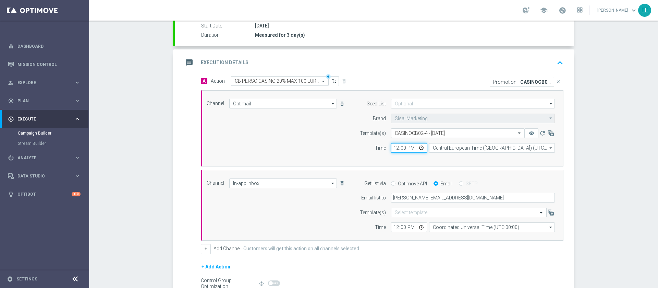
click at [394, 147] on input "12:00" at bounding box center [409, 148] width 36 height 10
type input "18:00"
click at [396, 223] on input "12:00" at bounding box center [409, 227] width 36 height 10
type input "17:30"
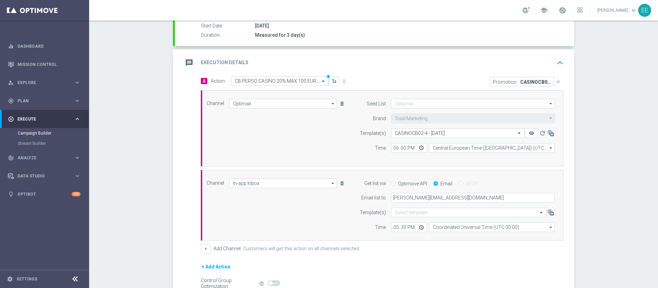
click at [494, 251] on div "+ Add Channel Customers will get this action on all channels selected." at bounding box center [382, 249] width 363 height 10
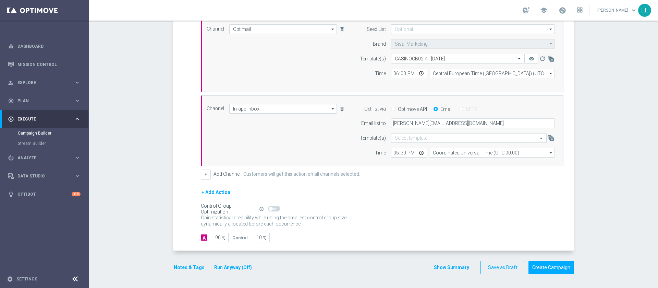
click at [186, 263] on button "Notes & Tags" at bounding box center [189, 267] width 32 height 9
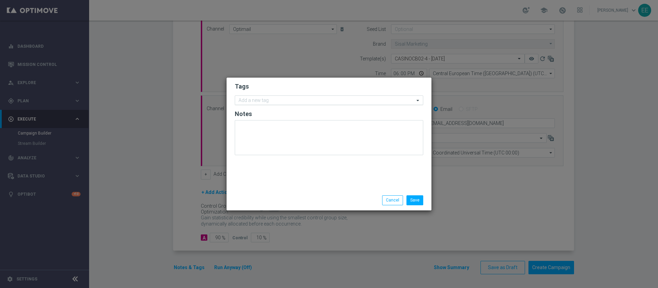
click at [299, 101] on input "text" at bounding box center [327, 101] width 176 height 6
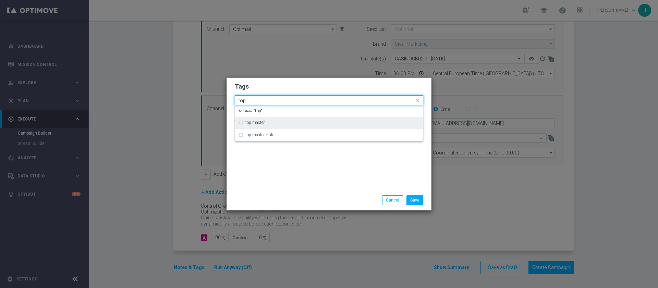
type input "top"
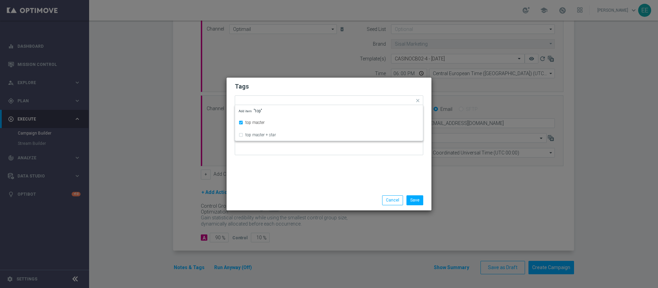
click at [290, 82] on h2 "Tags" at bounding box center [329, 86] width 189 height 8
click at [313, 99] on input "text" at bounding box center [344, 101] width 141 height 6
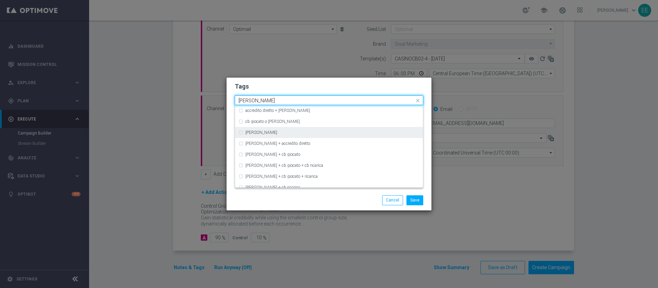
click at [267, 137] on div "cb perso" at bounding box center [329, 132] width 181 height 11
type input "cb perso"
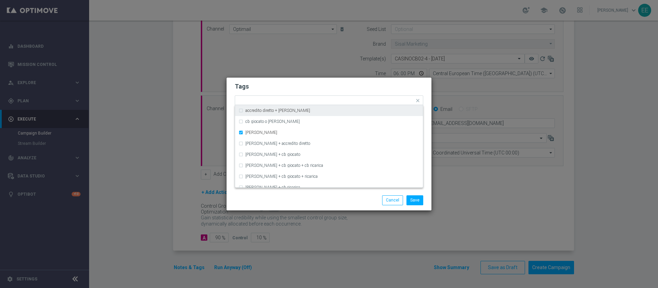
click at [357, 91] on form "Tags Quick find × top master × cb perso accredito diretto + cb perso cb giocato…" at bounding box center [329, 121] width 189 height 80
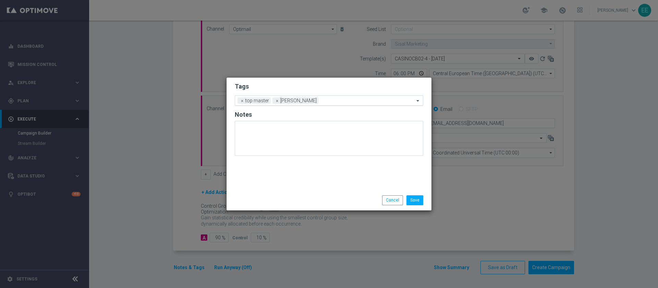
click at [367, 99] on input "text" at bounding box center [367, 101] width 93 height 6
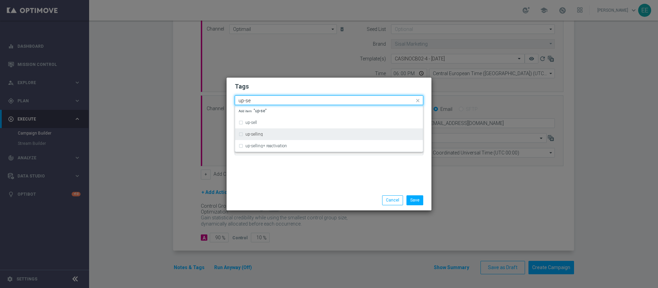
type input "up-se"
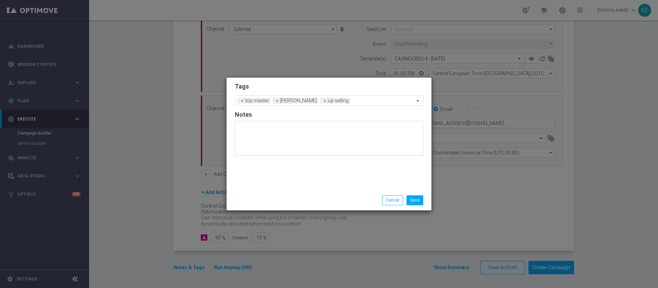
click at [350, 87] on h2 "Tags" at bounding box center [329, 86] width 189 height 8
click at [365, 99] on input "text" at bounding box center [383, 101] width 61 height 6
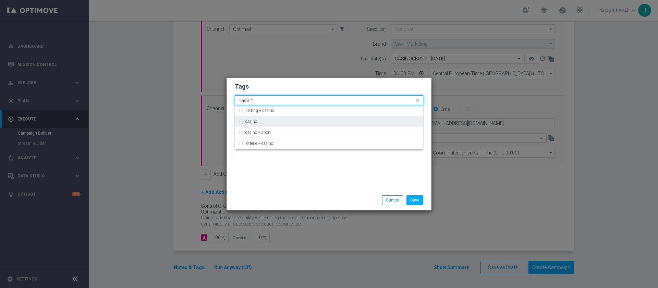
click at [326, 116] on div "casinò" at bounding box center [329, 121] width 181 height 11
type input "casinò"
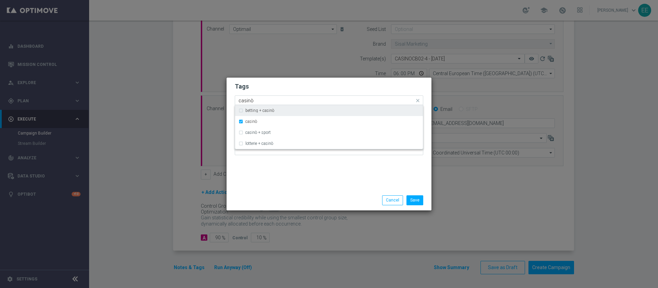
click at [330, 96] on div "Quick find × top master × cb perso × up-selling × casinò casinò" at bounding box center [324, 100] width 179 height 9
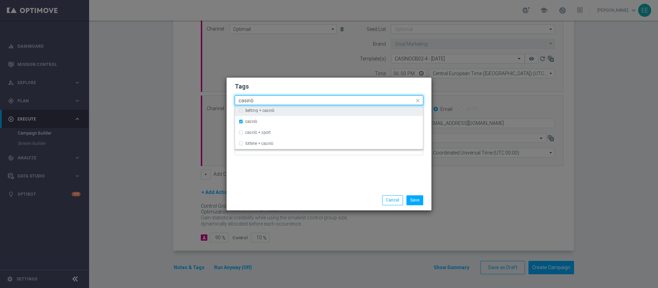
click at [363, 100] on input "casinò" at bounding box center [327, 101] width 176 height 6
click at [354, 92] on form "Tags Quick find × top master × cb perso × up-selling × casinò betting + casinò …" at bounding box center [329, 121] width 189 height 80
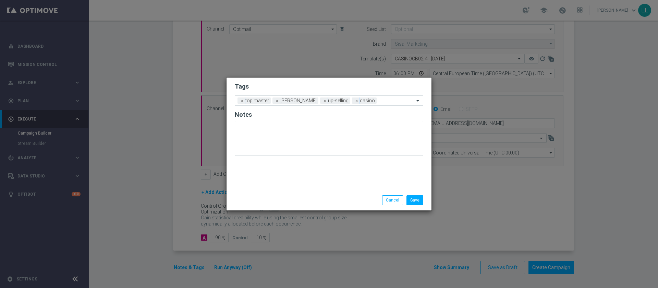
click at [380, 100] on input "text" at bounding box center [397, 101] width 35 height 6
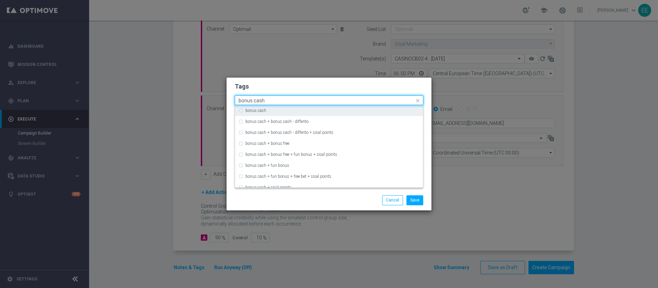
click at [360, 106] on div "bonus cash" at bounding box center [329, 110] width 181 height 11
type input "bonus cash"
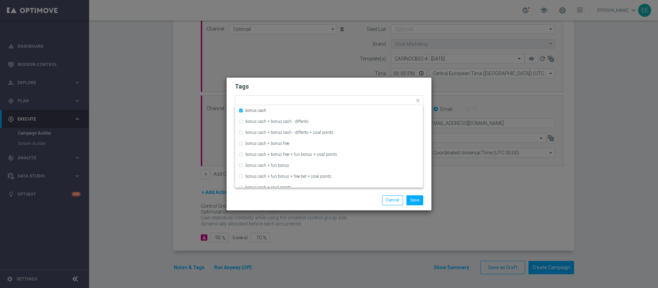
click at [371, 85] on h2 "Tags" at bounding box center [329, 86] width 189 height 8
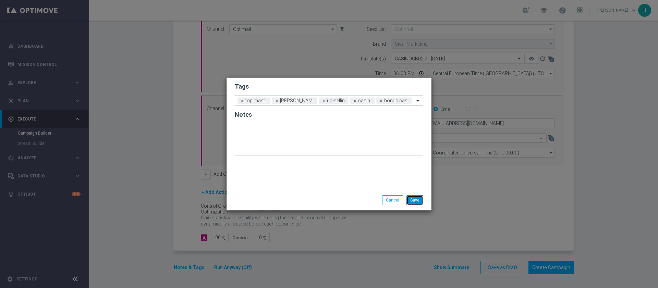
click at [420, 204] on button "Save" at bounding box center [415, 200] width 17 height 10
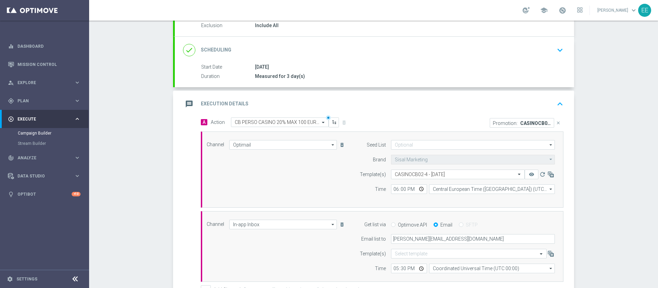
scroll to position [75, 0]
click at [561, 105] on icon "keyboard_arrow_up" at bounding box center [560, 104] width 10 height 10
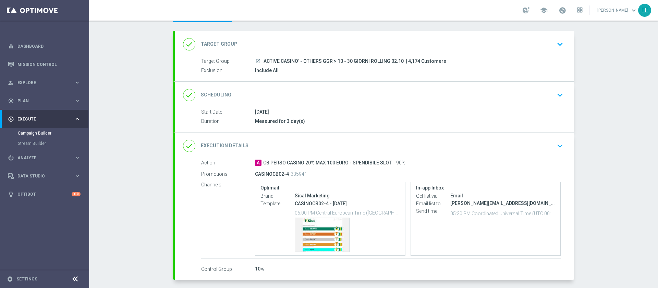
scroll to position [60, 0]
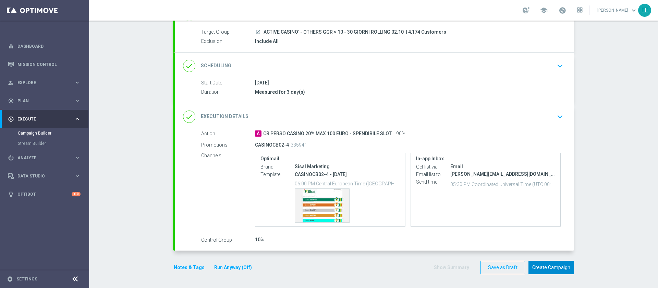
click at [536, 273] on button "Create Campaign" at bounding box center [552, 267] width 46 height 13
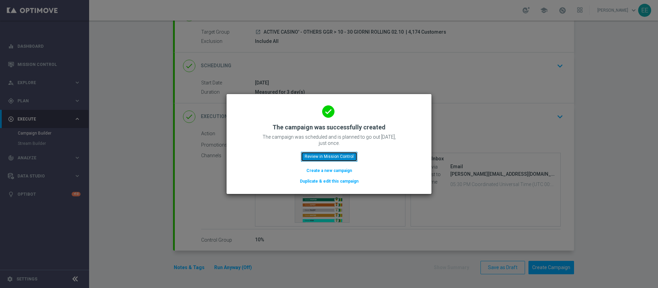
click at [326, 155] on button "Review in Mission Control" at bounding box center [329, 157] width 57 height 10
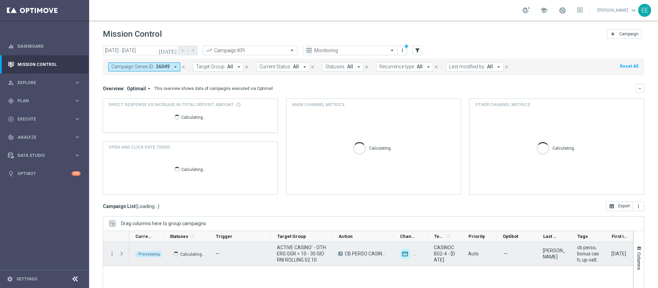
click at [294, 244] on span "ACTIVE CASINO' - OTHERS GGR > 10 - 30 GIORNI ROLLING 02.10" at bounding box center [302, 253] width 50 height 19
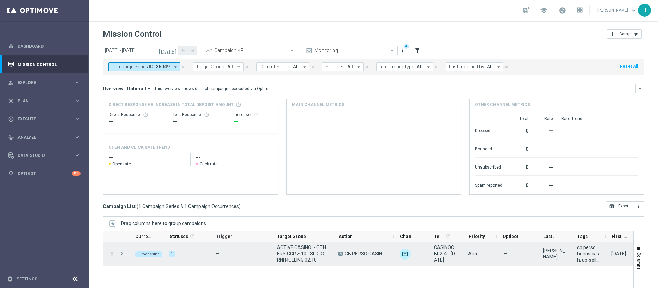
scroll to position [55, 0]
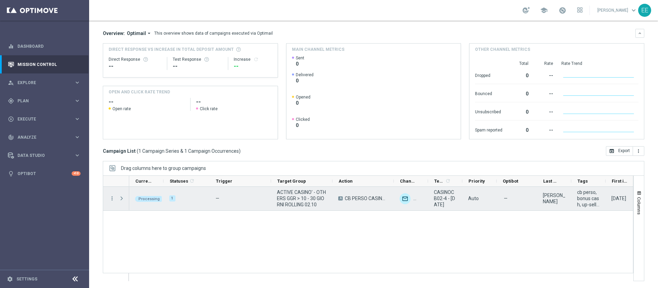
click at [123, 199] on span "Press SPACE to select this row." at bounding box center [122, 197] width 6 height 5
click at [0, 0] on span "Press SPACE to select this row." at bounding box center [0, 0] width 0 height 0
click at [123, 199] on span "Press SPACE to select this row." at bounding box center [122, 197] width 6 height 5
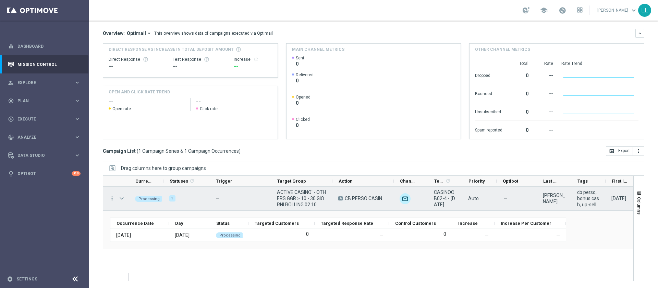
click at [123, 199] on span "Press SPACE to select this row." at bounding box center [122, 197] width 6 height 5
click at [0, 0] on span "Press SPACE to select this row." at bounding box center [0, 0] width 0 height 0
click at [123, 199] on span "Press SPACE to select this row." at bounding box center [122, 197] width 6 height 5
click at [0, 0] on span "Press SPACE to select this row." at bounding box center [0, 0] width 0 height 0
click at [123, 199] on span "Press SPACE to select this row." at bounding box center [122, 197] width 6 height 5
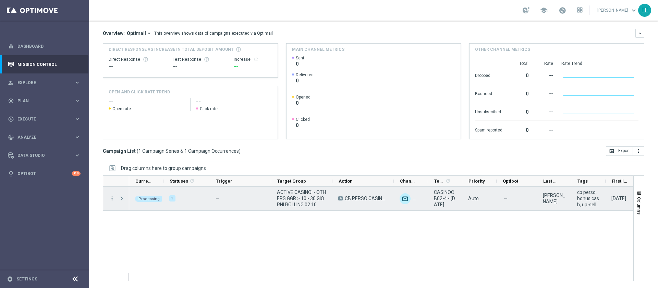
click at [123, 199] on span "Press SPACE to select this row." at bounding box center [122, 197] width 6 height 5
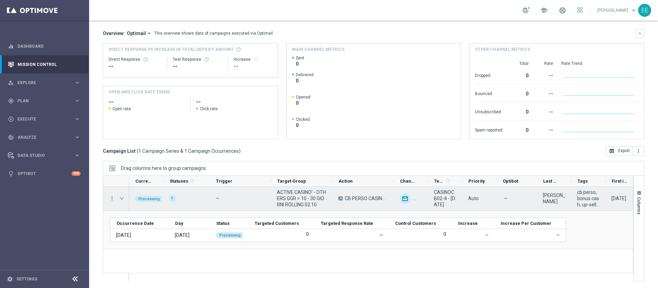
click at [123, 199] on span "Press SPACE to select this row." at bounding box center [122, 197] width 6 height 5
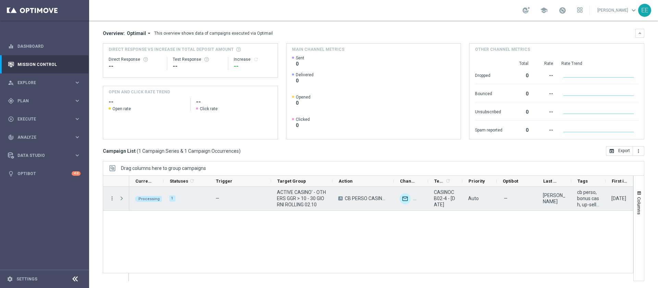
click at [123, 199] on span "Press SPACE to select this row." at bounding box center [122, 197] width 6 height 5
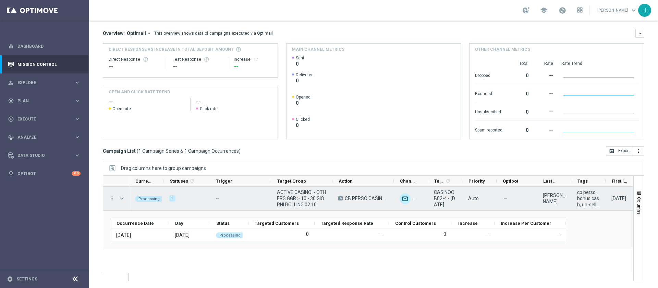
click at [123, 199] on span "Press SPACE to select this row." at bounding box center [122, 197] width 6 height 5
click at [0, 0] on span "Press SPACE to select this row." at bounding box center [0, 0] width 0 height 0
click at [123, 199] on span "Press SPACE to select this row." at bounding box center [122, 197] width 6 height 5
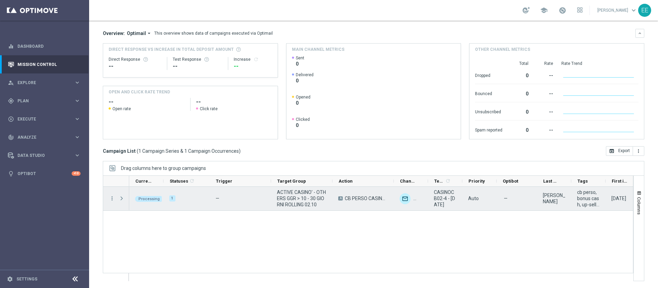
click at [123, 199] on span "Press SPACE to select this row." at bounding box center [122, 197] width 6 height 5
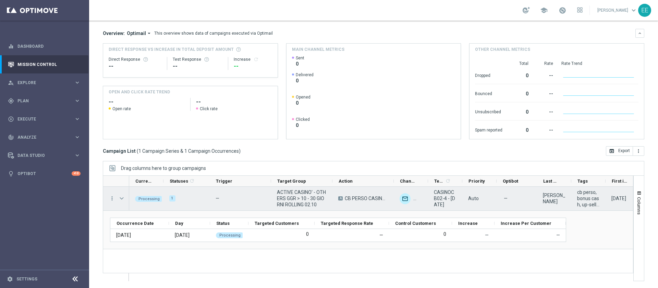
click at [123, 199] on span "Press SPACE to select this row." at bounding box center [122, 197] width 6 height 5
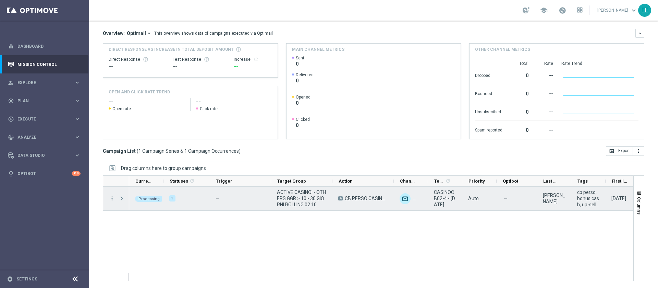
click at [123, 199] on span "Press SPACE to select this row." at bounding box center [122, 197] width 6 height 5
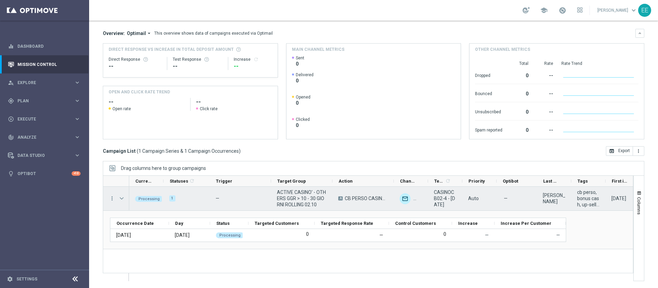
click at [121, 198] on span "Press SPACE to select this row." at bounding box center [122, 197] width 6 height 5
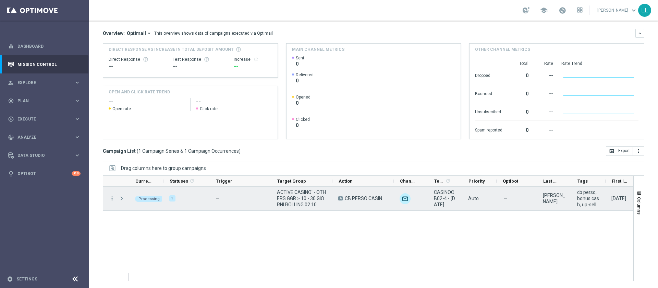
click at [121, 198] on span "Press SPACE to select this row." at bounding box center [122, 197] width 6 height 5
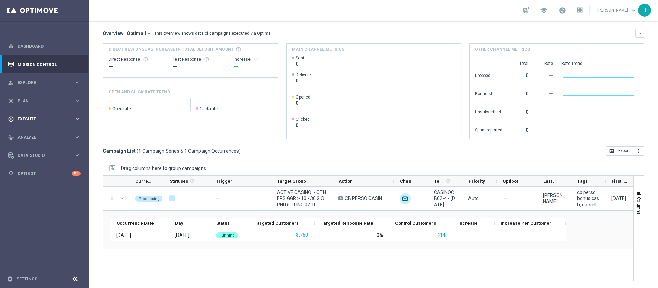
click at [36, 121] on div "play_circle_outline Execute" at bounding box center [41, 119] width 66 height 6
click at [36, 130] on link "Campaign Builder" at bounding box center [44, 132] width 53 height 5
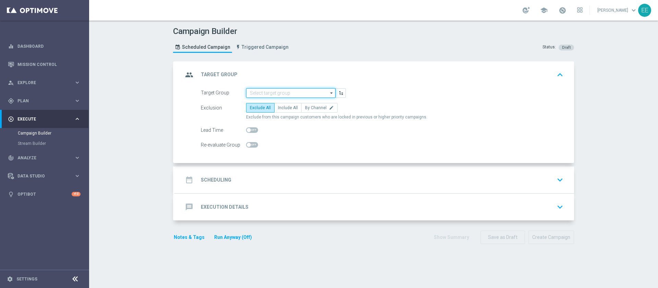
click at [270, 96] on input at bounding box center [290, 93] width 89 height 10
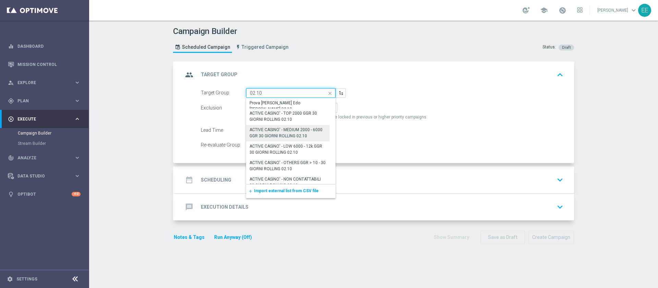
scroll to position [7, 0]
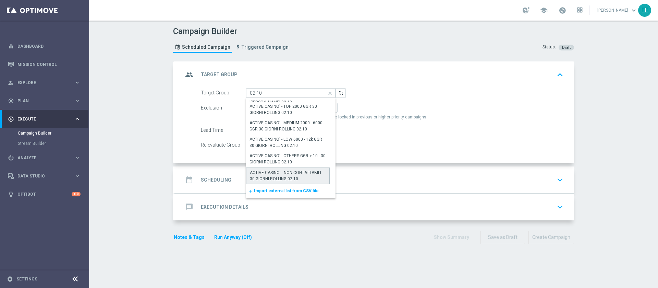
click at [300, 176] on div "ACTIVE CASINO' - NON CONTATTABILI 30 GIORNI ROLLING 02.10" at bounding box center [288, 175] width 76 height 12
type input "ACTIVE CASINO' - NON CONTATTABILI 30 GIORNI ROLLING 02.10"
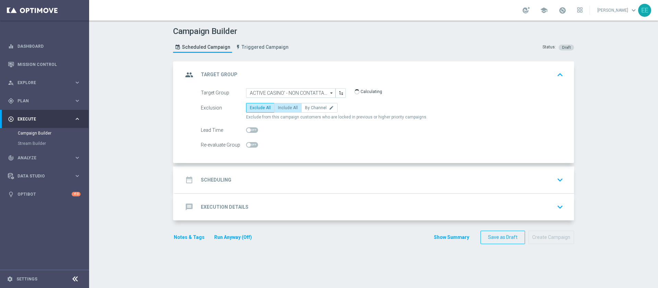
click at [286, 110] on span "Include All" at bounding box center [288, 107] width 20 height 5
click at [283, 110] on input "Include All" at bounding box center [280, 109] width 4 height 4
radio input "true"
click at [266, 179] on div "date_range Scheduling keyboard_arrow_down" at bounding box center [374, 179] width 383 height 13
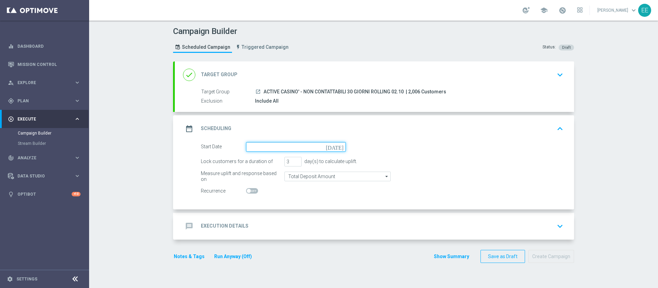
click at [267, 146] on input at bounding box center [296, 147] width 100 height 10
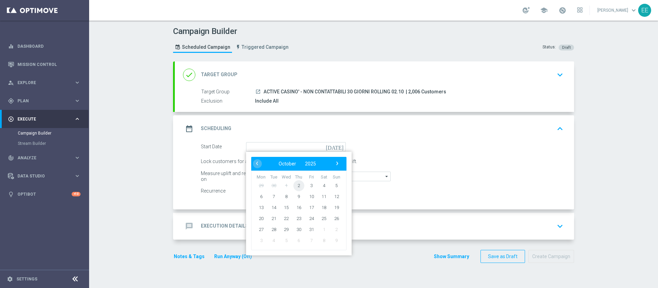
click at [297, 186] on span "2" at bounding box center [299, 185] width 11 height 11
type input "02 Oct 2025"
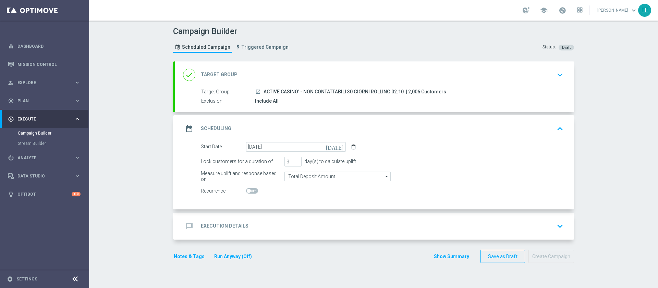
click at [314, 225] on div "message Execution Details keyboard_arrow_down" at bounding box center [374, 225] width 383 height 13
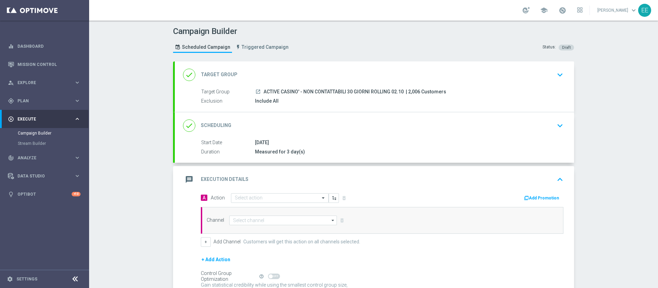
scroll to position [67, 0]
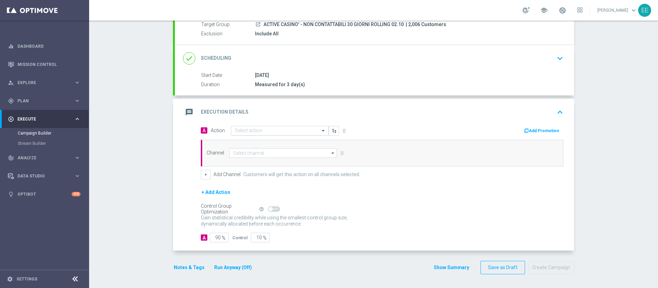
click at [261, 134] on div "Select action" at bounding box center [280, 131] width 98 height 10
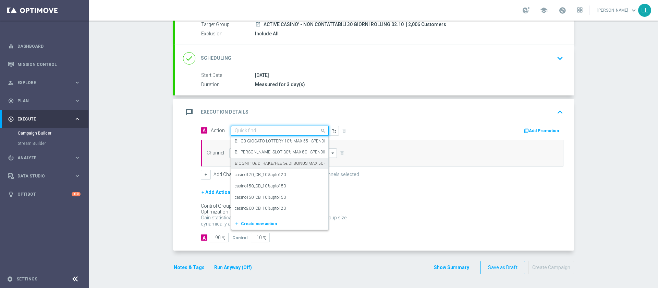
click at [433, 123] on div "message Execution Details keyboard_arrow_up" at bounding box center [374, 112] width 399 height 27
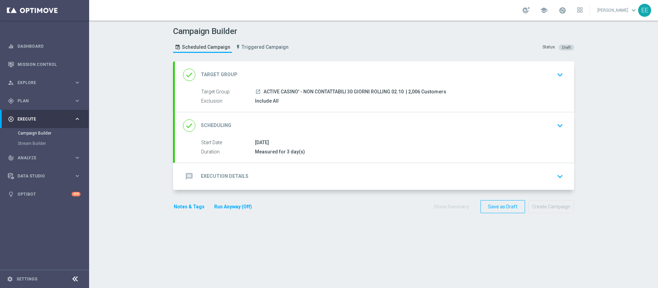
scroll to position [0, 0]
click at [271, 182] on div "message Execution Details keyboard_arrow_down" at bounding box center [374, 176] width 383 height 13
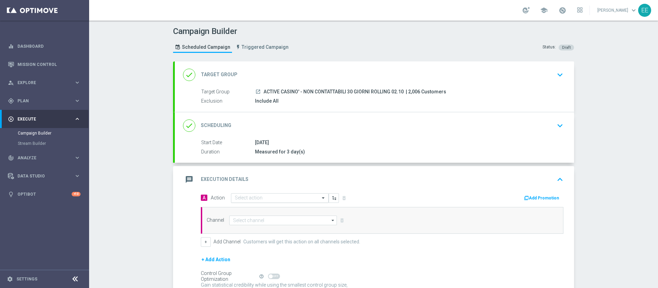
click at [265, 199] on input "text" at bounding box center [273, 198] width 76 height 6
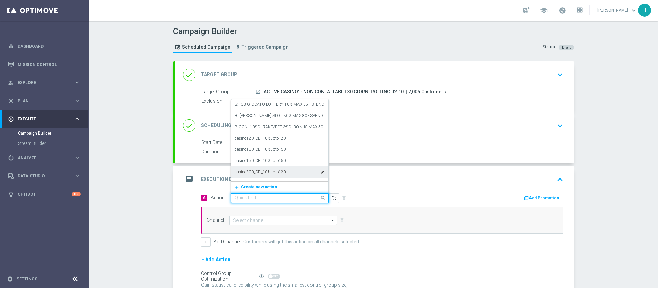
paste input "CB PERSO CASINO 25% MAX 200 EURO - SPENDIBILE SLOT"
type input "CB PERSO CASINO 25% MAX 200 EURO - SPENDIBILE SLOT"
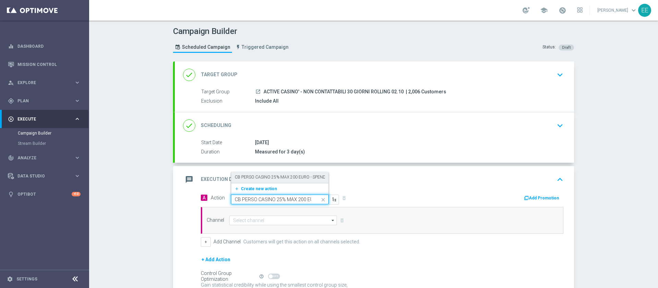
scroll to position [0, 49]
click at [251, 178] on label "CB PERSO CASINO 25% MAX 200 EURO - SPENDIBILE SLOT" at bounding box center [290, 177] width 111 height 6
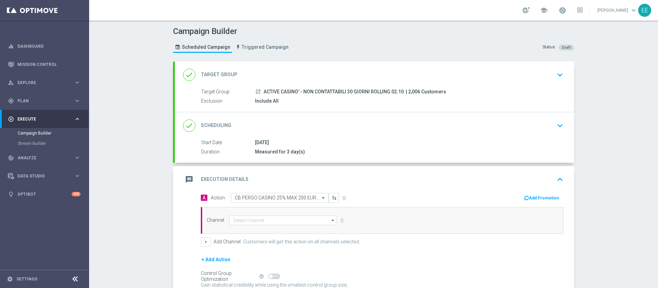
scroll to position [0, 0]
click at [537, 196] on button "Add Promotion" at bounding box center [543, 198] width 38 height 8
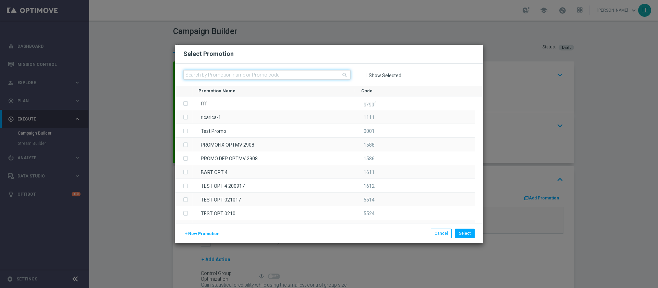
click at [211, 75] on input "text" at bounding box center [266, 75] width 167 height 10
paste input "CASINOCB02-3"
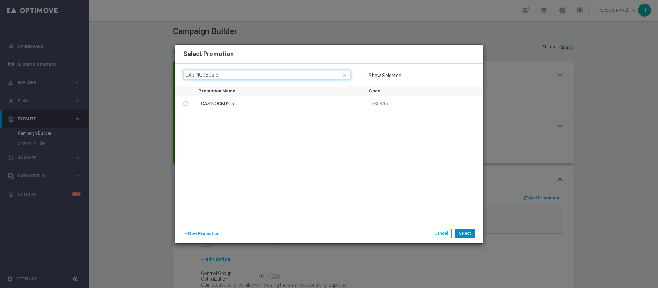
type input "CASINOCB02-5"
click at [460, 233] on button "Select" at bounding box center [465, 233] width 20 height 10
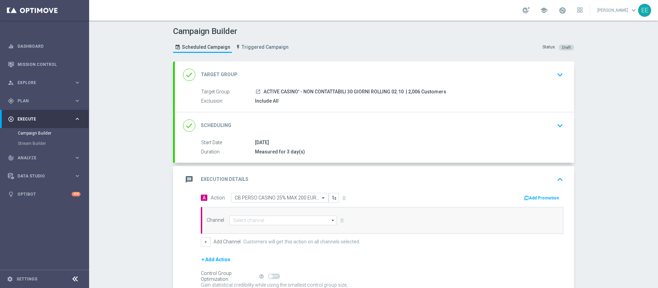
click at [529, 199] on button "Add Promotion" at bounding box center [543, 198] width 38 height 8
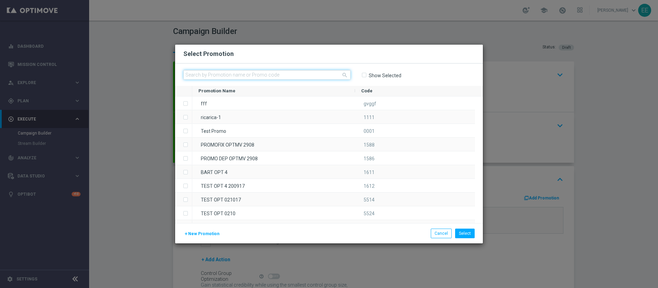
click at [251, 71] on input "text" at bounding box center [266, 75] width 167 height 10
paste input "CASINOCB02-3"
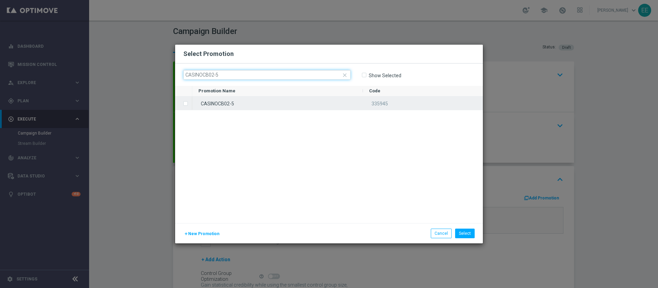
type input "CASINOCB02-5"
click at [265, 106] on div "CASINOCB02-5" at bounding box center [277, 102] width 171 height 13
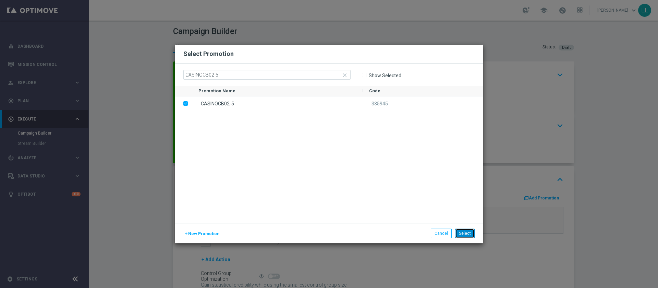
click at [469, 231] on button "Select" at bounding box center [465, 233] width 20 height 10
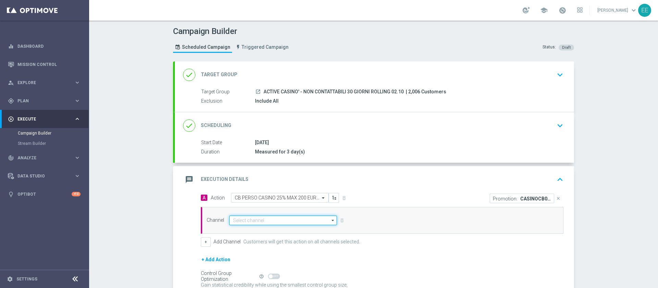
click at [273, 220] on input at bounding box center [283, 220] width 108 height 10
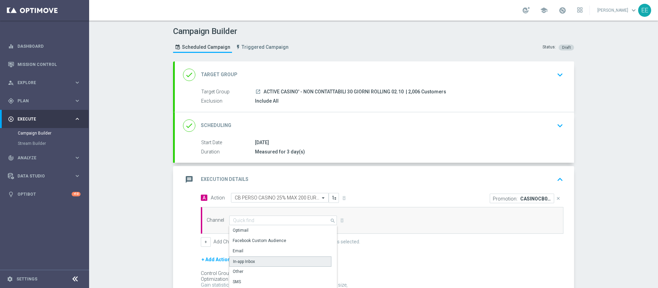
click at [274, 258] on div "In-app Inbox" at bounding box center [280, 261] width 102 height 10
type input "In-app Inbox"
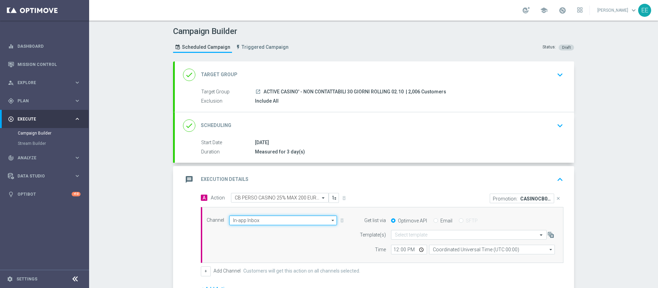
click at [252, 221] on input "In-app Inbox" at bounding box center [283, 220] width 108 height 10
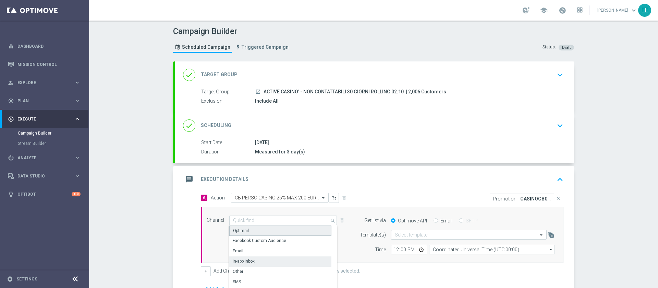
click at [263, 226] on div "Optimail" at bounding box center [280, 230] width 102 height 10
type input "Optimail"
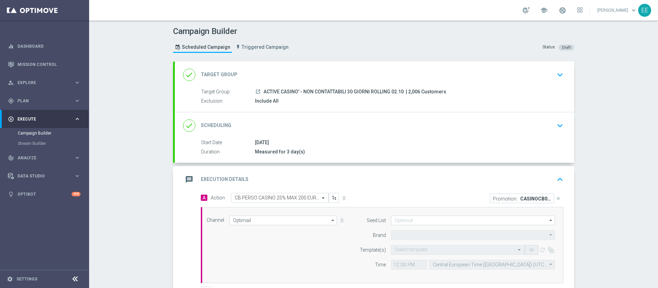
type input "Sisal Marketing"
click at [416, 248] on input "text" at bounding box center [451, 250] width 112 height 6
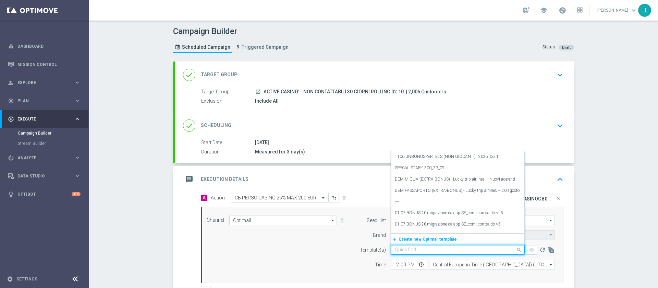
paste input "CASINOCB02-3"
type input "C"
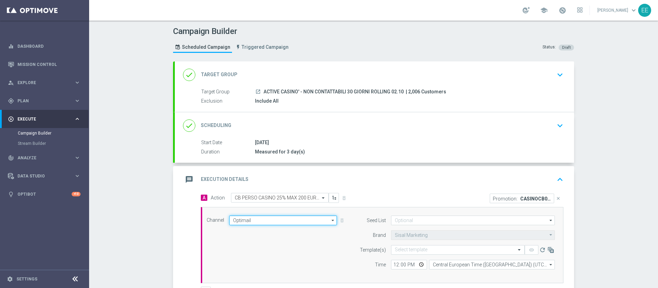
click at [294, 218] on input "Optimail" at bounding box center [283, 220] width 108 height 10
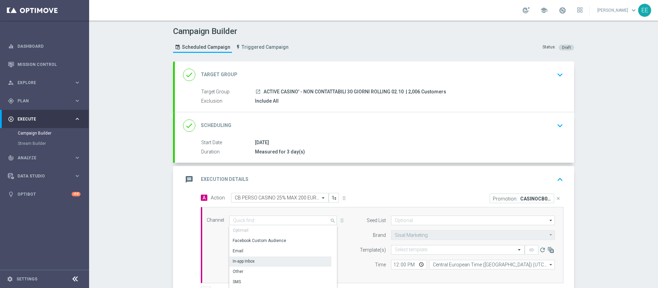
click at [252, 260] on div "In-app Inbox" at bounding box center [280, 261] width 102 height 10
type input "In-app Inbox"
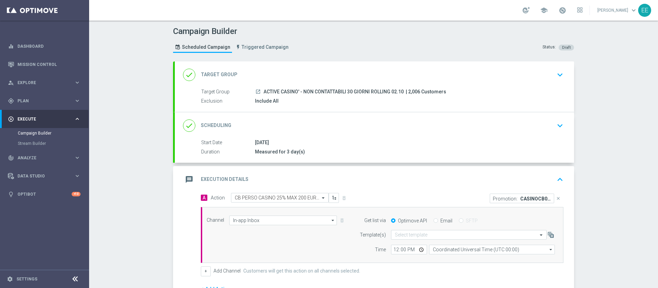
click at [434, 220] on input "Email" at bounding box center [436, 221] width 4 height 4
radio input "true"
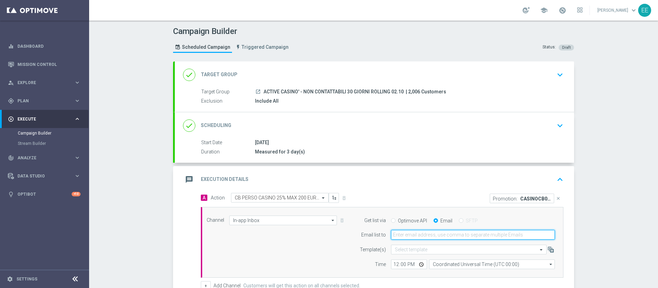
click at [436, 230] on input "email" at bounding box center [473, 235] width 164 height 10
type input "edoardo.ellena@sisal.it"
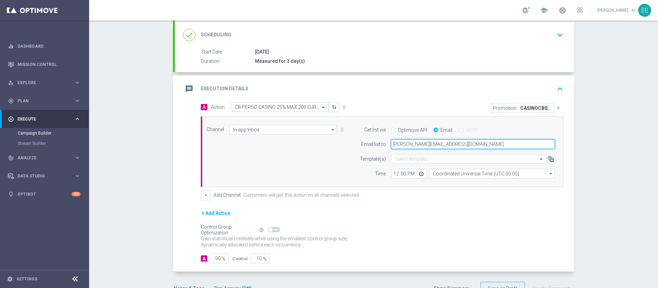
scroll to position [92, 0]
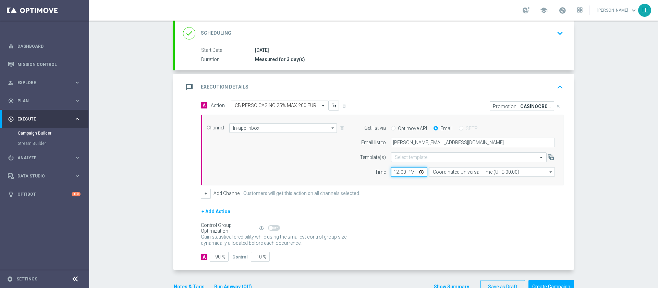
click at [391, 169] on input "12:00" at bounding box center [409, 172] width 36 height 10
type input "18:00"
click at [418, 202] on form "A Action Select action CB PERSO CASINO 25% MAX 200 EURO - SPENDIBILE SLOT delet…" at bounding box center [382, 180] width 363 height 161
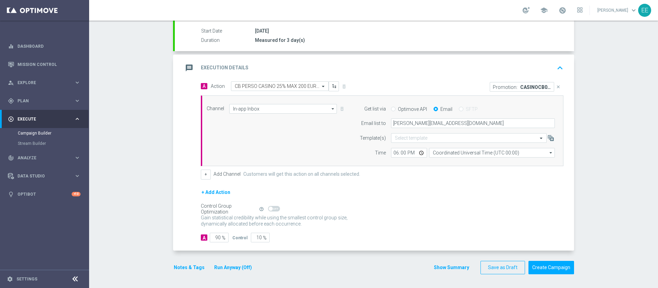
click at [189, 266] on button "Notes & Tags" at bounding box center [189, 267] width 32 height 9
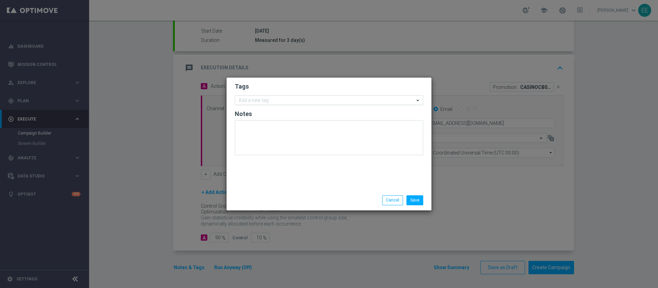
click at [318, 98] on input "text" at bounding box center [327, 101] width 176 height 6
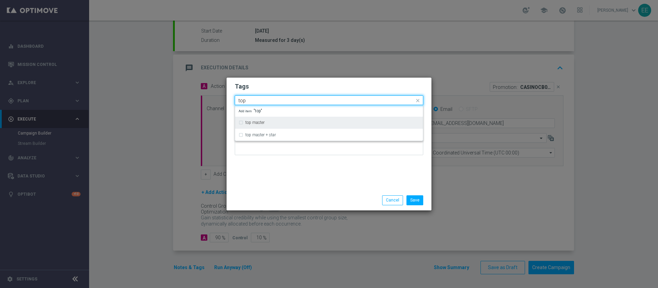
type input "top"
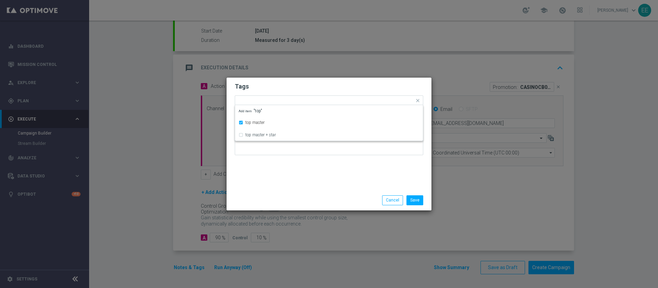
click at [312, 89] on h2 "Tags" at bounding box center [329, 86] width 189 height 8
click at [326, 101] on input "text" at bounding box center [344, 101] width 141 height 6
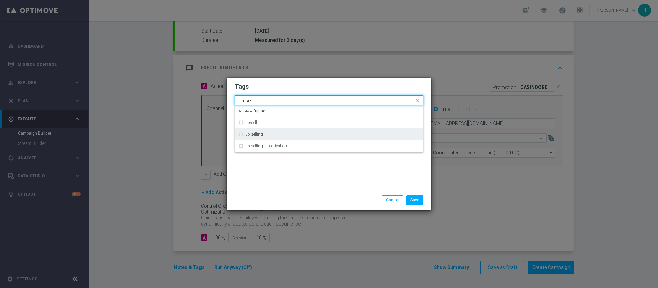
click at [280, 130] on div "up-selling" at bounding box center [329, 134] width 181 height 11
type input "up-se"
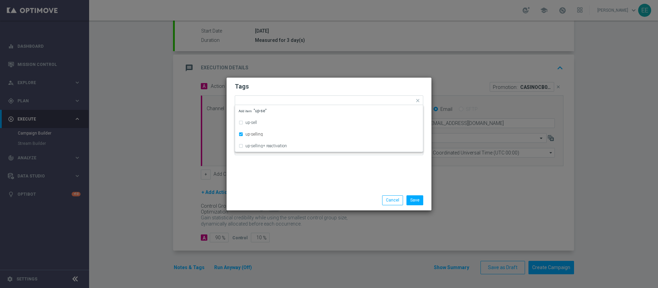
click at [297, 177] on div "Tags Quick find × top master × up-selling up-sell up-selling up-selling+ reacti…" at bounding box center [329, 133] width 205 height 112
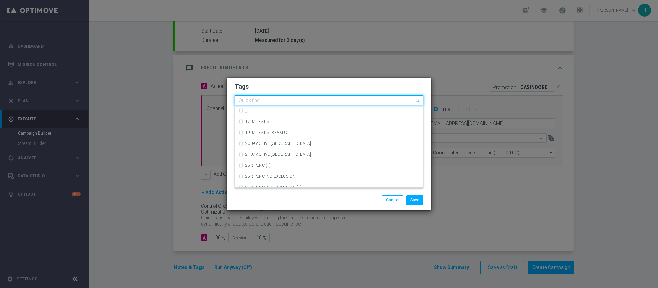
click at [338, 104] on div at bounding box center [326, 101] width 177 height 7
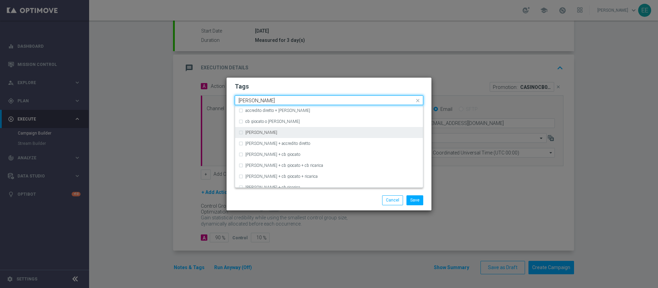
click at [267, 135] on div "cb perso" at bounding box center [329, 132] width 181 height 11
type input "cb perso"
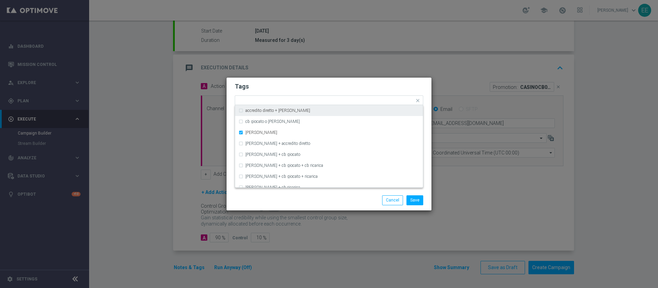
click at [357, 68] on modal-container "Tags Quick find × top master × up-selling × cb perso accredito diretto + cb per…" at bounding box center [329, 144] width 658 height 288
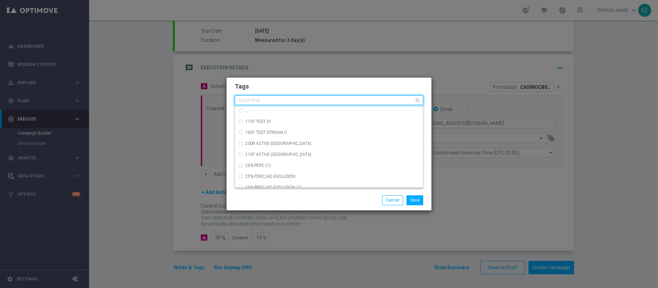
click at [349, 99] on input "text" at bounding box center [327, 101] width 176 height 6
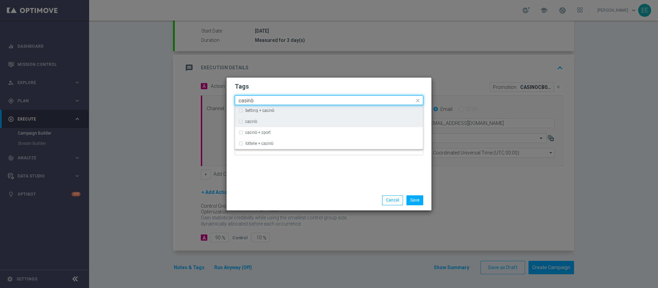
click at [280, 124] on div "casinò" at bounding box center [329, 121] width 181 height 11
type input "casinò"
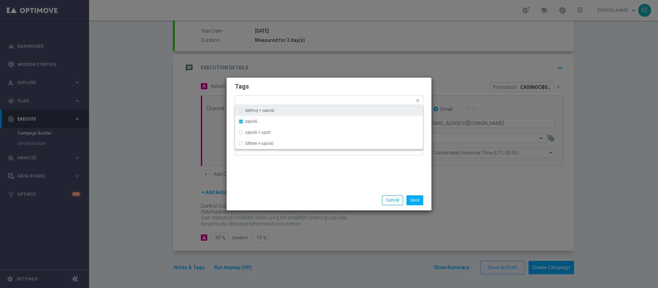
click at [354, 85] on h2 "Tags" at bounding box center [329, 86] width 189 height 8
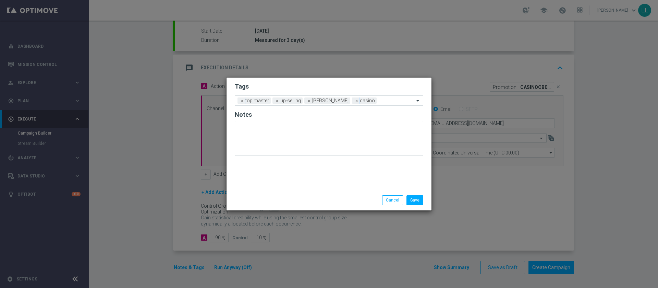
click at [374, 97] on div "Add a new tag × top master × up-selling × cb perso × casinò" at bounding box center [324, 101] width 179 height 10
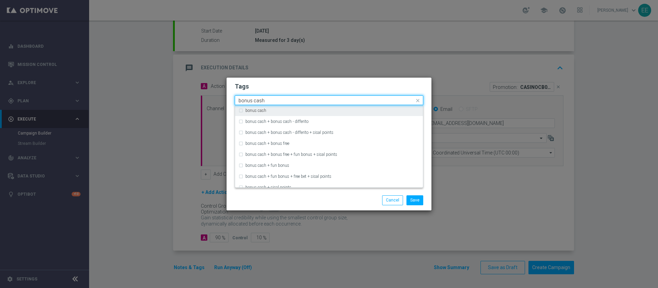
click at [344, 106] on div "bonus cash" at bounding box center [329, 110] width 181 height 11
type input "bonus cash"
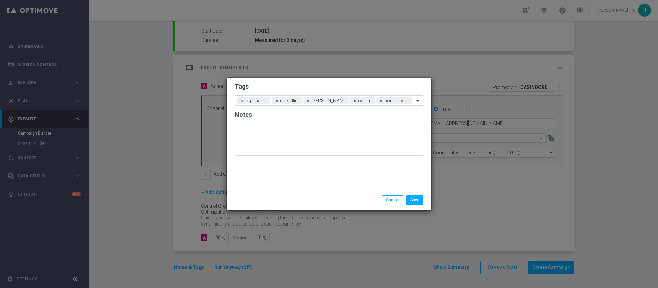
click at [361, 82] on form "Tags Add a new tag × top master × up-selling × cb perso × casinò × bonus cash N…" at bounding box center [329, 121] width 189 height 80
click at [421, 197] on button "Save" at bounding box center [415, 200] width 17 height 10
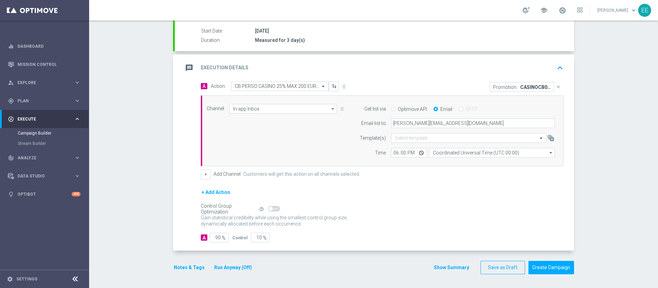
click at [559, 69] on icon "keyboard_arrow_up" at bounding box center [560, 68] width 10 height 10
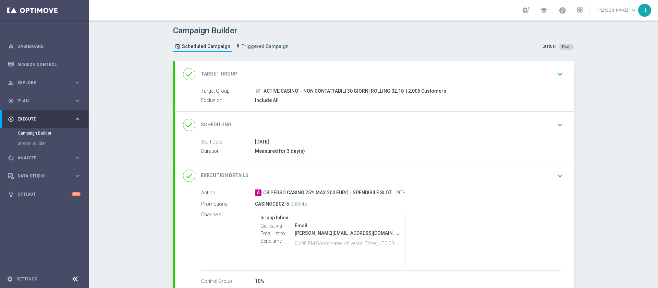
scroll to position [42, 0]
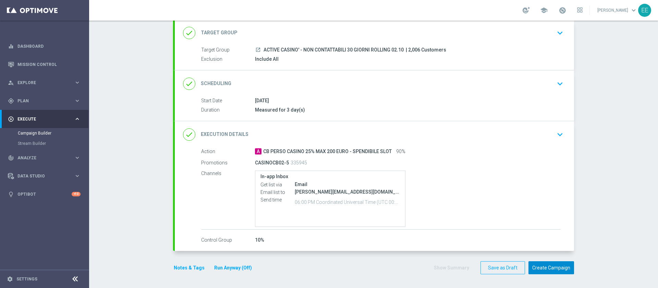
click at [556, 265] on button "Create Campaign" at bounding box center [552, 267] width 46 height 13
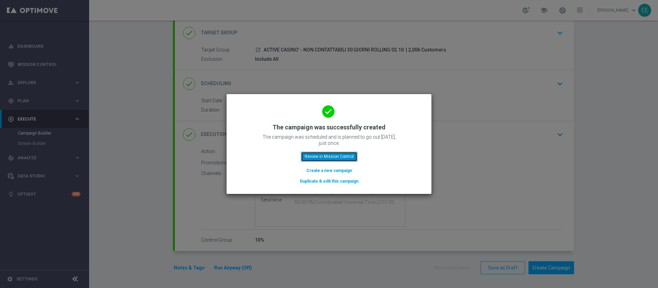
click at [346, 154] on button "Review in Mission Control" at bounding box center [329, 157] width 57 height 10
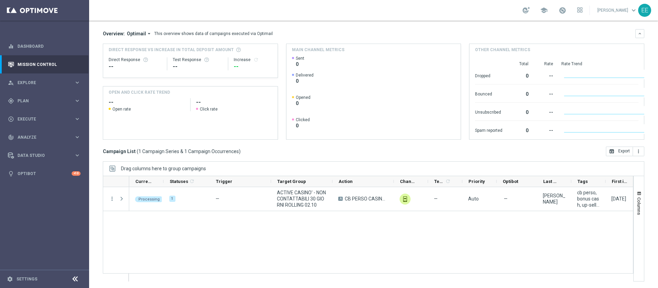
scroll to position [55, 0]
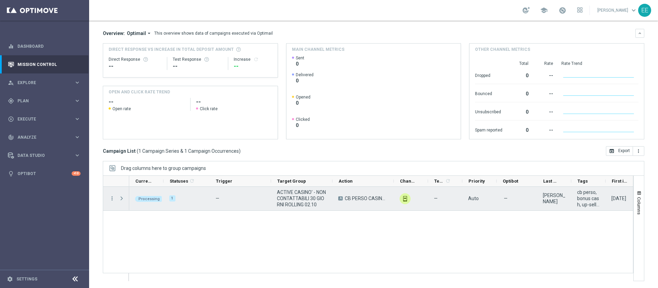
click at [124, 196] on span "Press SPACE to select this row." at bounding box center [122, 197] width 6 height 5
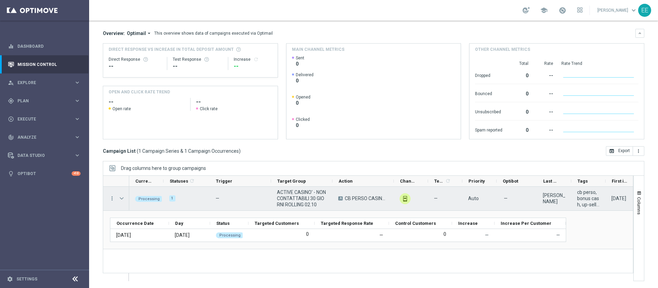
click at [124, 196] on span "Press SPACE to select this row." at bounding box center [122, 197] width 6 height 5
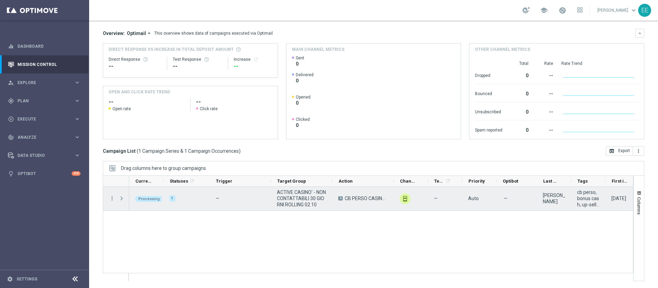
click at [295, 189] on span "ACTIVE CASINO' - NON CONTATTABILI 30 GIORNI ROLLING 02.10" at bounding box center [302, 198] width 50 height 19
click at [120, 195] on span "Press SPACE to select this row." at bounding box center [122, 197] width 6 height 5
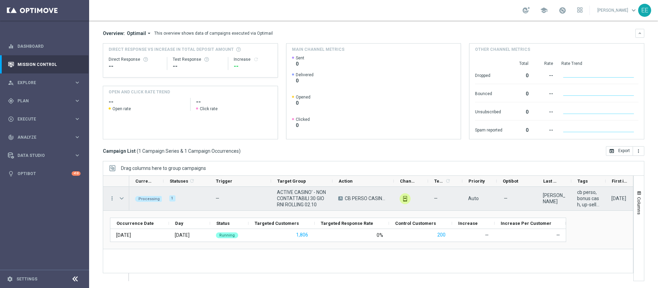
click at [120, 195] on span "Press SPACE to select this row." at bounding box center [122, 197] width 6 height 5
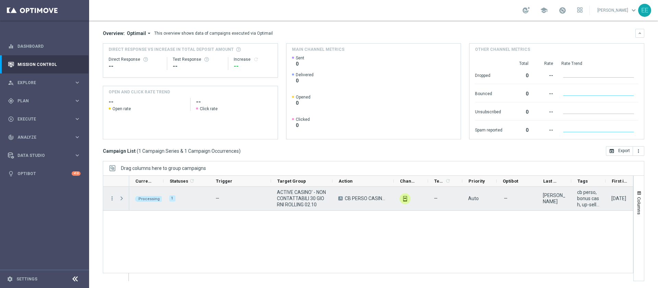
click at [120, 195] on span "Press SPACE to select this row." at bounding box center [122, 197] width 6 height 5
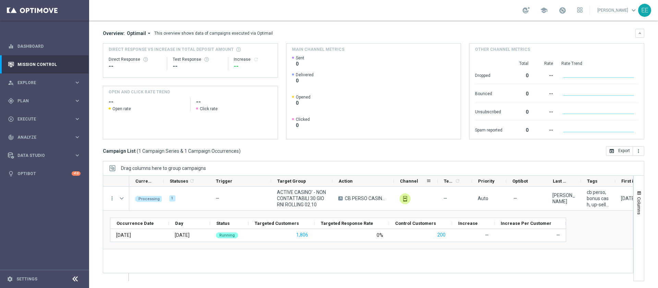
drag, startPoint x: 428, startPoint y: 181, endPoint x: 437, endPoint y: 179, distance: 9.7
click at [437, 179] on div at bounding box center [437, 181] width 3 height 11
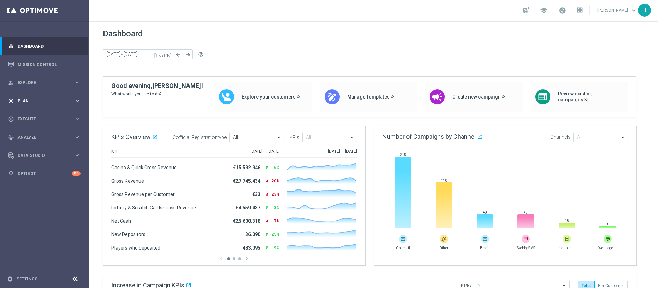
click at [26, 104] on div "gps_fixed Plan keyboard_arrow_right" at bounding box center [44, 101] width 88 height 18
click at [30, 113] on link "Target Groups" at bounding box center [44, 114] width 53 height 5
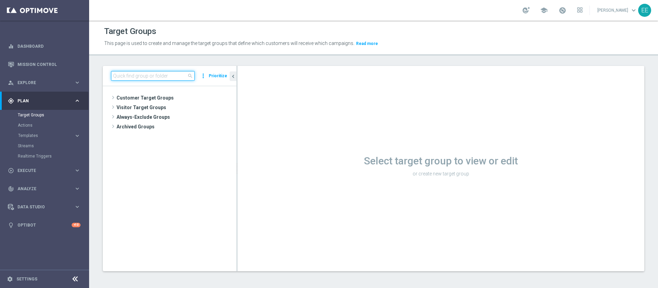
click at [139, 74] on input at bounding box center [153, 76] width 84 height 10
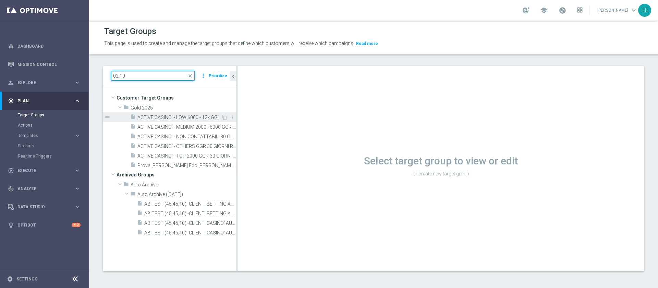
type input "02.10"
click at [176, 117] on span "ACTIVE CASINO' - LOW 6000 - 12k GGR 30 GIORNI ROLLING 02.10" at bounding box center [179, 118] width 84 height 6
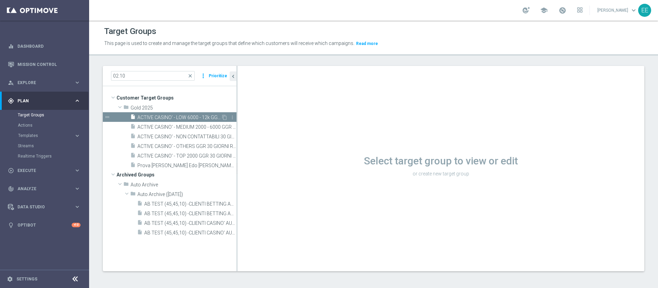
click at [201, 118] on span "ACTIVE CASINO' - LOW 6000 - 12k GGR 30 GIORNI ROLLING 02.10" at bounding box center [179, 118] width 84 height 6
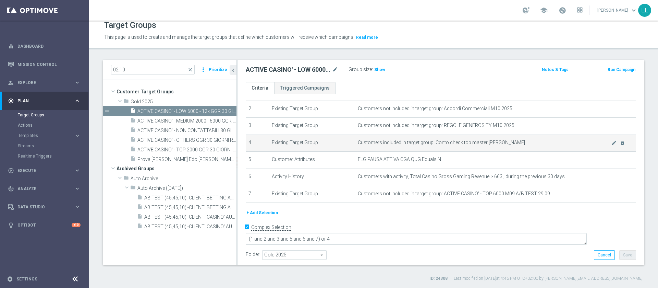
scroll to position [6, 0]
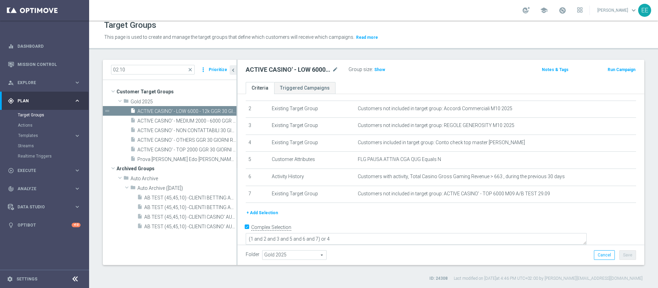
click at [263, 215] on button "+ Add Selection" at bounding box center [262, 213] width 33 height 8
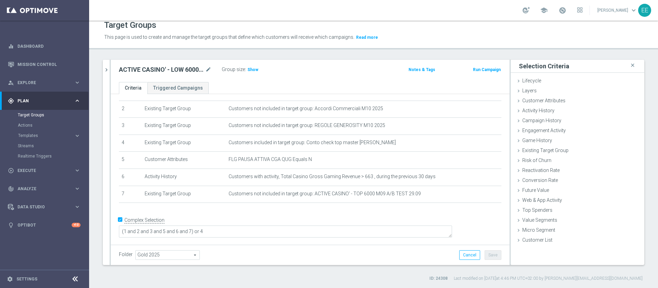
scroll to position [27, 0]
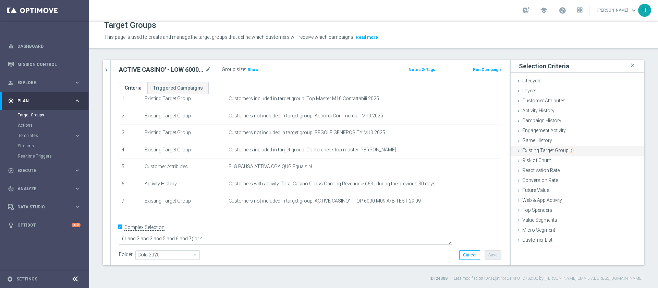
click at [553, 148] on span "Existing Target Group" at bounding box center [548, 149] width 51 height 5
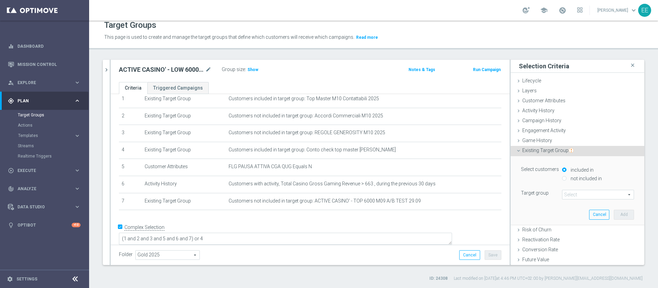
click at [573, 177] on label "not included in" at bounding box center [585, 178] width 33 height 6
click at [567, 177] on input "not included in" at bounding box center [564, 178] width 4 height 4
radio input "true"
click at [576, 193] on span at bounding box center [598, 194] width 71 height 9
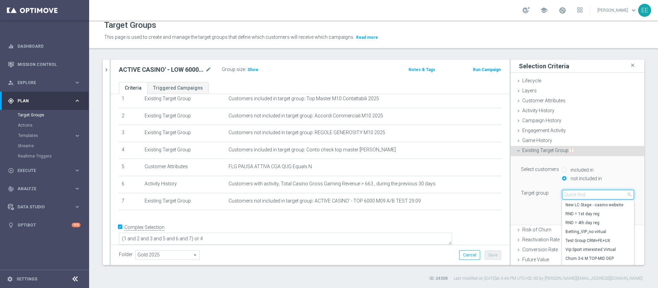
click at [576, 193] on input "search" at bounding box center [598, 195] width 72 height 10
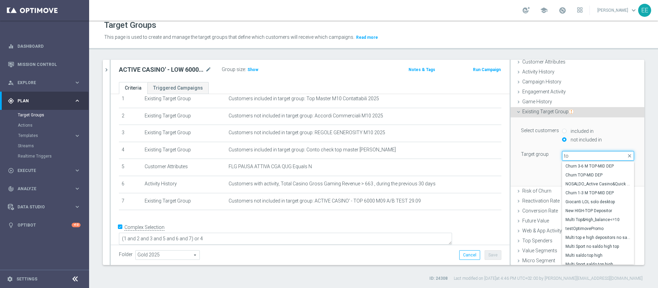
type input "t"
type input "02.10"
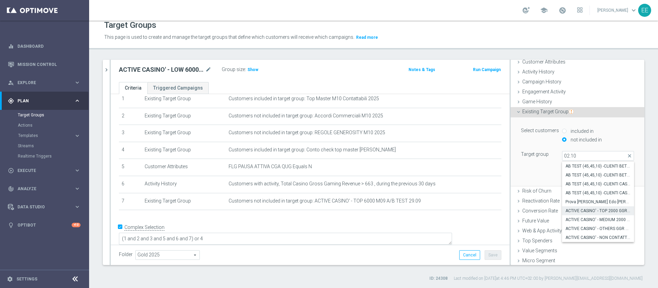
click at [587, 211] on span "ACTIVE CASINO' - TOP 2000 GGR 30 GIORNI ROLLING 02.10" at bounding box center [598, 210] width 65 height 5
type input "ACTIVE CASINO' - TOP 2000 GGR 30 GIORNI ROLLING 02.10"
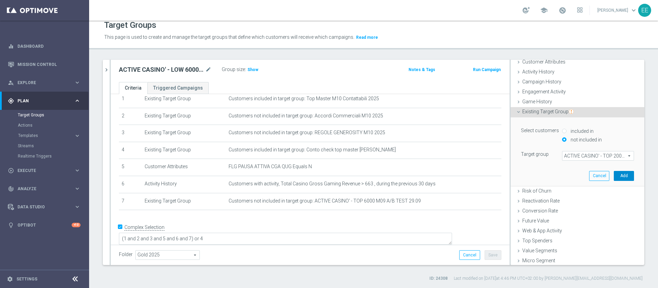
click at [614, 174] on button "Add" at bounding box center [624, 176] width 20 height 10
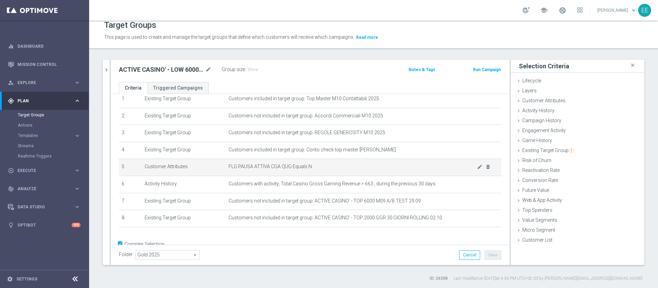
scroll to position [45, 0]
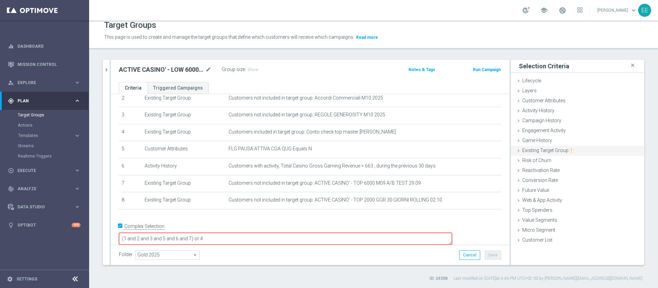
click at [545, 151] on span "Existing Target Group" at bounding box center [548, 149] width 51 height 5
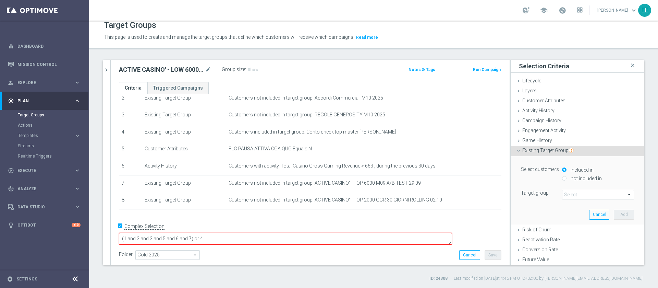
click at [578, 176] on label "not included in" at bounding box center [585, 178] width 33 height 6
click at [567, 176] on input "not included in" at bounding box center [564, 178] width 4 height 4
radio input "true"
click at [570, 190] on span at bounding box center [598, 194] width 71 height 9
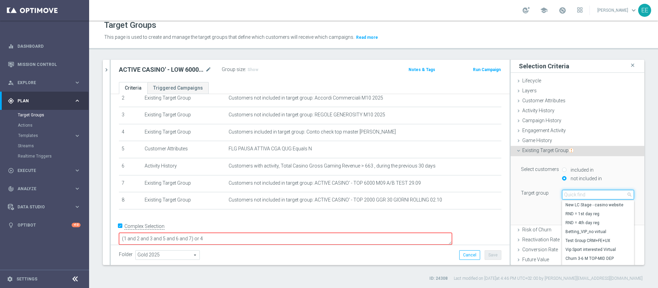
click at [570, 190] on input "search" at bounding box center [598, 195] width 72 height 10
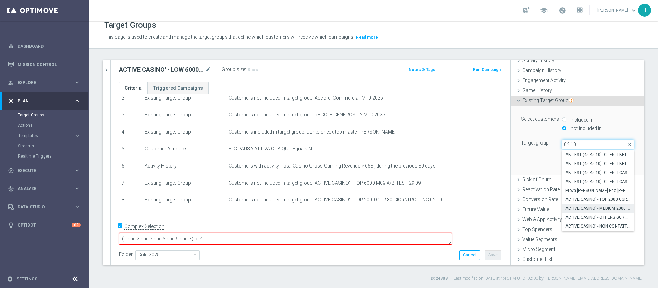
type input "02.10"
click at [591, 209] on span "ACTIVE CASINO' - MEDIUM 2000 - 6000 GGR 30 GIORNI ROLLING 02.10" at bounding box center [598, 207] width 65 height 5
type input "ACTIVE CASINO' - MEDIUM 2000 - 6000 GGR 30 GIORNI ROLLING 02.10"
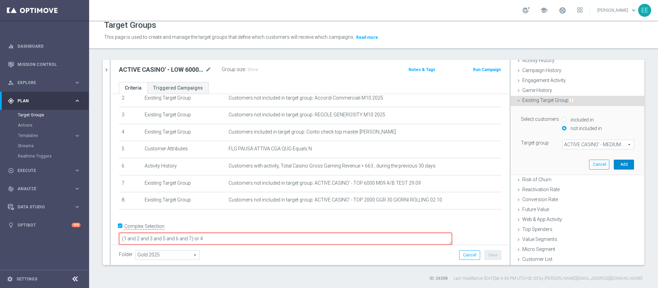
click at [614, 165] on button "Add" at bounding box center [624, 164] width 20 height 10
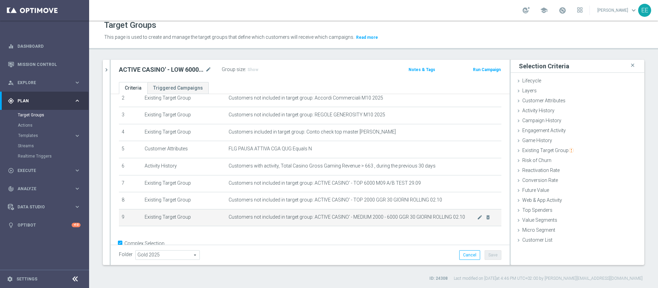
scroll to position [63, 0]
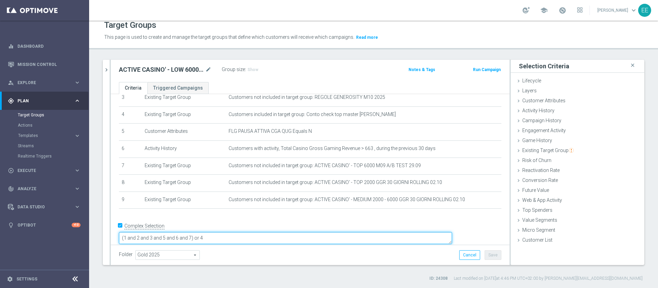
click at [240, 232] on textarea "(1 and 2 and 3 and 5 and 6 and 7) or 4" at bounding box center [285, 238] width 333 height 12
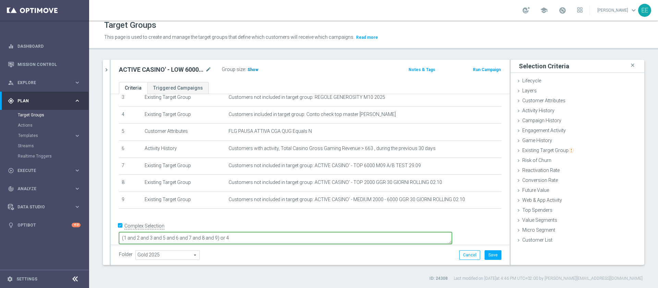
type textarea "(1 and 2 and 3 and 5 and 6 and 7 and 8 and 9) or 4"
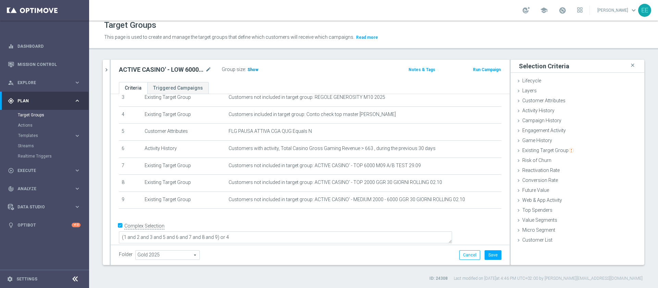
click at [256, 69] on span "Show" at bounding box center [253, 69] width 11 height 5
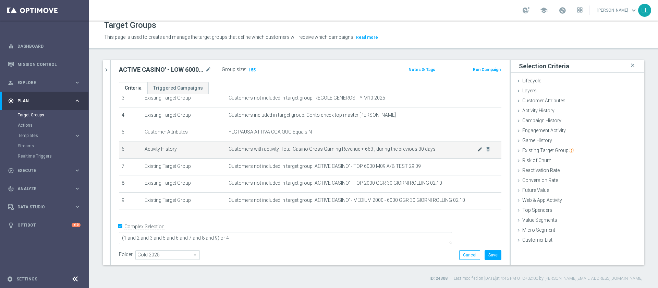
click at [477, 151] on icon "mode_edit" at bounding box center [479, 148] width 5 height 5
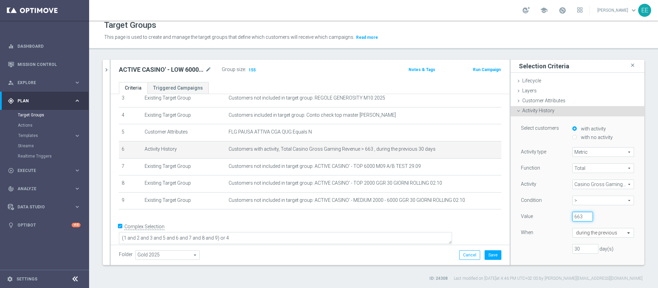
click at [573, 215] on input "663" at bounding box center [583, 217] width 21 height 10
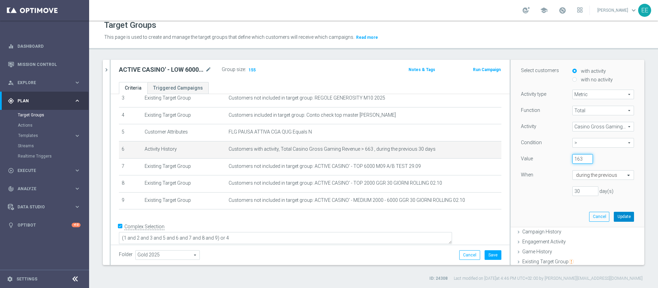
type input "163"
click at [614, 212] on button "Update" at bounding box center [624, 217] width 20 height 10
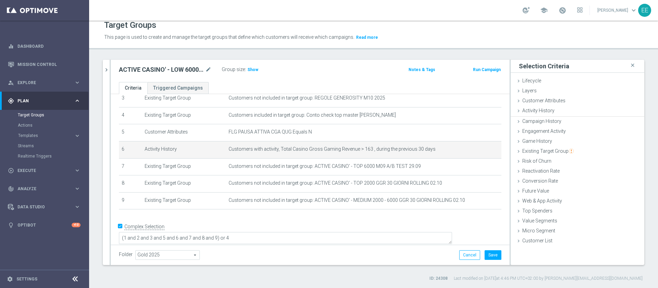
scroll to position [0, 0]
click at [248, 68] on span "Show" at bounding box center [253, 69] width 11 height 5
click at [477, 149] on icon "mode_edit" at bounding box center [479, 148] width 5 height 5
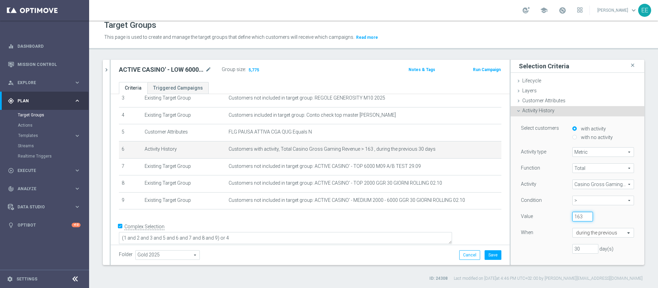
click at [573, 214] on input "163" at bounding box center [583, 217] width 21 height 10
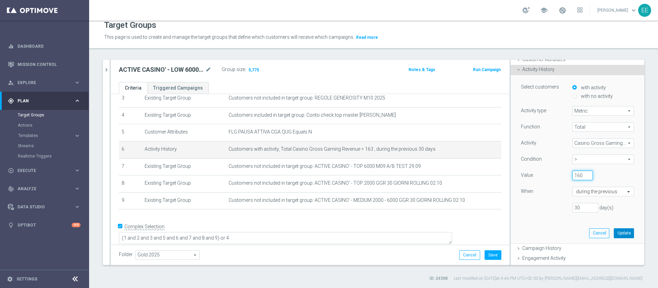
type input "160"
click at [616, 234] on button "Update" at bounding box center [624, 233] width 20 height 10
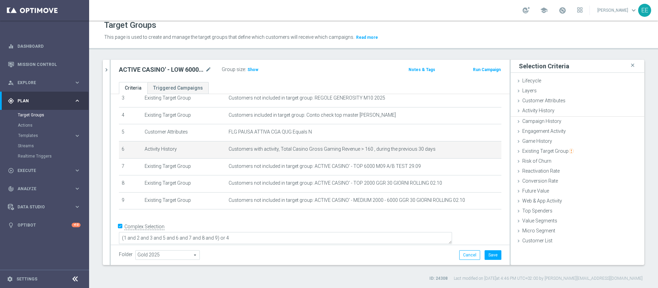
scroll to position [0, 0]
click at [255, 73] on h3 "Show" at bounding box center [253, 70] width 12 height 8
click at [477, 148] on div "mode_edit delete_forever" at bounding box center [484, 149] width 14 height 6
click at [477, 152] on icon "mode_edit" at bounding box center [479, 148] width 5 height 5
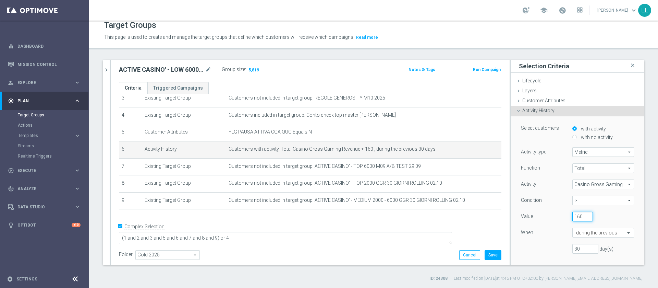
click at [573, 215] on input "160" at bounding box center [583, 217] width 21 height 10
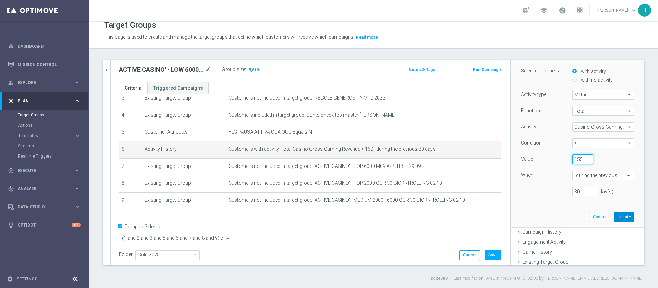
scroll to position [59, 0]
type input "155"
click at [616, 211] on button "Update" at bounding box center [624, 216] width 20 height 10
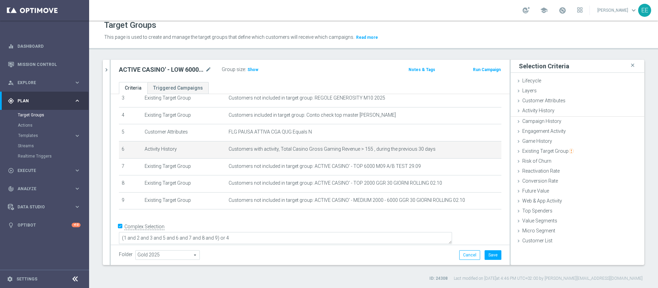
scroll to position [0, 0]
click at [248, 71] on span "Show" at bounding box center [253, 69] width 11 height 5
click at [477, 151] on icon "mode_edit" at bounding box center [479, 148] width 5 height 5
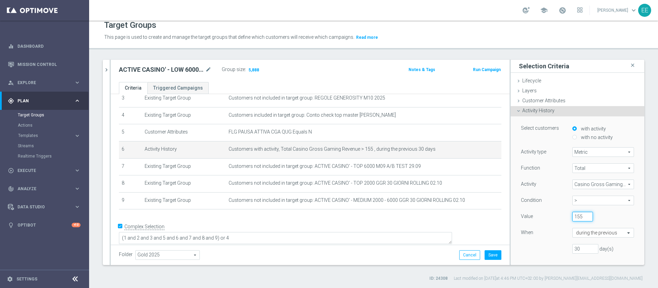
click at [573, 215] on input "155" at bounding box center [583, 217] width 21 height 10
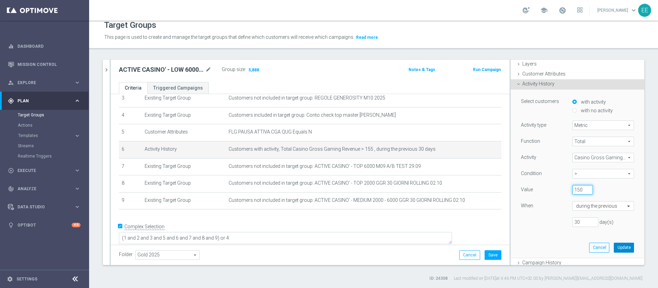
type input "150"
click at [614, 246] on button "Update" at bounding box center [624, 247] width 20 height 10
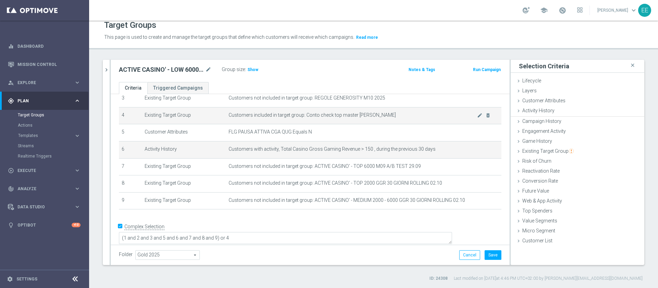
scroll to position [0, 0]
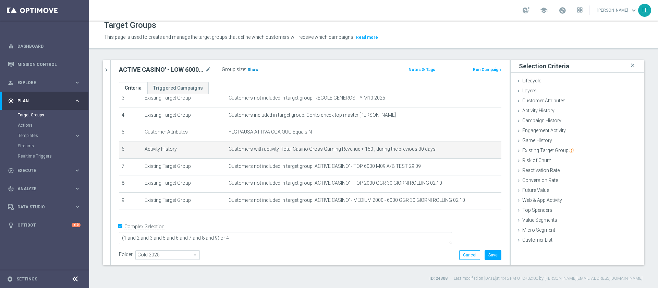
click at [252, 72] on span "Show" at bounding box center [253, 69] width 11 height 5
click at [477, 152] on icon "mode_edit" at bounding box center [479, 148] width 5 height 5
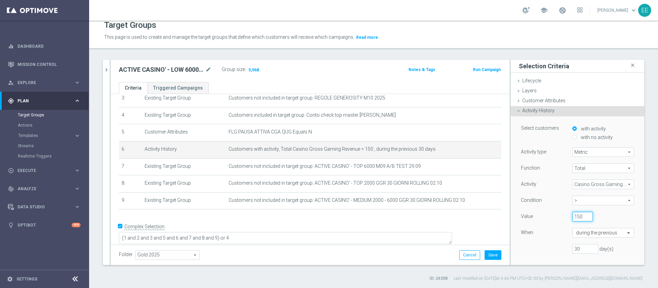
click at [573, 216] on input "150" at bounding box center [583, 217] width 21 height 10
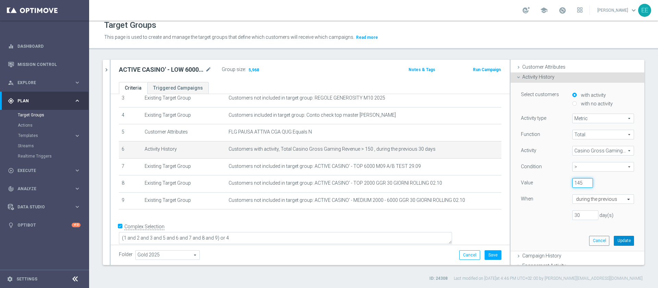
scroll to position [34, 0]
type input "145"
click at [614, 239] on button "Update" at bounding box center [624, 240] width 20 height 10
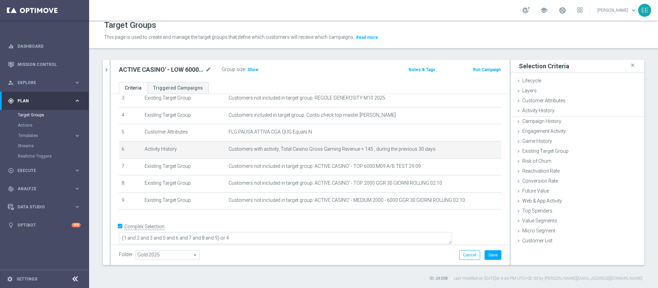
scroll to position [0, 0]
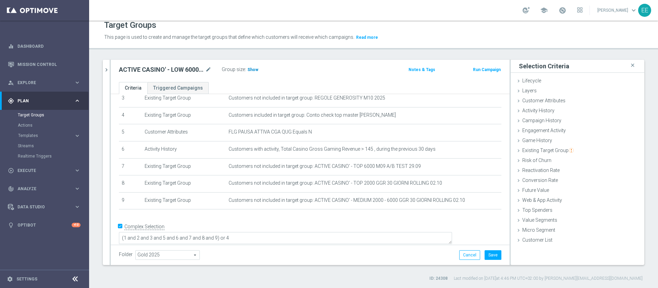
click at [253, 66] on h3 "Show" at bounding box center [253, 70] width 12 height 8
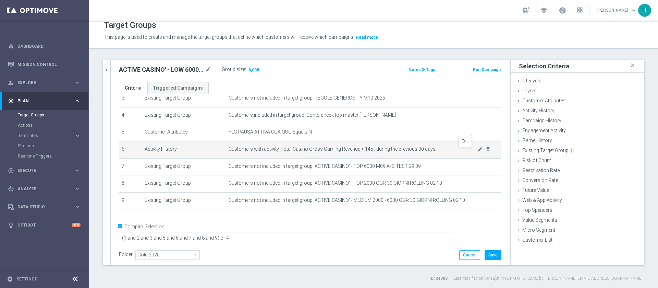
click at [477, 149] on icon "mode_edit" at bounding box center [479, 148] width 5 height 5
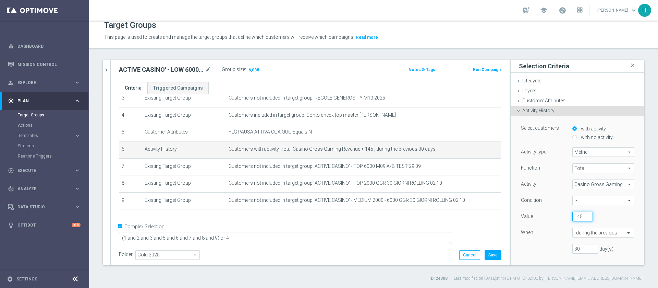
click at [573, 217] on input "145" at bounding box center [583, 217] width 21 height 10
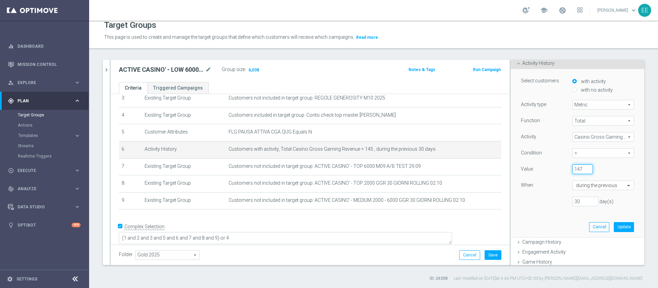
scroll to position [48, 0]
type input "147"
click at [614, 222] on button "Update" at bounding box center [624, 226] width 20 height 10
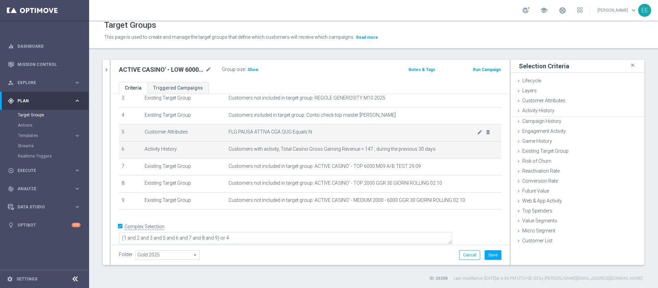
scroll to position [0, 0]
click at [249, 61] on div "ACTIVE CASINO' - LOW 6000 - 12k GGR 30 GIORNI ROLLING 02.10 mode_edit Group siz…" at bounding box center [310, 71] width 399 height 22
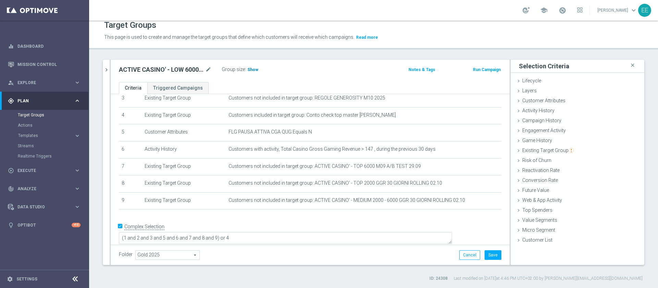
click at [253, 69] on span "Show" at bounding box center [253, 69] width 11 height 5
click at [489, 256] on button "Save" at bounding box center [493, 255] width 17 height 10
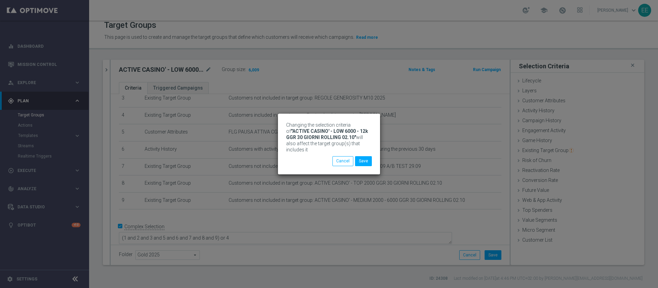
click at [367, 155] on div "Changing the selection criteria of "ACTIVE CASINO' - LOW 6000 - 12k GGR 30 GIOR…" at bounding box center [329, 139] width 86 height 34
click at [365, 160] on button "Save" at bounding box center [363, 161] width 17 height 10
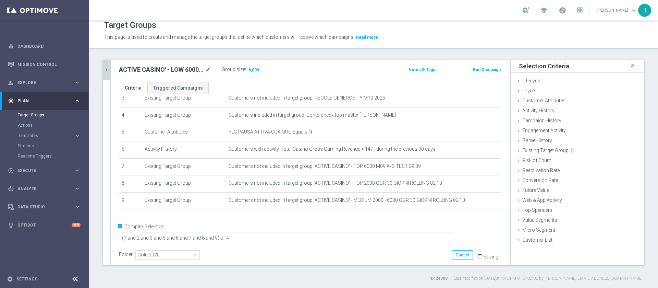
click at [104, 67] on icon "chevron_right" at bounding box center [106, 70] width 7 height 7
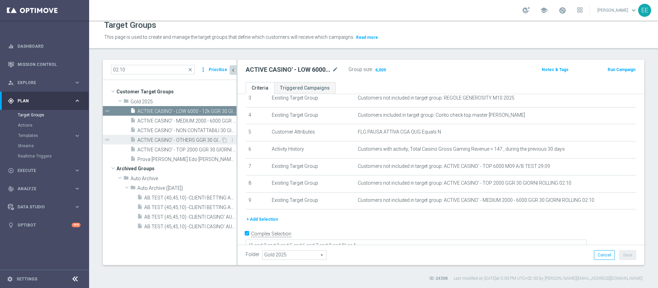
click at [186, 140] on span "ACTIVE CASINO' - OTHERS GGR 30 GIORNI ROLLING 02.10" at bounding box center [179, 140] width 84 height 6
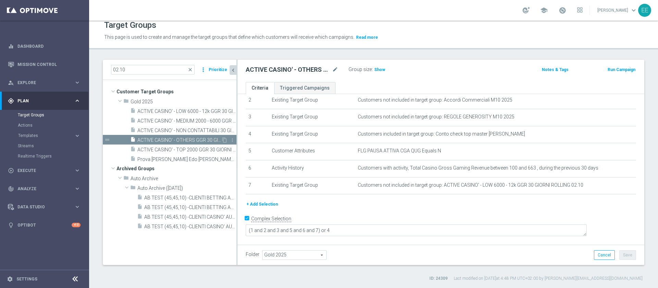
scroll to position [35, 0]
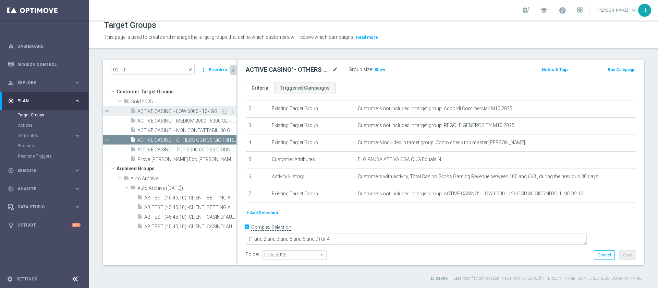
click at [186, 113] on span "ACTIVE CASINO' - LOW 6000 - 12k GGR 30 GIORNI ROLLING 02.10" at bounding box center [179, 111] width 84 height 6
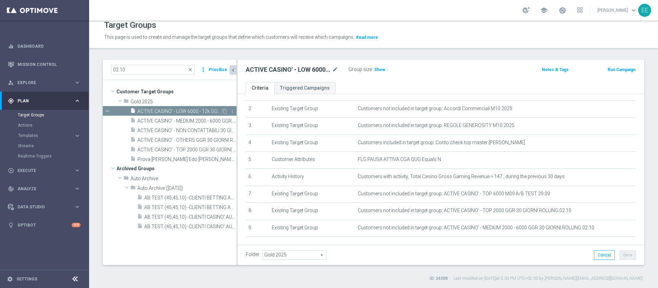
scroll to position [62, 0]
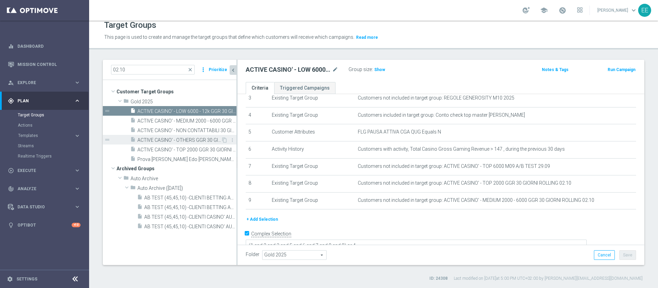
click at [184, 140] on span "ACTIVE CASINO' - OTHERS GGR 30 GIORNI ROLLING 02.10" at bounding box center [179, 140] width 84 height 6
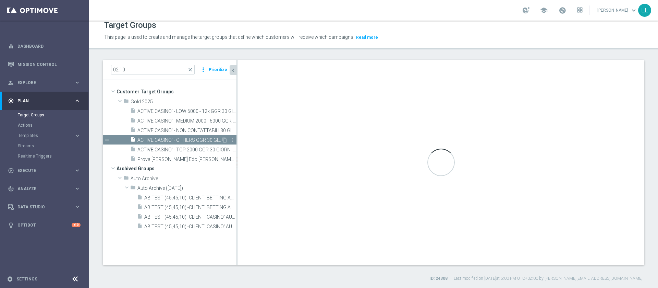
type textarea "(1 and 2 and 3 and 5 and 6 and 7) or 4"
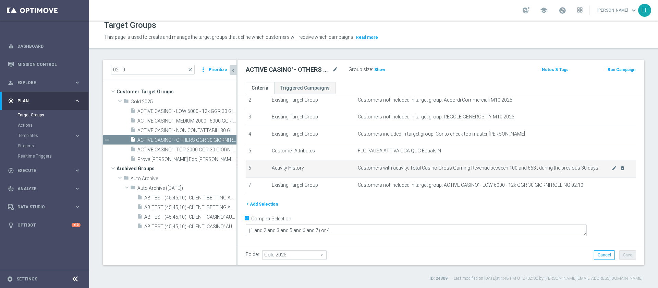
scroll to position [35, 0]
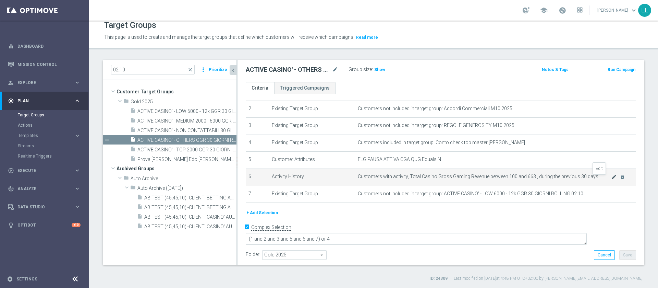
click at [612, 178] on icon "mode_edit" at bounding box center [614, 176] width 5 height 5
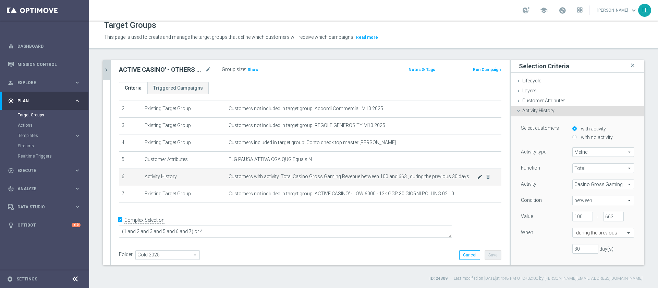
scroll to position [27, 0]
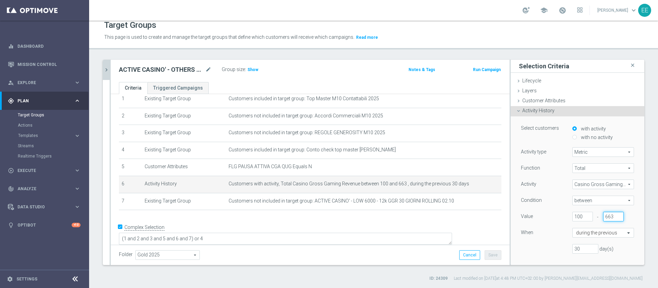
click at [603, 216] on input "663" at bounding box center [613, 217] width 21 height 10
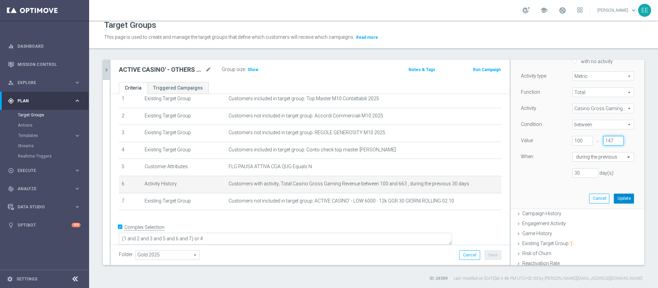
type input "147"
click at [614, 198] on button "Update" at bounding box center [624, 198] width 20 height 10
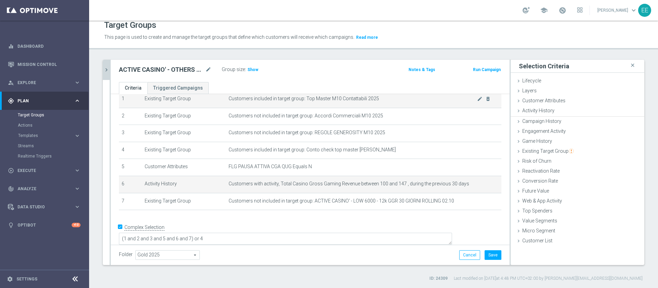
scroll to position [0, 0]
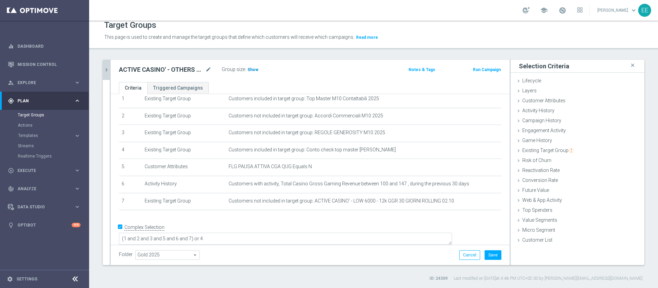
click at [249, 70] on span "Show" at bounding box center [253, 69] width 11 height 5
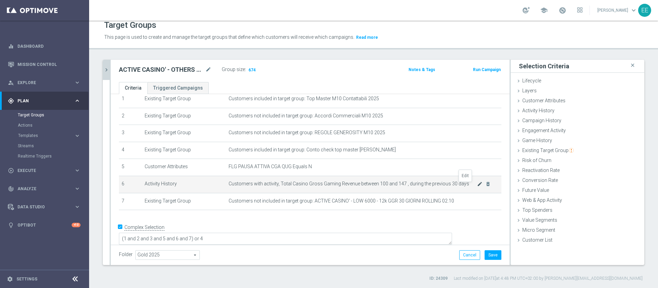
click at [477, 186] on icon "mode_edit" at bounding box center [479, 183] width 5 height 5
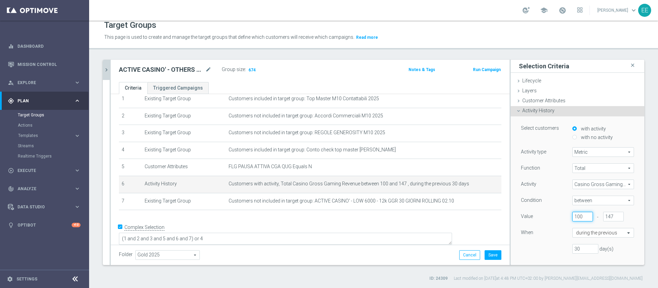
click at [573, 216] on input "100" at bounding box center [583, 217] width 21 height 10
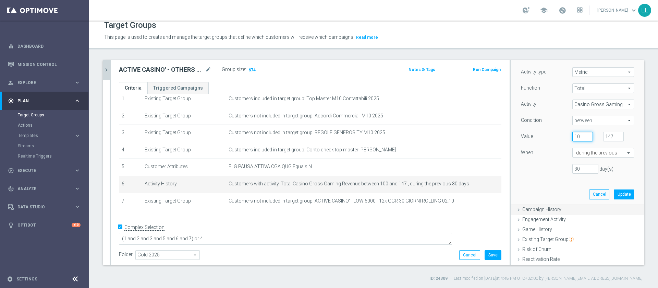
scroll to position [81, 0]
type input "10"
click at [614, 191] on button "Update" at bounding box center [624, 193] width 20 height 10
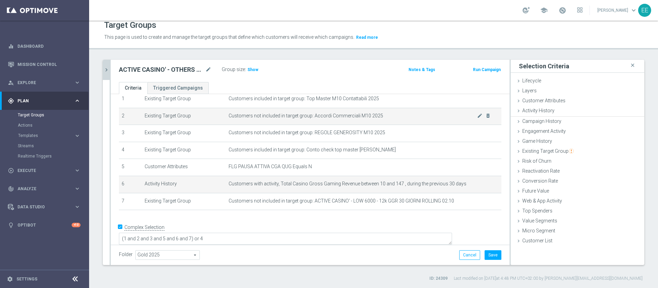
scroll to position [0, 0]
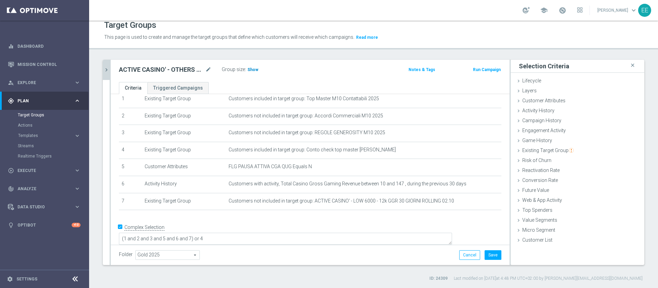
click at [251, 69] on span "Show" at bounding box center [253, 69] width 11 height 5
click at [206, 67] on icon "mode_edit" at bounding box center [208, 69] width 6 height 8
click at [188, 69] on input "ACTIVE CASINO' - OTHERS GGR 30 GIORNI ROLLING 02.10" at bounding box center [165, 70] width 93 height 10
type input "ACTIVE CASINO' - OTHERS GGR > 10 - 30 GIORNI ROLLING 02.10"
click at [489, 250] on button "Save" at bounding box center [493, 255] width 17 height 10
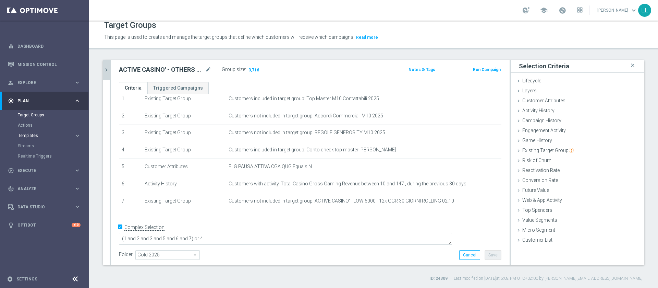
click at [30, 137] on span "Templates" at bounding box center [42, 135] width 49 height 4
click at [31, 145] on link "Optimail" at bounding box center [46, 145] width 50 height 5
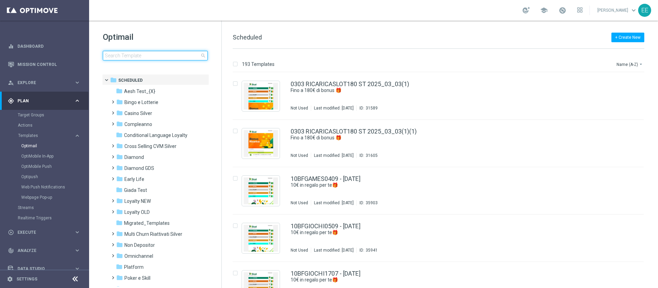
click at [163, 54] on input at bounding box center [155, 56] width 105 height 10
type input "CASINOCB02-3"
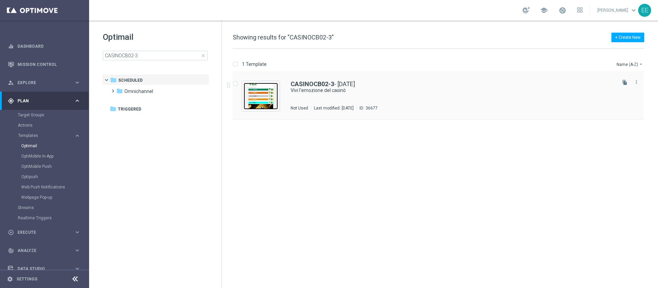
click at [264, 96] on img "Press SPACE to select this row." at bounding box center [261, 96] width 34 height 27
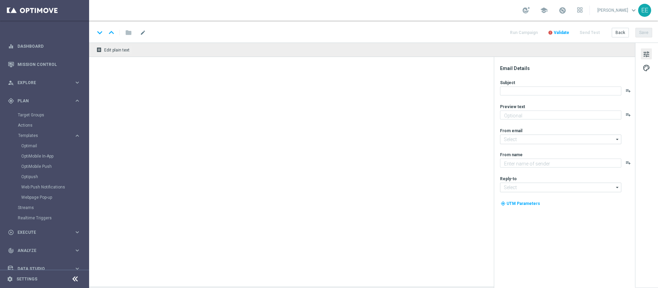
type textarea "Fino a 150€ di Bonus!"
type input "[EMAIL_ADDRESS][DOMAIN_NAME]"
type textarea "Sisal"
type input "[EMAIL_ADDRESS][DOMAIN_NAME]"
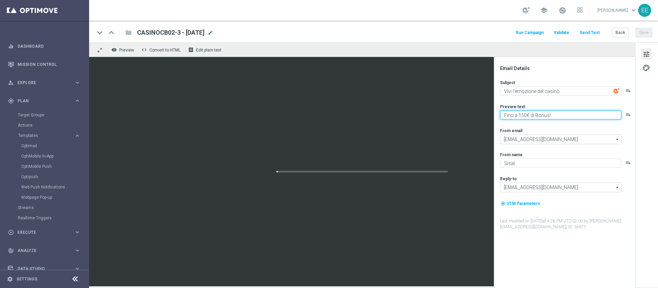
click at [525, 113] on textarea "Fino a 150€ di Bonus!" at bounding box center [560, 114] width 121 height 9
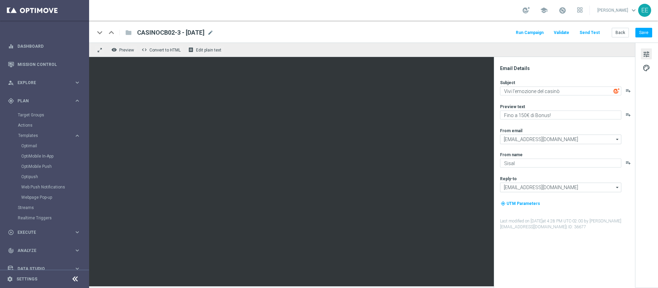
click at [97, 32] on div "keyboard_arrow_down" at bounding box center [100, 32] width 10 height 10
click at [99, 32] on div "keyboard_arrow_down" at bounding box center [100, 32] width 10 height 10
click at [99, 33] on div "keyboard_arrow_down" at bounding box center [100, 32] width 10 height 10
click at [622, 34] on button "Back" at bounding box center [620, 33] width 17 height 10
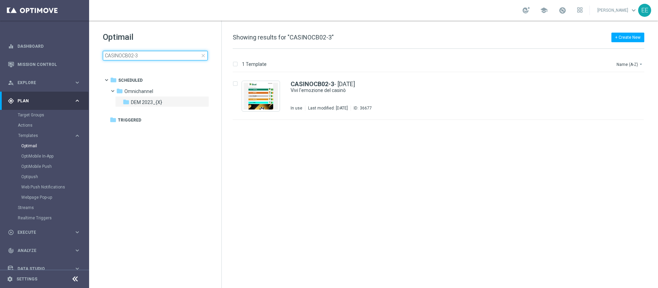
click at [159, 56] on input "CASINOCB02-3" at bounding box center [155, 56] width 105 height 10
type input "CASINOCB02-4"
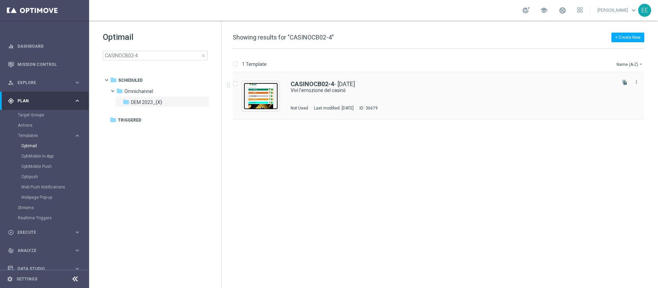
click at [265, 100] on img "Press SPACE to select this row." at bounding box center [261, 96] width 34 height 27
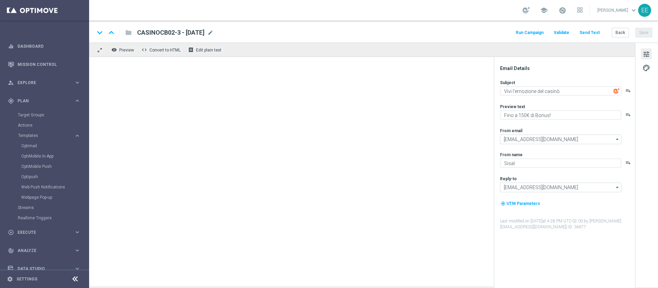
type textarea "Fino a 100€ di Bonus!"
